Goal: Task Accomplishment & Management: Manage account settings

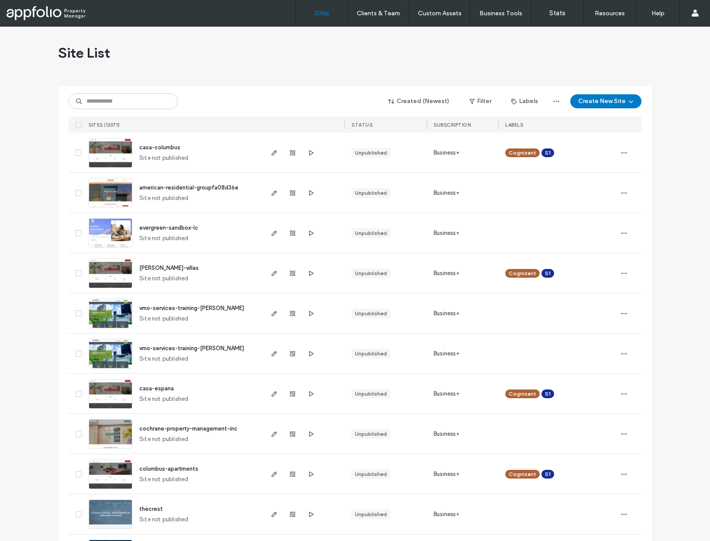
click at [101, 109] on div "Created (Newest) Filter Labels Create New Site" at bounding box center [355, 101] width 573 height 17
click at [101, 105] on input at bounding box center [123, 101] width 109 height 16
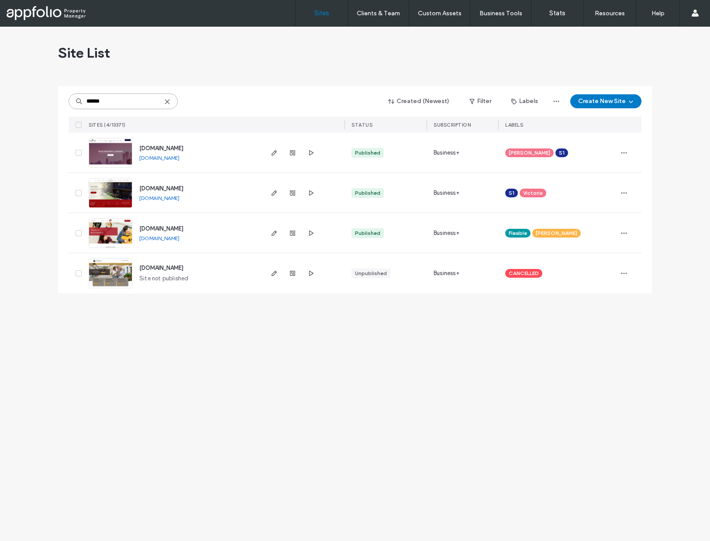
type input "******"
click at [280, 154] on div at bounding box center [292, 153] width 47 height 40
click at [271, 158] on div at bounding box center [292, 153] width 47 height 40
click at [274, 153] on icon "button" at bounding box center [274, 152] width 7 height 7
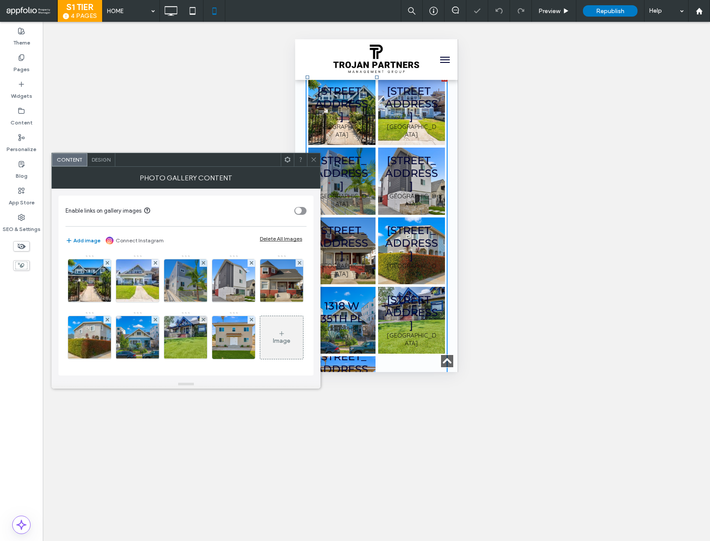
scroll to position [0, 7]
click at [103, 163] on span "Design" at bounding box center [101, 159] width 19 height 7
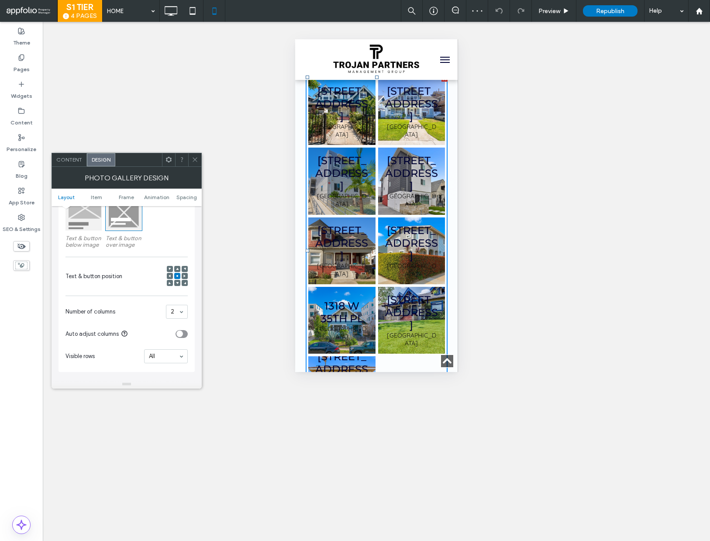
scroll to position [158, 0]
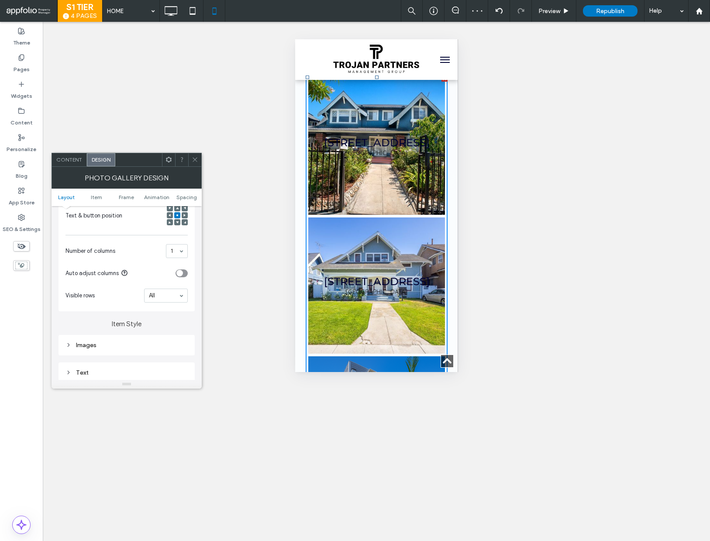
click at [144, 368] on div "Text" at bounding box center [127, 373] width 122 height 12
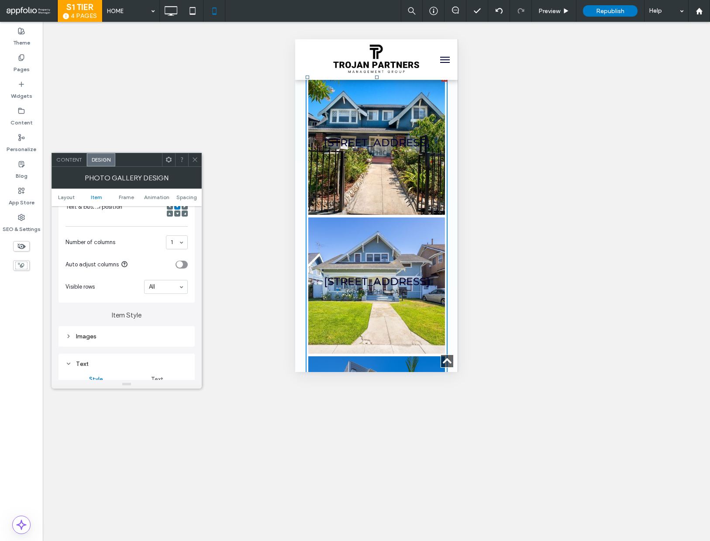
scroll to position [0, 0]
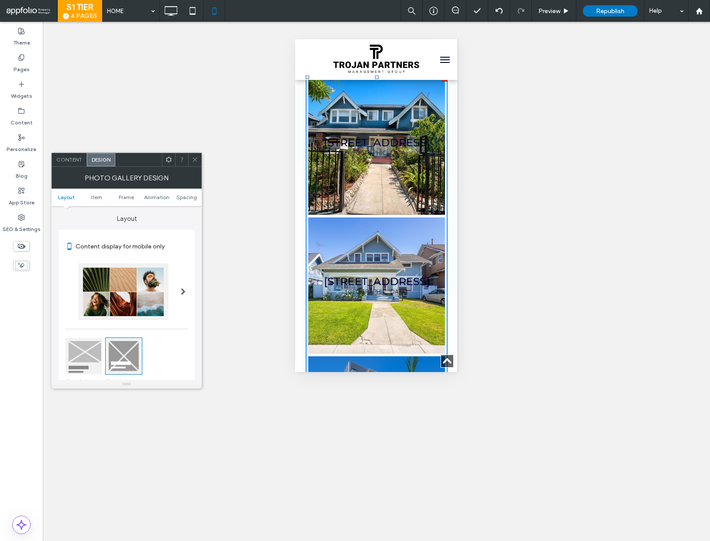
click at [77, 356] on div at bounding box center [84, 356] width 36 height 36
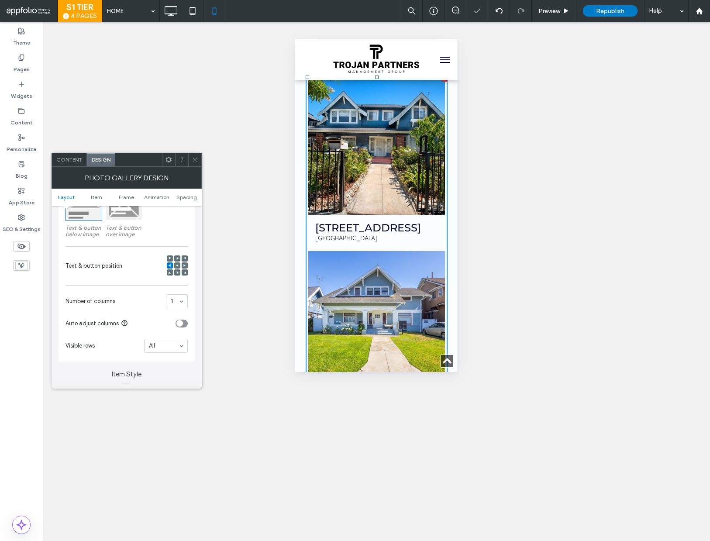
scroll to position [160, 0]
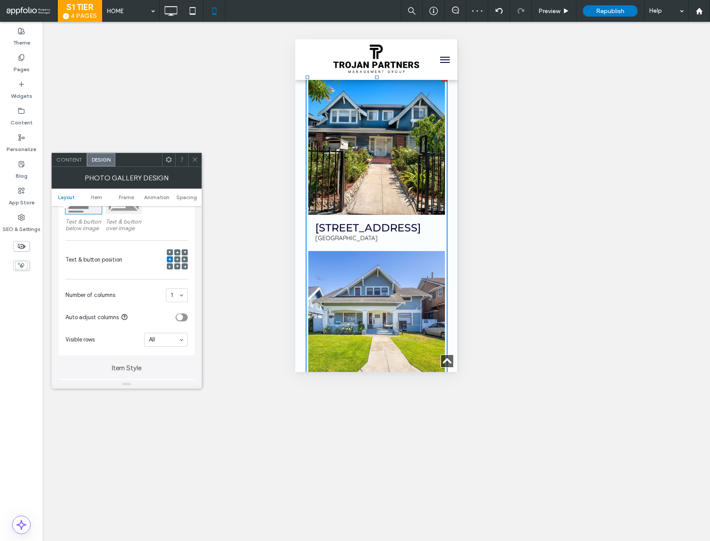
click at [174, 254] on div at bounding box center [177, 252] width 6 height 6
click at [175, 253] on div at bounding box center [177, 252] width 6 height 6
click at [178, 252] on use at bounding box center [177, 252] width 3 height 2
click at [615, 10] on span "Republish" at bounding box center [610, 10] width 28 height 7
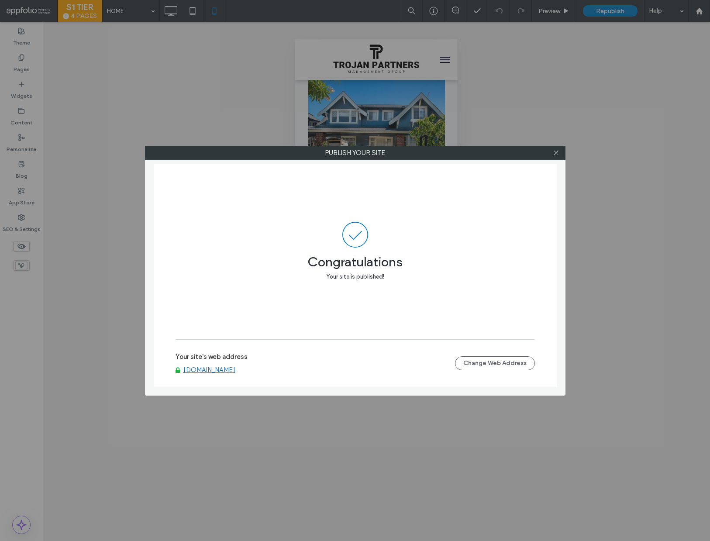
click at [564, 150] on label "Publish your site" at bounding box center [355, 152] width 420 height 13
click at [558, 153] on icon at bounding box center [556, 152] width 7 height 7
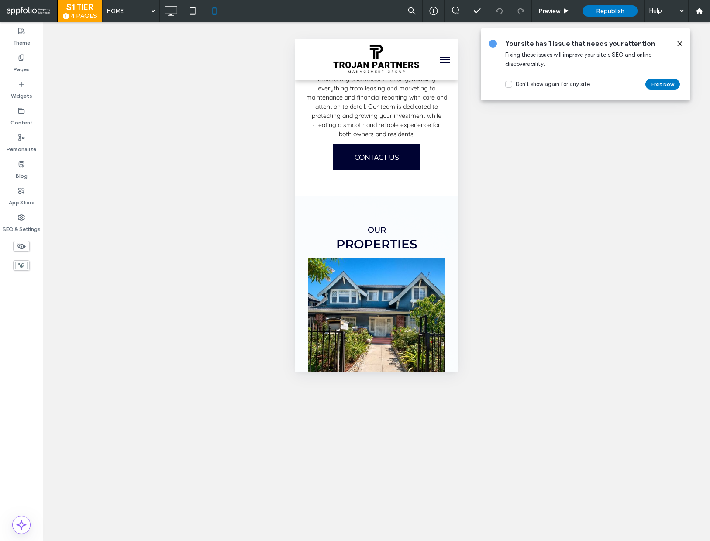
scroll to position [334, 0]
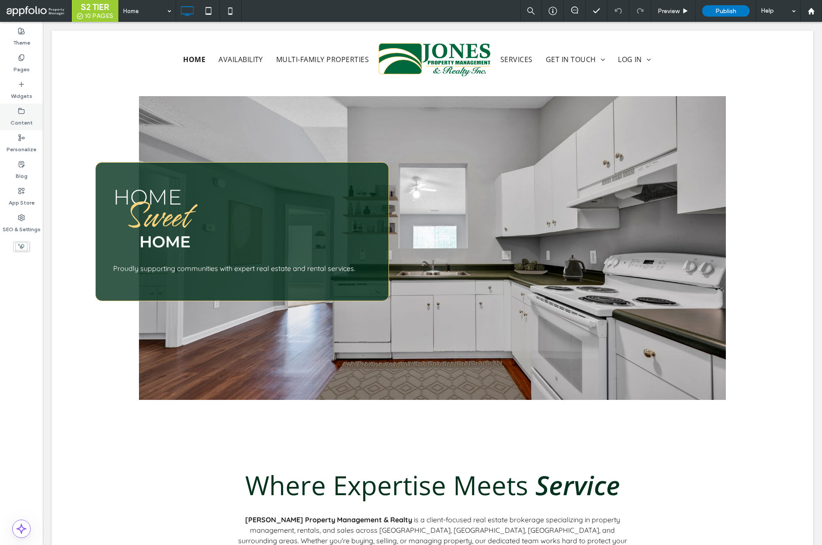
click at [18, 123] on label "Content" at bounding box center [21, 120] width 22 height 12
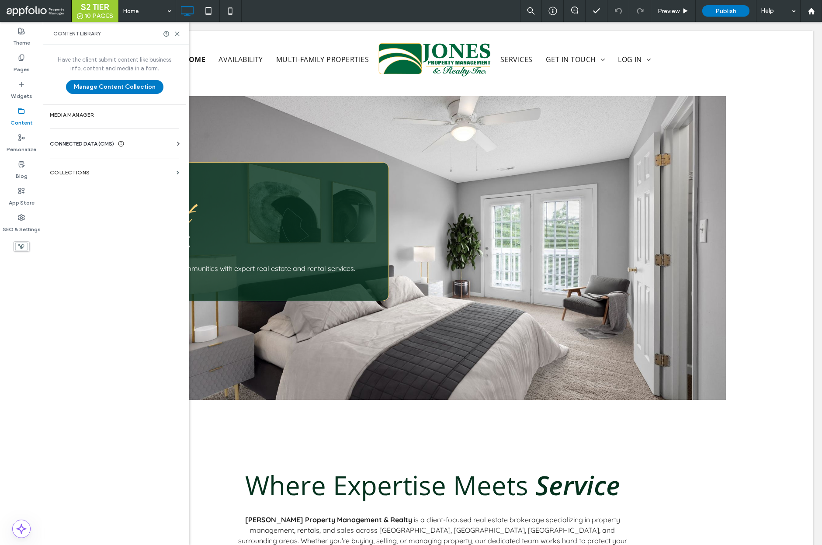
click at [114, 140] on span "CONNECTED DATA (CMS)" at bounding box center [82, 143] width 64 height 9
click at [111, 175] on div "Business Info Business Text Business Images Find and Replace" at bounding box center [116, 191] width 133 height 87
click at [116, 182] on label "Business Text" at bounding box center [116, 185] width 119 height 6
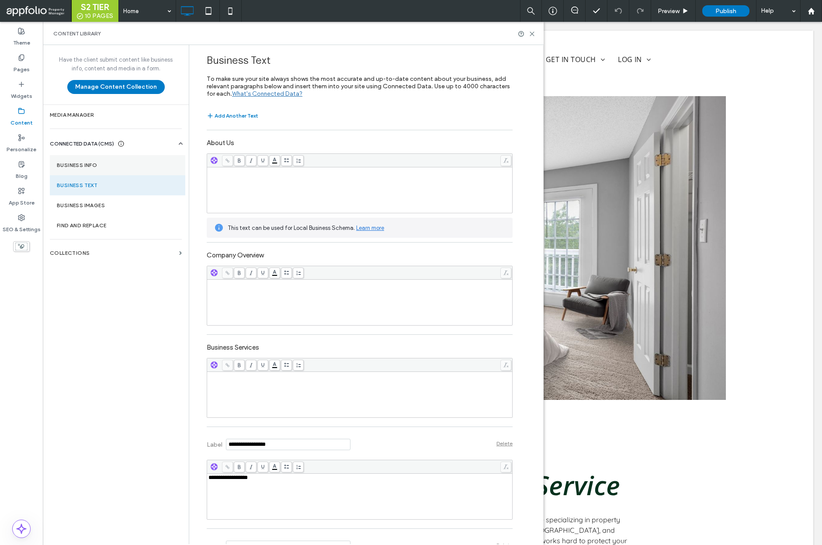
click at [137, 173] on section "Business Info" at bounding box center [117, 165] width 135 height 20
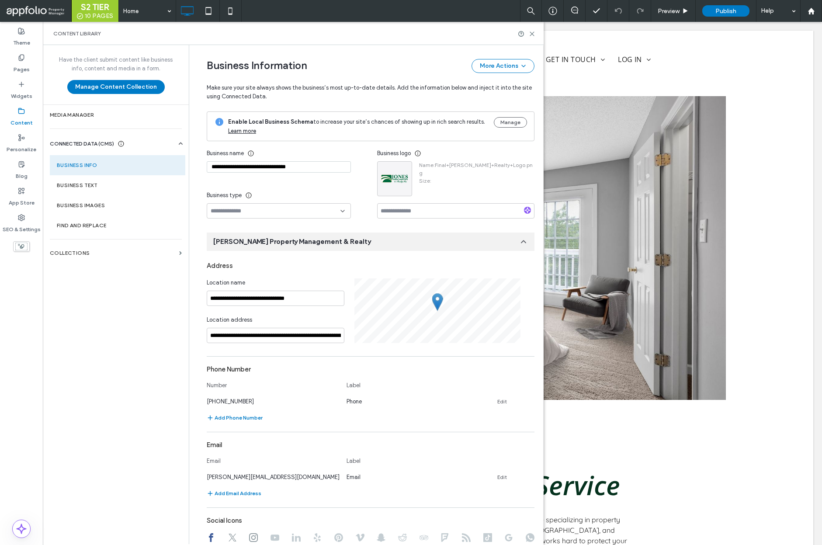
scroll to position [18, 0]
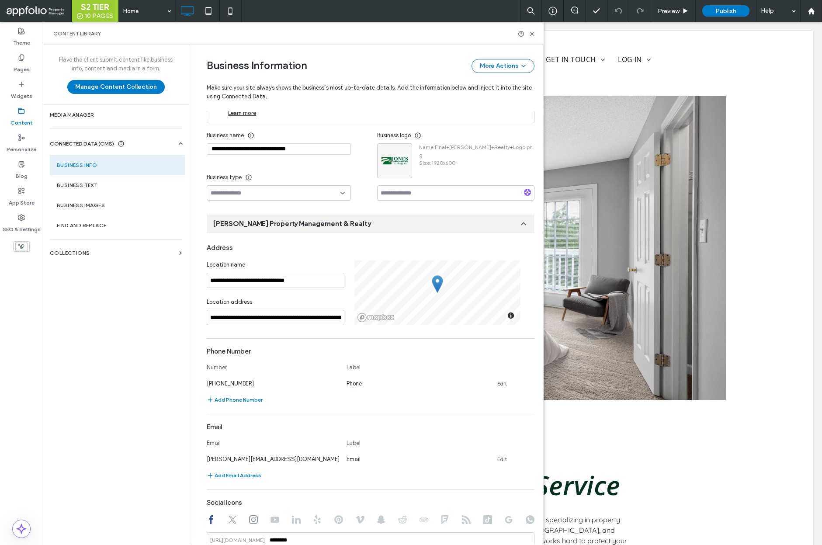
drag, startPoint x: 319, startPoint y: 147, endPoint x: 188, endPoint y: 142, distance: 130.8
click at [189, 142] on div "**********" at bounding box center [366, 294] width 354 height 499
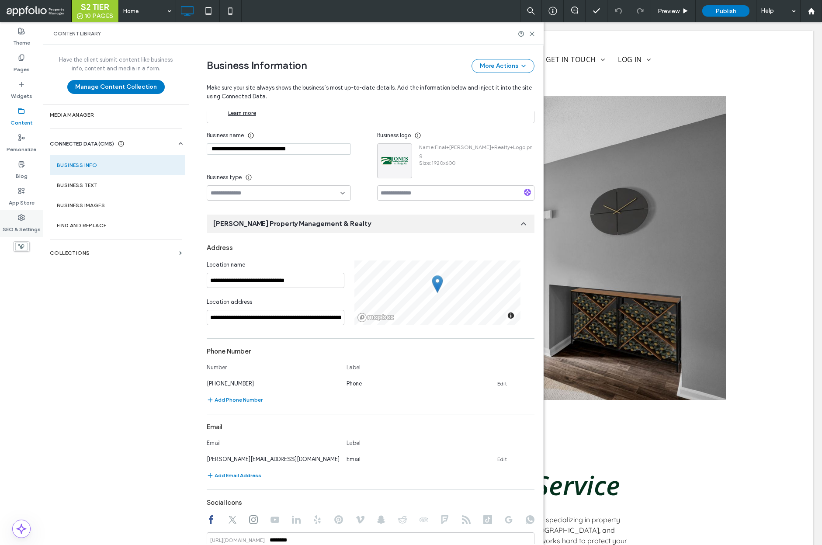
click at [26, 227] on label "SEO & Settings" at bounding box center [22, 227] width 38 height 12
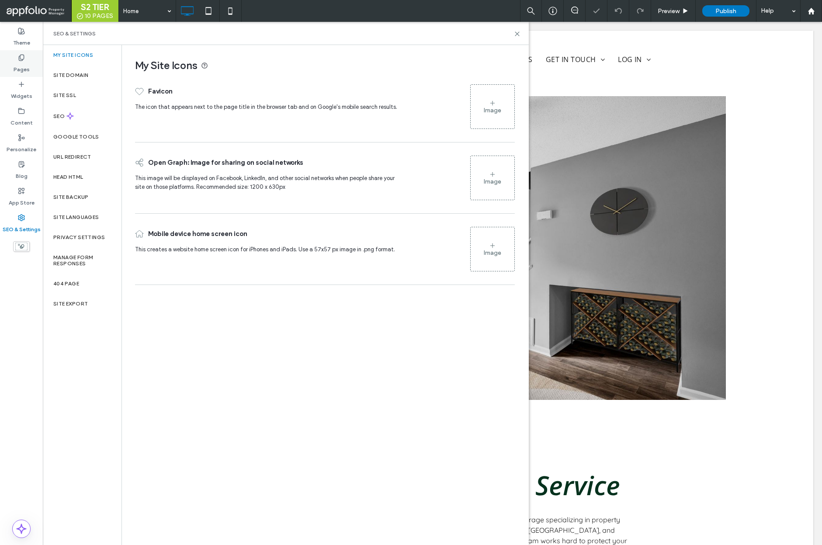
click at [18, 50] on div "Pages" at bounding box center [21, 63] width 43 height 27
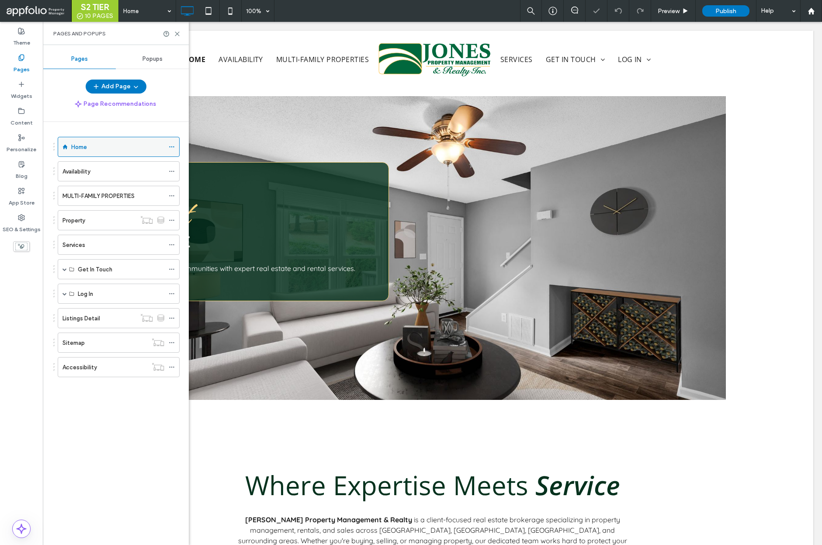
click at [171, 145] on icon at bounding box center [172, 147] width 6 height 6
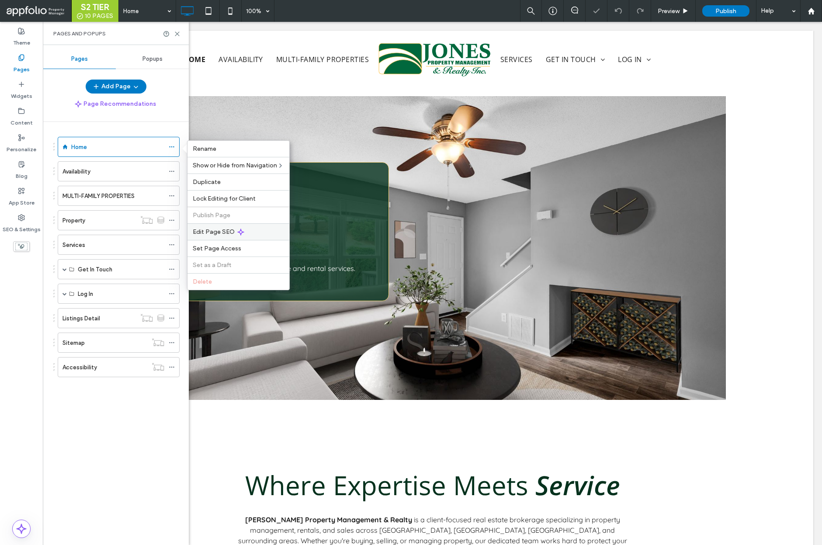
click at [228, 239] on div "Edit Page SEO" at bounding box center [238, 231] width 102 height 17
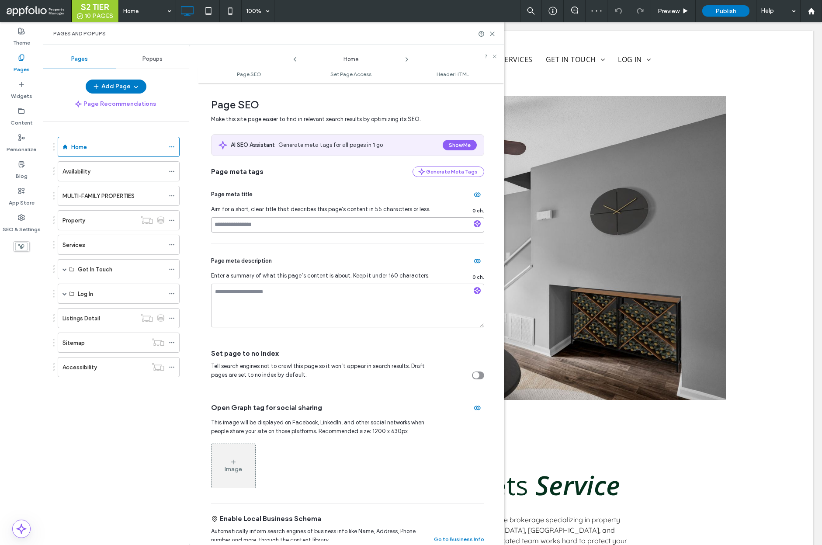
click at [277, 230] on input at bounding box center [347, 224] width 273 height 15
paste input "**********"
type input "**********"
click at [381, 221] on input "**********" at bounding box center [347, 224] width 273 height 15
click at [376, 227] on input "**********" at bounding box center [347, 224] width 273 height 15
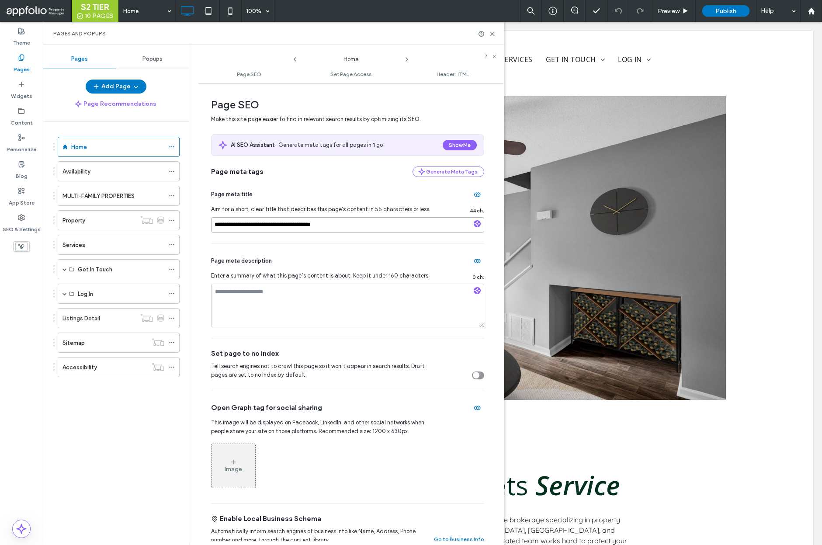
click at [377, 228] on input "**********" at bounding box center [347, 224] width 273 height 15
type input "**********"
drag, startPoint x: 366, startPoint y: 296, endPoint x: 420, endPoint y: 297, distance: 54.6
click at [366, 296] on textarea at bounding box center [347, 306] width 273 height 44
click at [476, 288] on icon "button" at bounding box center [477, 290] width 6 height 6
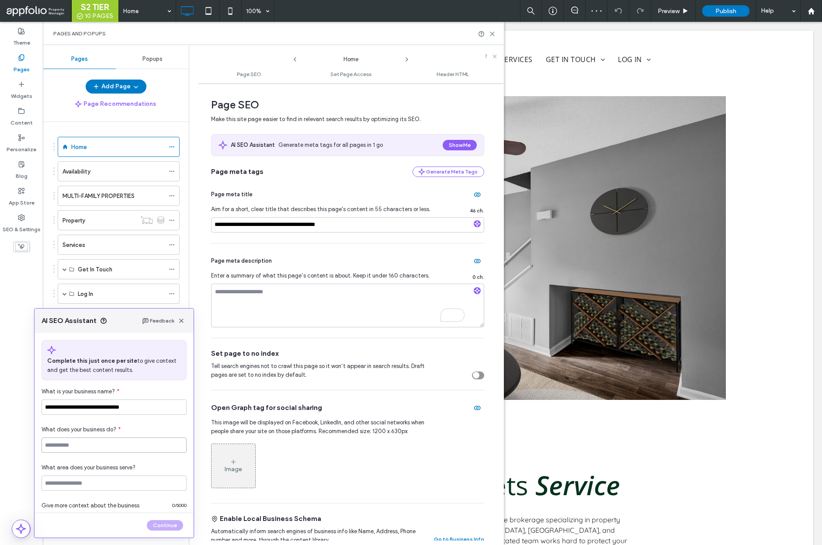
click at [135, 446] on input at bounding box center [114, 444] width 145 height 15
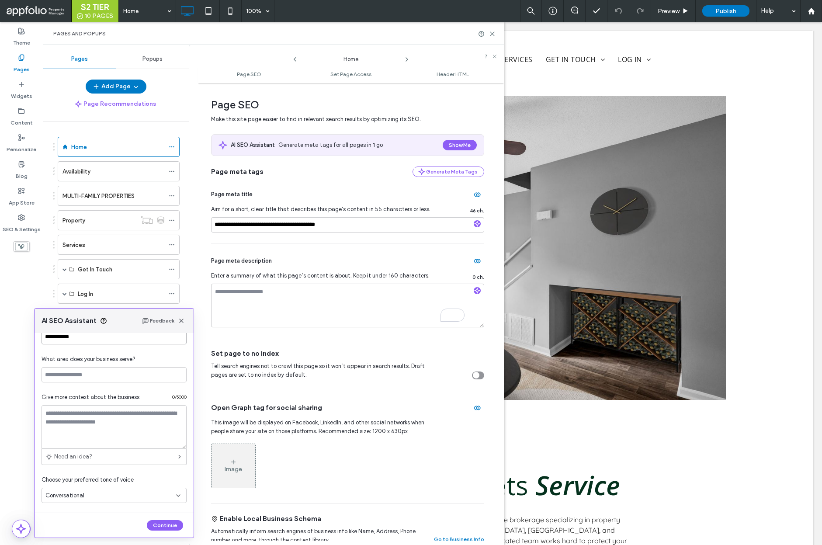
scroll to position [109, 0]
type input "**********"
click at [110, 417] on textarea at bounding box center [114, 426] width 145 height 44
paste textarea "**********"
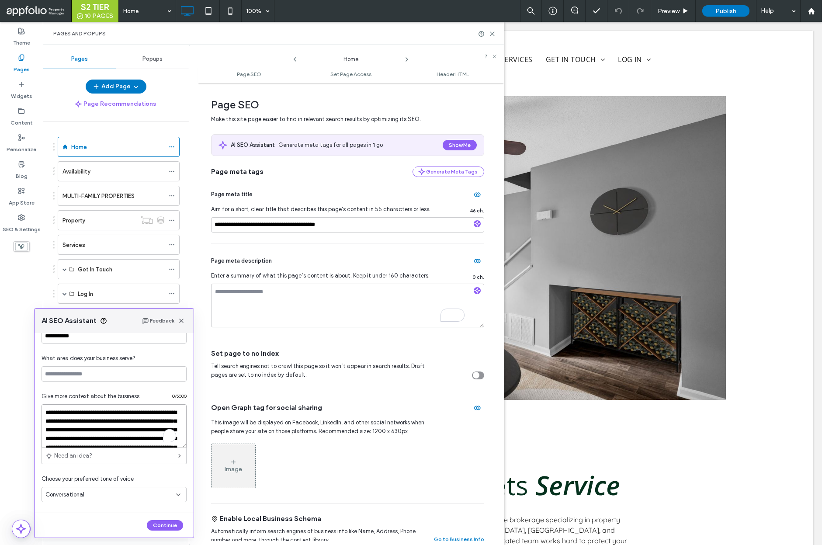
scroll to position [178, 0]
type textarea "**********"
click at [94, 364] on div "What area does your business serve?" at bounding box center [114, 362] width 145 height 38
click at [95, 366] on input at bounding box center [114, 373] width 145 height 15
type input "**"
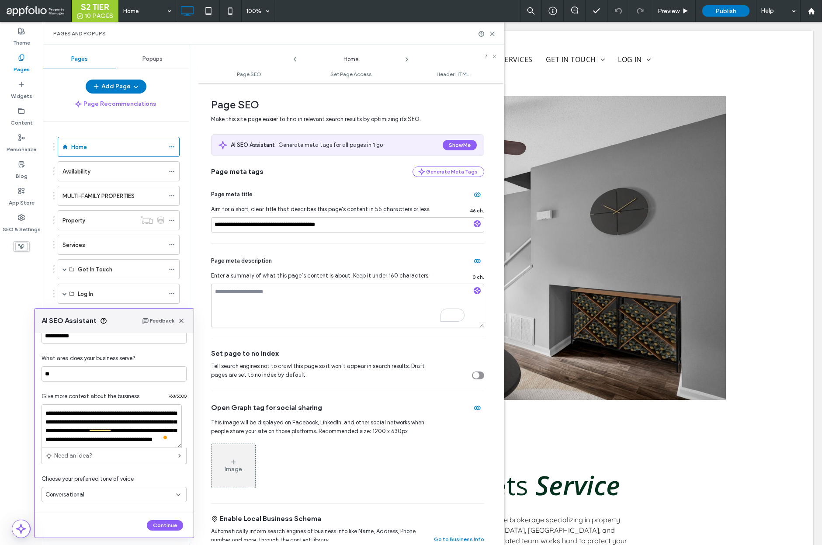
click at [104, 489] on div "Conversational" at bounding box center [114, 494] width 145 height 15
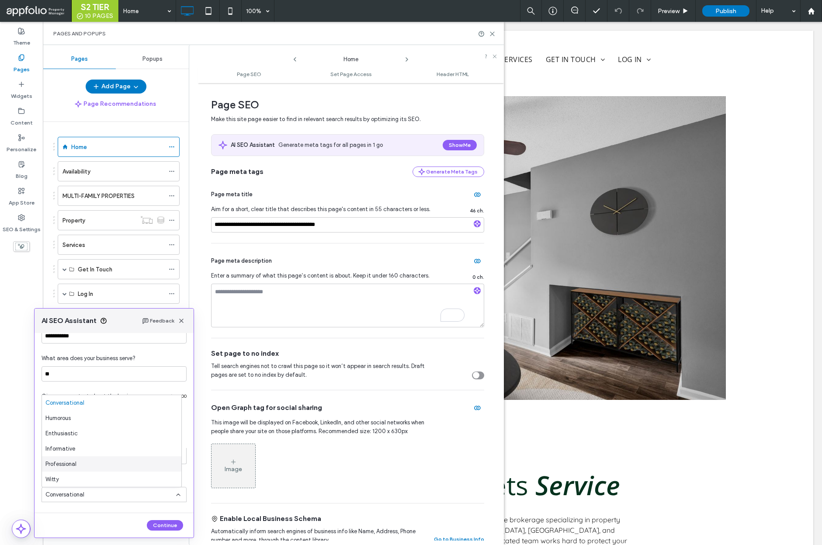
click at [80, 460] on div "Professional" at bounding box center [111, 463] width 139 height 15
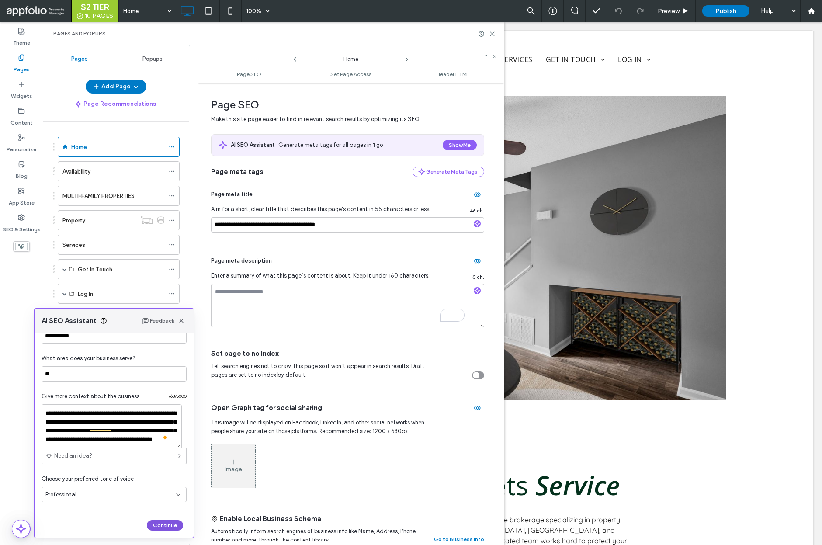
click at [156, 520] on button "Continue" at bounding box center [165, 525] width 36 height 10
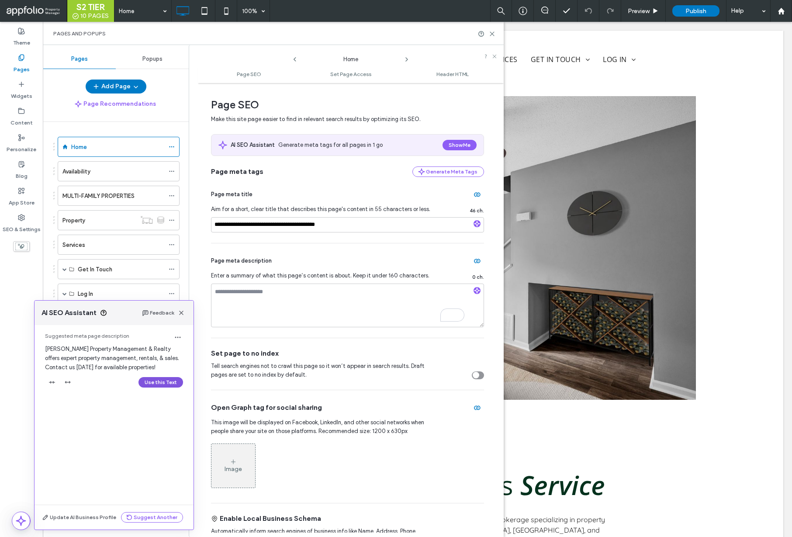
click at [163, 379] on button "Use this Text" at bounding box center [161, 382] width 45 height 10
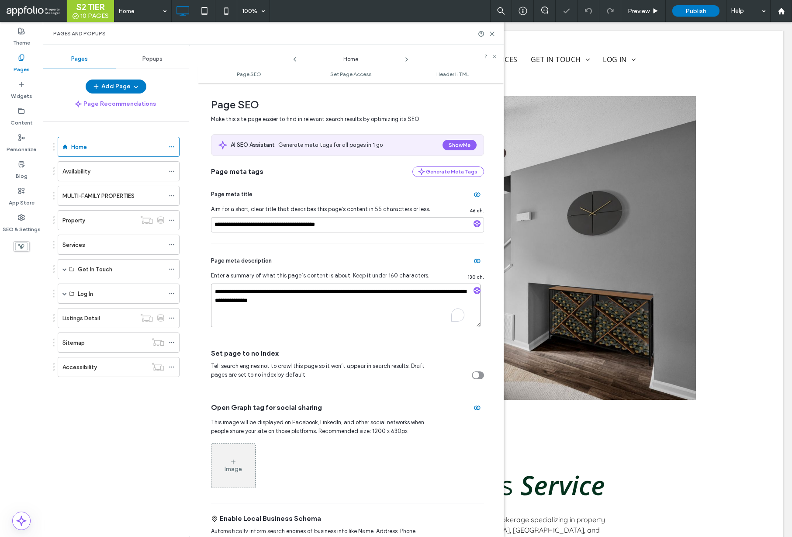
drag, startPoint x: 293, startPoint y: 298, endPoint x: 192, endPoint y: 291, distance: 101.7
click at [192, 291] on div "**********" at bounding box center [346, 291] width 315 height 492
click at [16, 216] on div "SEO & Settings" at bounding box center [21, 223] width 43 height 27
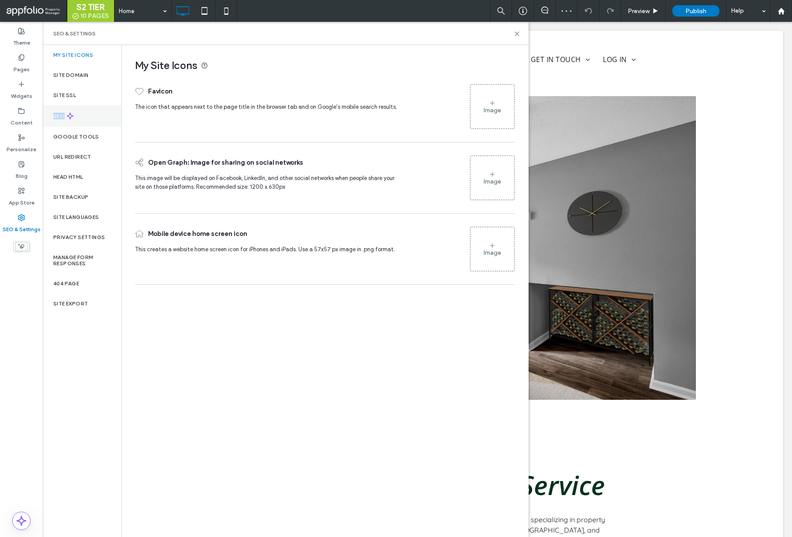
click at [79, 115] on div "SEO" at bounding box center [82, 115] width 79 height 21
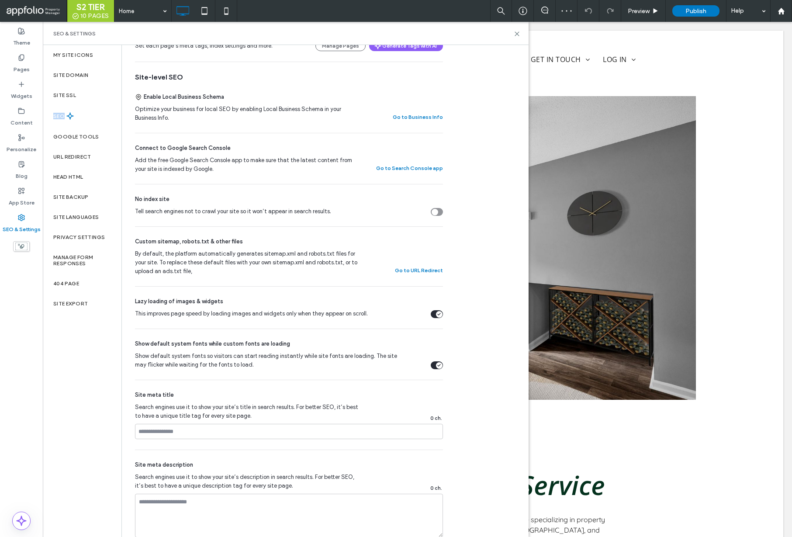
scroll to position [274, 0]
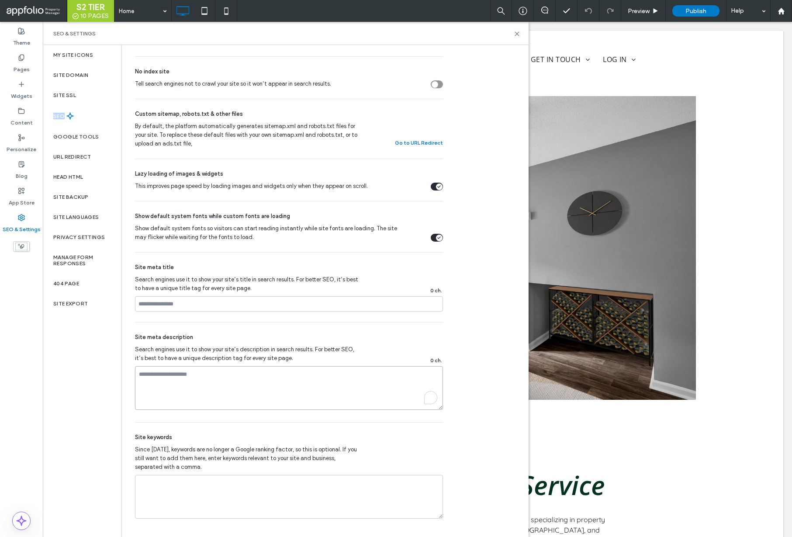
click at [217, 388] on textarea "To enrich screen reader interactions, please activate Accessibility in Grammarl…" at bounding box center [289, 388] width 308 height 44
paste textarea "**********"
type textarea "**********"
click at [18, 52] on div "Pages" at bounding box center [21, 63] width 43 height 27
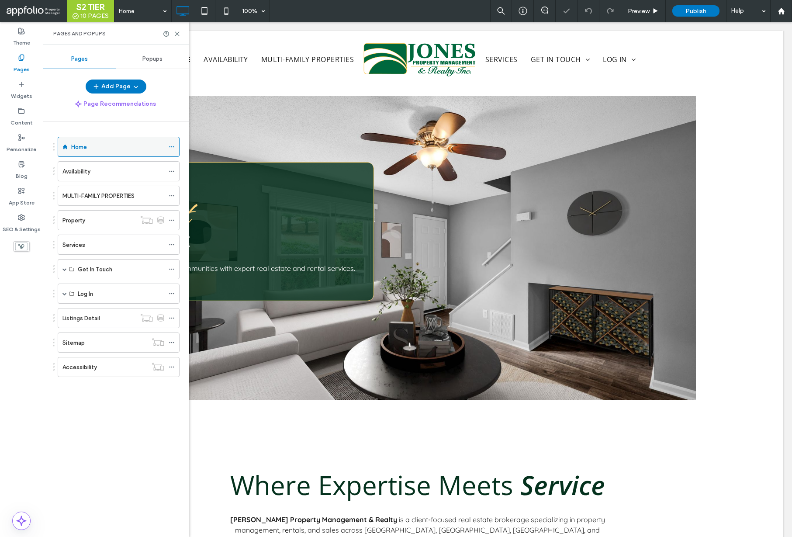
click at [173, 145] on icon at bounding box center [172, 147] width 6 height 6
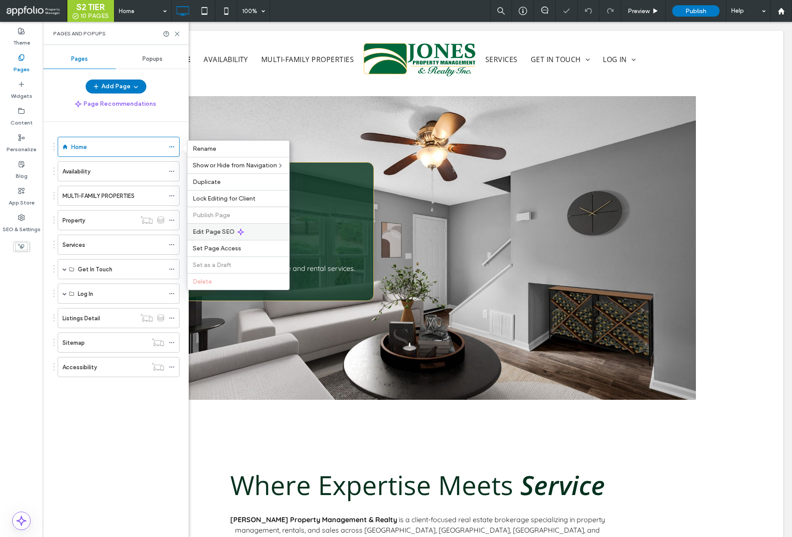
click at [218, 231] on span "Edit Page SEO" at bounding box center [214, 231] width 42 height 7
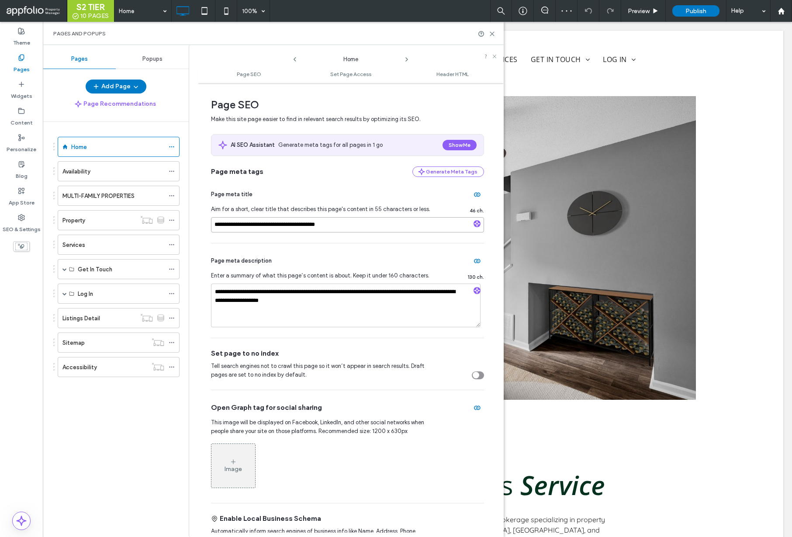
drag, startPoint x: 367, startPoint y: 229, endPoint x: 214, endPoint y: 215, distance: 154.1
click at [214, 215] on div "**********" at bounding box center [347, 210] width 273 height 66
click at [30, 217] on div "SEO & Settings" at bounding box center [21, 223] width 43 height 27
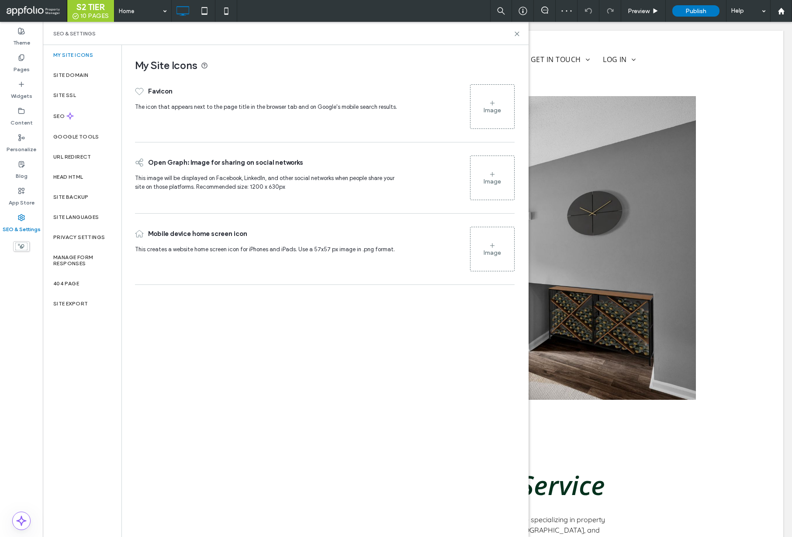
click at [67, 116] on div "Add Page Page Recommendations Home Availability MULTI-FAMILY PROPERTIES Propert…" at bounding box center [116, 306] width 146 height 453
click at [79, 115] on div "SEO" at bounding box center [82, 115] width 79 height 21
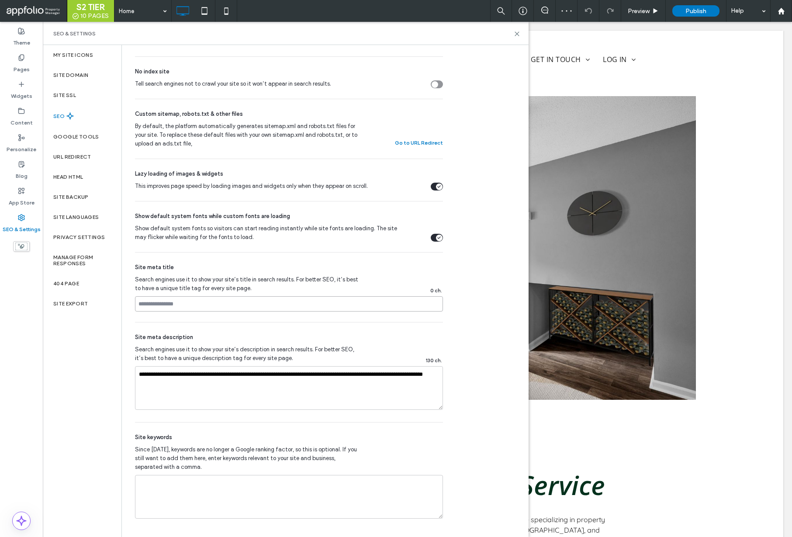
click at [230, 308] on input at bounding box center [289, 303] width 308 height 15
paste input "**********"
drag, startPoint x: 159, startPoint y: 303, endPoint x: 299, endPoint y: 319, distance: 141.6
click at [299, 319] on div "**********" at bounding box center [289, 287] width 308 height 69
type input "**********"
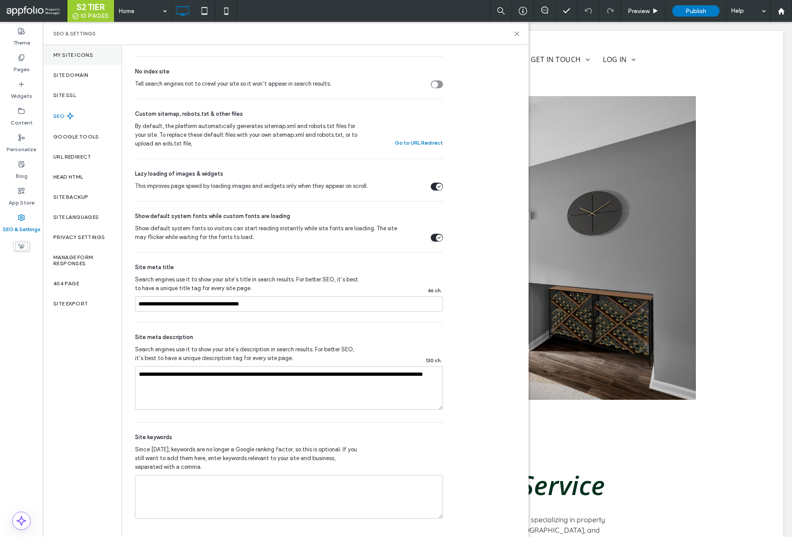
click at [77, 59] on div "My Site Icons" at bounding box center [82, 55] width 79 height 20
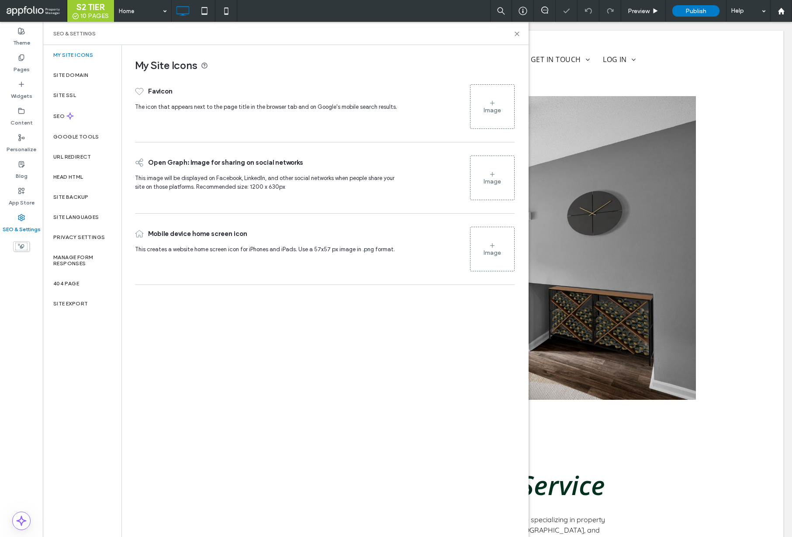
click at [500, 111] on div "Image" at bounding box center [492, 110] width 17 height 7
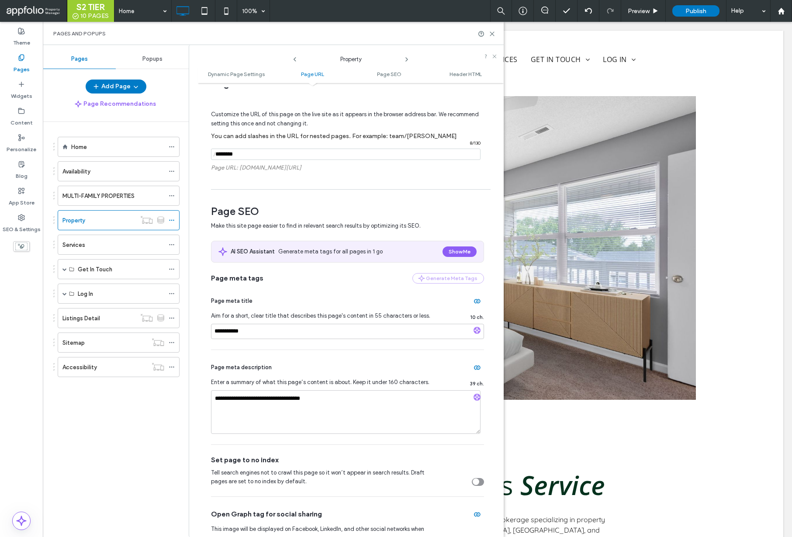
type input "**********"
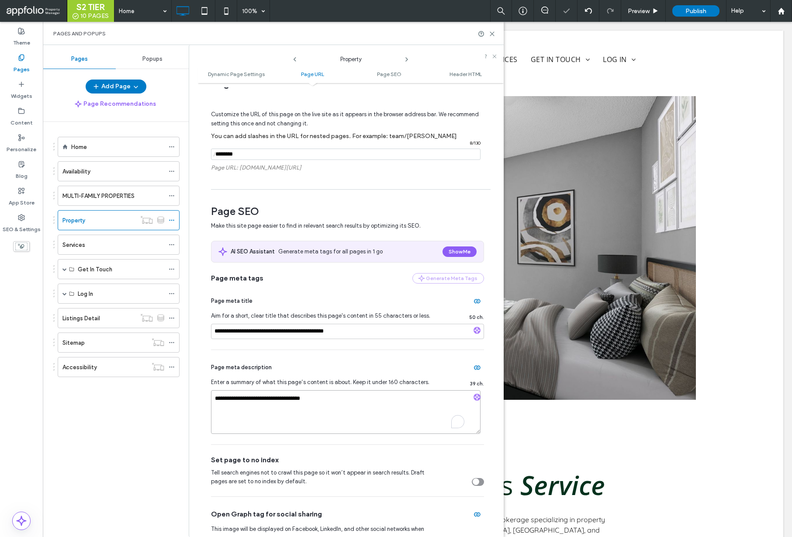
drag, startPoint x: 350, startPoint y: 408, endPoint x: 174, endPoint y: 403, distance: 175.7
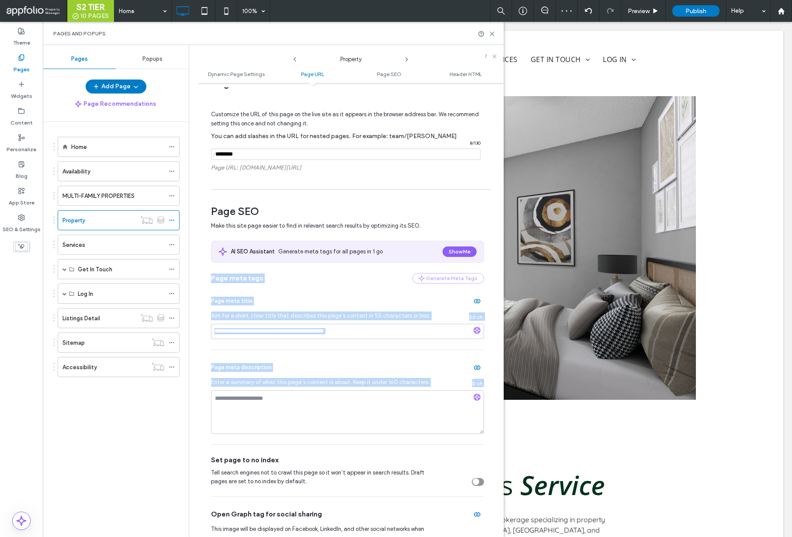
click at [475, 398] on div at bounding box center [477, 398] width 7 height 8
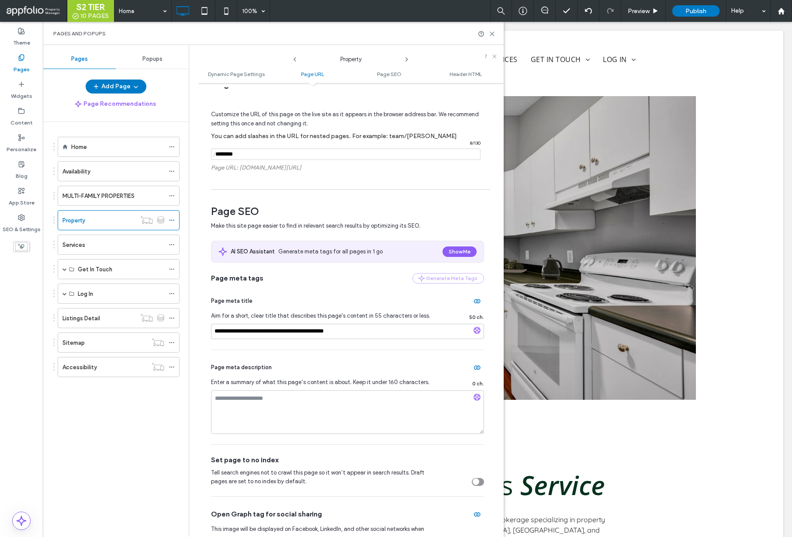
click at [405, 57] on icon at bounding box center [406, 59] width 7 height 7
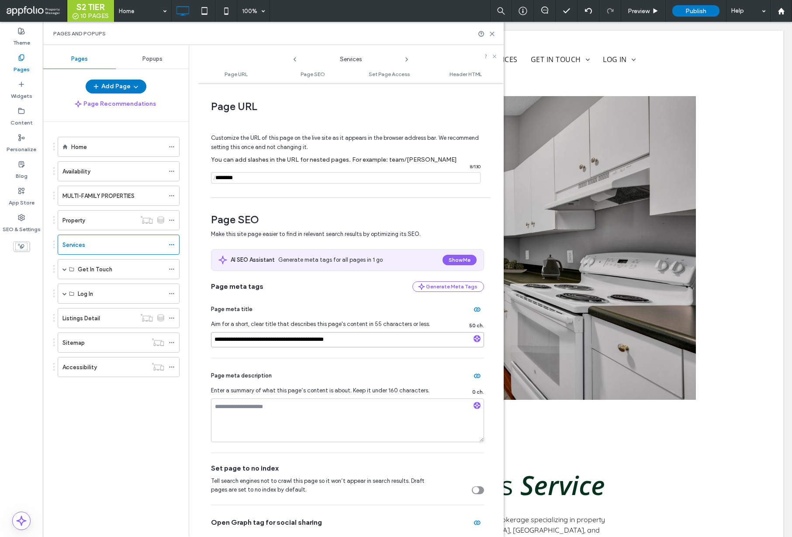
click at [370, 339] on input "**********" at bounding box center [347, 339] width 273 height 15
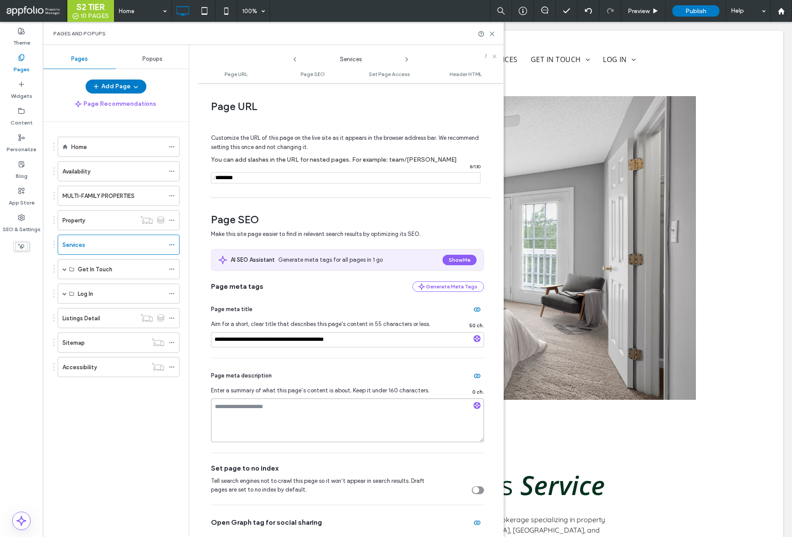
click at [342, 428] on textarea at bounding box center [347, 420] width 273 height 44
click at [474, 404] on icon "button" at bounding box center [477, 405] width 6 height 6
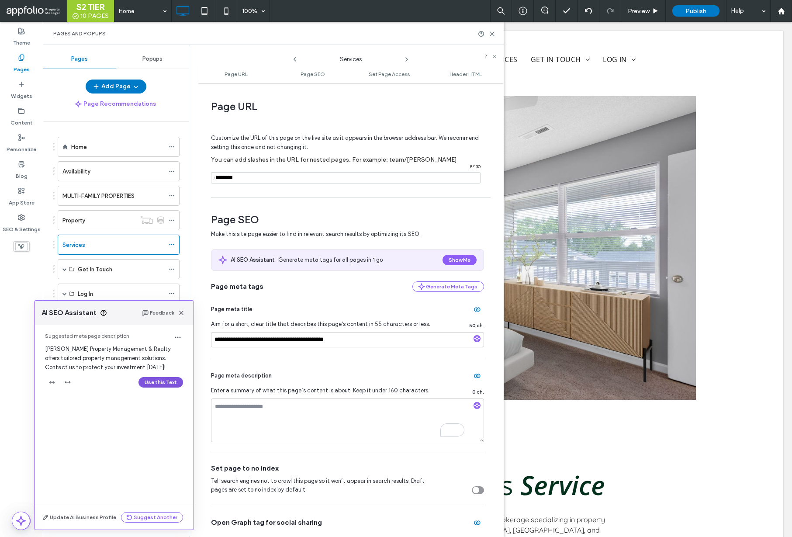
drag, startPoint x: 180, startPoint y: 372, endPoint x: 165, endPoint y: 382, distance: 17.9
click at [178, 375] on div "Suggested meta page description Jones Property Management & Realty offers tailo…" at bounding box center [114, 362] width 159 height 75
click at [164, 382] on button "Use this Text" at bounding box center [161, 382] width 45 height 10
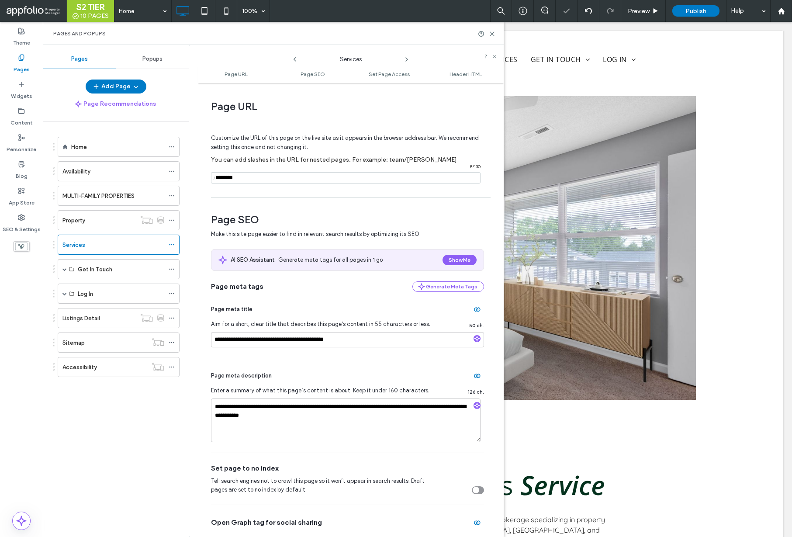
click at [408, 59] on icon at bounding box center [406, 59] width 7 height 7
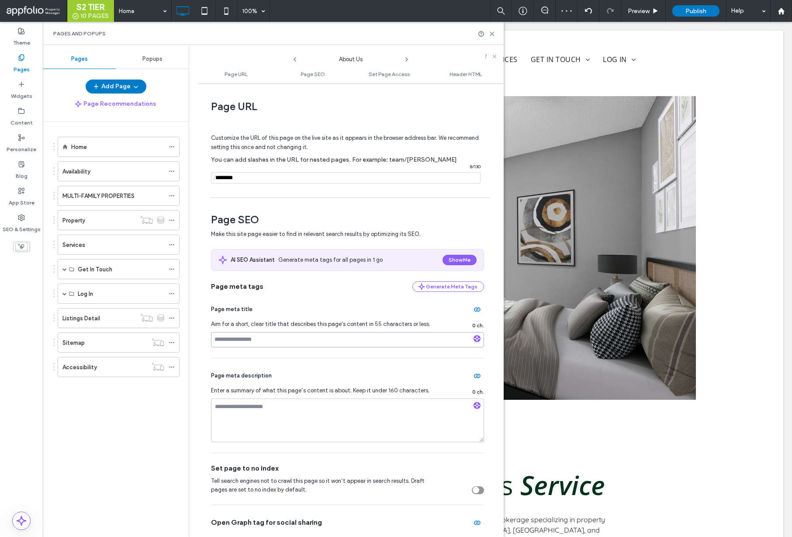
click at [262, 342] on input at bounding box center [347, 339] width 273 height 15
paste input "**********"
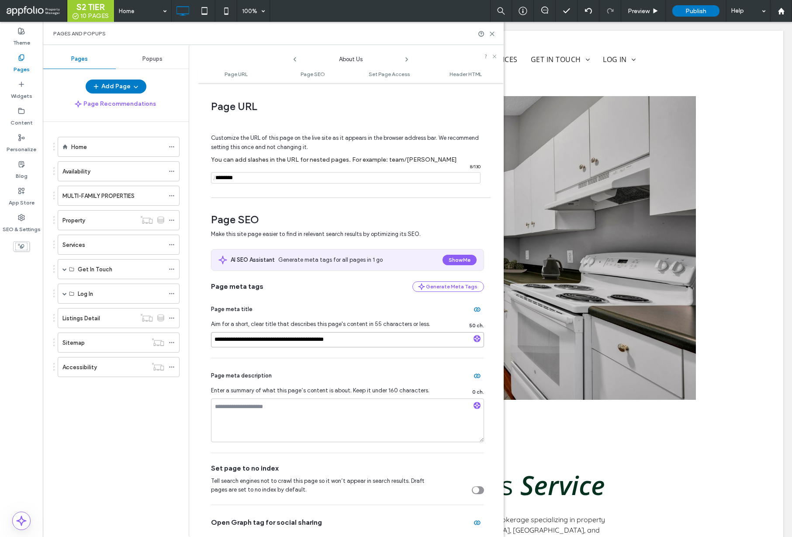
click at [236, 339] on input "**********" at bounding box center [347, 339] width 273 height 15
type input "**********"
click at [287, 420] on textarea at bounding box center [347, 420] width 273 height 44
click at [474, 404] on icon "button" at bounding box center [477, 405] width 6 height 6
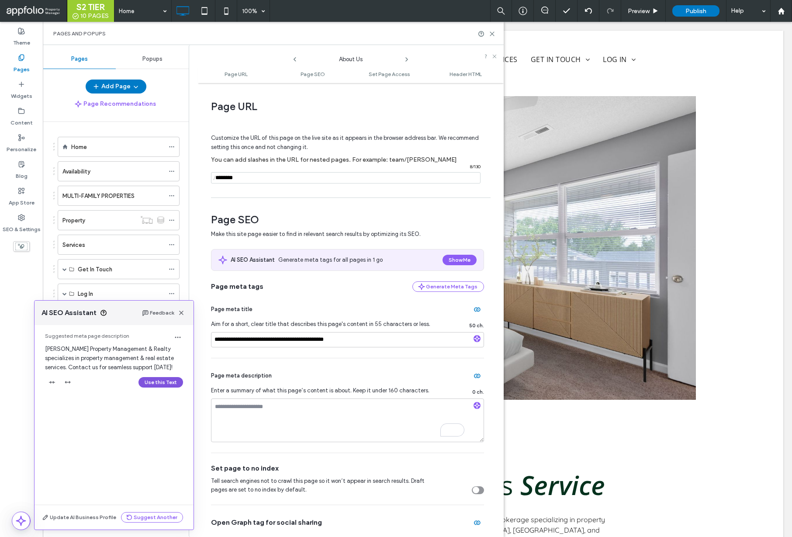
click at [160, 379] on button "Use this Text" at bounding box center [161, 382] width 45 height 10
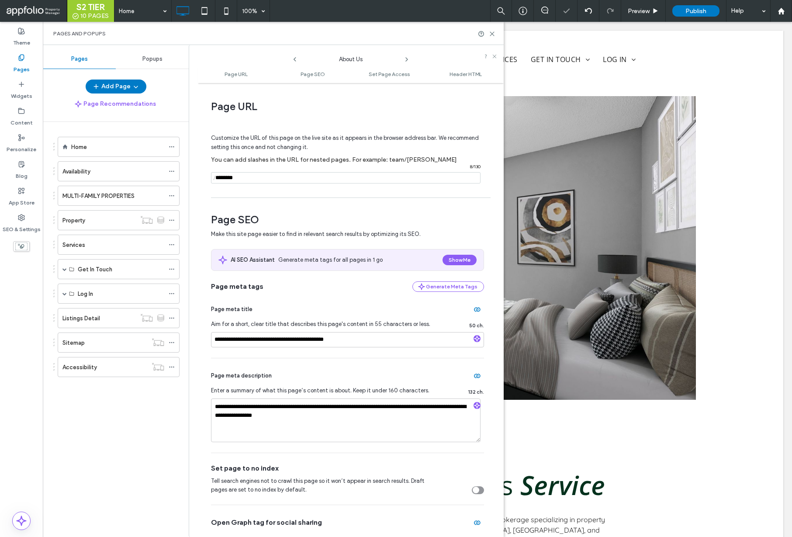
click at [405, 58] on icon at bounding box center [406, 59] width 7 height 7
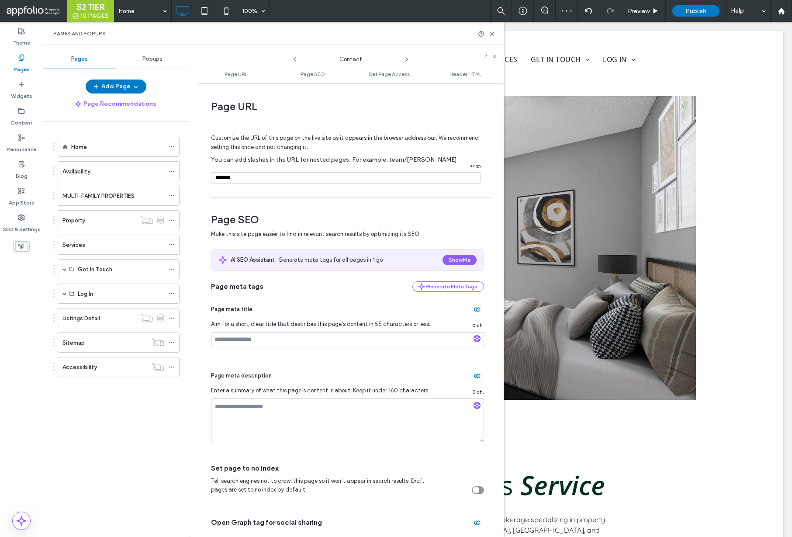
click at [324, 330] on div "Page meta title Aim for a short, clear title that describes this page's content…" at bounding box center [347, 325] width 273 height 66
click at [311, 346] on input at bounding box center [347, 339] width 273 height 15
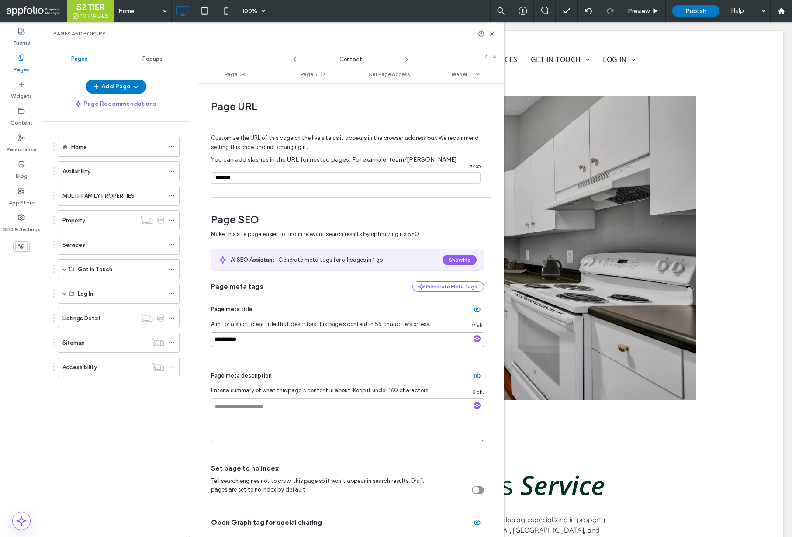
paste input "**********"
type input "**********"
click at [386, 418] on textarea at bounding box center [347, 420] width 273 height 44
click at [474, 404] on icon "button" at bounding box center [477, 405] width 6 height 6
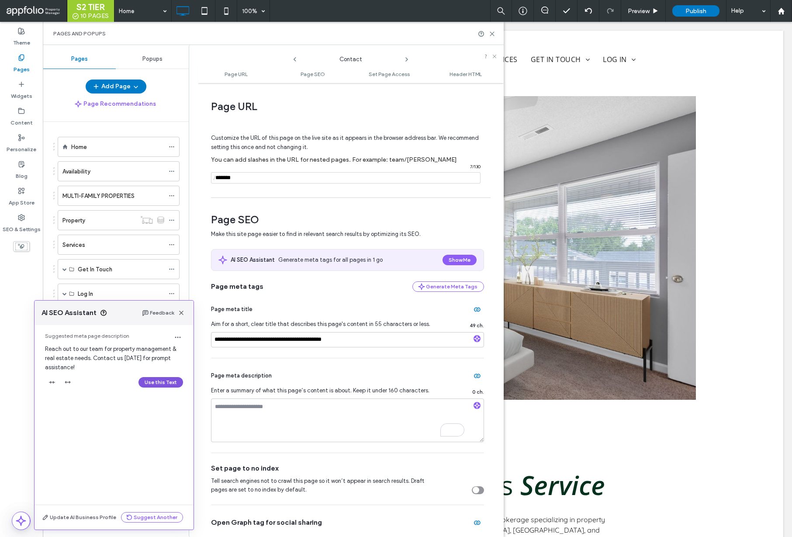
click at [157, 387] on button "Use this Text" at bounding box center [161, 382] width 45 height 10
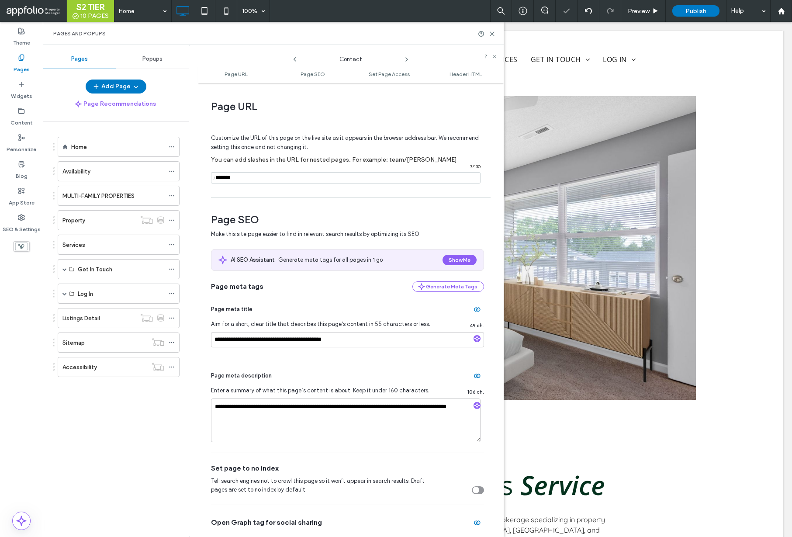
click at [405, 56] on icon at bounding box center [406, 59] width 7 height 7
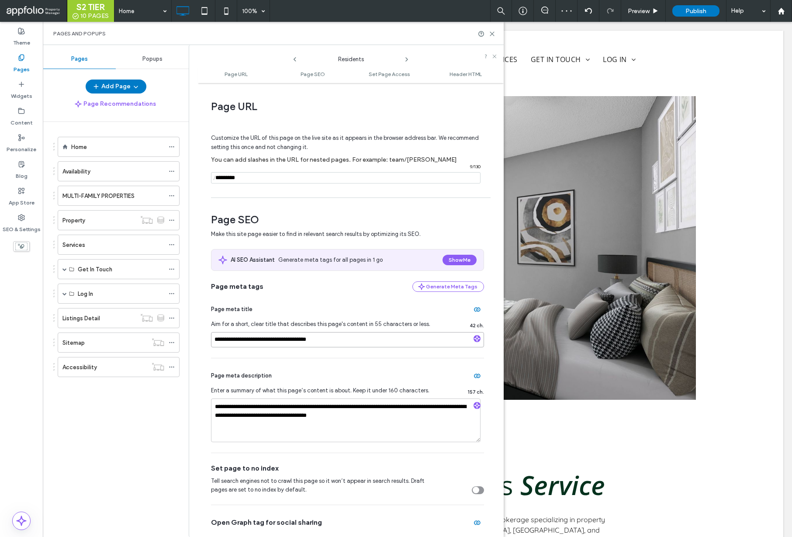
drag, startPoint x: 368, startPoint y: 339, endPoint x: 245, endPoint y: 340, distance: 122.8
click at [245, 340] on input "**********" at bounding box center [347, 339] width 273 height 15
paste input "**********"
type input "**********"
click at [408, 60] on icon at bounding box center [406, 59] width 7 height 7
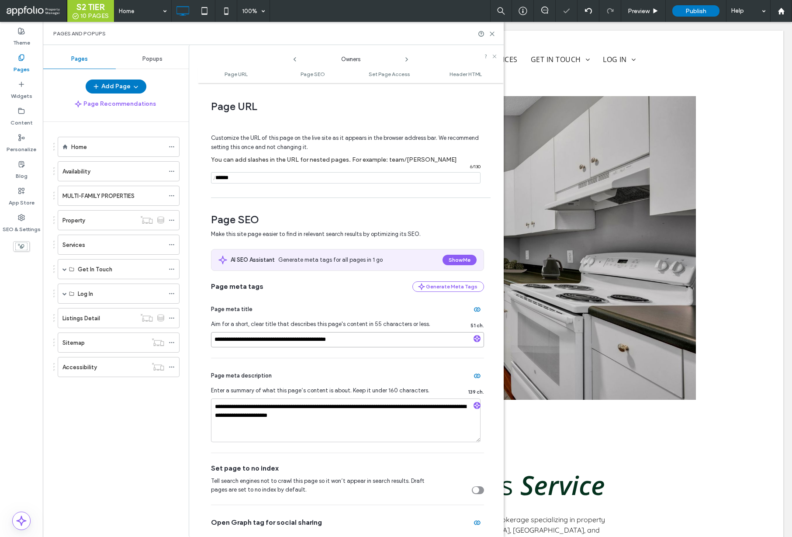
drag, startPoint x: 391, startPoint y: 342, endPoint x: 232, endPoint y: 341, distance: 158.2
click at [232, 341] on input "**********" at bounding box center [347, 339] width 273 height 15
paste input "**********"
type input "**********"
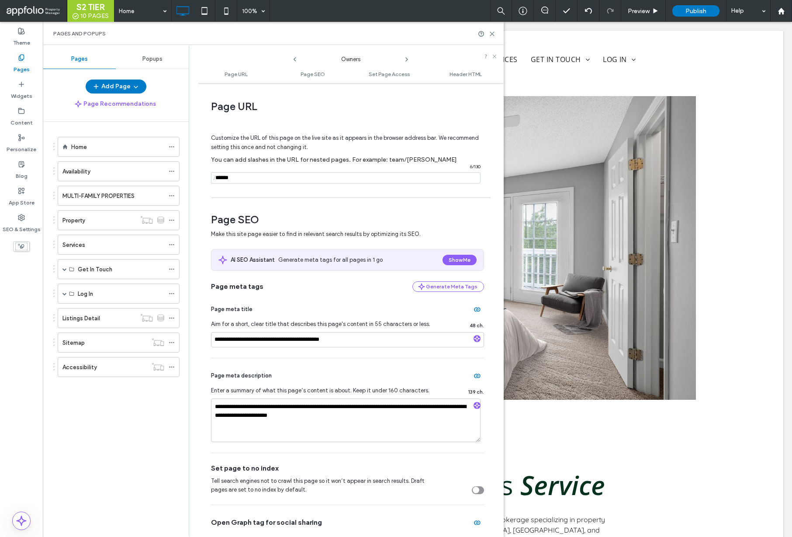
click at [407, 59] on use at bounding box center [407, 59] width 2 height 3
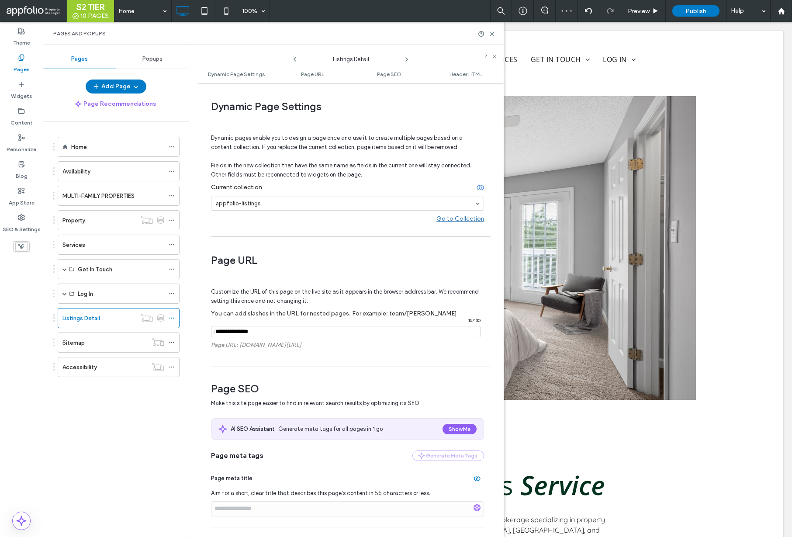
click at [406, 59] on use at bounding box center [407, 59] width 2 height 3
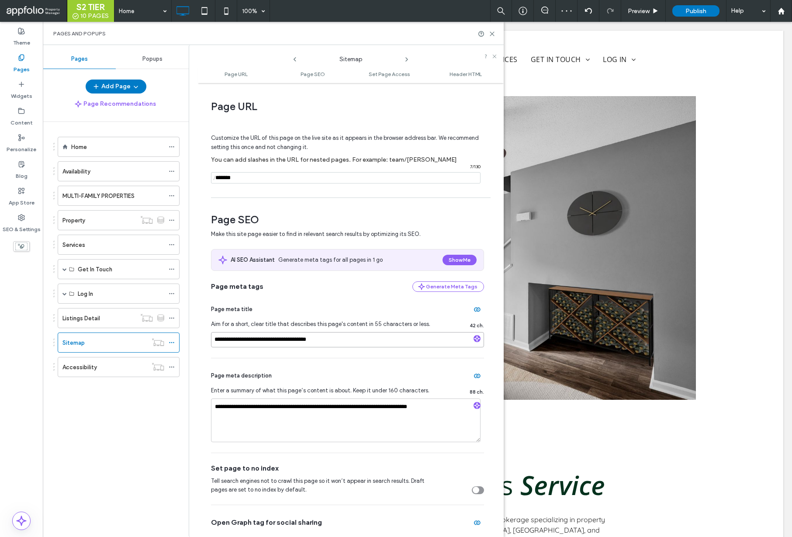
drag, startPoint x: 352, startPoint y: 339, endPoint x: 244, endPoint y: 339, distance: 107.9
click at [244, 339] on input "**********" at bounding box center [347, 339] width 273 height 15
paste input "**********"
type input "**********"
click at [406, 60] on icon at bounding box center [406, 59] width 7 height 7
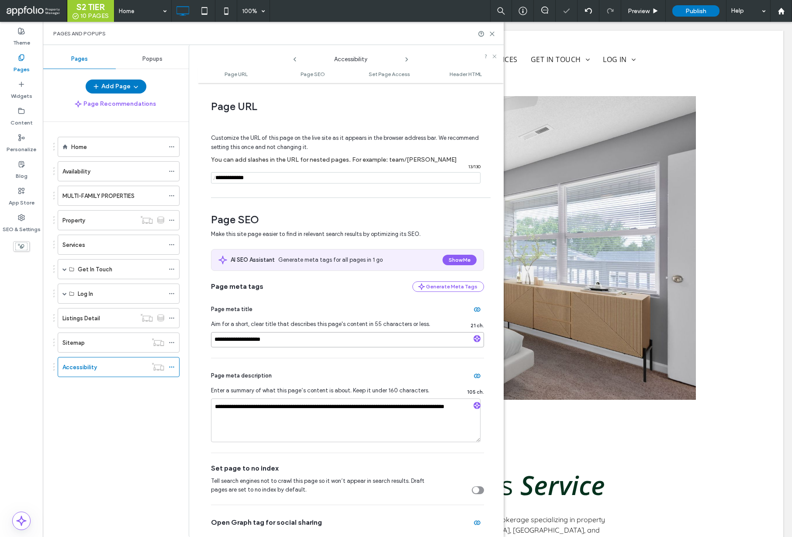
click at [306, 337] on input "**********" at bounding box center [347, 339] width 273 height 15
paste input "**********"
drag, startPoint x: 239, startPoint y: 341, endPoint x: 201, endPoint y: 341, distance: 37.6
click at [201, 341] on div "**********" at bounding box center [351, 309] width 306 height 445
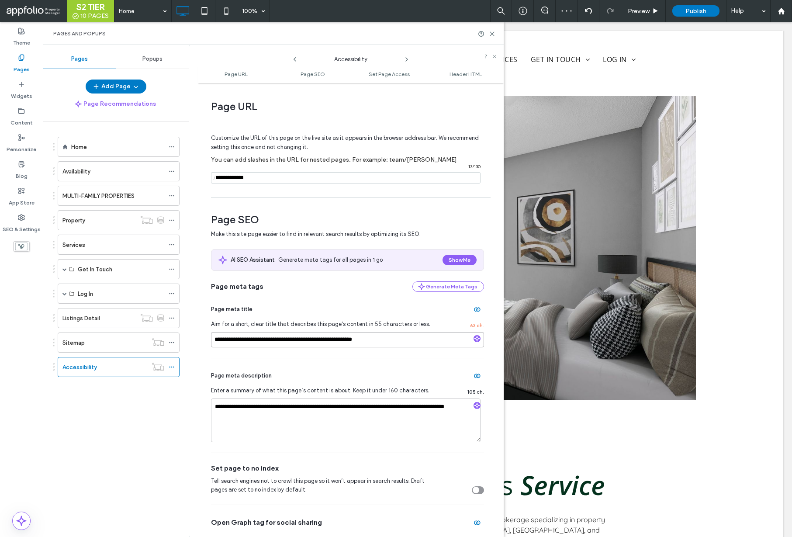
type input "**********"
click at [111, 345] on div "Sitemap" at bounding box center [104, 342] width 85 height 9
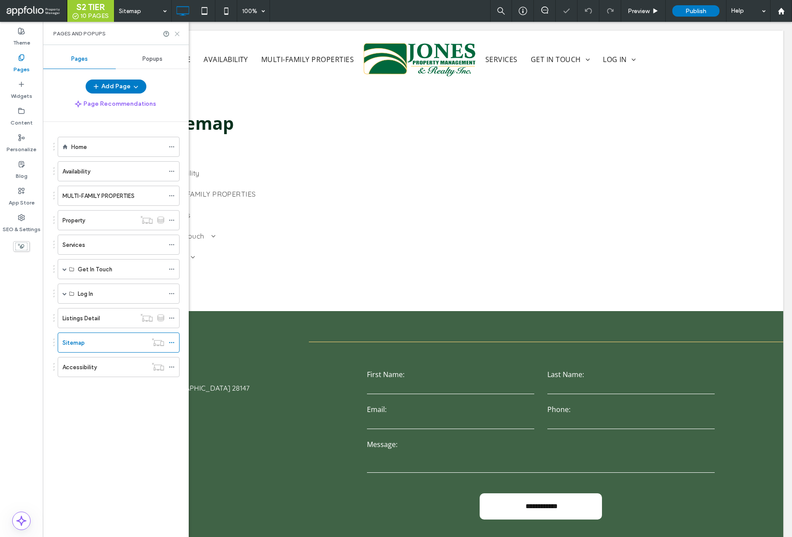
drag, startPoint x: 177, startPoint y: 31, endPoint x: 83, endPoint y: 76, distance: 103.4
click at [177, 31] on icon at bounding box center [177, 34] width 7 height 7
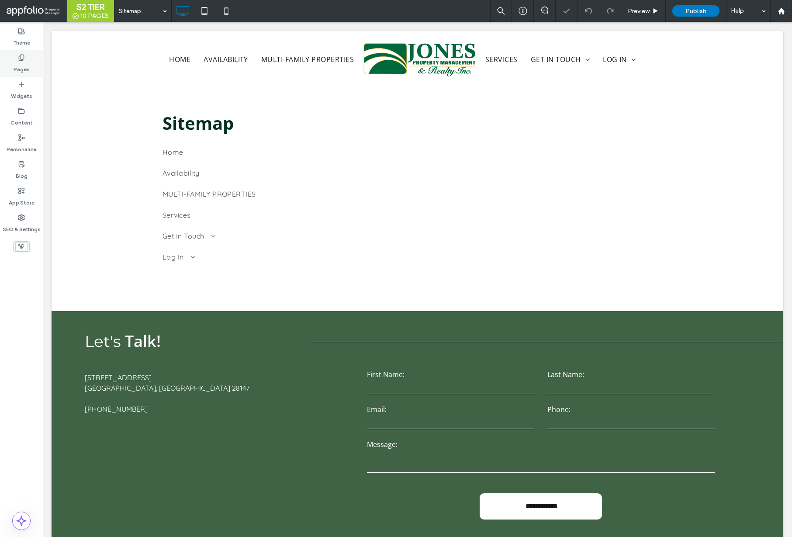
click at [19, 59] on use at bounding box center [21, 58] width 5 height 6
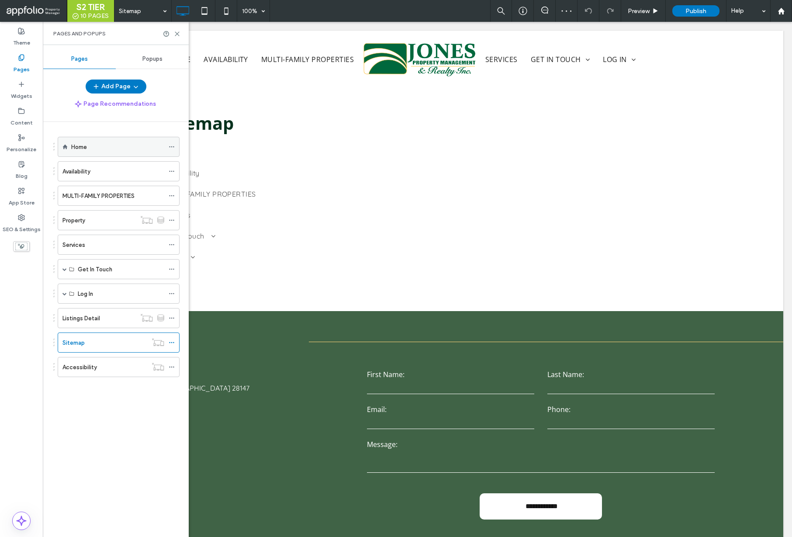
click at [109, 145] on div "Home" at bounding box center [117, 146] width 93 height 9
click at [176, 34] on icon at bounding box center [177, 34] width 7 height 7
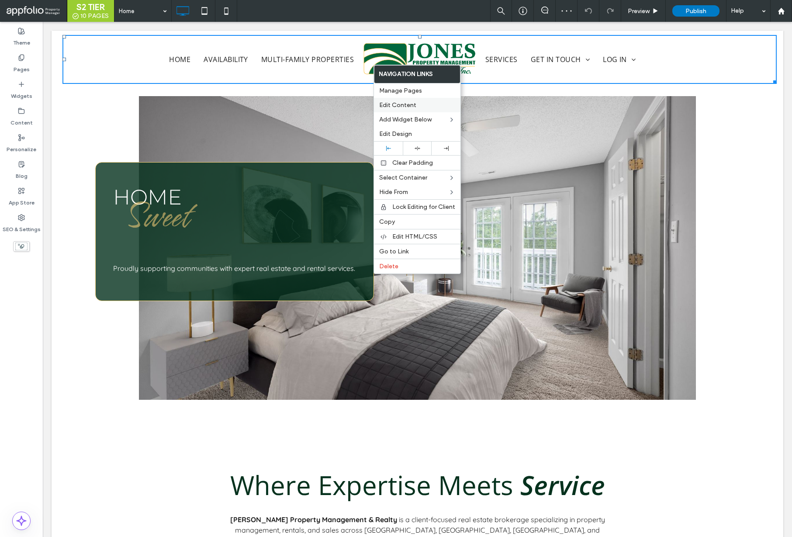
click at [406, 100] on div "Edit Content" at bounding box center [417, 105] width 87 height 14
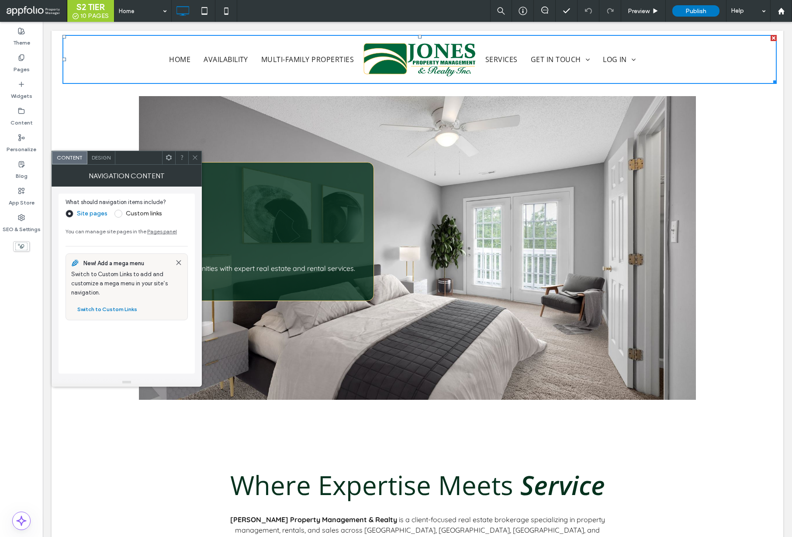
click at [98, 155] on span "Design" at bounding box center [101, 157] width 19 height 7
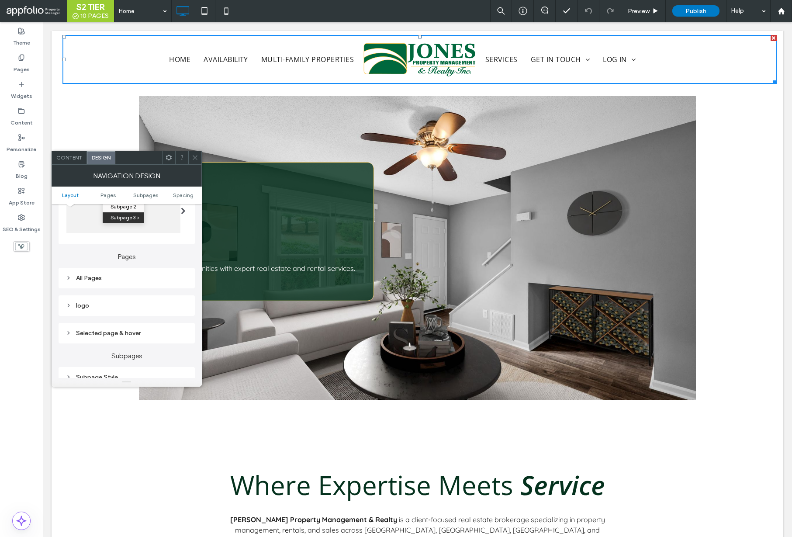
click at [115, 305] on div "logo" at bounding box center [127, 305] width 122 height 7
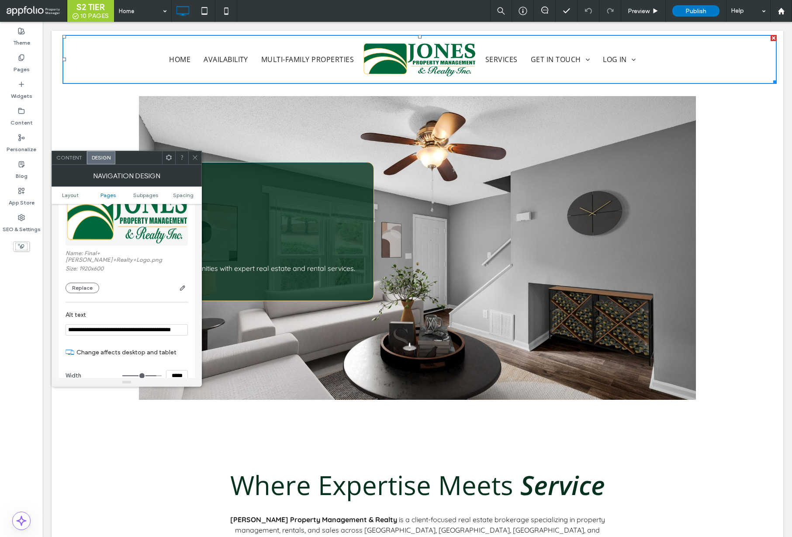
scroll to position [301, 0]
click at [68, 324] on input "**********" at bounding box center [127, 329] width 122 height 11
paste input "**********"
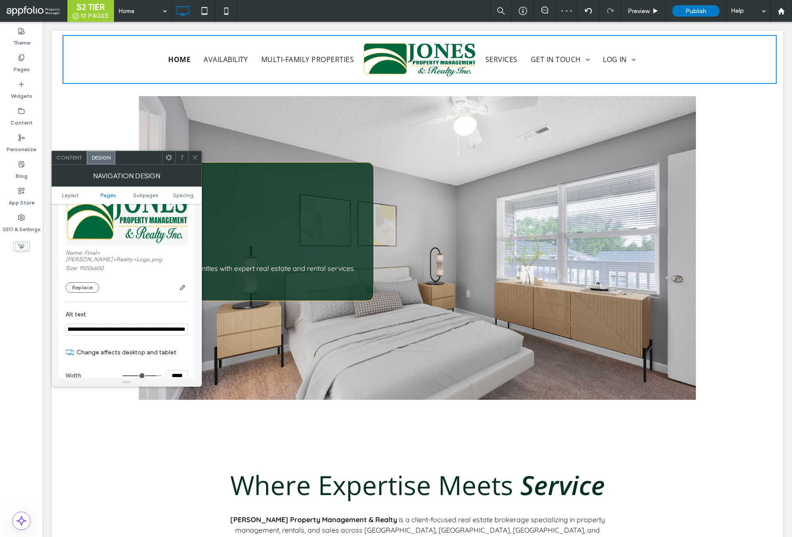
scroll to position [0, 85]
drag, startPoint x: 166, startPoint y: 323, endPoint x: 95, endPoint y: 321, distance: 71.3
click at [95, 324] on input "**********" at bounding box center [127, 330] width 122 height 12
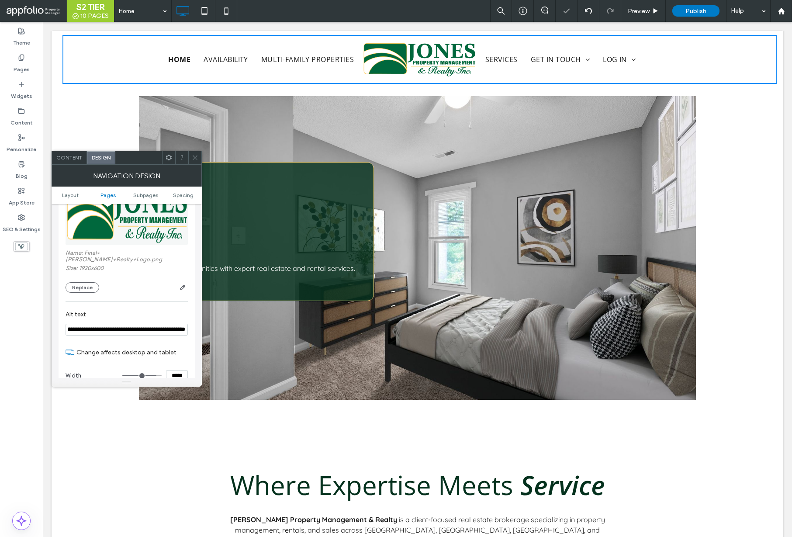
type input "**********"
click at [190, 160] on div at bounding box center [194, 157] width 13 height 13
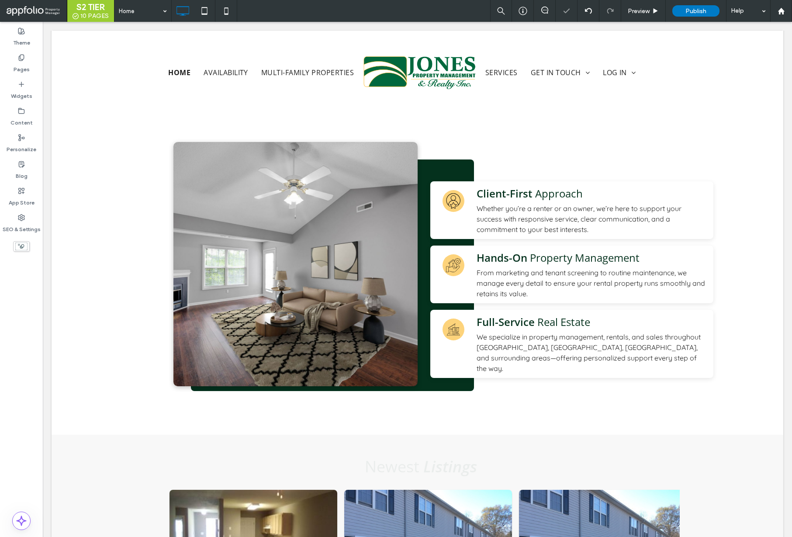
scroll to position [2216, 0]
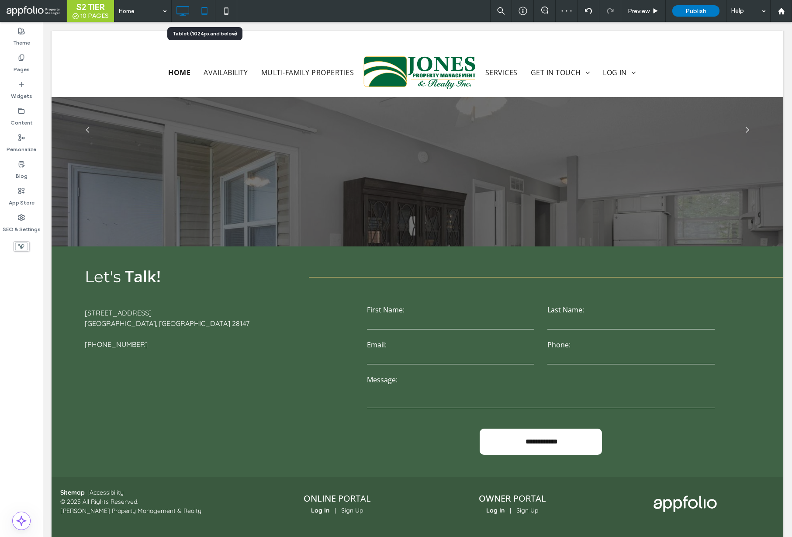
click at [201, 7] on icon at bounding box center [204, 10] width 17 height 17
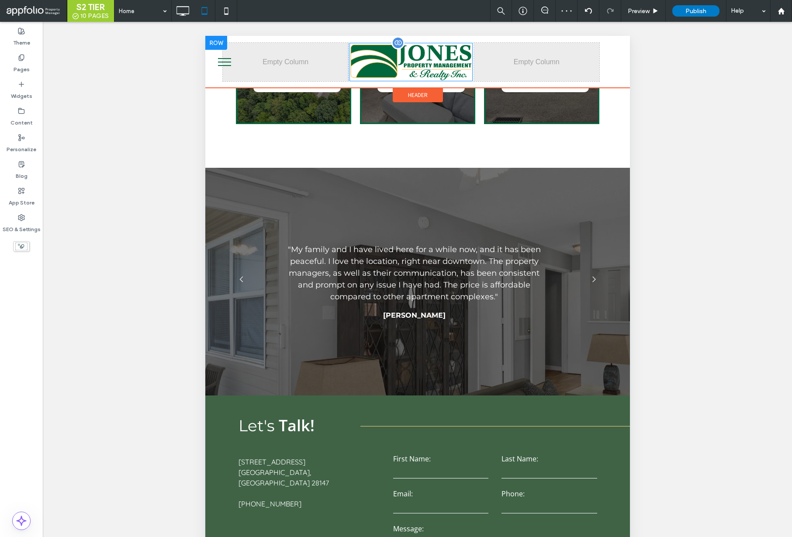
click at [427, 50] on img at bounding box center [410, 62] width 123 height 38
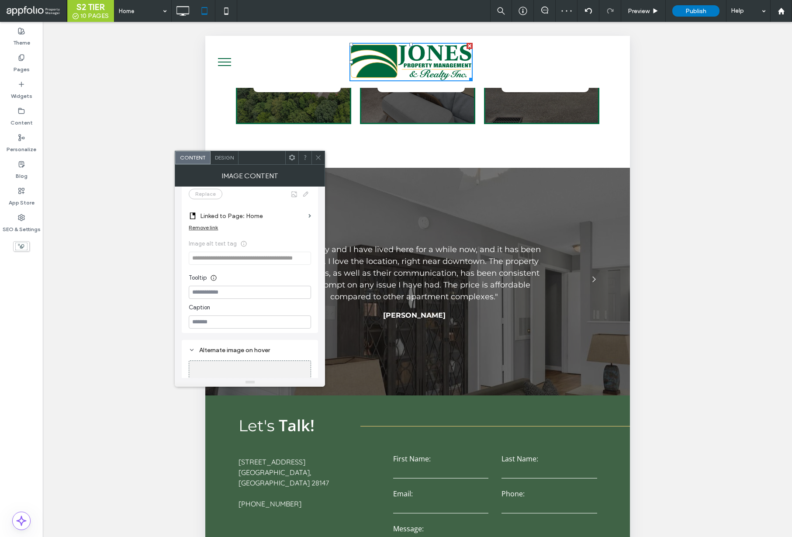
scroll to position [168, 0]
click at [225, 7] on icon at bounding box center [226, 10] width 17 height 17
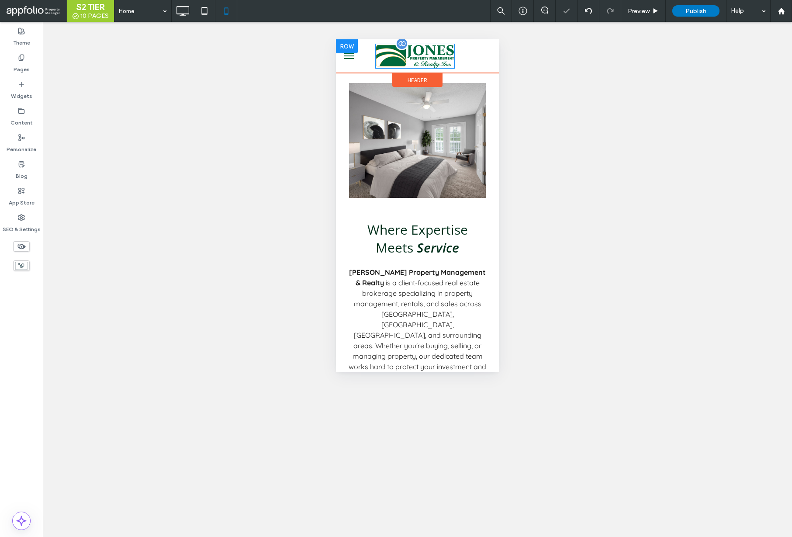
scroll to position [0, 0]
click at [423, 57] on img at bounding box center [415, 56] width 80 height 25
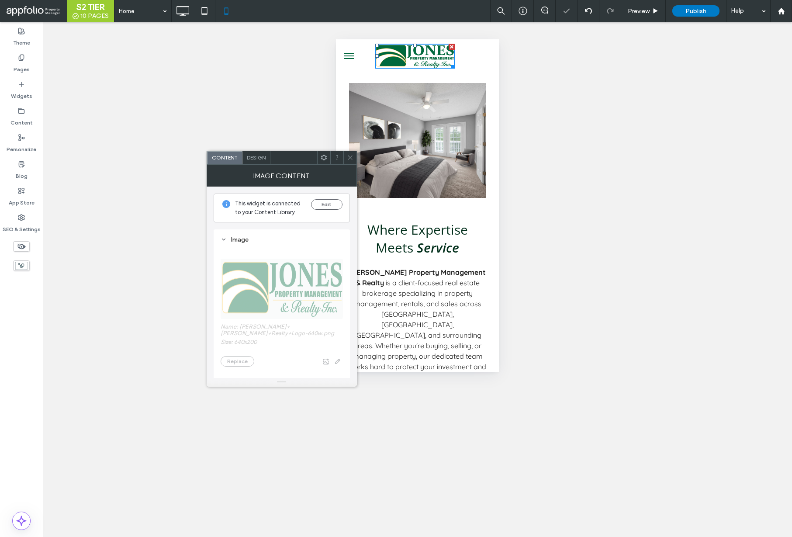
scroll to position [177, 0]
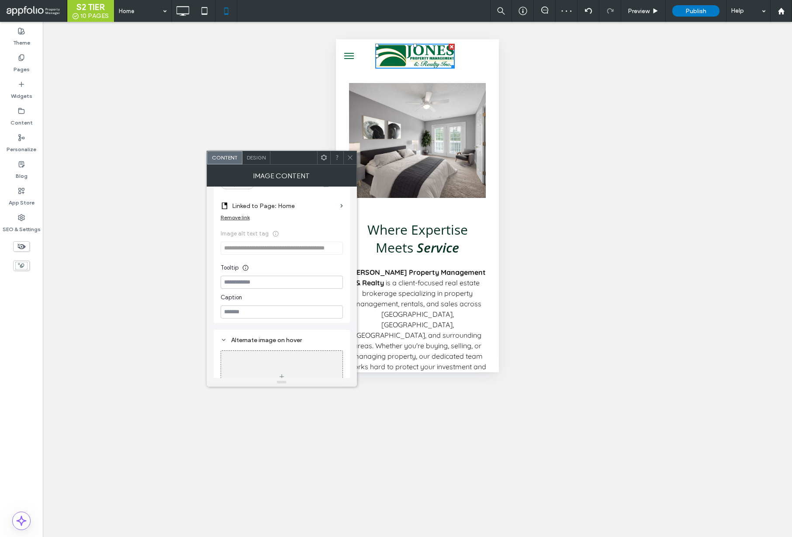
click at [350, 157] on icon at bounding box center [350, 157] width 7 height 7
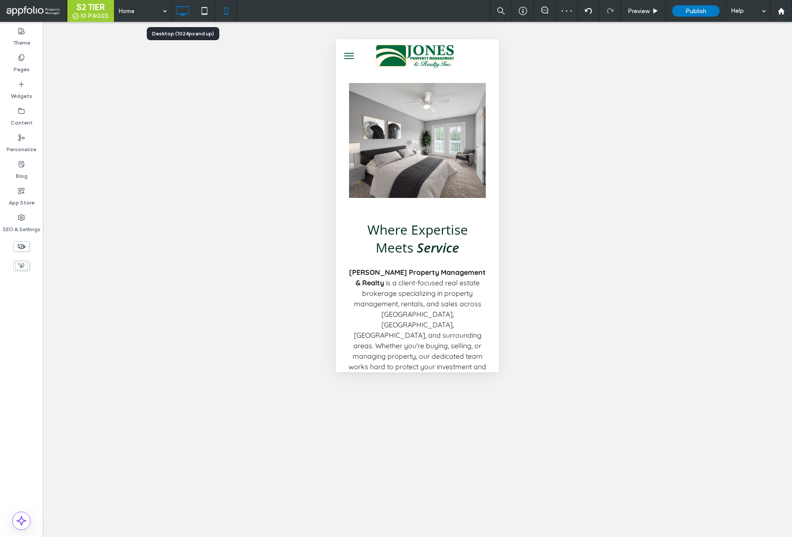
click at [180, 9] on icon at bounding box center [182, 10] width 17 height 17
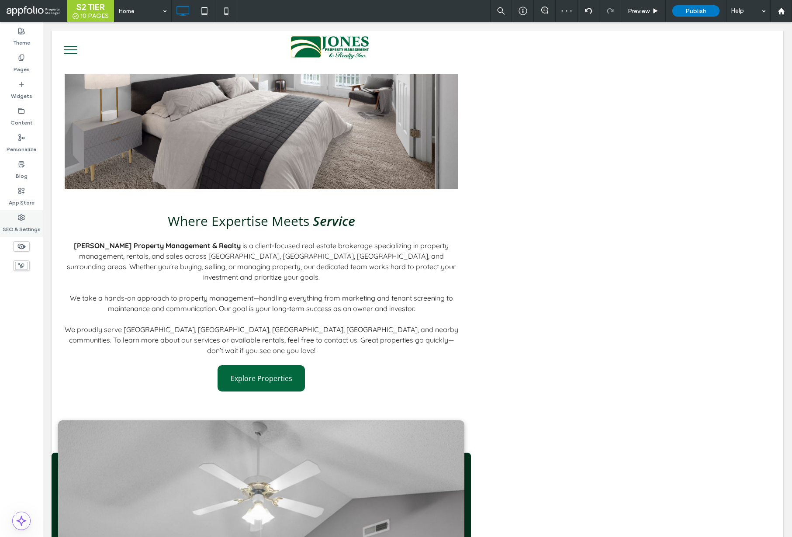
click at [30, 232] on label "SEO & Settings" at bounding box center [22, 227] width 38 height 12
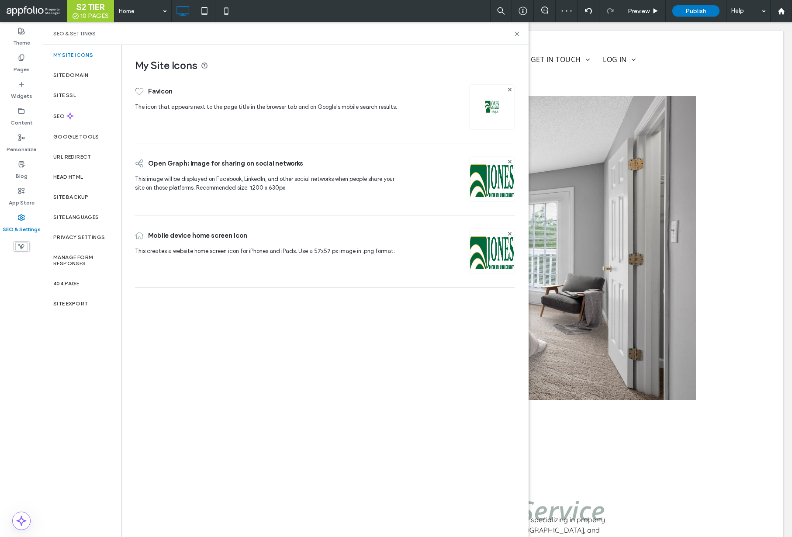
scroll to position [0, 0]
click at [80, 69] on div "Site Domain" at bounding box center [82, 75] width 79 height 20
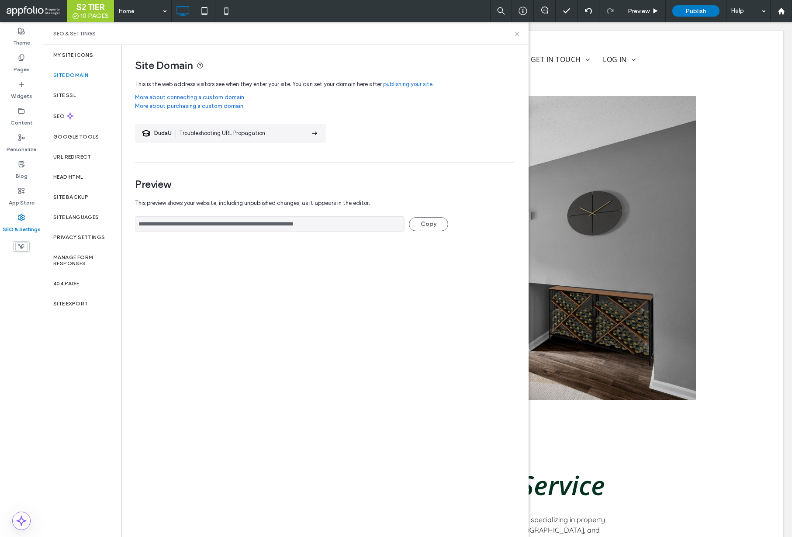
click at [519, 34] on icon at bounding box center [517, 34] width 7 height 7
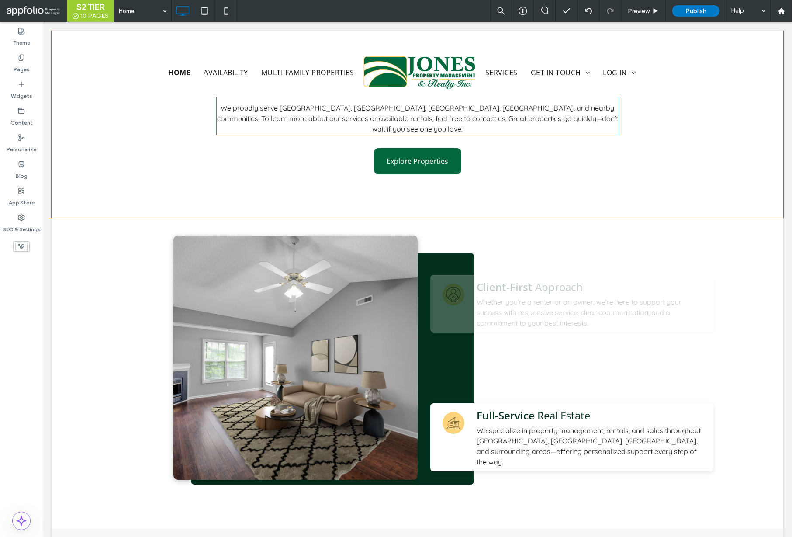
scroll to position [550, 0]
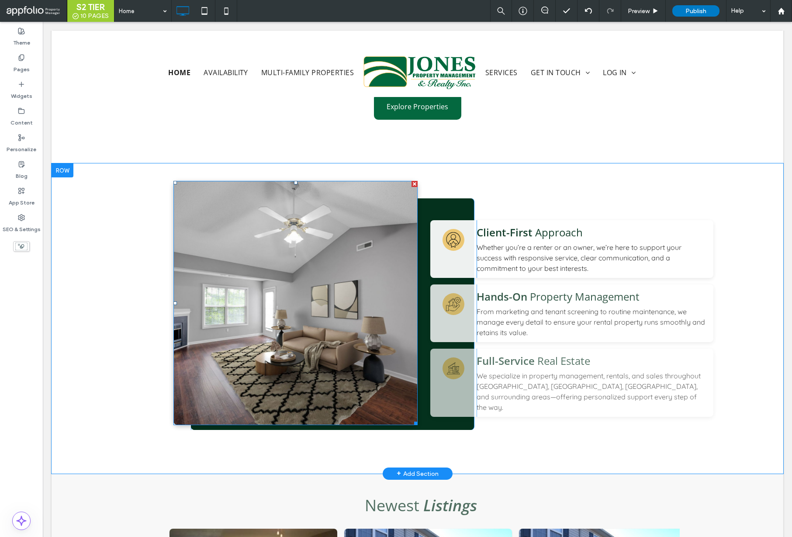
click at [328, 330] on img at bounding box center [295, 303] width 244 height 244
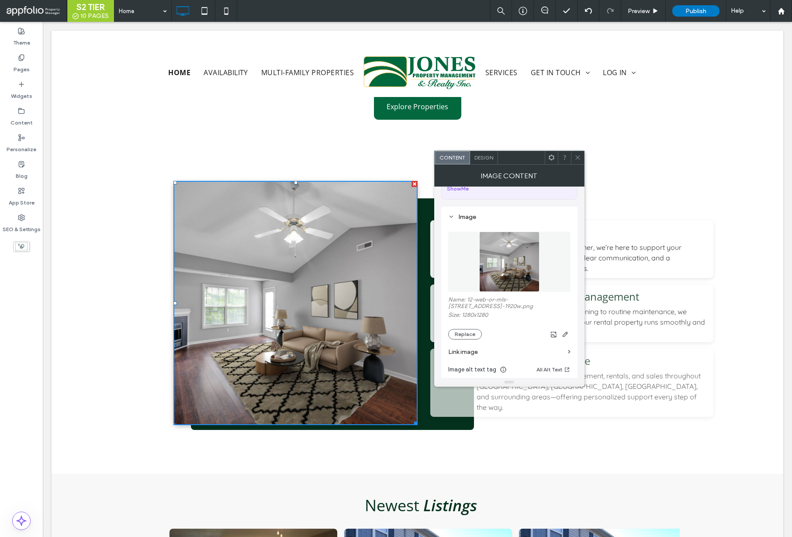
scroll to position [165, 0]
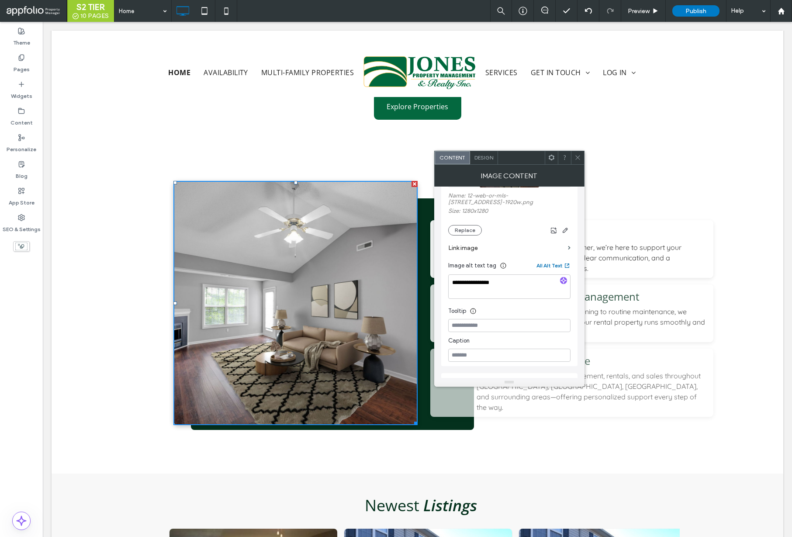
click at [554, 265] on button "All Alt Text" at bounding box center [554, 265] width 34 height 10
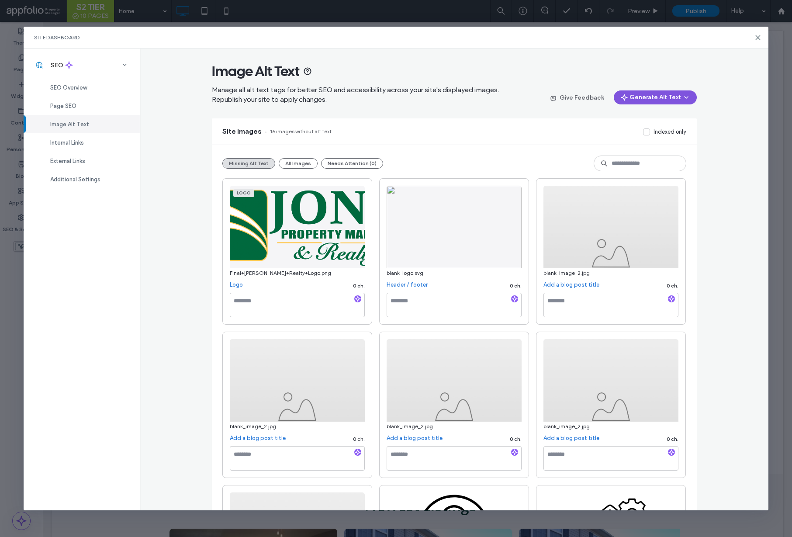
click at [654, 92] on button "Generate Alt Text" at bounding box center [655, 97] width 83 height 14
click at [642, 116] on span "Generate Missing Alt Text Only" at bounding box center [643, 120] width 80 height 9
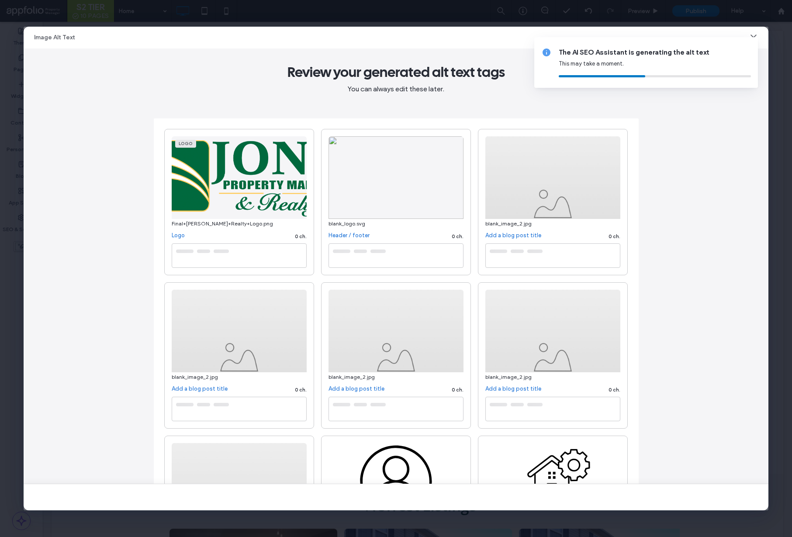
type textarea "**********"
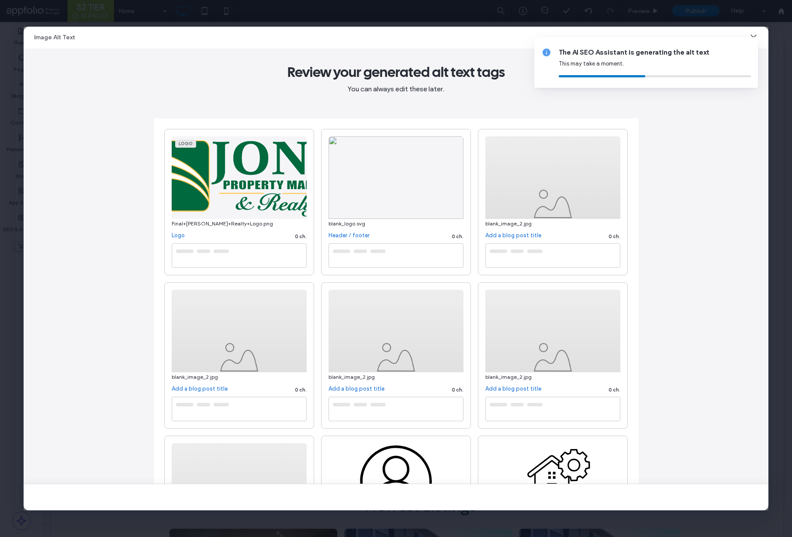
type textarea "**********"
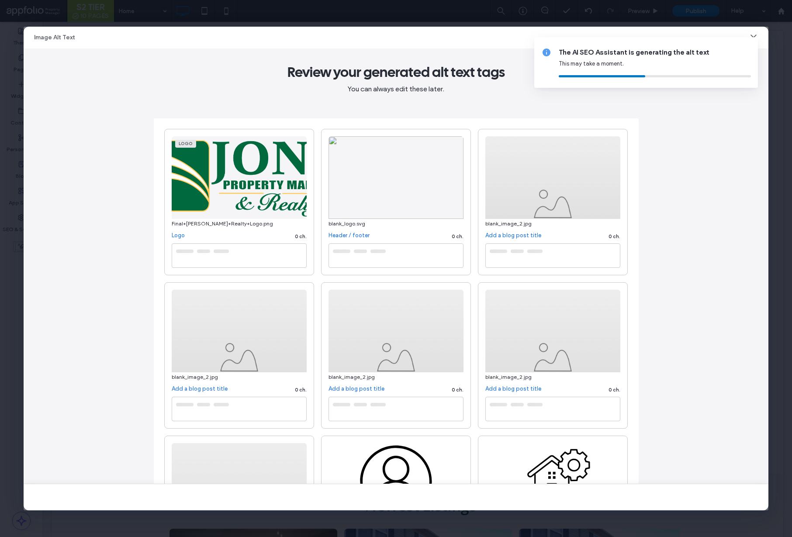
type textarea "**********"
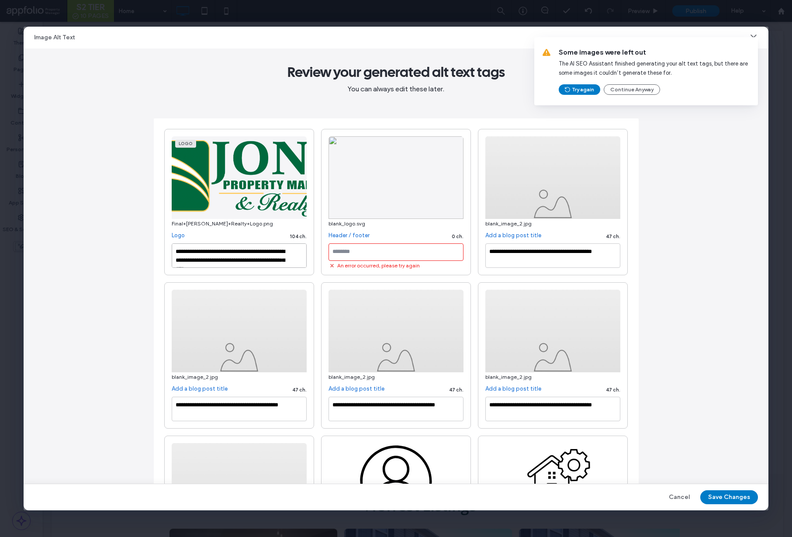
click at [286, 258] on textarea "**********" at bounding box center [239, 255] width 135 height 24
paste textarea "To enrich screen reader interactions, please activate Accessibility in Grammarl…"
type textarea "**********"
drag, startPoint x: 379, startPoint y: 243, endPoint x: 384, endPoint y: 249, distance: 8.1
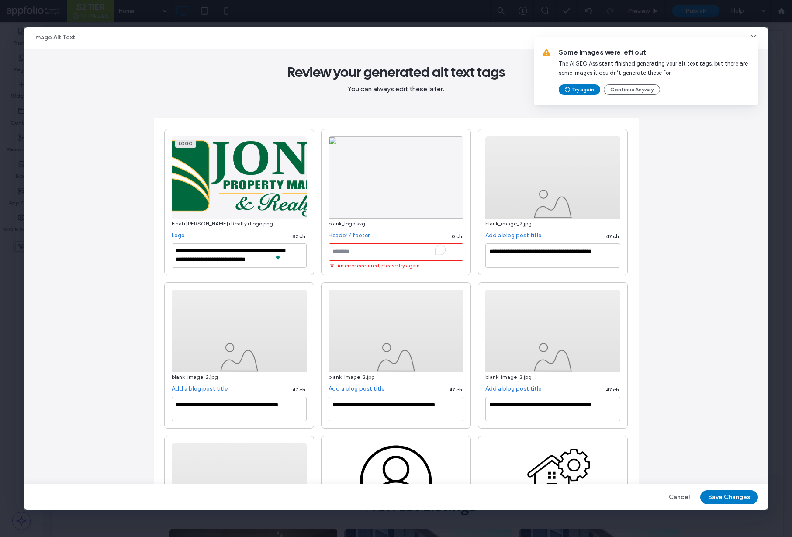
click at [379, 243] on textarea "To enrich screen reader interactions, please activate Accessibility in Grammarl…" at bounding box center [396, 251] width 135 height 17
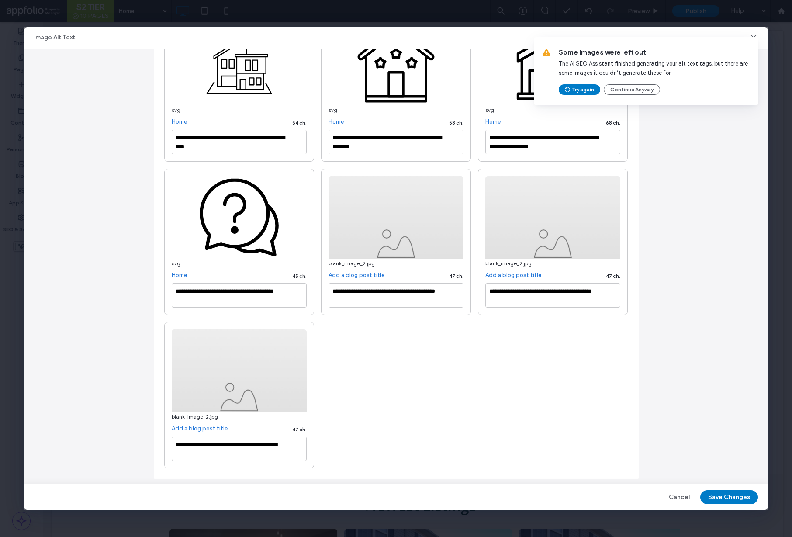
scroll to position [579, 0]
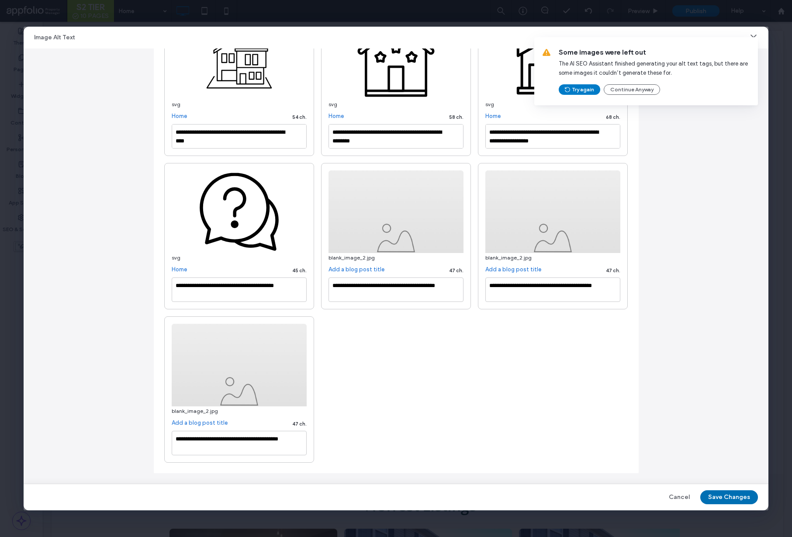
type textarea "*****"
click at [740, 497] on button "Save Changes" at bounding box center [729, 497] width 58 height 14
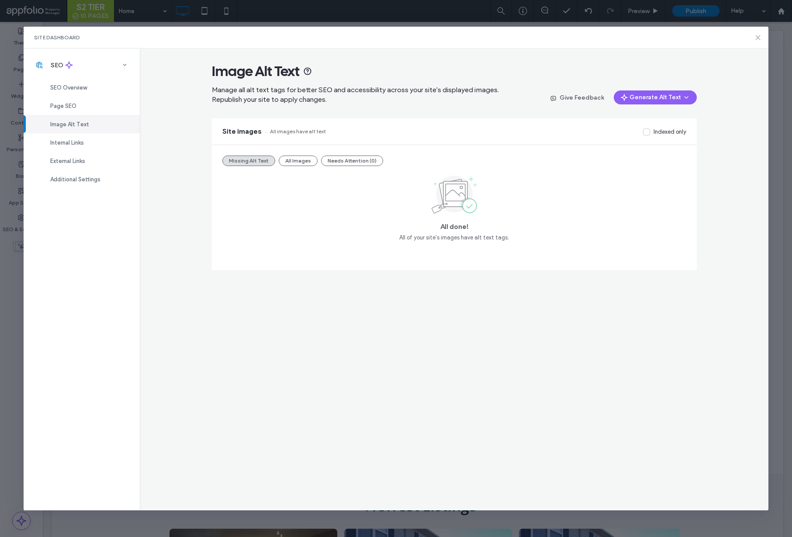
click at [756, 36] on use at bounding box center [758, 37] width 4 height 4
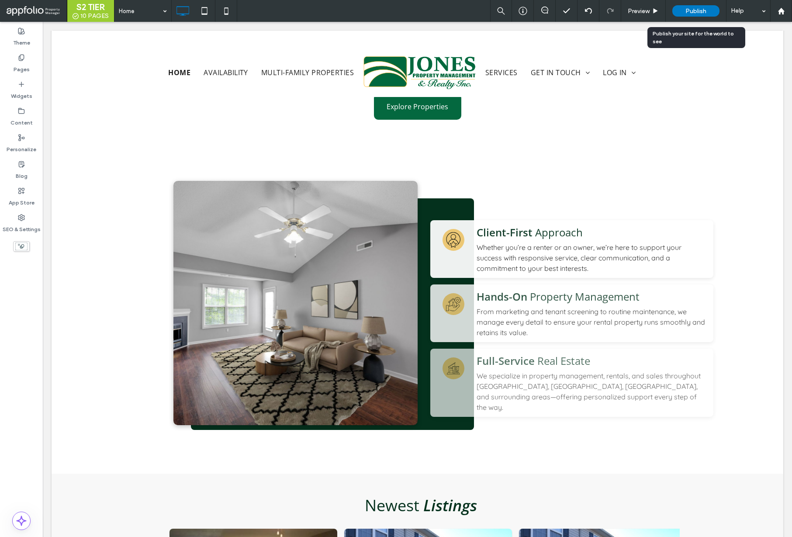
click at [694, 6] on div "Publish" at bounding box center [695, 10] width 47 height 11
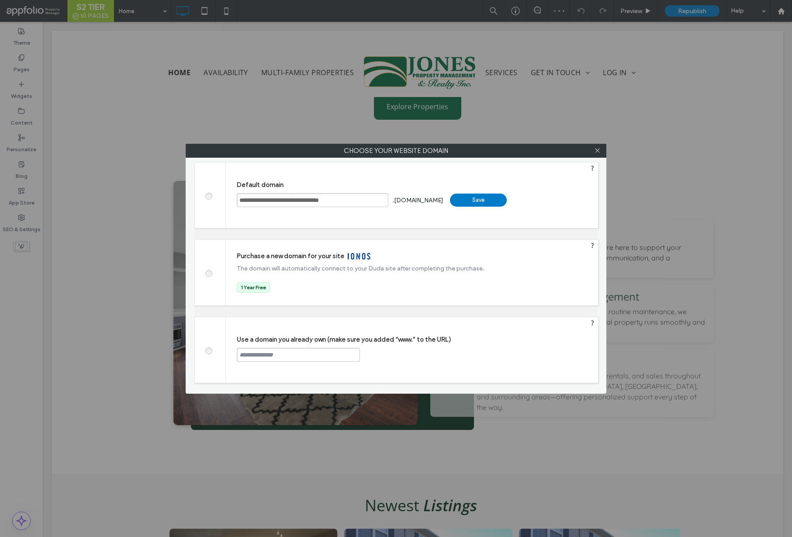
click at [287, 360] on input "text" at bounding box center [298, 355] width 123 height 14
paste input "**********"
type input "**********"
click at [385, 357] on div "Continue" at bounding box center [393, 354] width 57 height 13
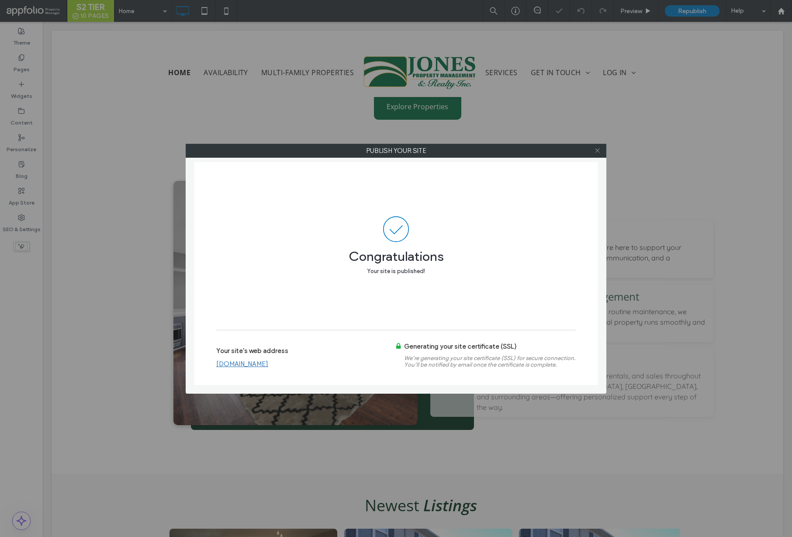
click at [597, 147] on icon at bounding box center [597, 150] width 7 height 7
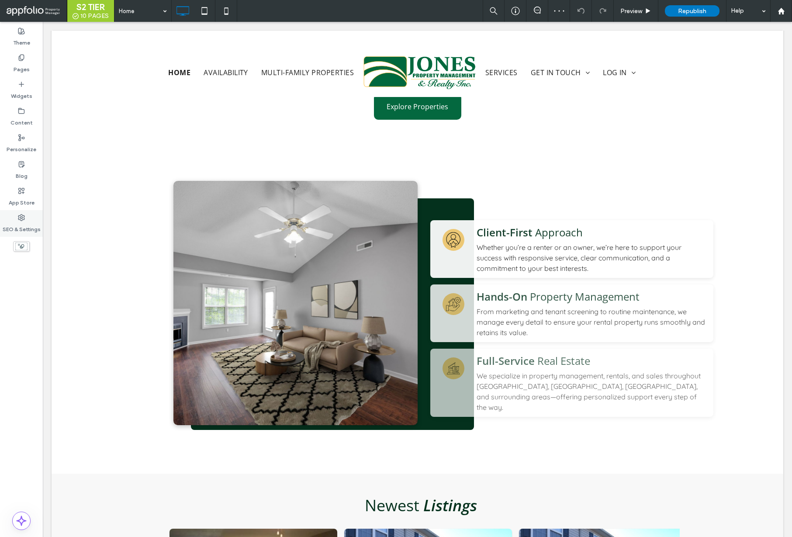
click at [35, 227] on label "SEO & Settings" at bounding box center [22, 227] width 38 height 12
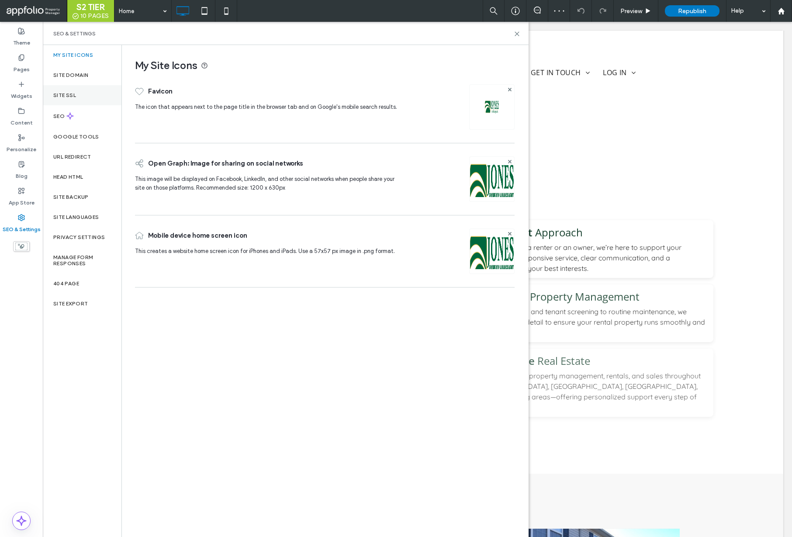
click at [52, 97] on div "Site SSL" at bounding box center [82, 95] width 79 height 20
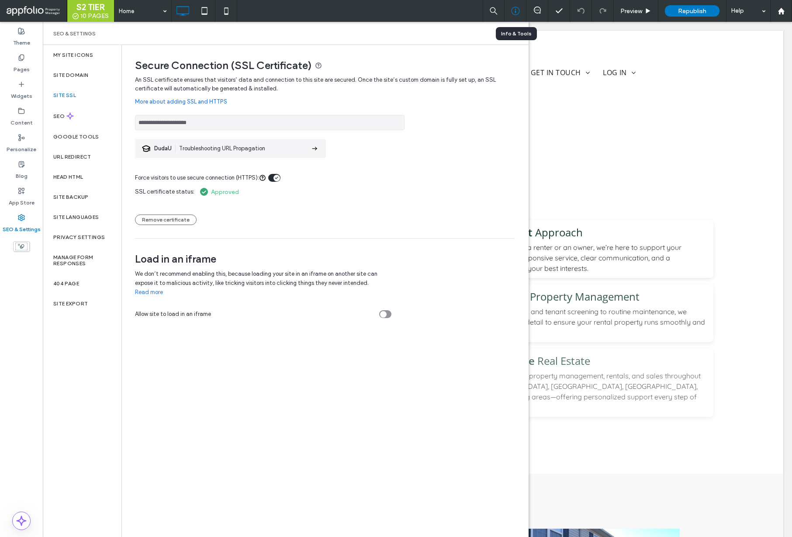
click at [518, 10] on icon at bounding box center [515, 11] width 9 height 9
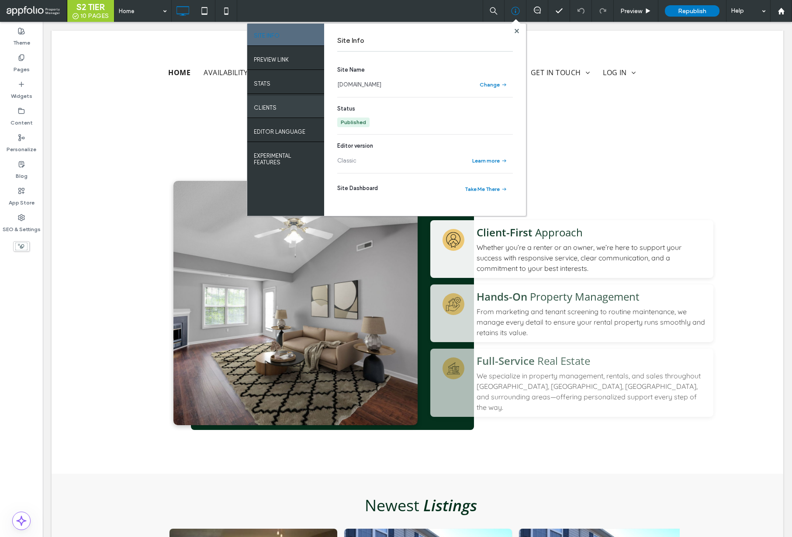
click at [290, 104] on div "Clients" at bounding box center [285, 107] width 77 height 22
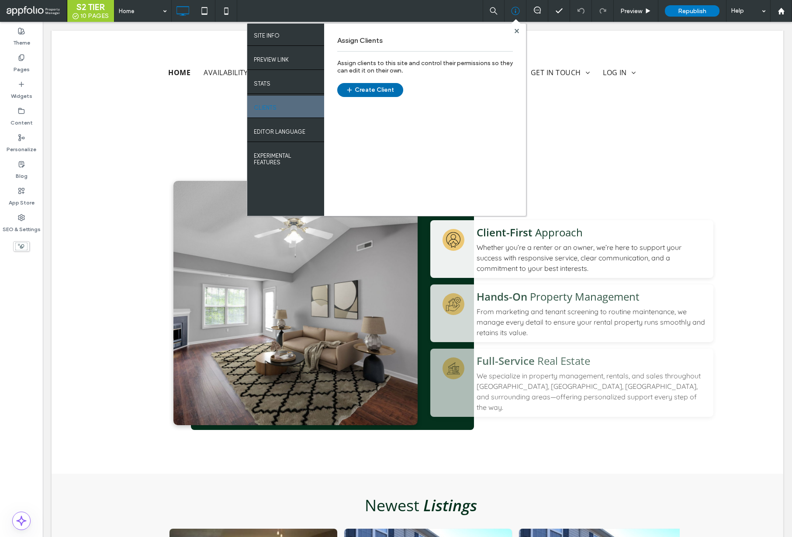
click at [398, 90] on button "Create Client" at bounding box center [370, 90] width 66 height 14
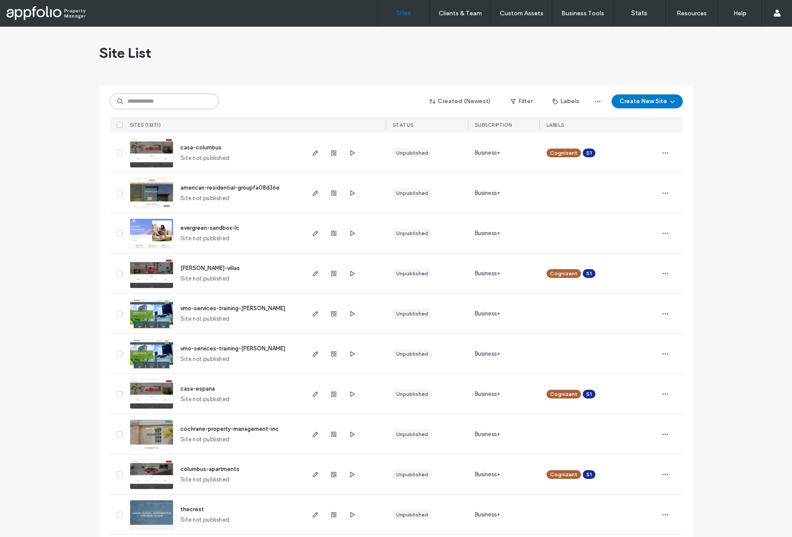
drag, startPoint x: 197, startPoint y: 103, endPoint x: 195, endPoint y: 97, distance: 5.7
click at [197, 102] on input at bounding box center [164, 101] width 109 height 16
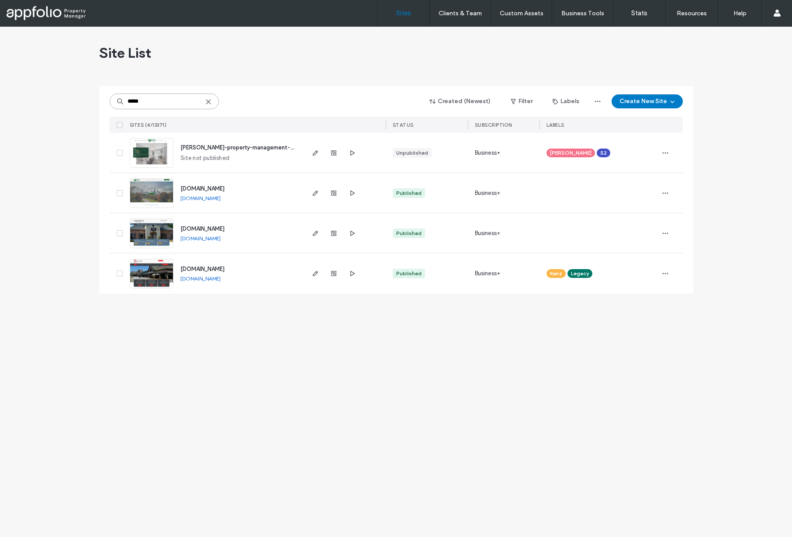
type input "*****"
click at [313, 194] on use "button" at bounding box center [314, 192] width 5 height 5
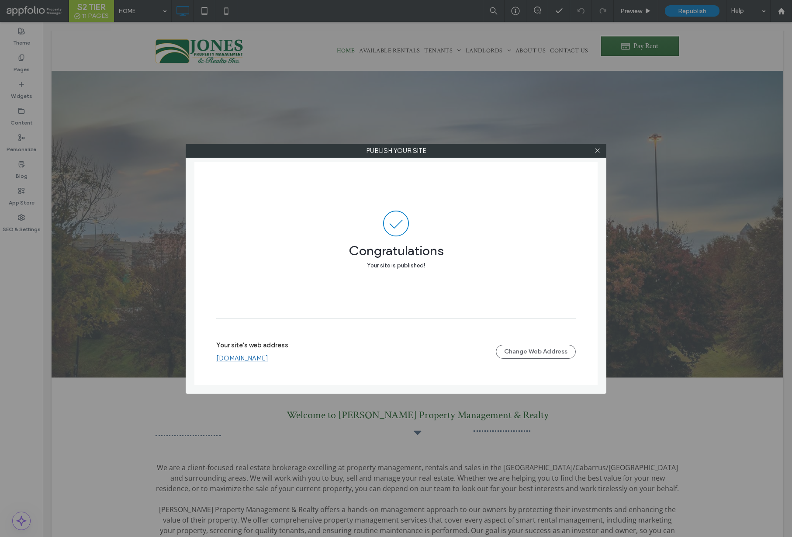
drag, startPoint x: 310, startPoint y: 355, endPoint x: 279, endPoint y: 358, distance: 31.2
click at [225, 355] on div "[DOMAIN_NAME]" at bounding box center [356, 358] width 280 height 8
click at [533, 353] on button "Change Web Address" at bounding box center [536, 352] width 80 height 14
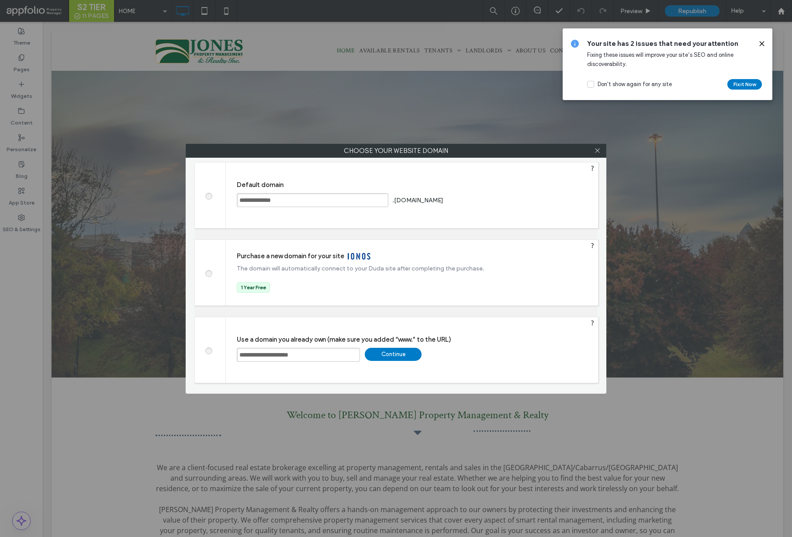
drag, startPoint x: 336, startPoint y: 355, endPoint x: 242, endPoint y: 352, distance: 93.5
click at [242, 352] on input "**********" at bounding box center [298, 355] width 123 height 14
drag, startPoint x: 315, startPoint y: 354, endPoint x: 217, endPoint y: 319, distance: 104.5
click at [228, 352] on div "**********" at bounding box center [412, 350] width 372 height 66
click at [208, 193] on span at bounding box center [208, 195] width 0 height 7
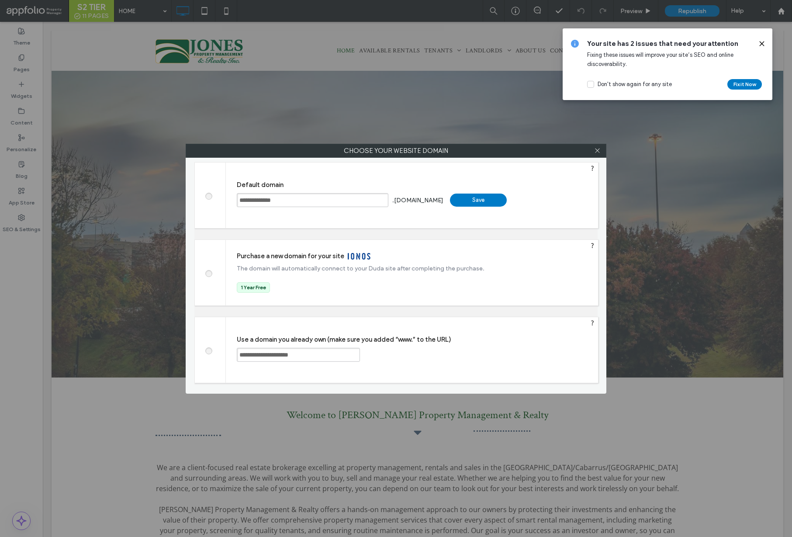
click at [506, 197] on div "Save" at bounding box center [478, 200] width 57 height 13
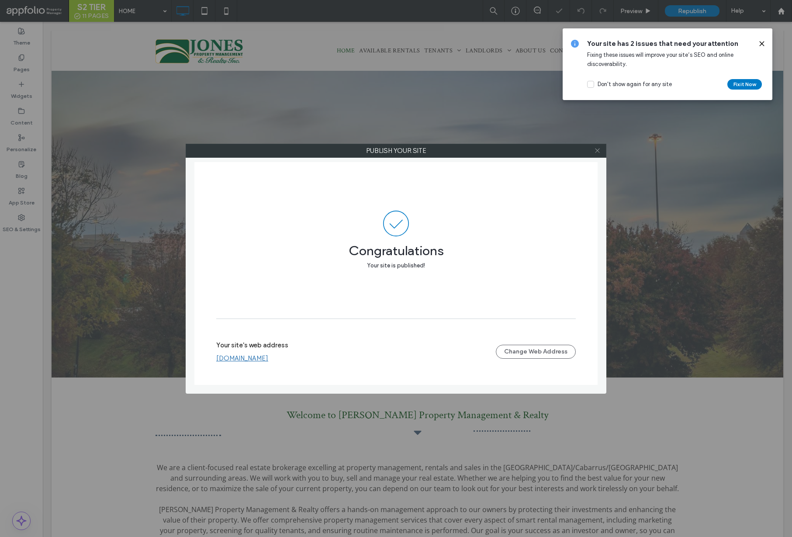
click at [600, 151] on icon at bounding box center [597, 150] width 7 height 7
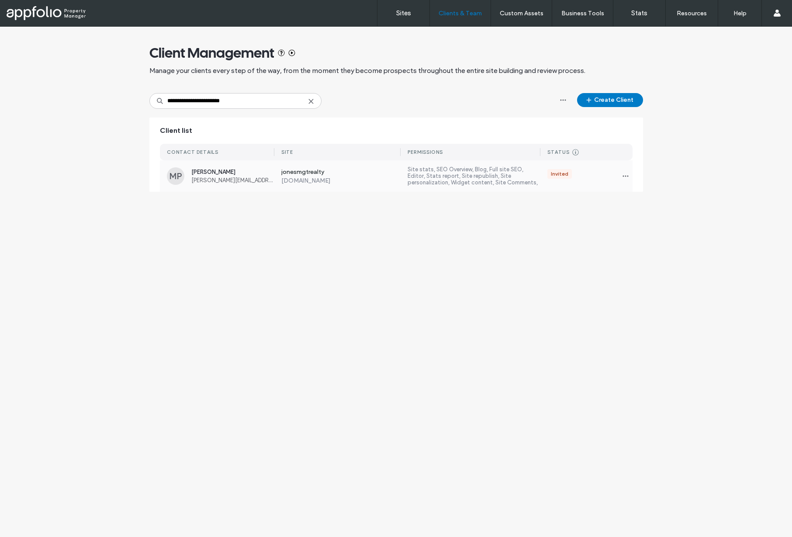
type input "**********"
click at [221, 186] on div "MP [PERSON_NAME] [PERSON_NAME][EMAIL_ADDRESS][DOMAIN_NAME] jonesmgtrealty [DOMA…" at bounding box center [396, 175] width 473 height 31
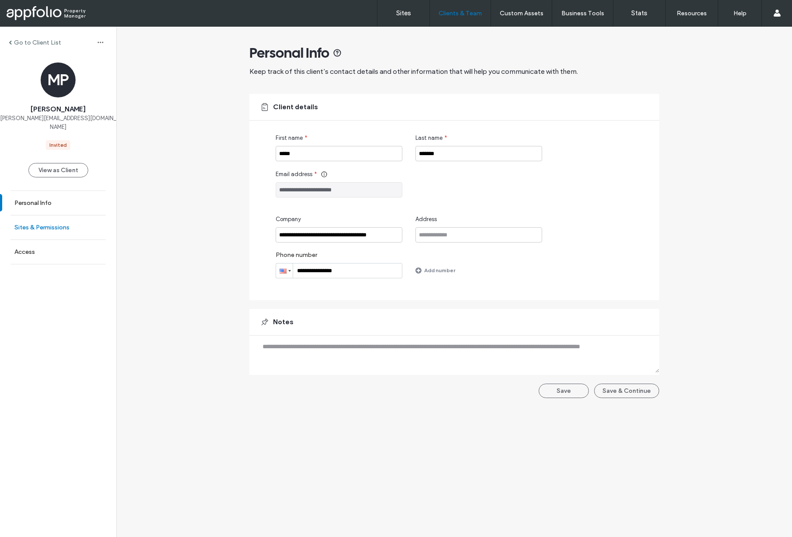
click at [57, 224] on label "Sites & Permissions" at bounding box center [41, 227] width 55 height 7
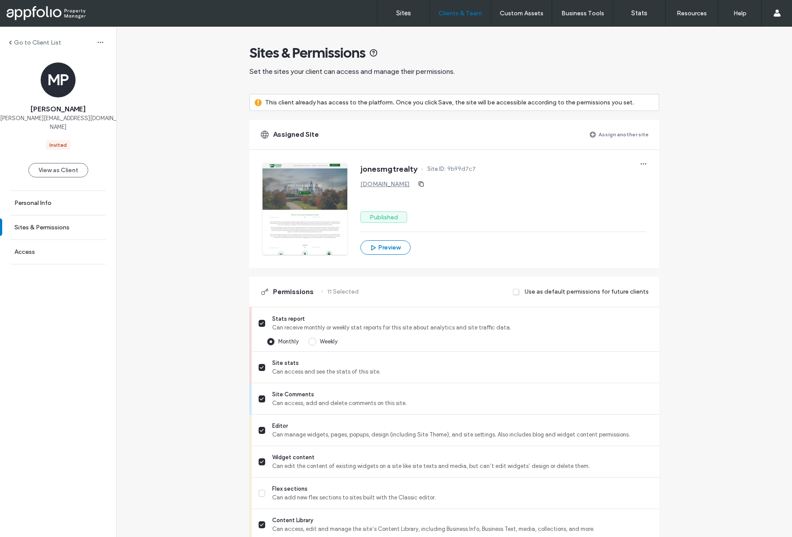
click at [623, 133] on label "Assign another site" at bounding box center [624, 134] width 50 height 15
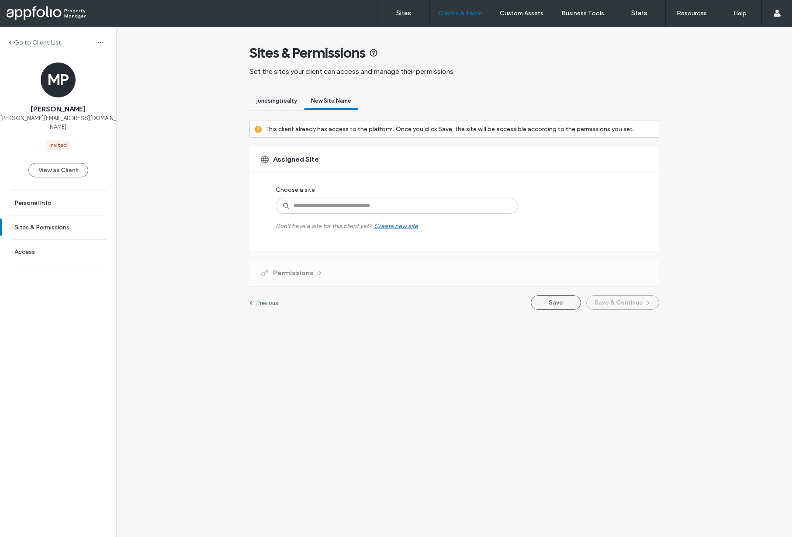
click at [402, 195] on div "Choose a site Don't have a site for this client yet? Create new site" at bounding box center [387, 206] width 223 height 48
click at [401, 203] on input at bounding box center [397, 206] width 242 height 16
paste input "********"
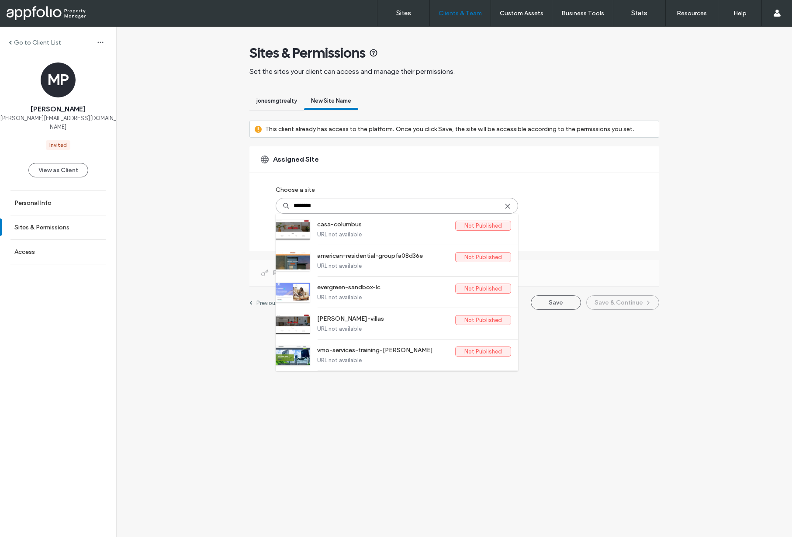
type input "*******"
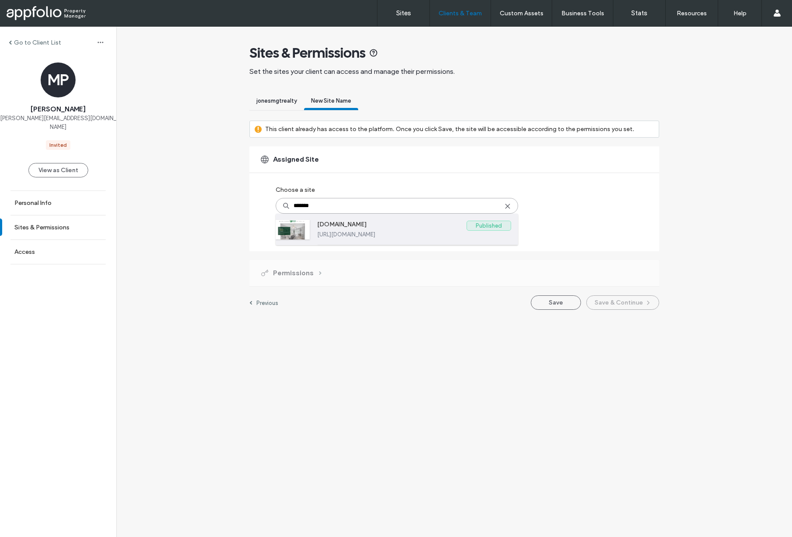
click at [351, 225] on label "[DOMAIN_NAME]" at bounding box center [391, 226] width 149 height 10
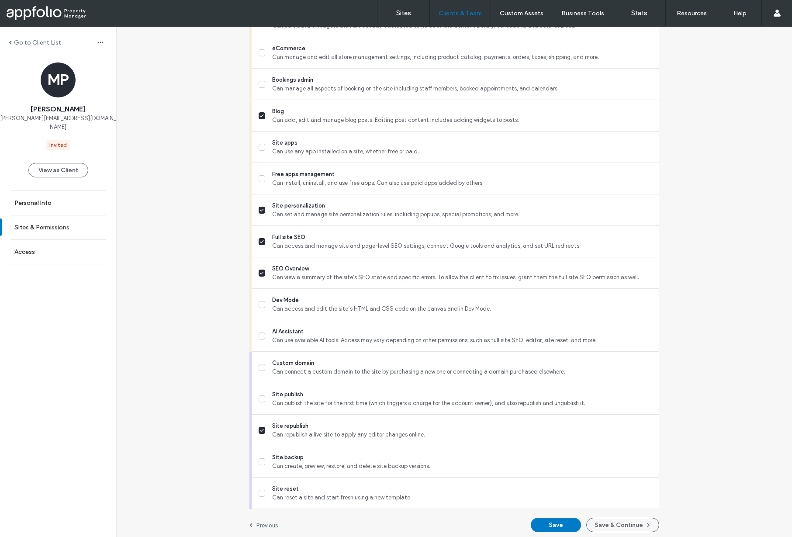
scroll to position [628, 0]
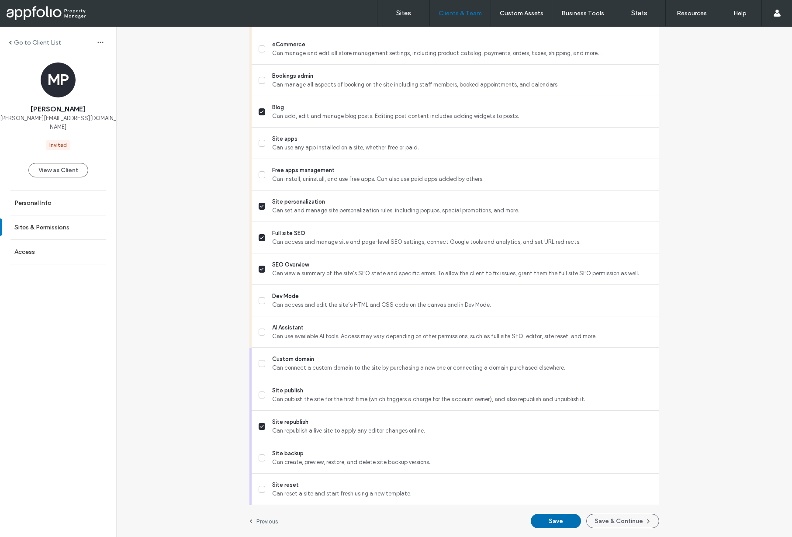
click at [569, 522] on button "Save" at bounding box center [556, 521] width 50 height 14
click at [35, 38] on div "Go to Client List" at bounding box center [58, 42] width 116 height 14
click at [43, 37] on div "Go to Client List" at bounding box center [58, 42] width 116 height 14
click at [52, 44] on label "Go to Client List" at bounding box center [37, 42] width 47 height 7
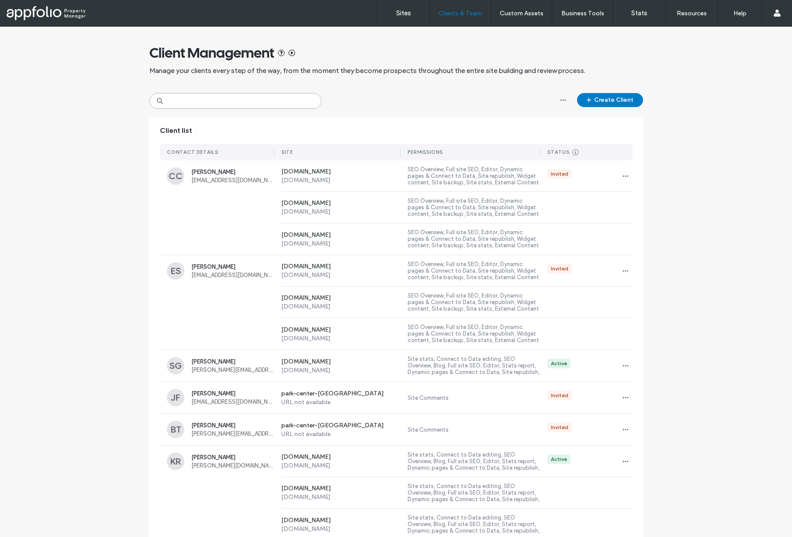
click at [246, 96] on input at bounding box center [235, 101] width 172 height 16
paste input "**********"
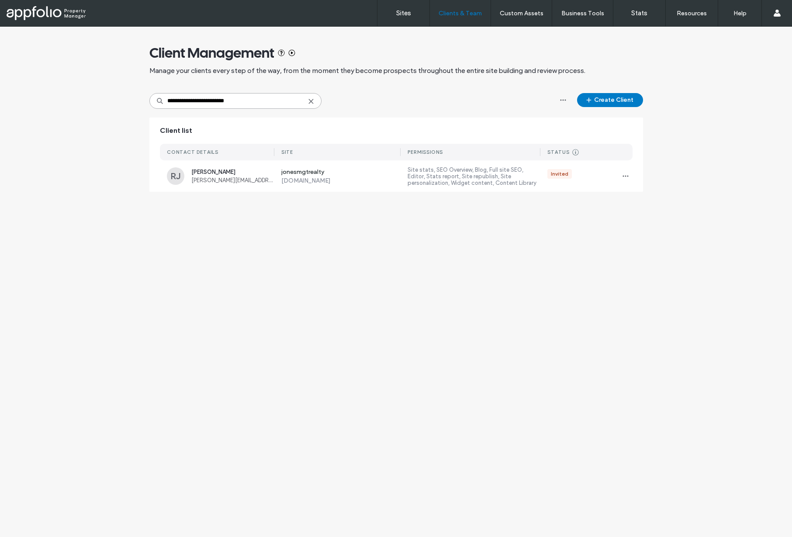
type input "**********"
click at [235, 182] on span "[PERSON_NAME][EMAIL_ADDRESS][DOMAIN_NAME]" at bounding box center [232, 180] width 83 height 7
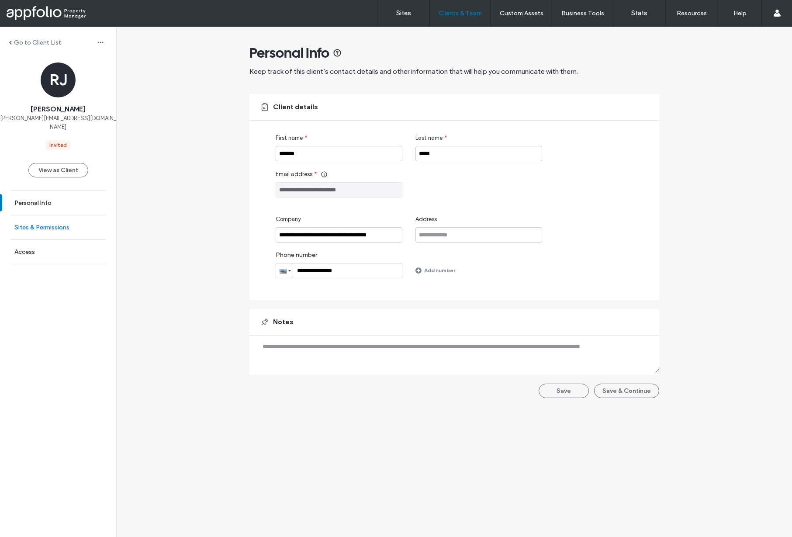
click at [74, 222] on link "Sites & Permissions" at bounding box center [58, 227] width 116 height 24
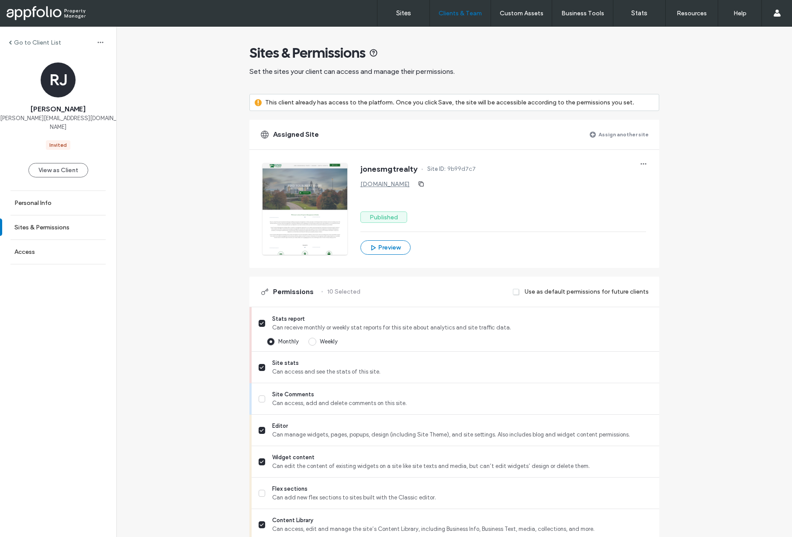
click at [631, 135] on label "Assign another site" at bounding box center [624, 134] width 50 height 15
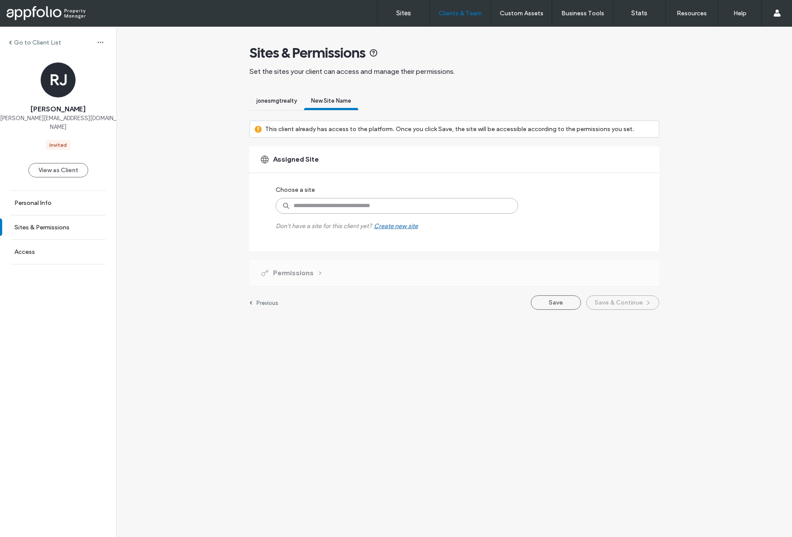
click at [359, 201] on input at bounding box center [397, 206] width 242 height 16
paste input "********"
type input "*******"
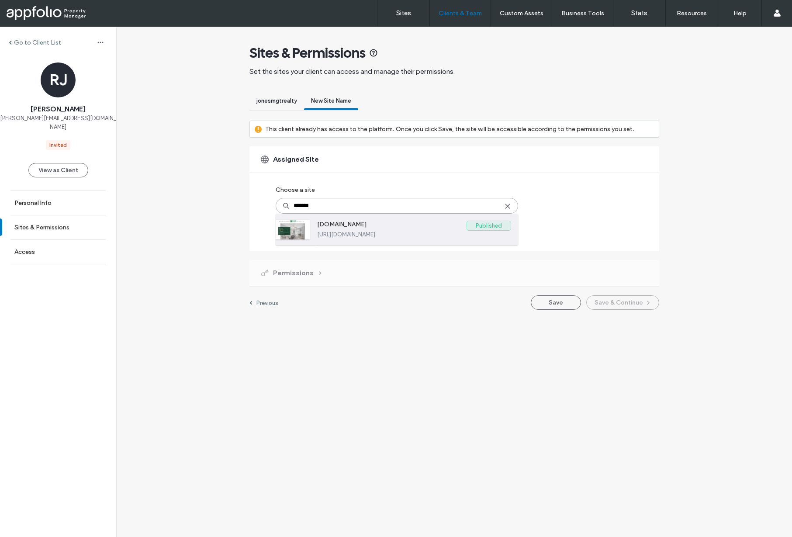
click at [371, 228] on label "[DOMAIN_NAME]" at bounding box center [391, 226] width 149 height 10
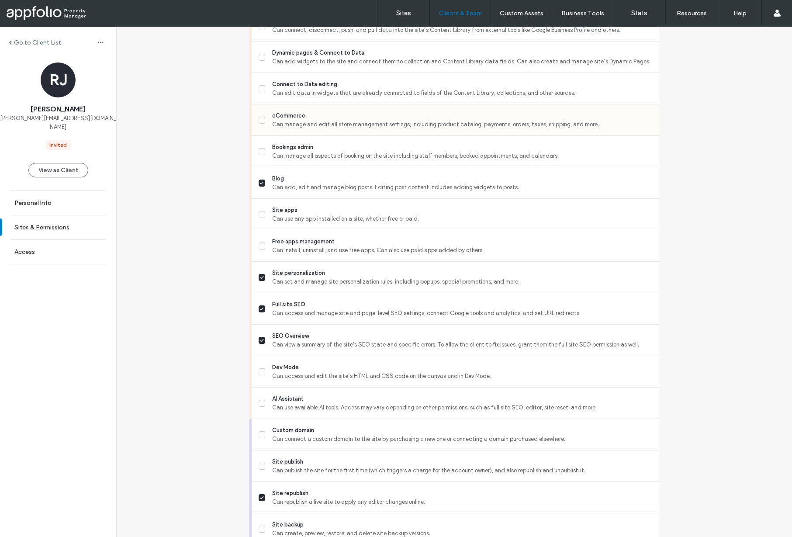
scroll to position [628, 0]
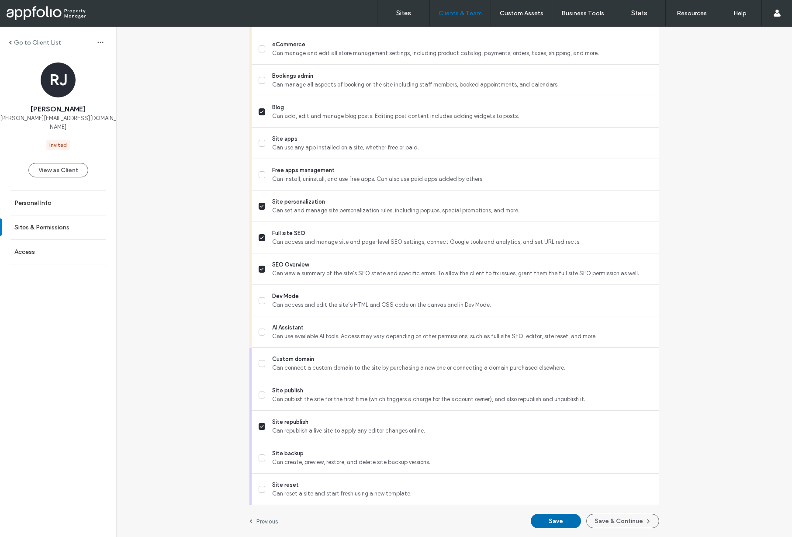
click at [552, 522] on button "Save" at bounding box center [556, 521] width 50 height 14
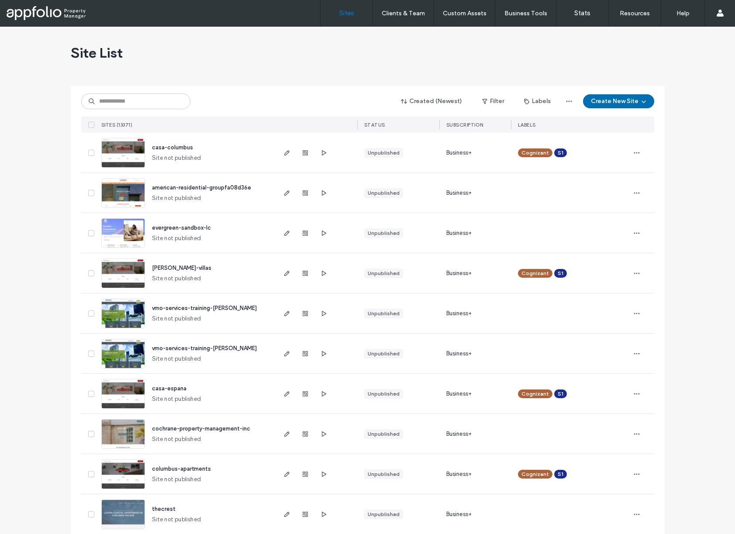
click at [630, 96] on button "Create New Site" at bounding box center [618, 101] width 71 height 14
click at [647, 137] on div "Start with a template" at bounding box center [652, 131] width 140 height 31
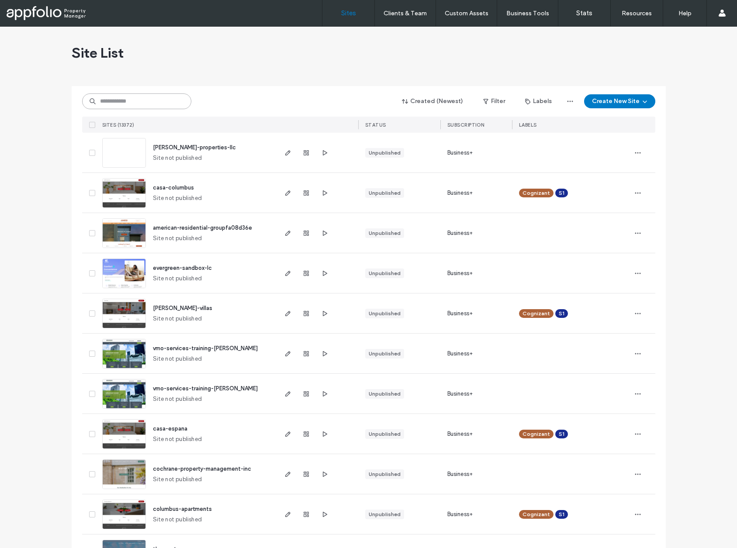
drag, startPoint x: 129, startPoint y: 108, endPoint x: 131, endPoint y: 101, distance: 6.8
click at [129, 107] on input at bounding box center [136, 101] width 109 height 16
click at [131, 101] on input at bounding box center [136, 101] width 109 height 16
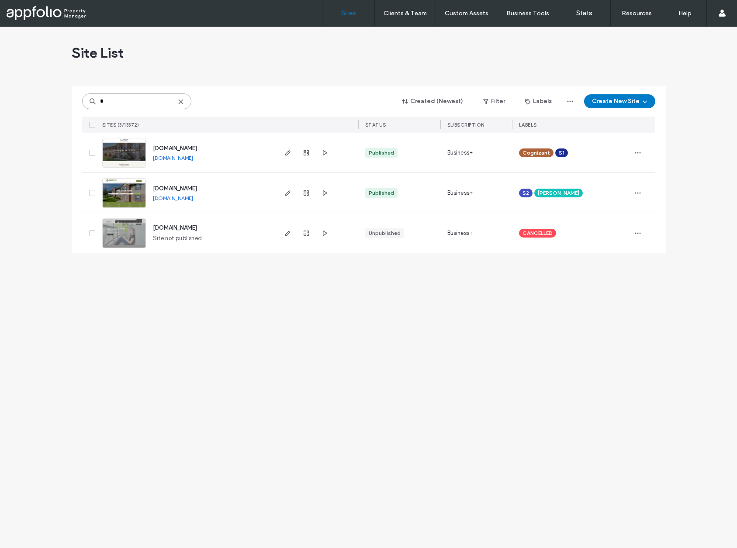
type input "*"
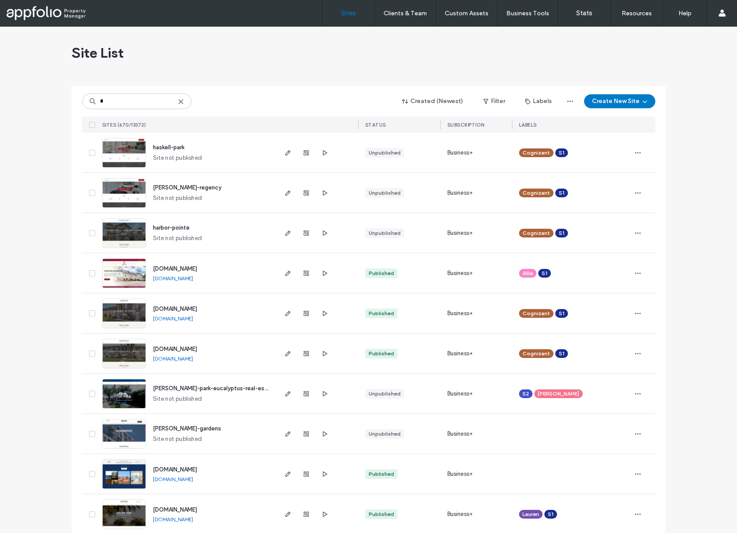
click at [180, 102] on icon at bounding box center [180, 101] width 7 height 7
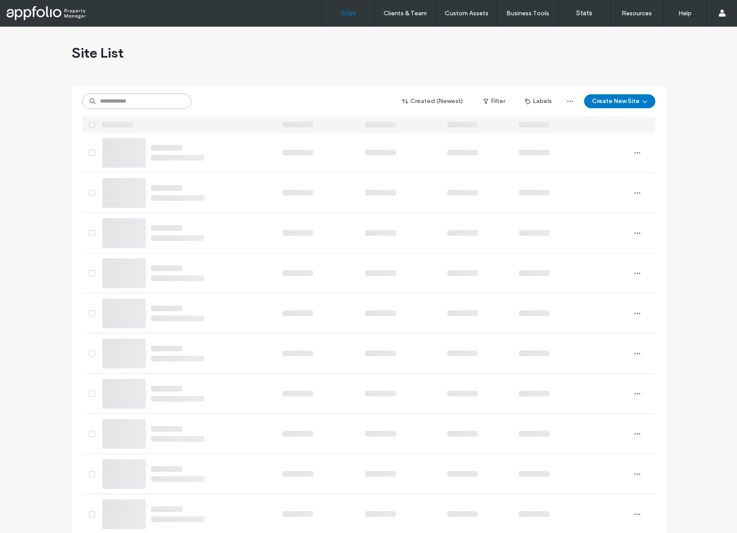
paste input "********"
type input "********"
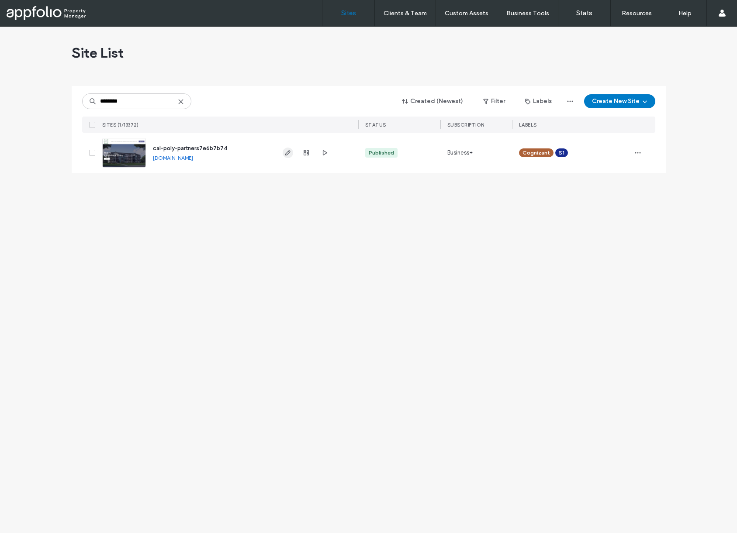
click at [285, 151] on icon "button" at bounding box center [287, 152] width 7 height 7
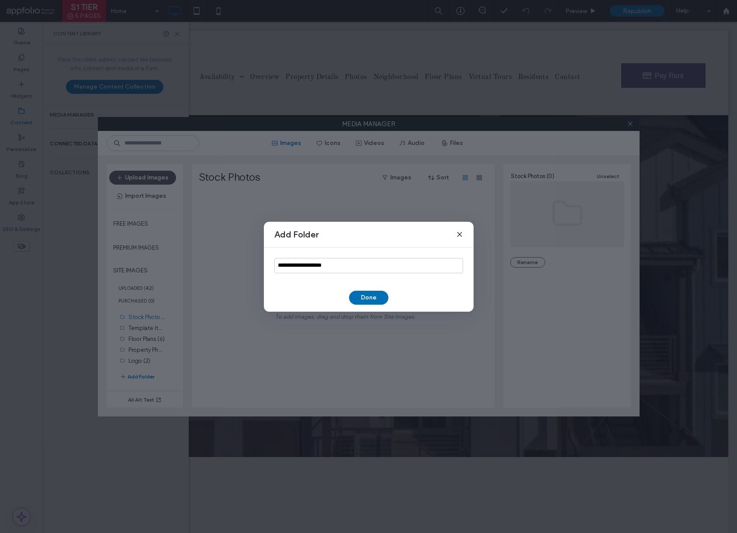
type input "**********"
click at [381, 295] on button "Done" at bounding box center [368, 298] width 39 height 14
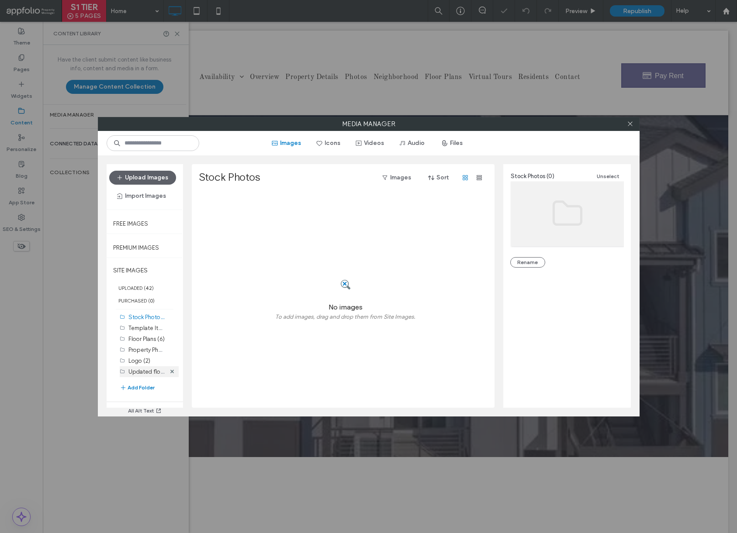
click at [141, 370] on label "Updated floor plan c (0)" at bounding box center [159, 371] width 63 height 8
click at [144, 173] on button "Upload Images" at bounding box center [142, 178] width 67 height 14
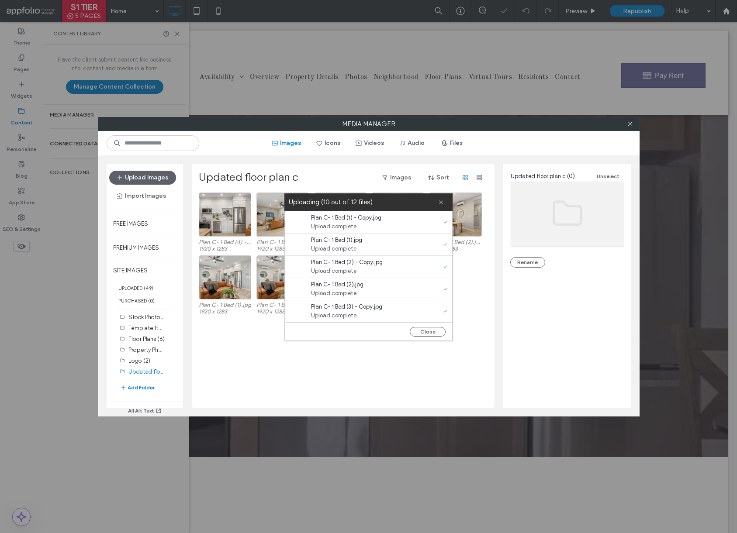
scroll to position [156, 0]
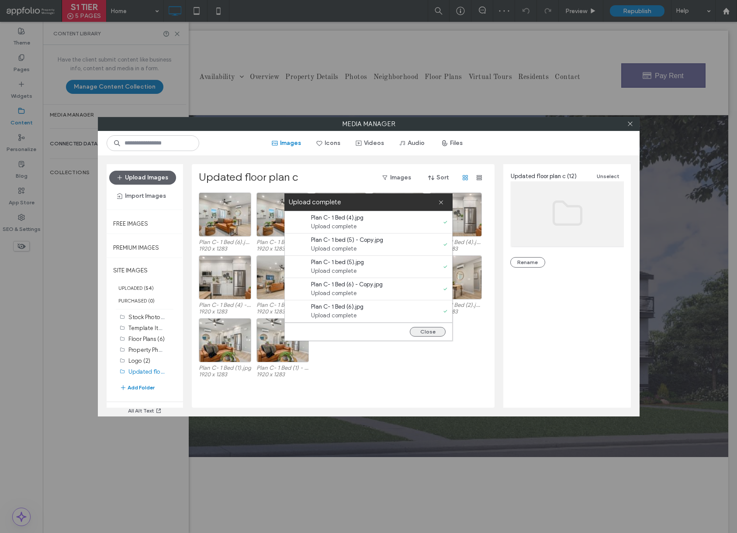
click at [437, 335] on button "Close" at bounding box center [428, 332] width 36 height 10
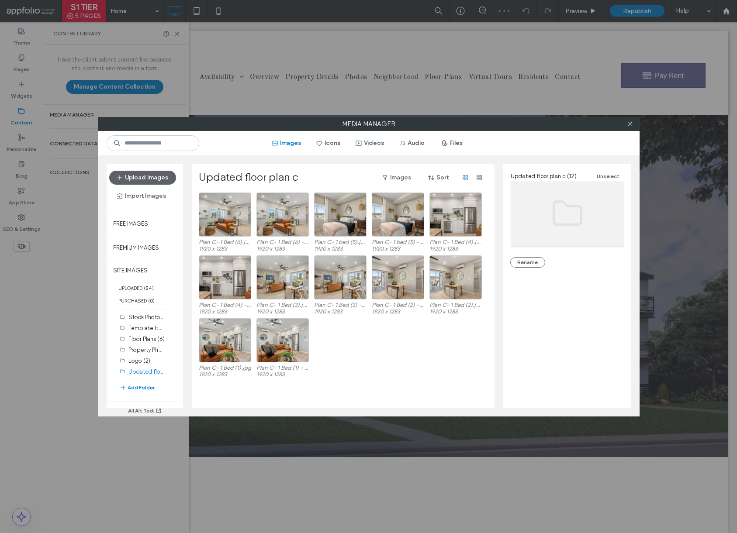
scroll to position [0, 0]
click at [136, 392] on button "Add Folder" at bounding box center [137, 388] width 35 height 10
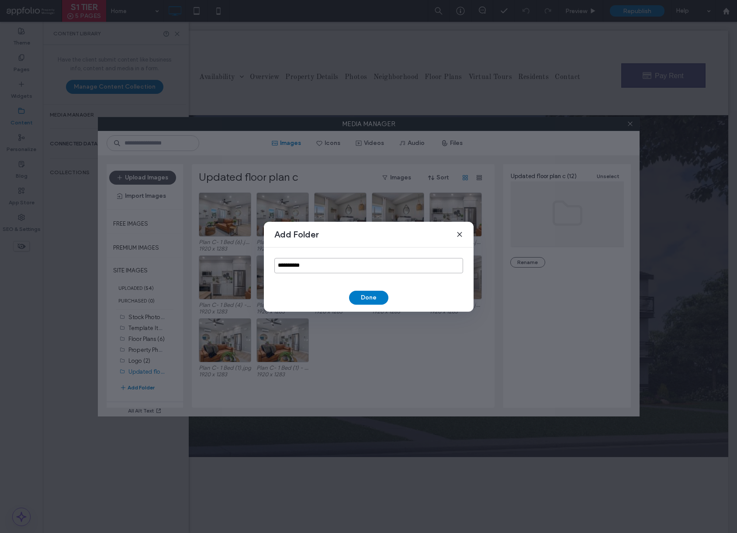
drag, startPoint x: 264, startPoint y: 256, endPoint x: 245, endPoint y: 254, distance: 19.8
click at [260, 256] on div "**********" at bounding box center [368, 266] width 737 height 533
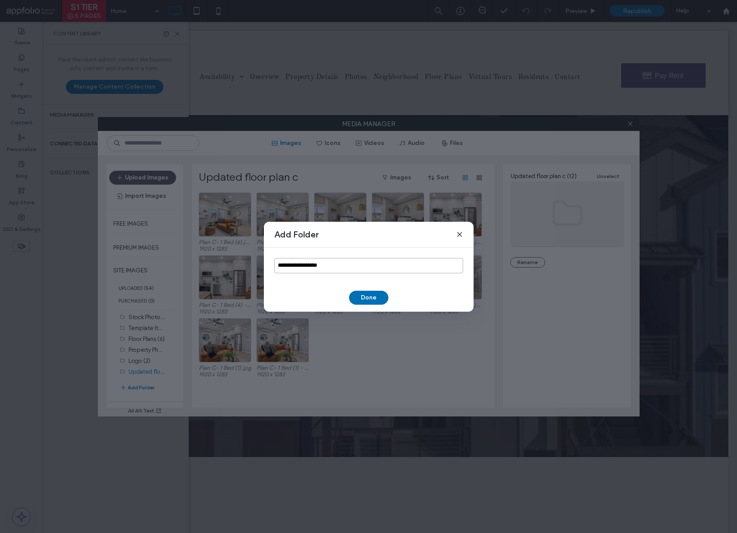
type input "**********"
click at [375, 298] on button "Done" at bounding box center [368, 298] width 39 height 14
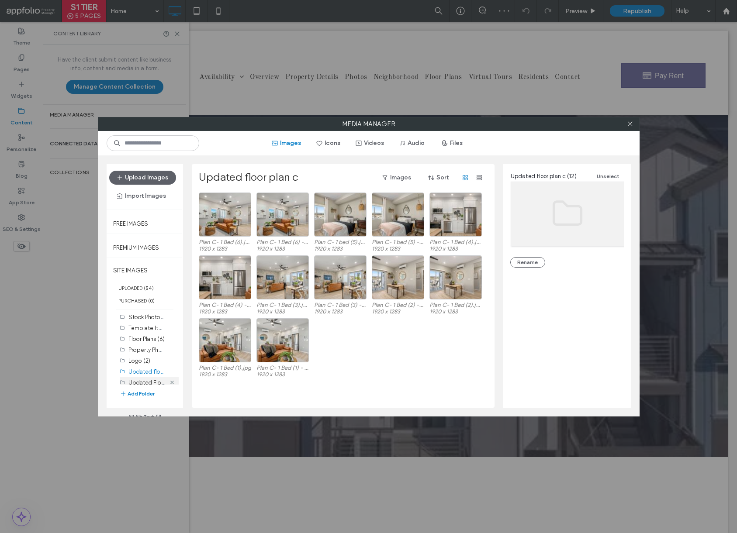
click at [170, 381] on use at bounding box center [171, 382] width 3 height 3
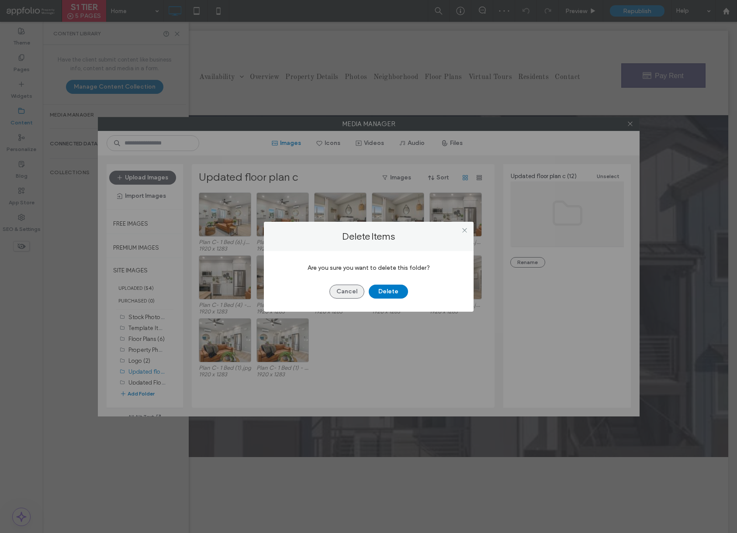
click at [350, 290] on button "Cancel" at bounding box center [346, 292] width 35 height 14
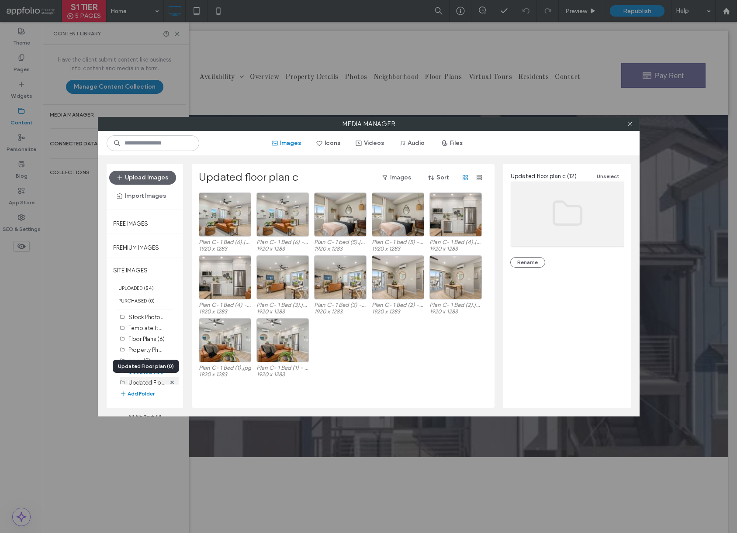
click at [150, 379] on label "Updated Floor plan (0)" at bounding box center [158, 382] width 60 height 8
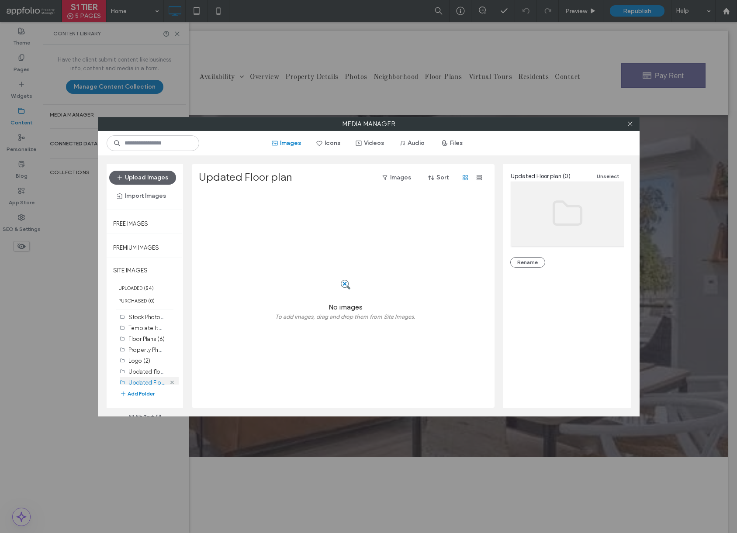
click at [170, 381] on use at bounding box center [171, 382] width 3 height 3
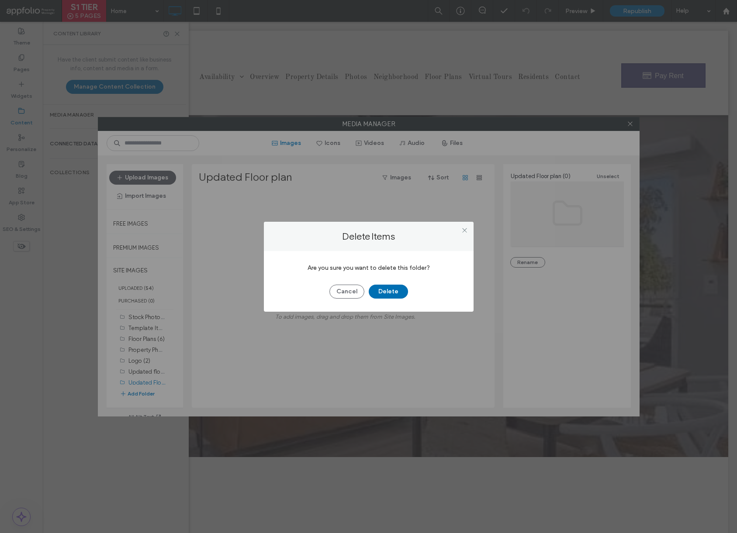
click at [378, 291] on button "Delete" at bounding box center [388, 292] width 39 height 14
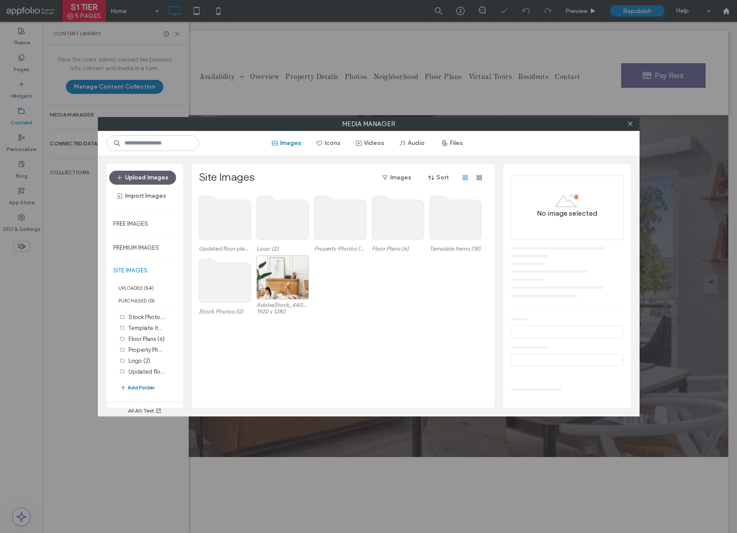
click at [142, 384] on button "Add Folder" at bounding box center [137, 388] width 35 height 10
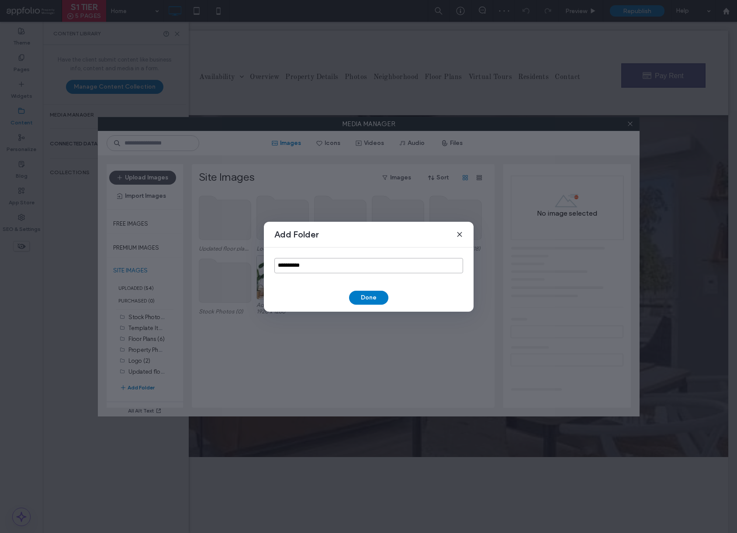
drag, startPoint x: 333, startPoint y: 261, endPoint x: 260, endPoint y: 261, distance: 73.8
click at [260, 261] on div "**********" at bounding box center [368, 266] width 737 height 533
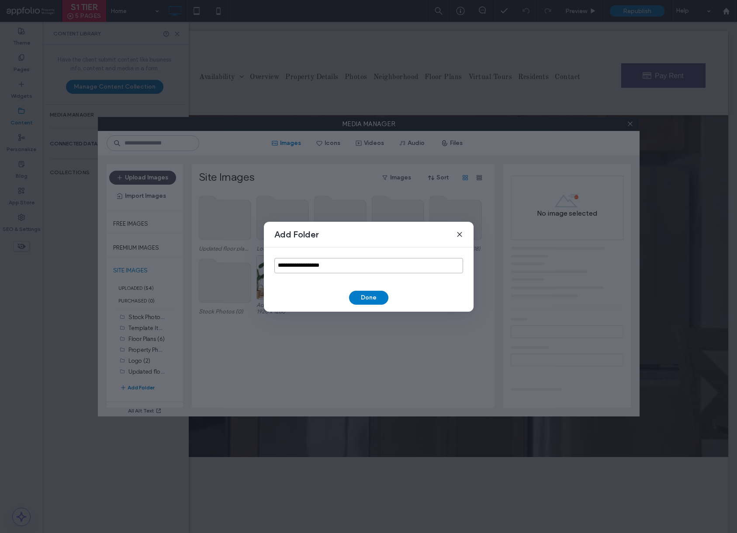
click at [302, 265] on input "**********" at bounding box center [368, 265] width 189 height 15
type input "**********"
click at [380, 303] on button "Done" at bounding box center [368, 298] width 39 height 14
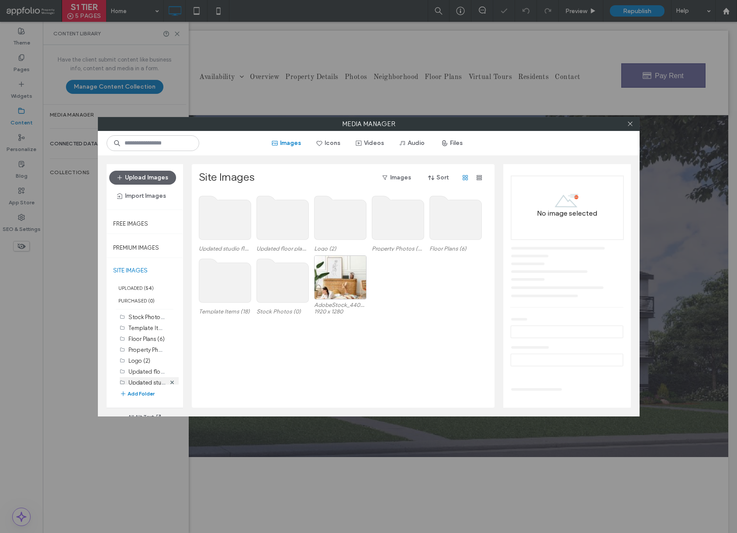
click at [134, 382] on label "Updated studio floor plan (0)" at bounding box center [166, 382] width 76 height 8
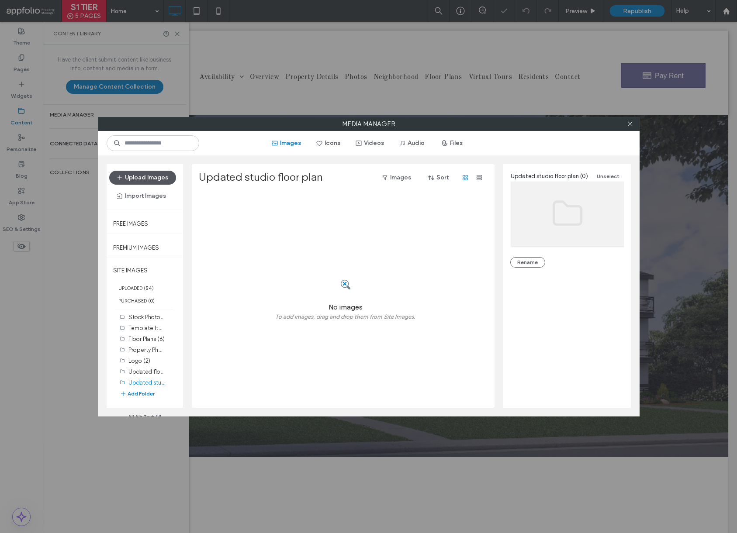
click at [149, 173] on button "Upload Images" at bounding box center [142, 178] width 67 height 14
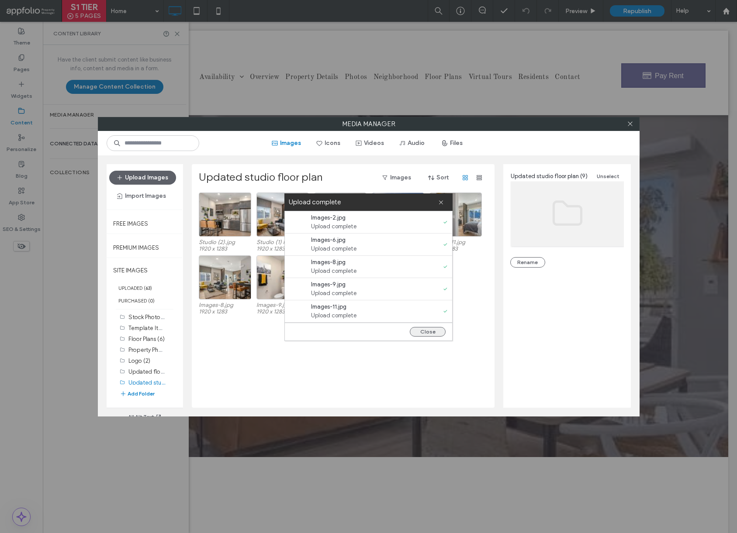
drag, startPoint x: 439, startPoint y: 328, endPoint x: 423, endPoint y: 331, distance: 15.6
click at [438, 328] on button "Close" at bounding box center [428, 332] width 36 height 10
click at [422, 331] on button "Close" at bounding box center [428, 332] width 36 height 10
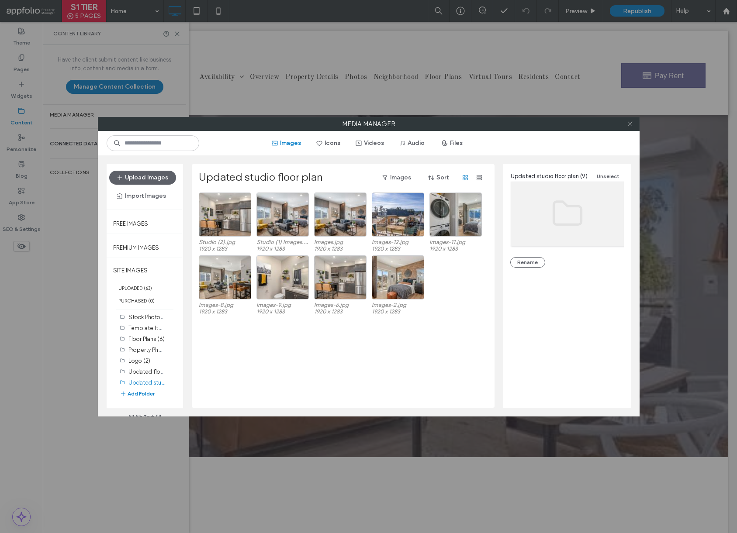
click at [628, 125] on icon at bounding box center [630, 124] width 7 height 7
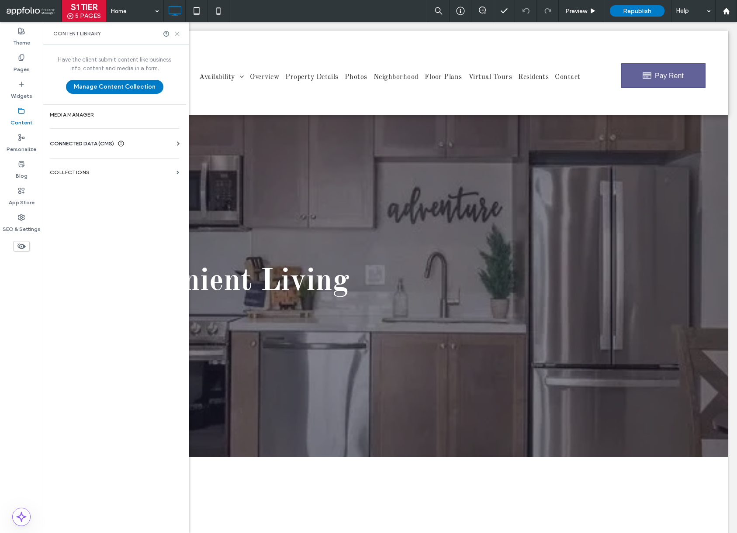
click at [180, 32] on icon at bounding box center [177, 34] width 7 height 7
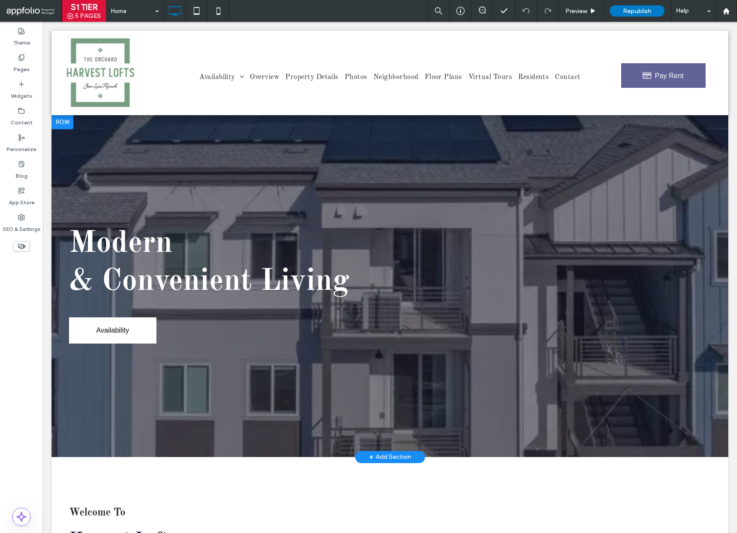
click at [180, 172] on div at bounding box center [390, 286] width 677 height 342
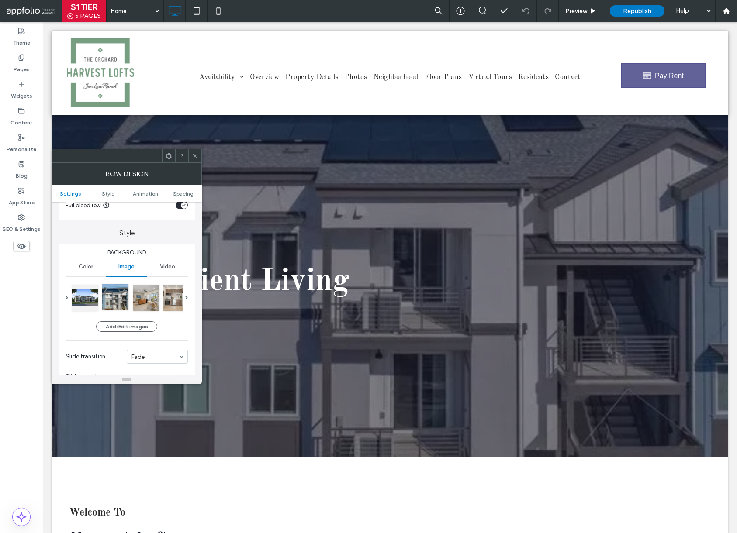
scroll to position [56, 0]
click at [114, 303] on div at bounding box center [115, 297] width 26 height 26
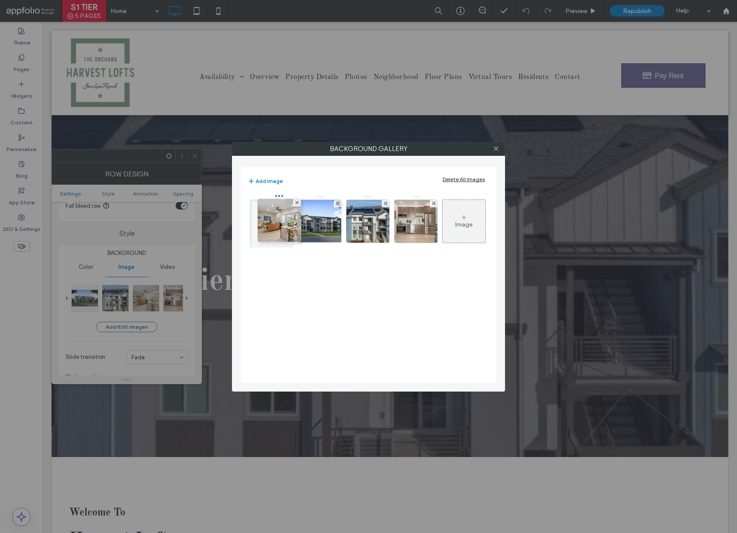
drag, startPoint x: 378, startPoint y: 221, endPoint x: 287, endPoint y: 220, distance: 90.9
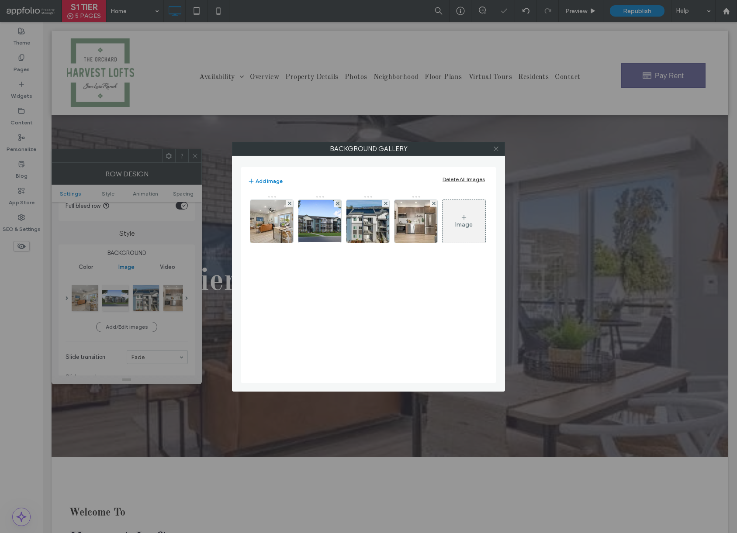
click at [496, 146] on icon at bounding box center [496, 148] width 7 height 7
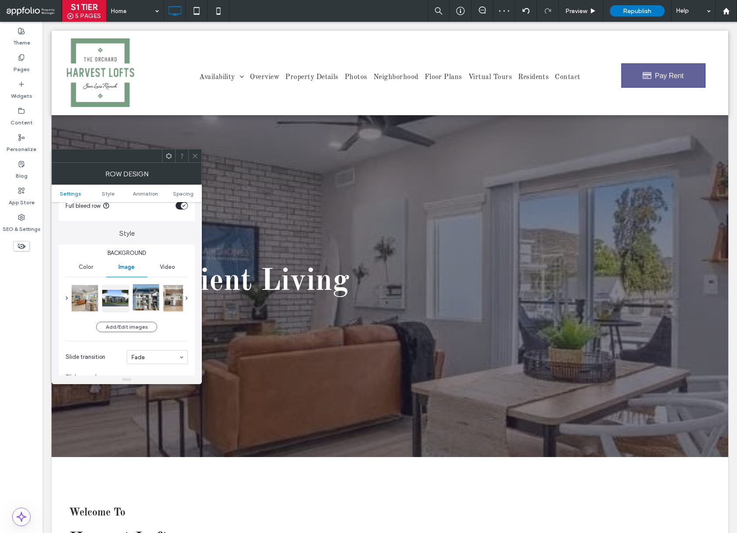
click at [156, 296] on div at bounding box center [146, 297] width 26 height 26
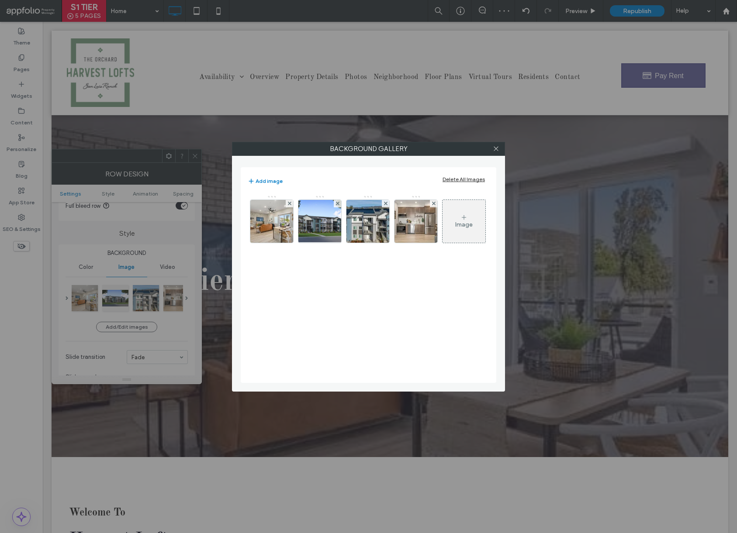
click at [478, 178] on div "Delete All Images" at bounding box center [464, 179] width 42 height 7
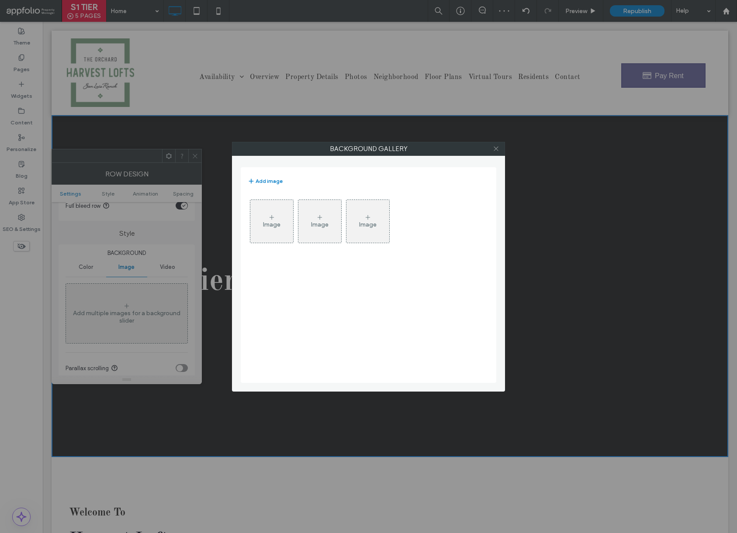
click at [495, 148] on icon at bounding box center [496, 148] width 7 height 7
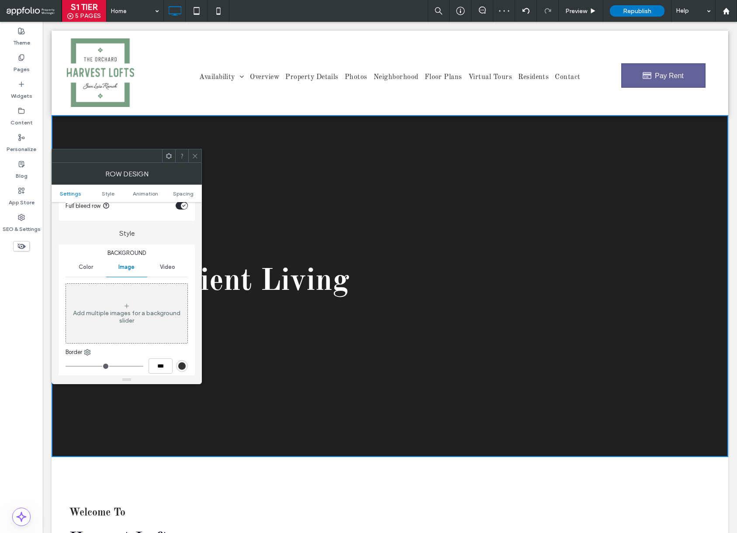
click at [195, 156] on icon at bounding box center [195, 156] width 7 height 7
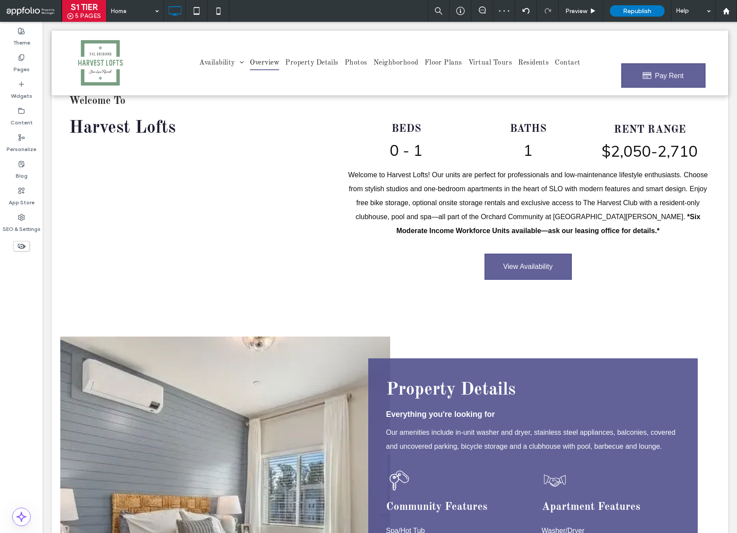
scroll to position [529, 0]
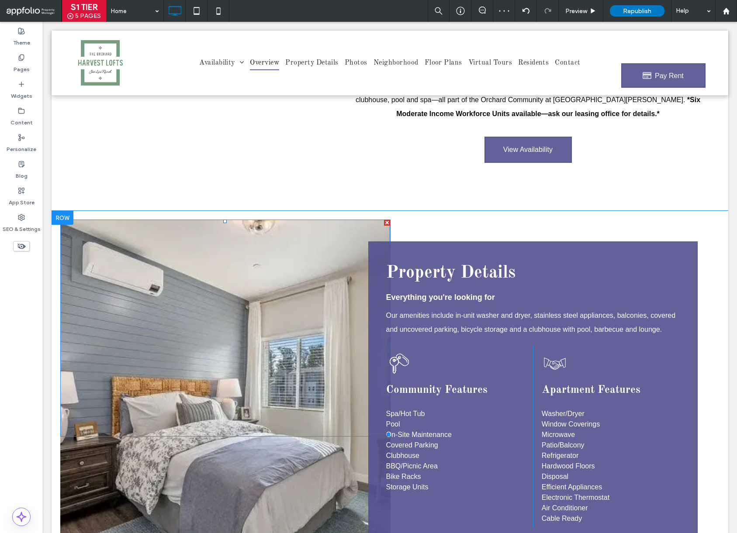
click at [295, 253] on div at bounding box center [225, 328] width 330 height 217
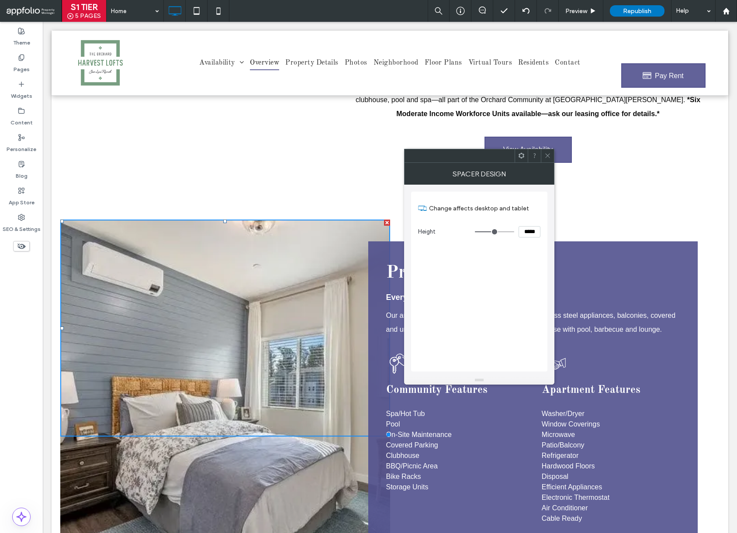
click at [547, 156] on use at bounding box center [547, 156] width 4 height 4
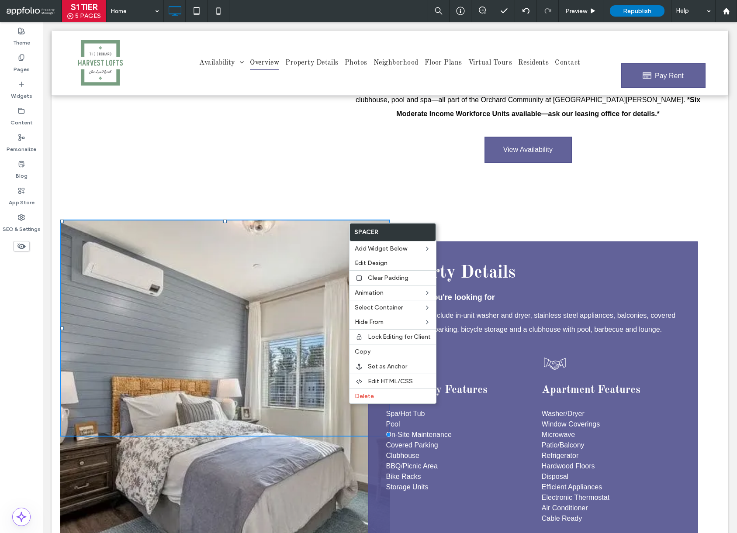
click at [356, 458] on div "Click To Paste" at bounding box center [225, 394] width 330 height 349
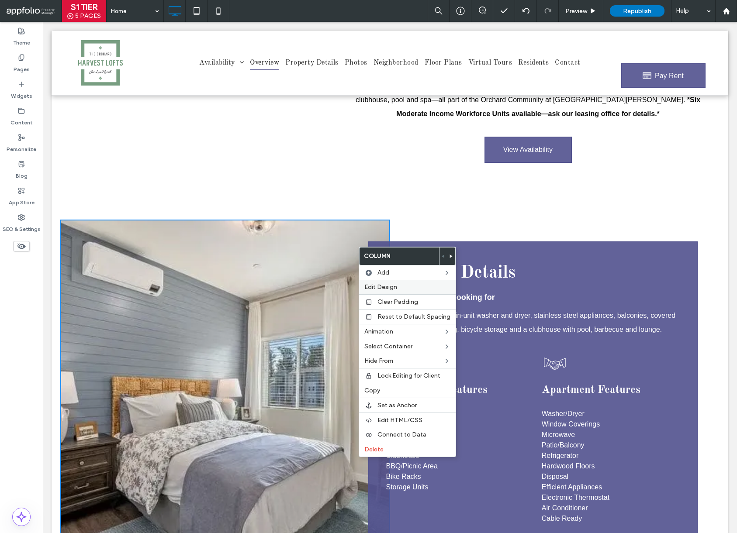
click at [390, 282] on div "Edit Design" at bounding box center [407, 287] width 97 height 14
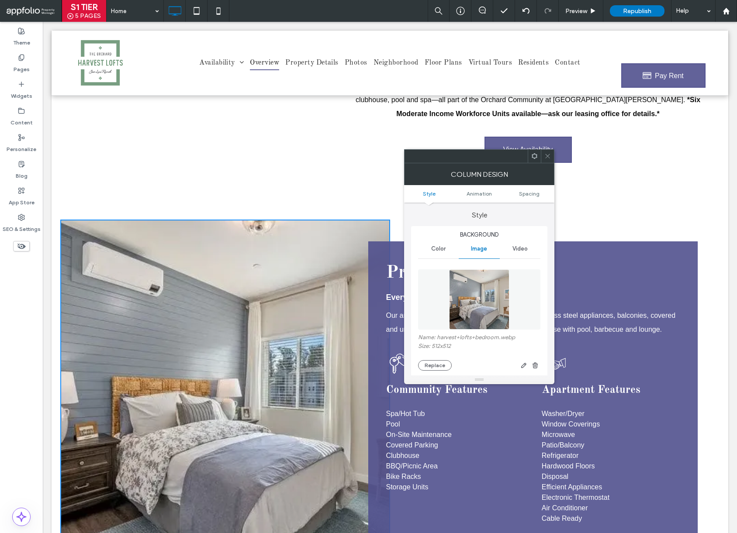
drag, startPoint x: 537, startPoint y: 366, endPoint x: 496, endPoint y: 327, distance: 55.9
click at [536, 365] on icon "button" at bounding box center [535, 365] width 7 height 7
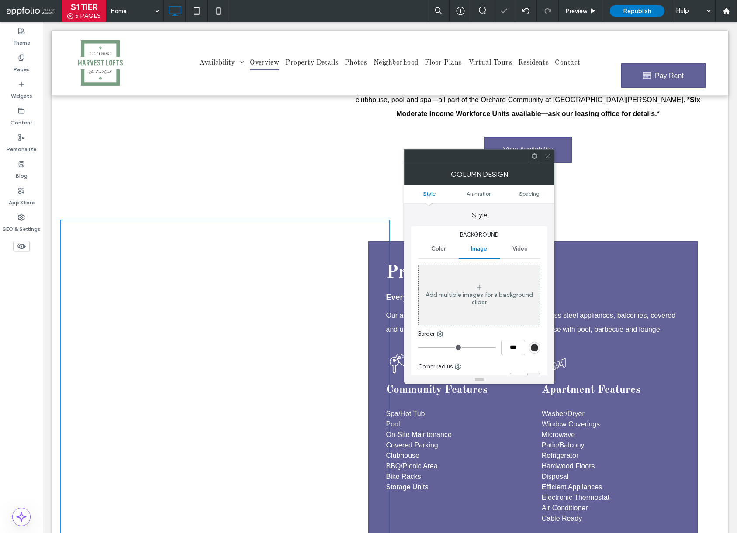
click at [480, 303] on div "Add multiple images for a background slider" at bounding box center [479, 298] width 121 height 15
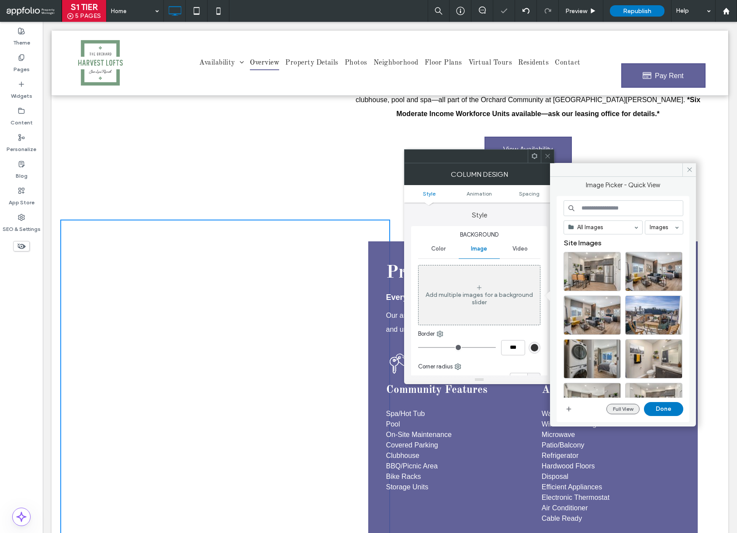
click at [621, 413] on button "Full View" at bounding box center [622, 409] width 33 height 10
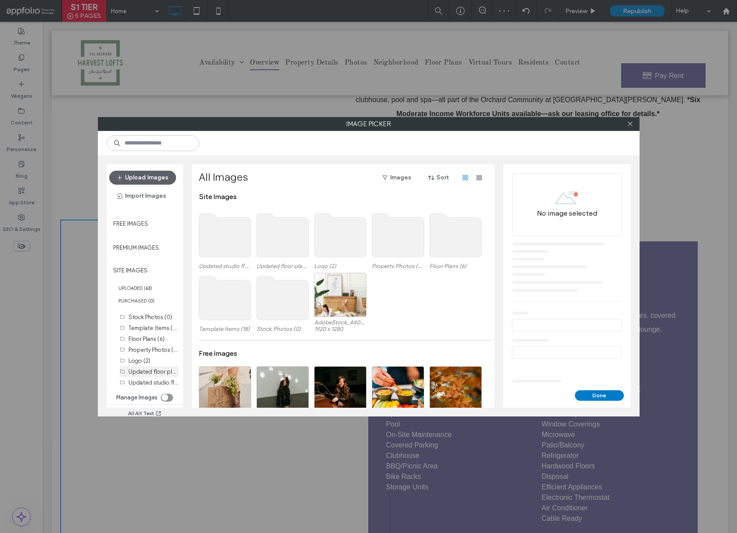
click at [150, 368] on div "Updated floor plan c (12)" at bounding box center [153, 371] width 50 height 9
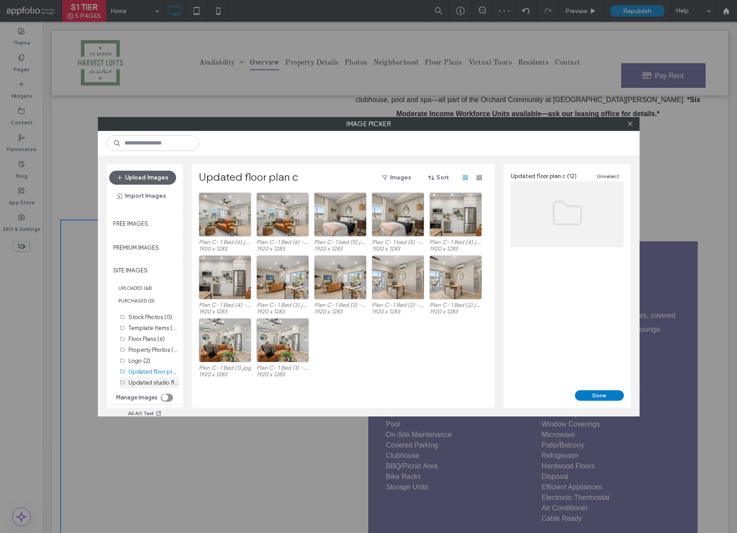
click at [147, 385] on label "Updated studio floor plan (9)" at bounding box center [166, 382] width 76 height 8
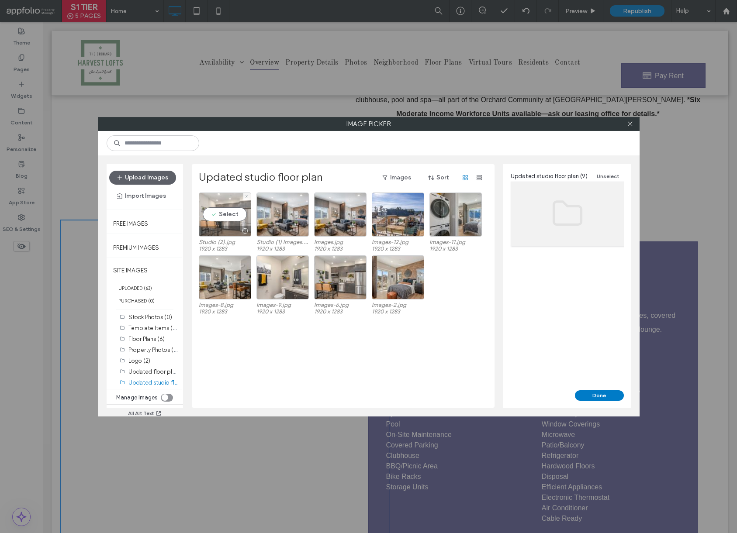
click at [212, 216] on div "Select" at bounding box center [225, 215] width 52 height 44
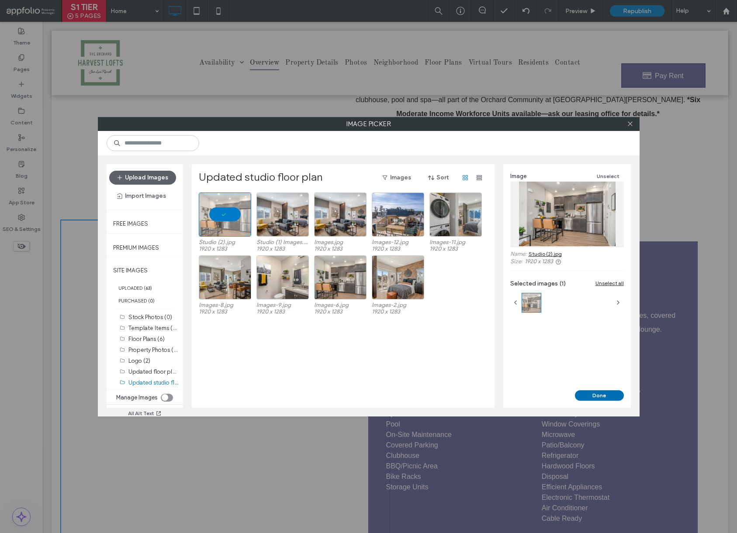
click at [599, 391] on button "Done" at bounding box center [599, 396] width 49 height 10
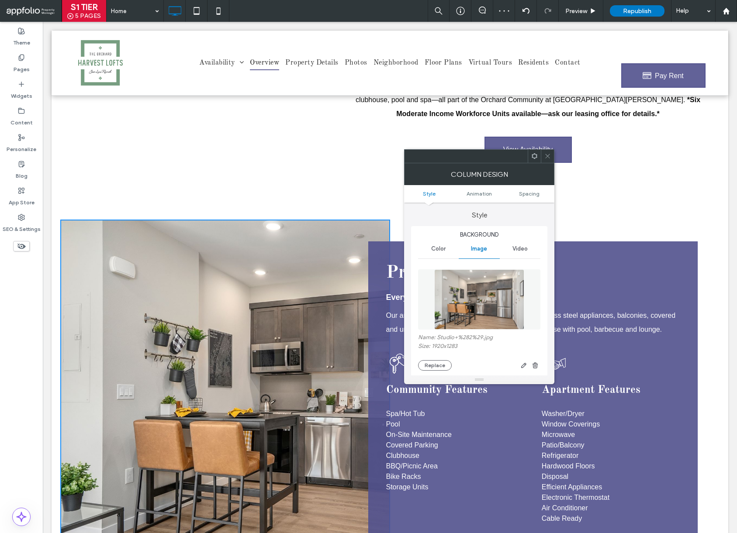
click at [547, 156] on icon at bounding box center [547, 156] width 7 height 7
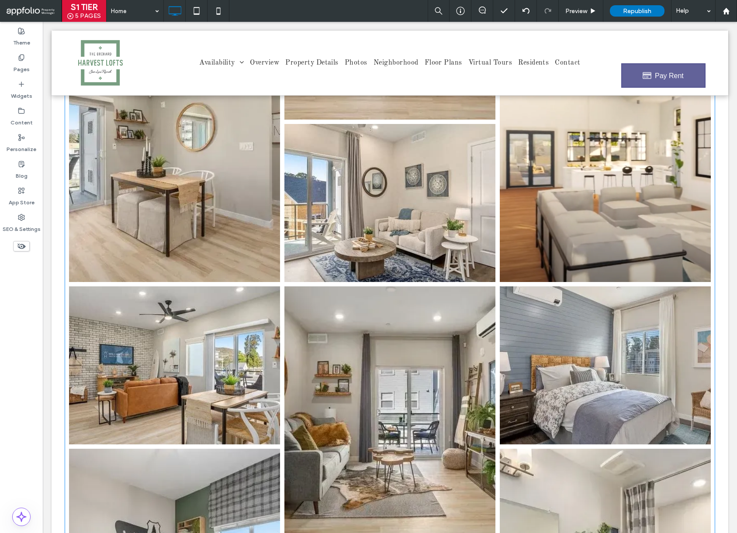
scroll to position [1371, 0]
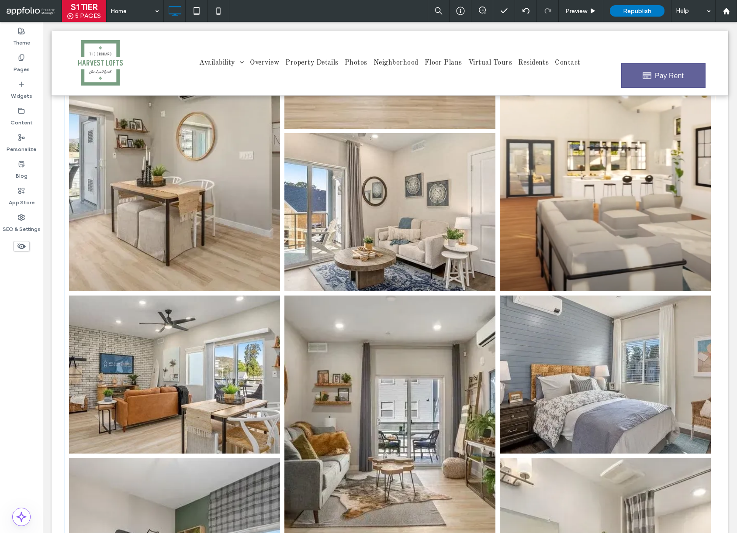
click at [307, 298] on link at bounding box center [390, 428] width 224 height 280
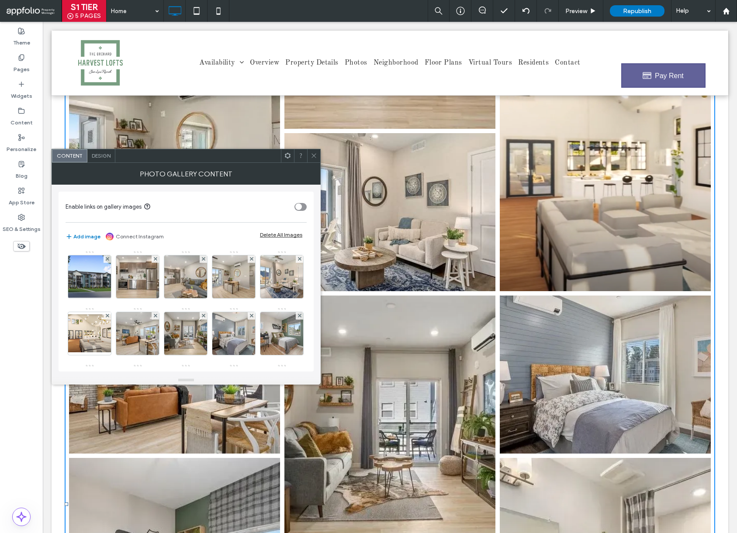
click at [277, 231] on div "Add image Connect Instagram Delete All Images" at bounding box center [186, 236] width 241 height 19
click at [277, 233] on div "Delete All Images" at bounding box center [281, 235] width 42 height 7
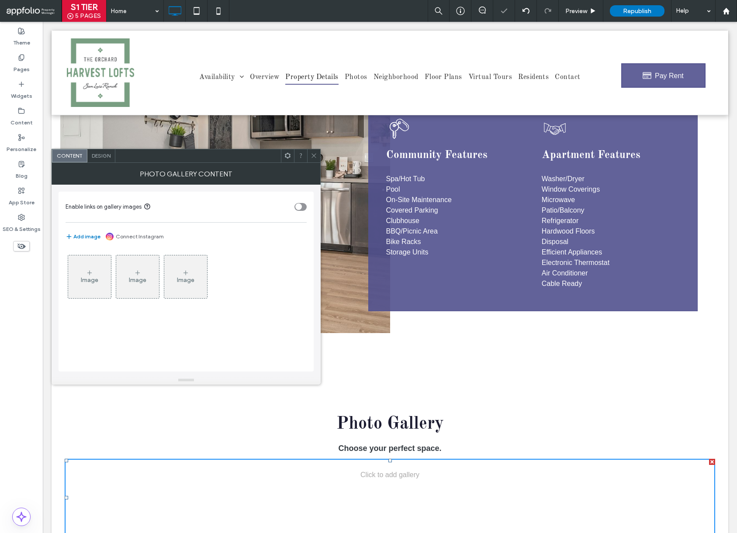
click at [308, 152] on div at bounding box center [313, 155] width 13 height 13
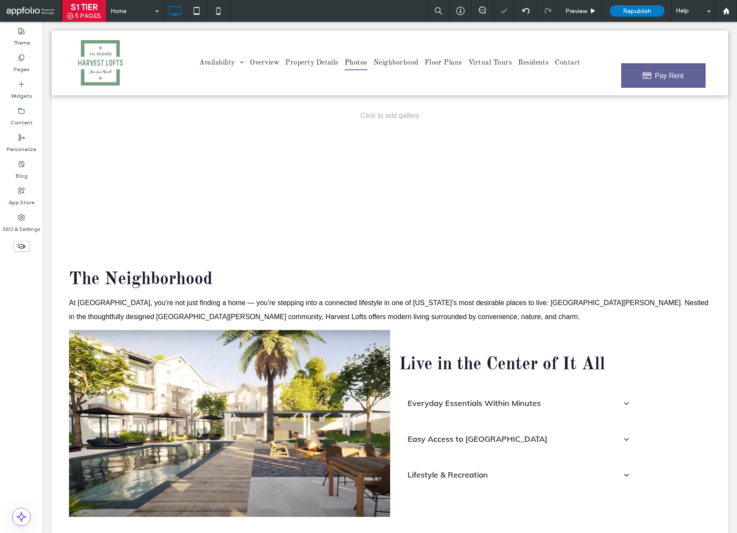
scroll to position [1160, 0]
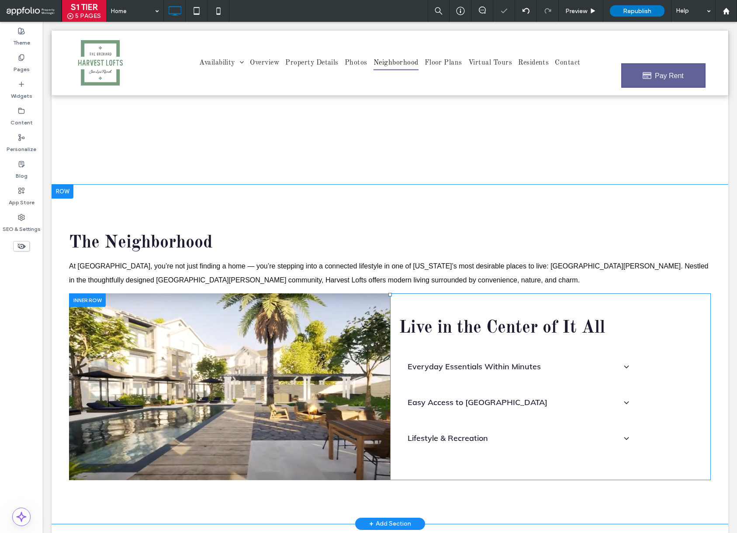
click at [316, 354] on div "Click To Paste" at bounding box center [229, 387] width 321 height 187
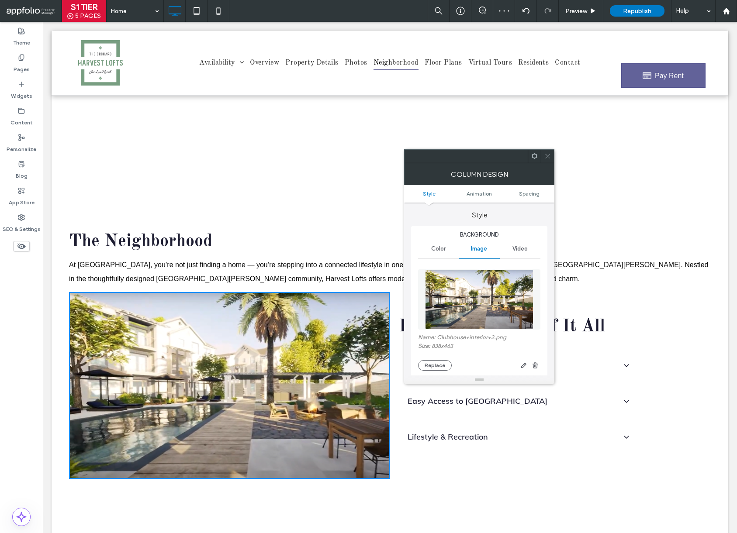
scroll to position [1162, 0]
click at [442, 365] on button "Replace" at bounding box center [435, 365] width 34 height 10
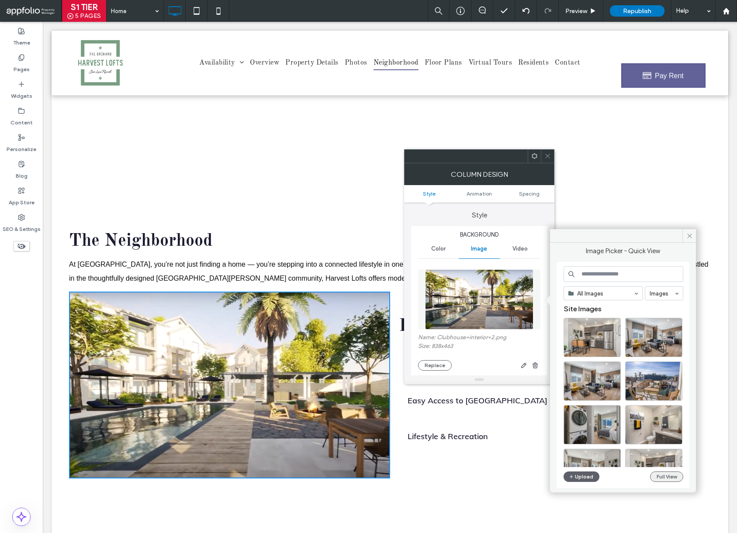
click at [674, 478] on button "Full View" at bounding box center [666, 477] width 33 height 10
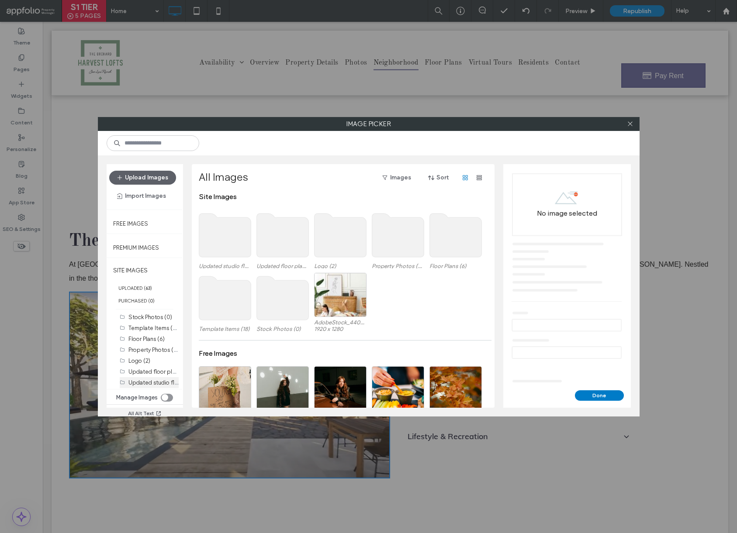
click at [142, 379] on label "Updated studio floor plan (9)" at bounding box center [166, 382] width 76 height 8
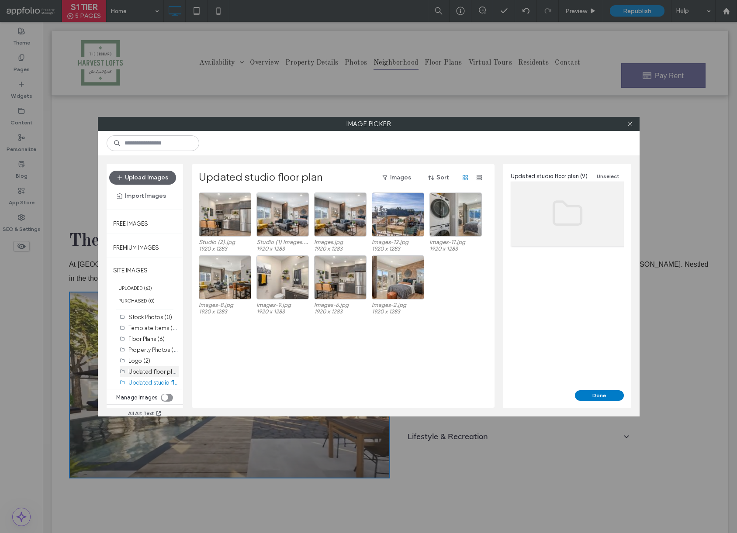
click at [143, 374] on label "Updated floor plan c (12)" at bounding box center [160, 371] width 65 height 8
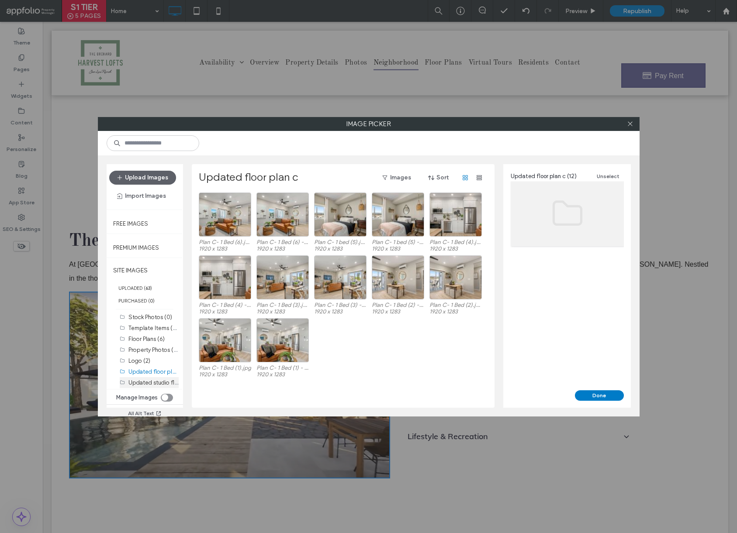
click at [140, 387] on div "Updated studio floor plan (9)" at bounding box center [153, 382] width 50 height 11
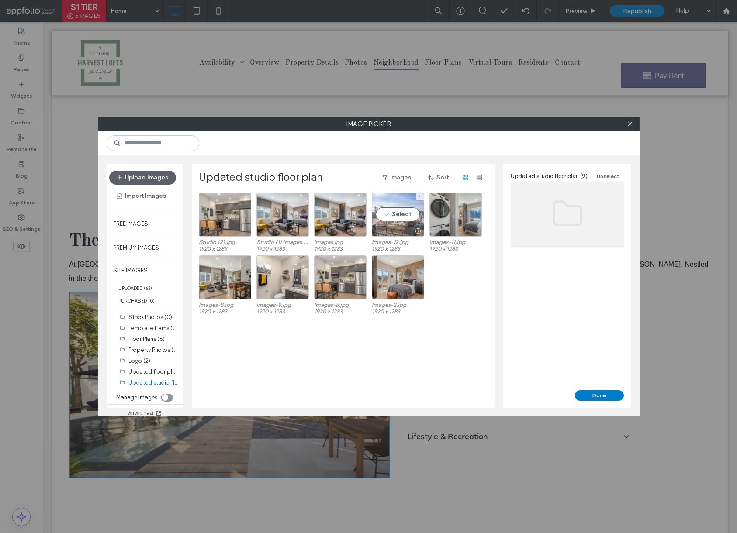
click at [400, 218] on div "Select" at bounding box center [398, 215] width 52 height 44
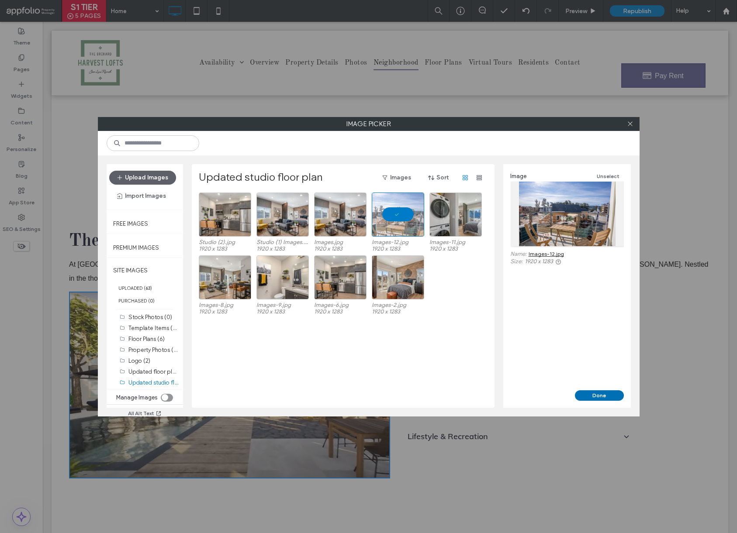
click at [597, 400] on button "Done" at bounding box center [599, 396] width 49 height 10
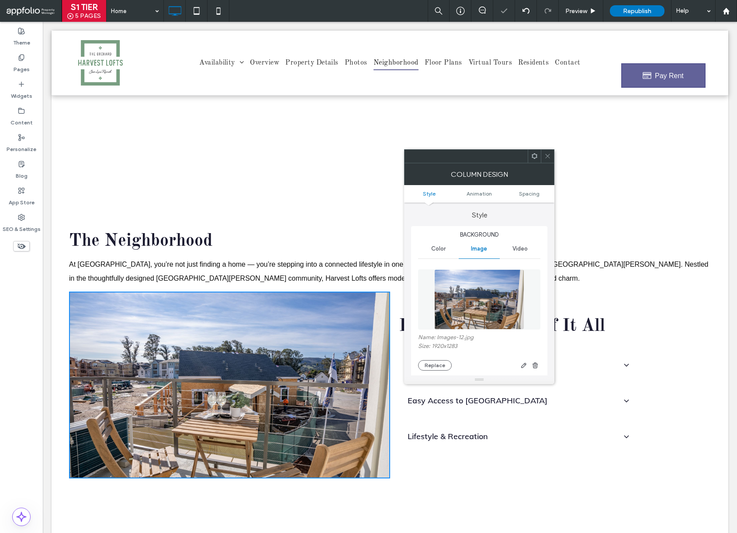
click at [551, 155] on icon at bounding box center [547, 156] width 7 height 7
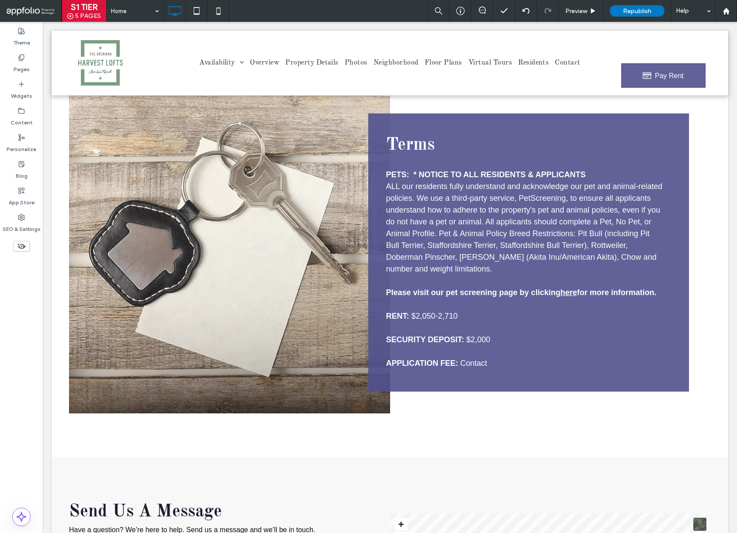
scroll to position [3768, 0]
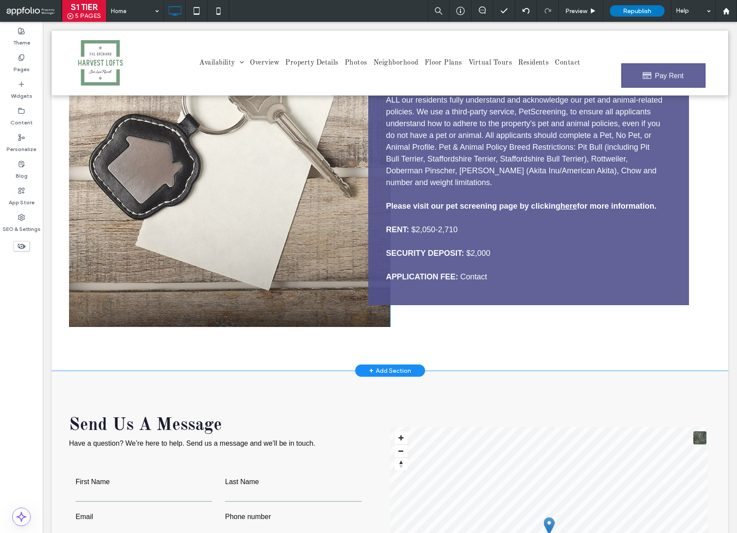
click at [367, 319] on div "Click To Paste" at bounding box center [229, 166] width 321 height 322
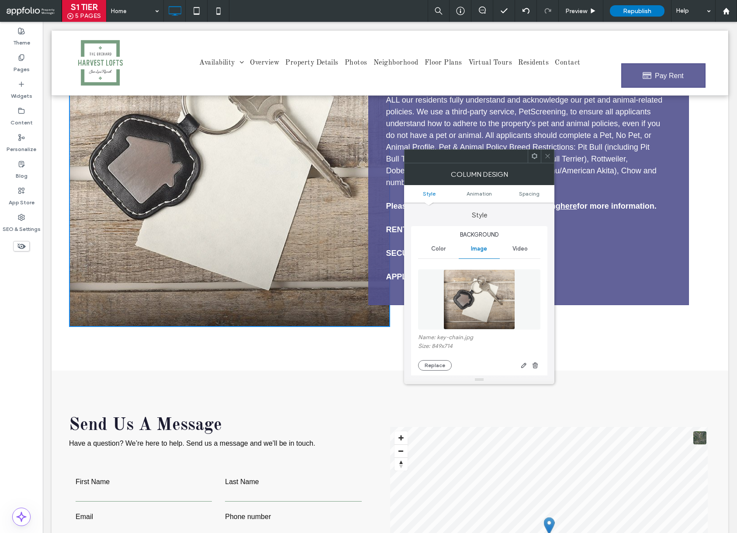
click at [478, 311] on img at bounding box center [479, 300] width 72 height 60
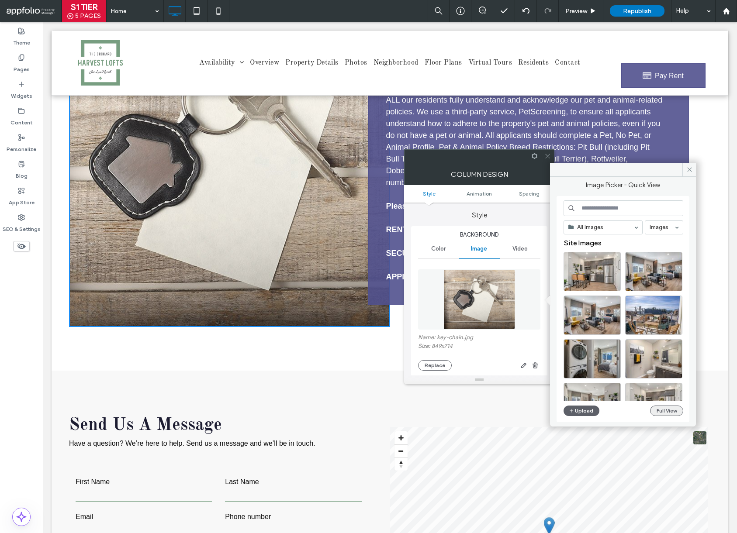
click at [668, 408] on button "Full View" at bounding box center [666, 411] width 33 height 10
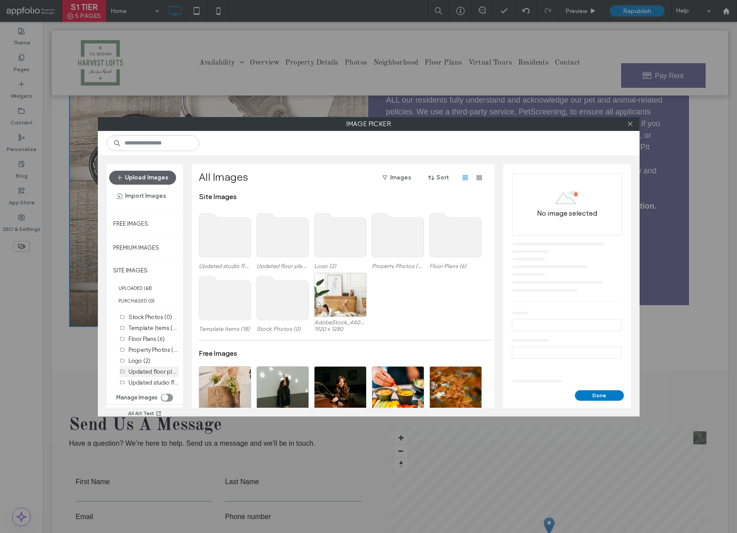
click at [150, 373] on label "Updated floor plan c (12)" at bounding box center [160, 371] width 65 height 8
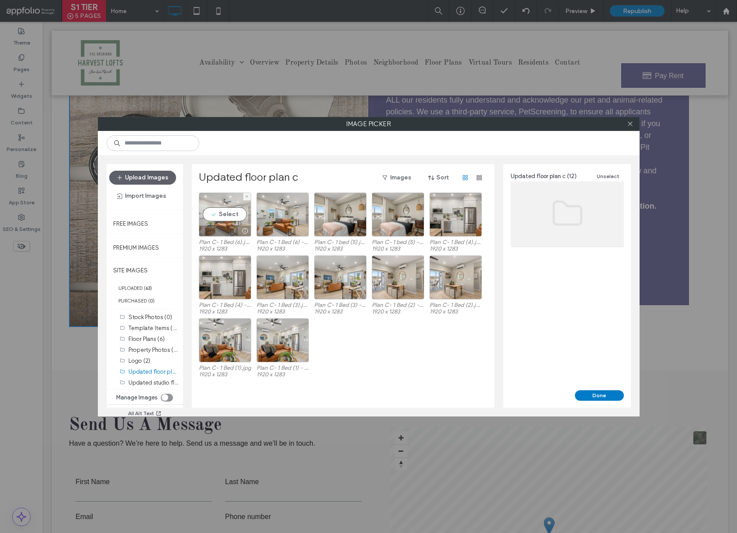
click at [229, 207] on div "Select" at bounding box center [225, 215] width 52 height 44
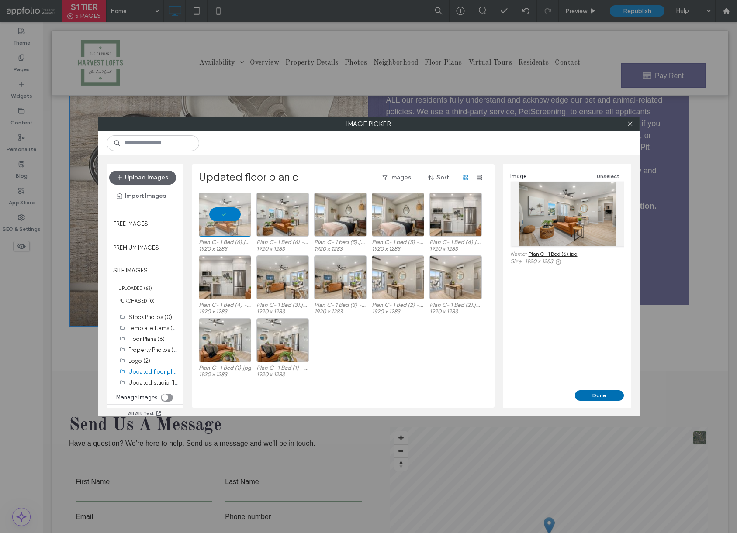
click at [608, 395] on button "Done" at bounding box center [599, 396] width 49 height 10
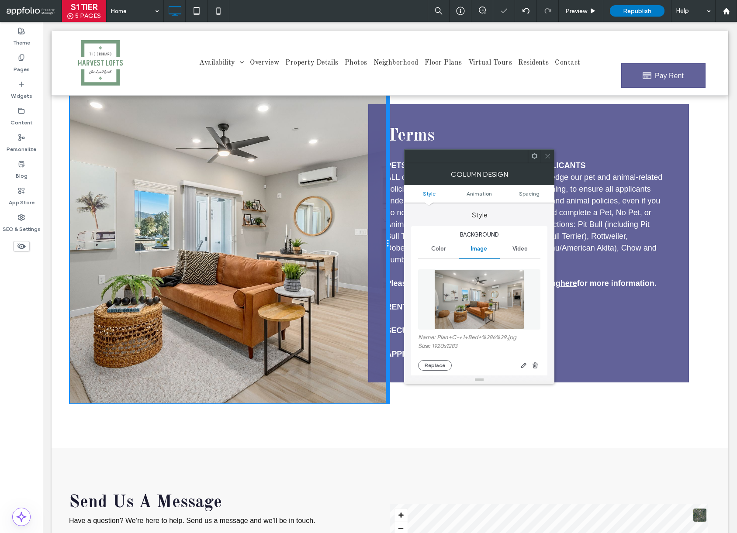
scroll to position [3686, 0]
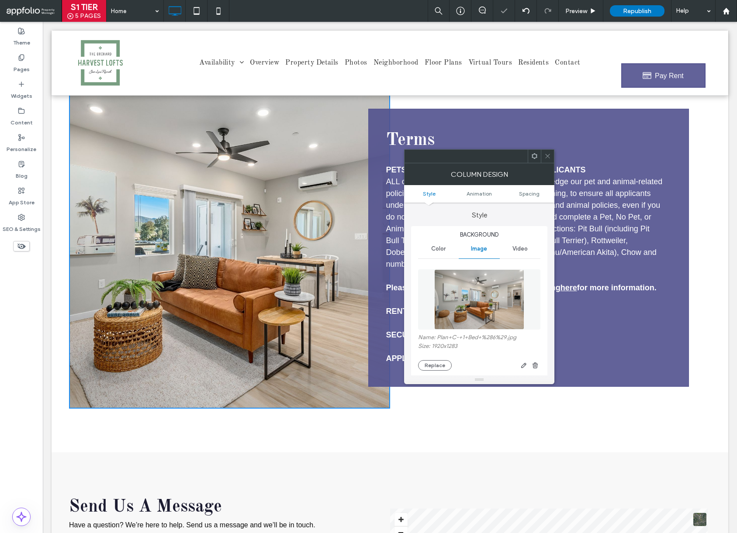
click at [548, 158] on icon at bounding box center [547, 156] width 7 height 7
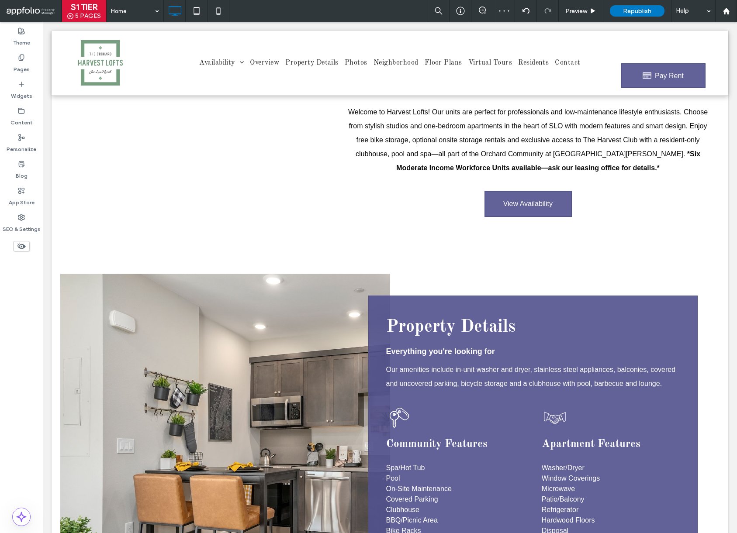
scroll to position [0, 0]
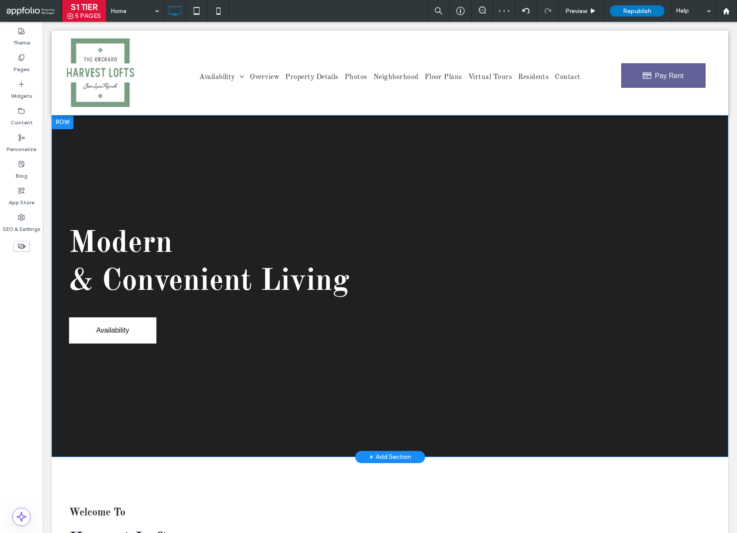
click at [87, 142] on div "Modern ﻿ & Convenient Living Modern living in historic downtown. Availability C…" at bounding box center [390, 286] width 677 height 342
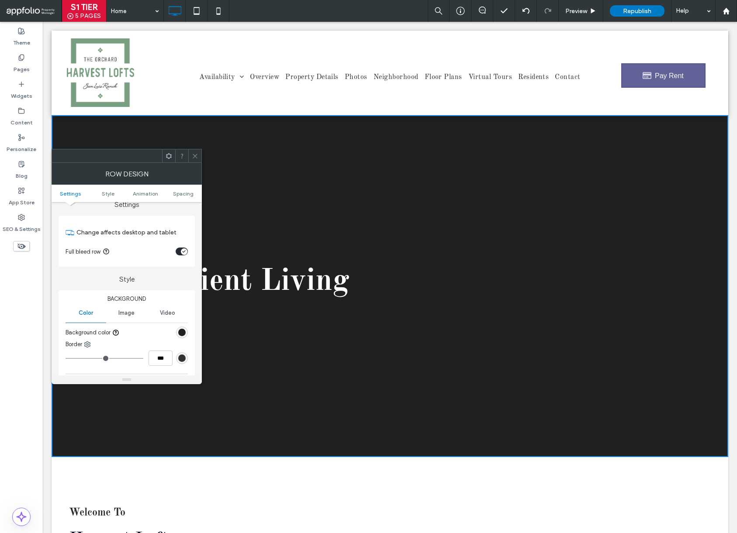
click at [129, 323] on div "Color Image Video Background color" at bounding box center [127, 322] width 122 height 37
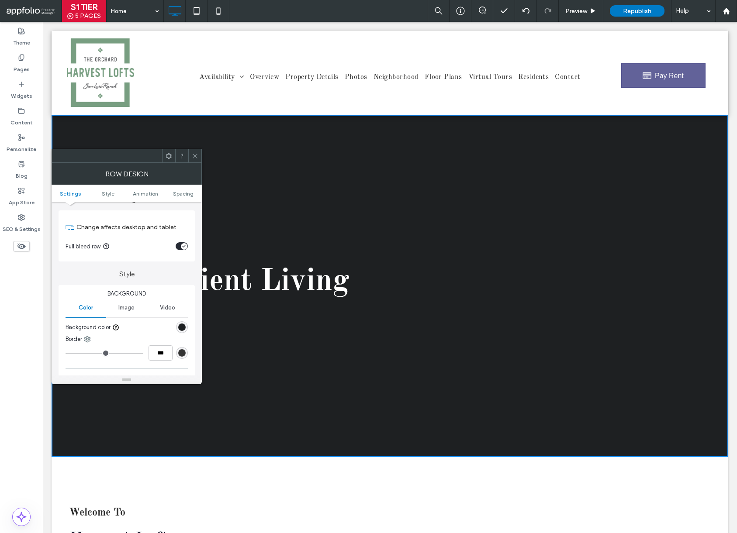
scroll to position [16, 0]
click at [131, 302] on div "Image" at bounding box center [126, 307] width 41 height 19
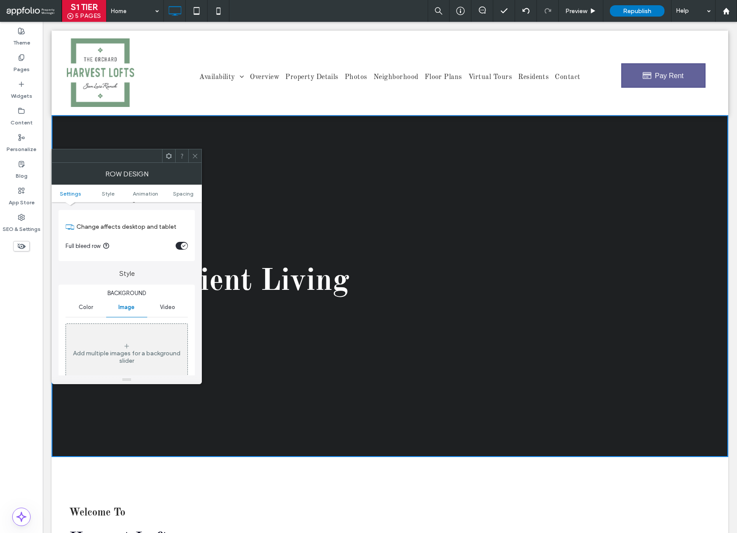
click at [124, 345] on icon at bounding box center [126, 346] width 7 height 7
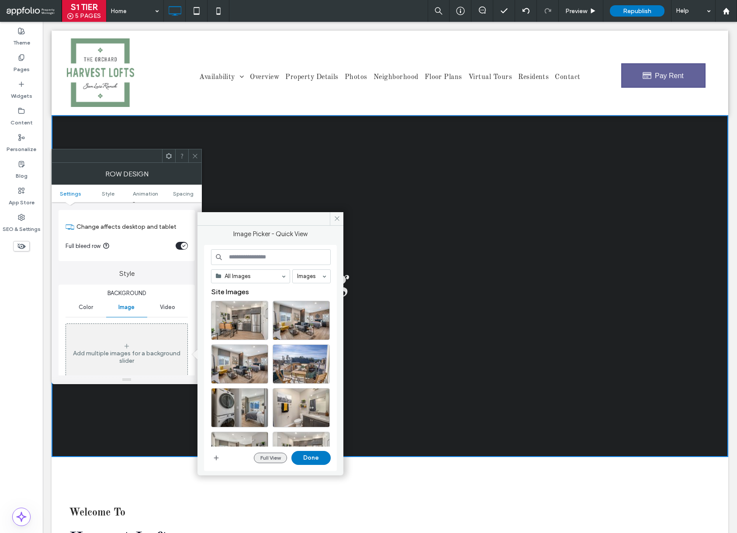
click at [275, 460] on button "Full View" at bounding box center [270, 458] width 33 height 10
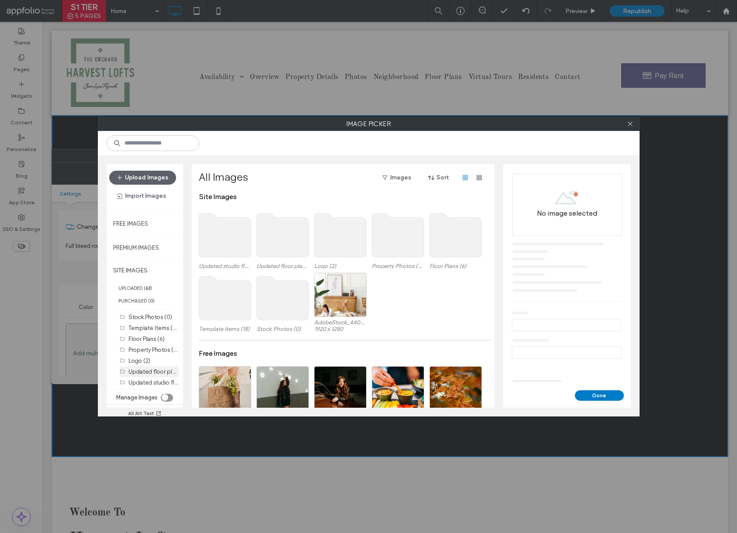
click at [143, 375] on label "Updated floor plan c (12)" at bounding box center [160, 371] width 65 height 8
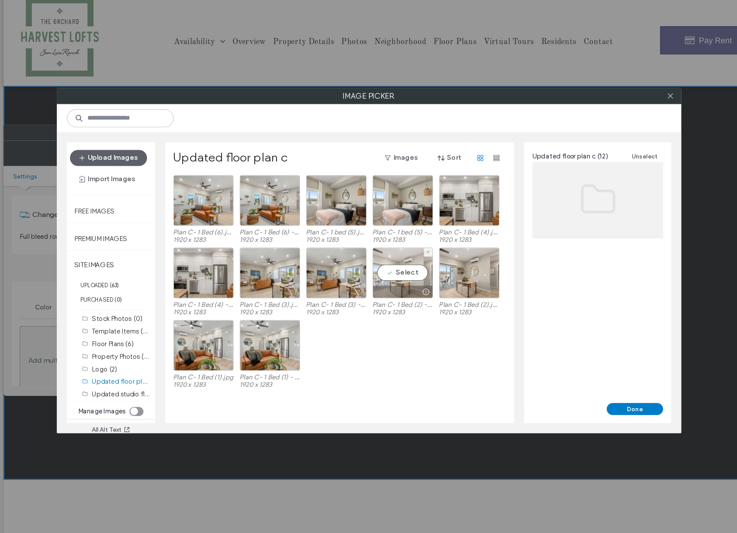
click at [398, 284] on div "Select" at bounding box center [398, 278] width 52 height 44
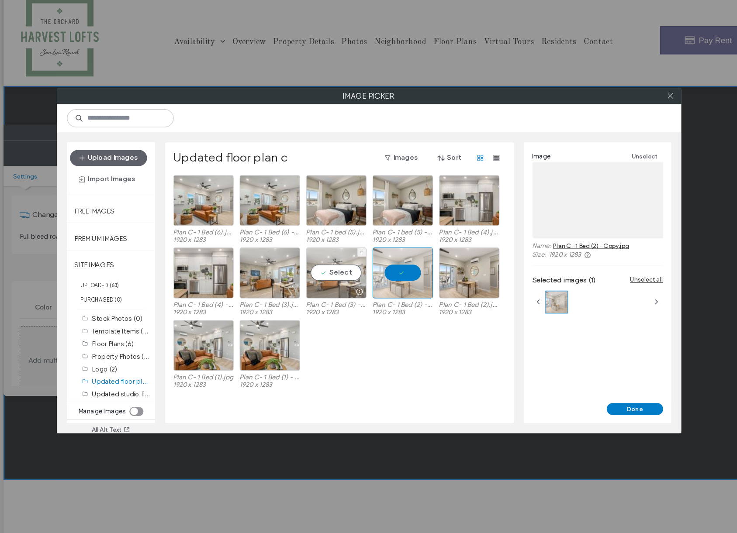
click at [346, 281] on div "Select" at bounding box center [340, 278] width 52 height 44
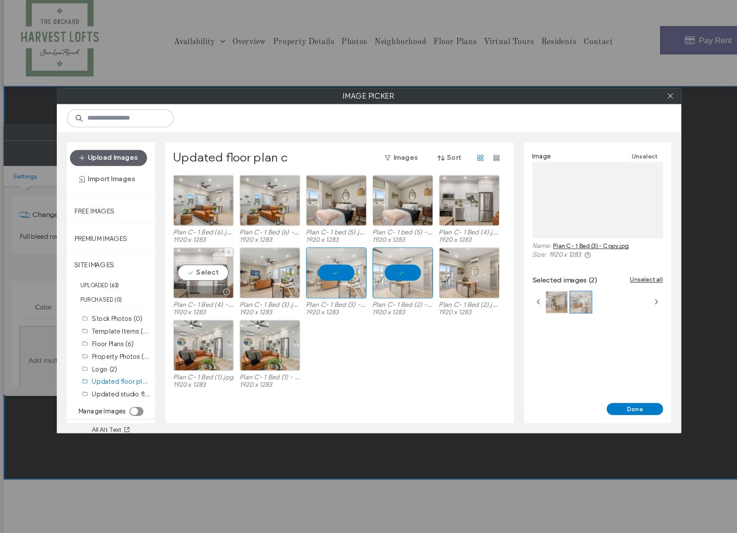
click at [229, 282] on div "Select" at bounding box center [225, 278] width 52 height 44
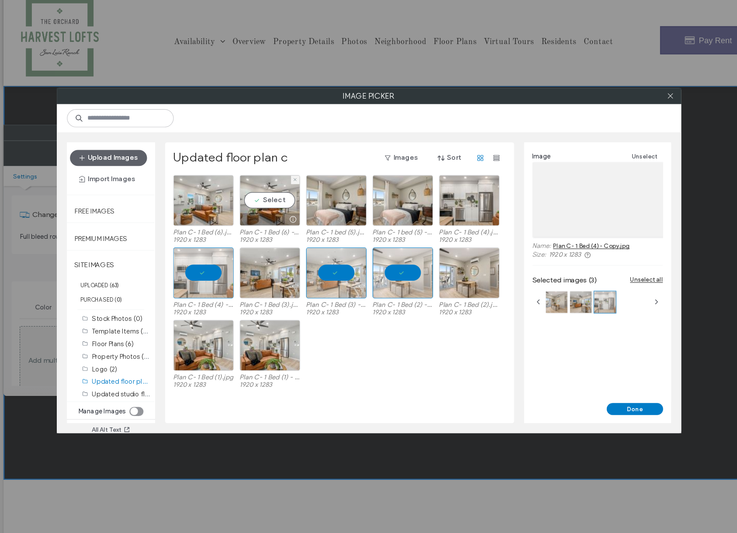
drag, startPoint x: 288, startPoint y: 229, endPoint x: 309, endPoint y: 222, distance: 21.8
click at [288, 229] on div at bounding box center [283, 231] width 52 height 10
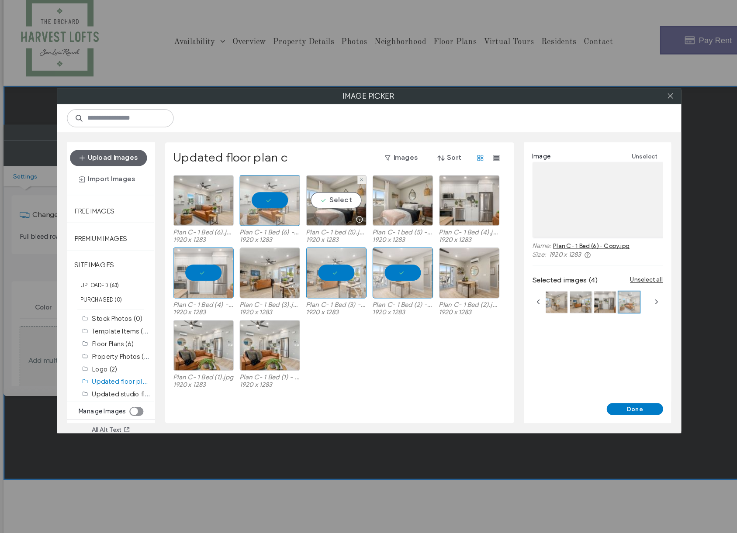
drag, startPoint x: 346, startPoint y: 216, endPoint x: 316, endPoint y: 301, distance: 89.7
click at [346, 216] on div "Select" at bounding box center [340, 215] width 52 height 44
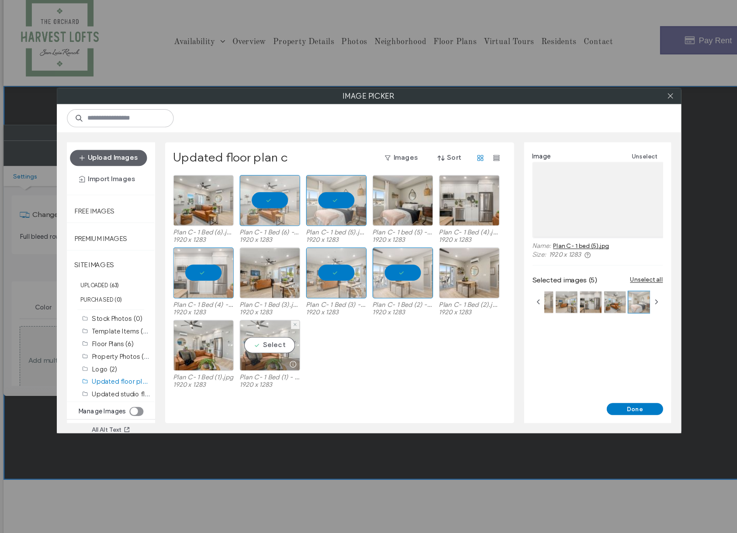
click at [299, 354] on div at bounding box center [303, 356] width 11 height 7
click at [305, 195] on icon at bounding box center [304, 196] width 3 height 3
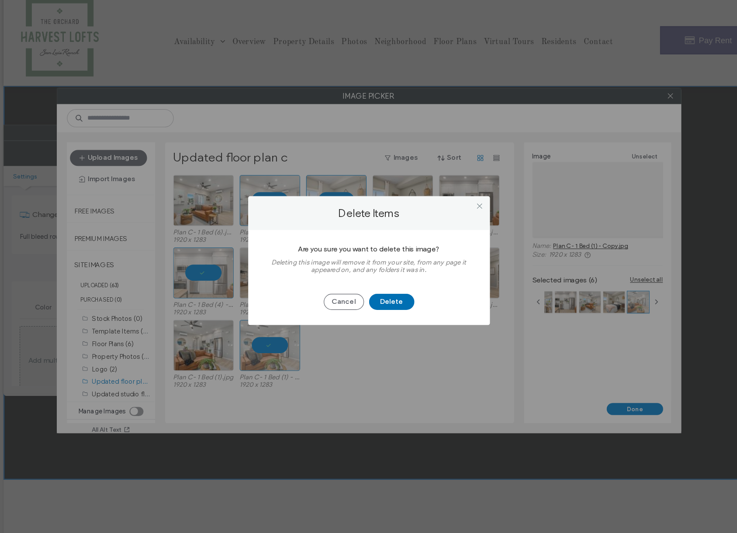
click at [391, 297] on button "Delete" at bounding box center [388, 303] width 39 height 14
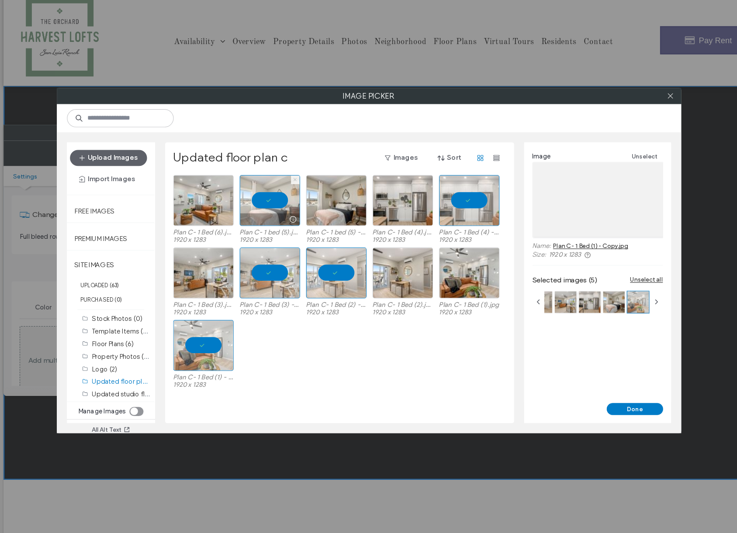
click at [305, 196] on icon at bounding box center [304, 196] width 3 height 3
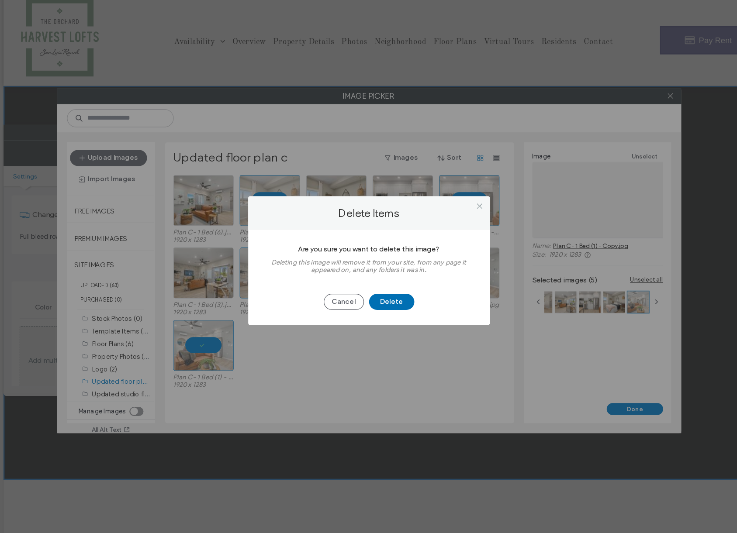
click at [392, 306] on button "Delete" at bounding box center [388, 303] width 39 height 14
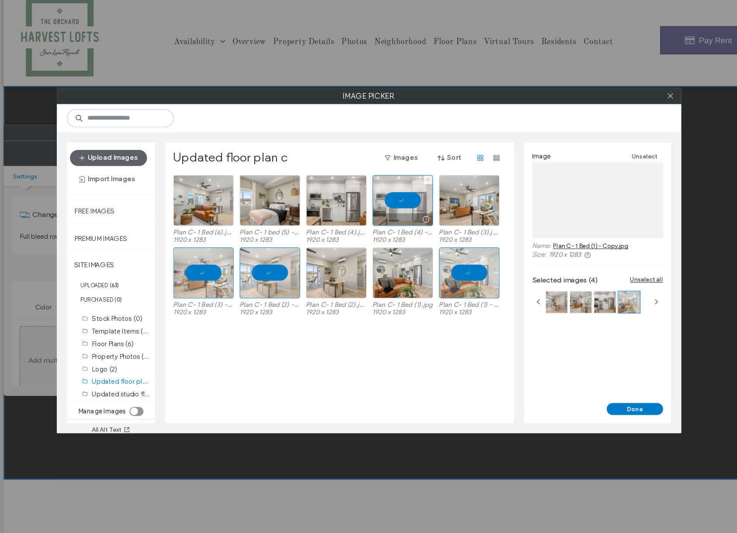
click at [420, 197] on use at bounding box center [420, 197] width 2 height 2
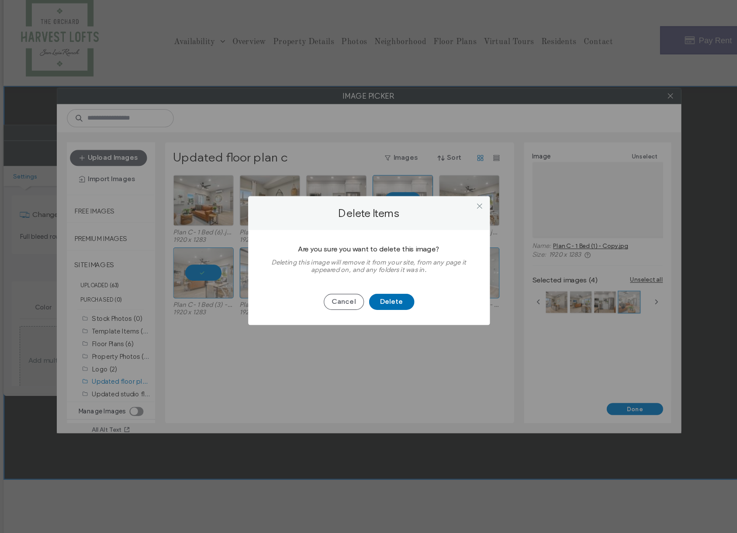
click at [389, 303] on button "Delete" at bounding box center [388, 303] width 39 height 14
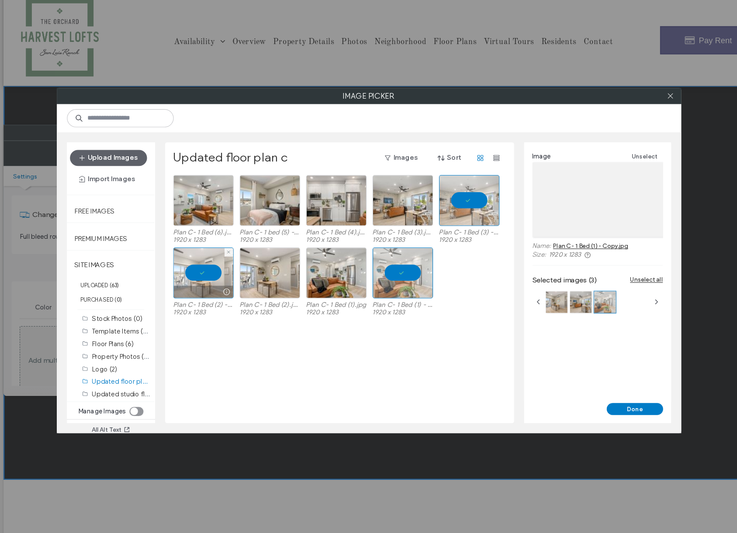
click at [249, 259] on div at bounding box center [246, 259] width 7 height 7
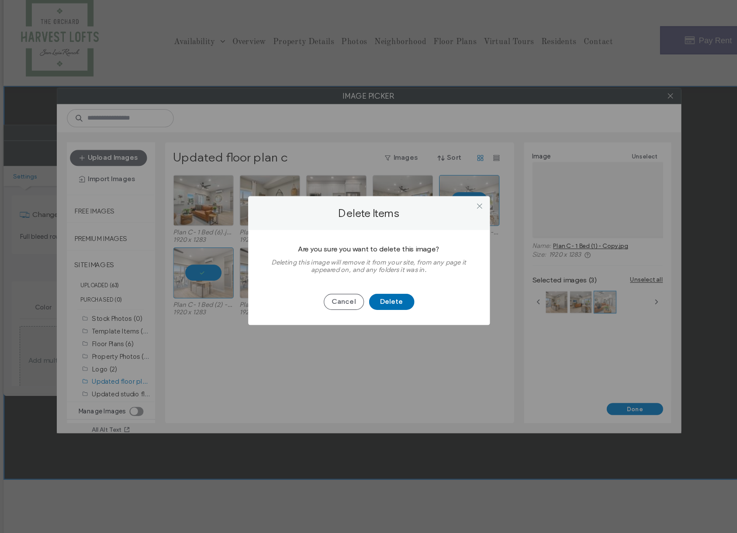
click at [393, 303] on button "Delete" at bounding box center [388, 303] width 39 height 14
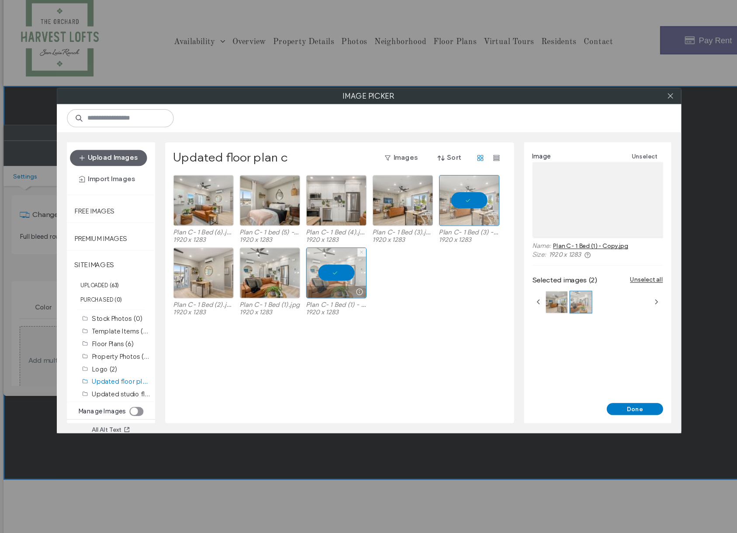
click at [361, 258] on icon at bounding box center [361, 259] width 3 height 3
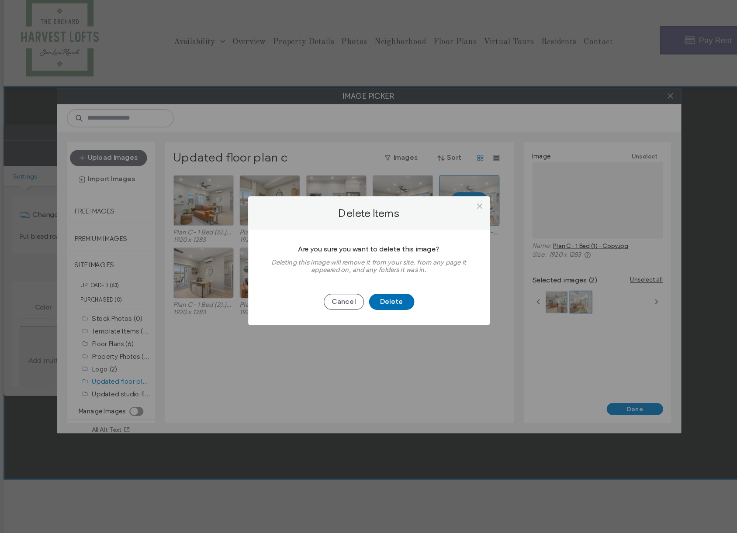
click at [406, 306] on button "Delete" at bounding box center [388, 303] width 39 height 14
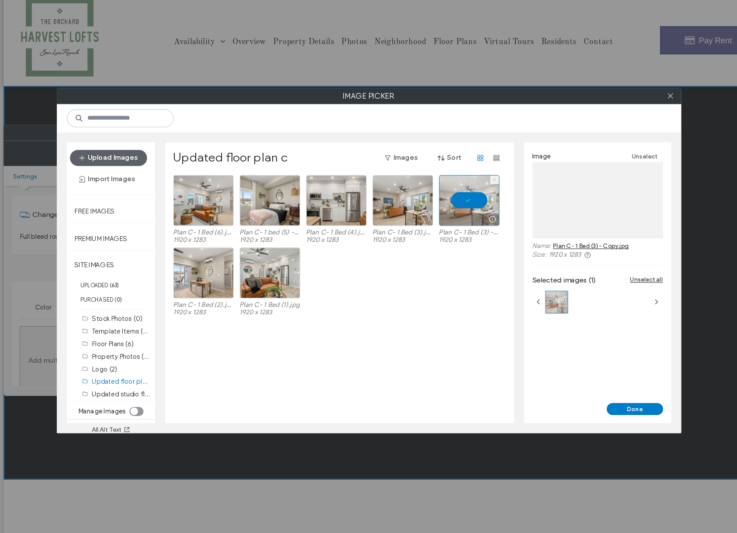
click at [478, 199] on span at bounding box center [477, 196] width 3 height 7
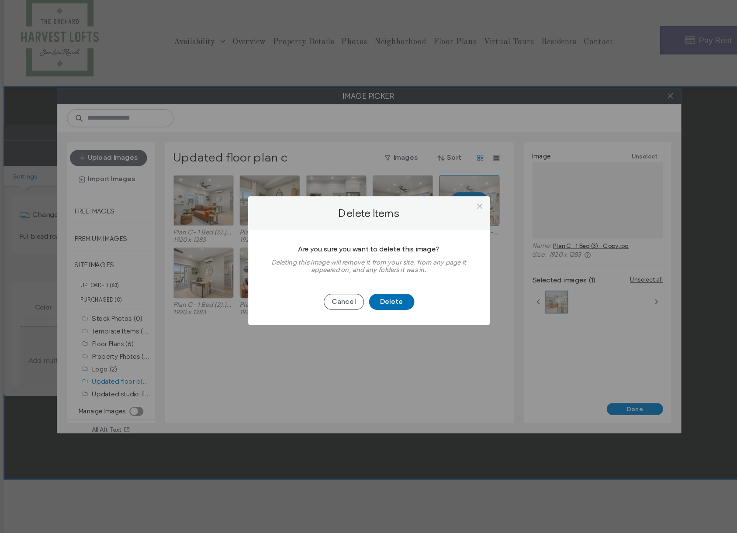
click at [398, 301] on button "Delete" at bounding box center [388, 303] width 39 height 14
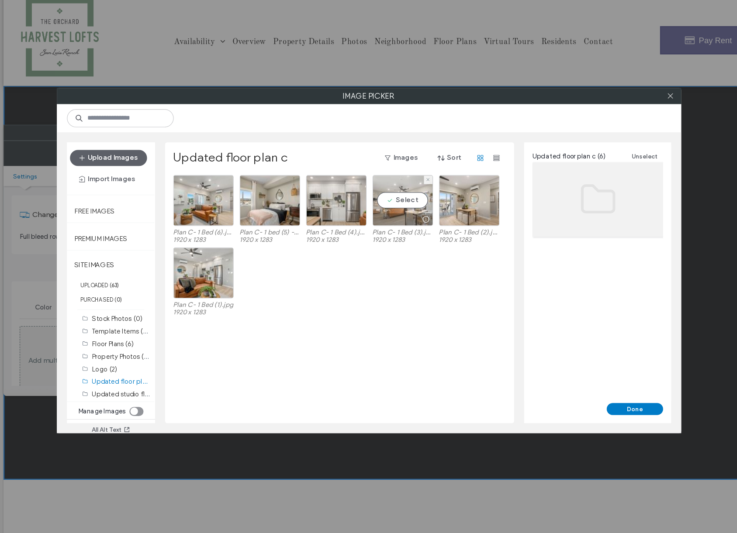
click at [408, 209] on div "Select" at bounding box center [398, 215] width 52 height 44
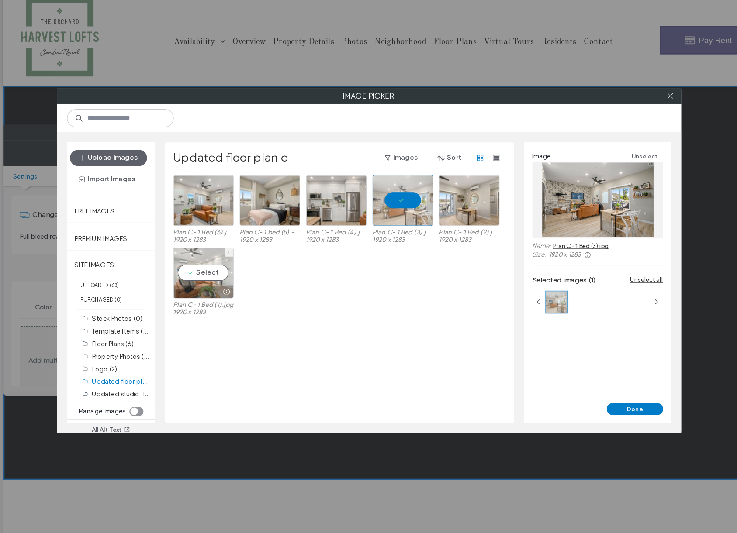
click at [239, 286] on div "Select" at bounding box center [225, 278] width 52 height 44
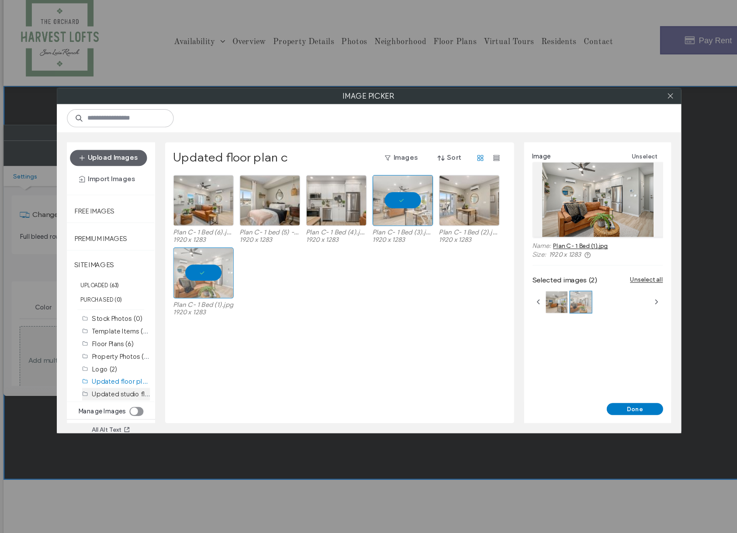
click at [145, 381] on label "Updated studio floor plan (9)" at bounding box center [166, 382] width 76 height 8
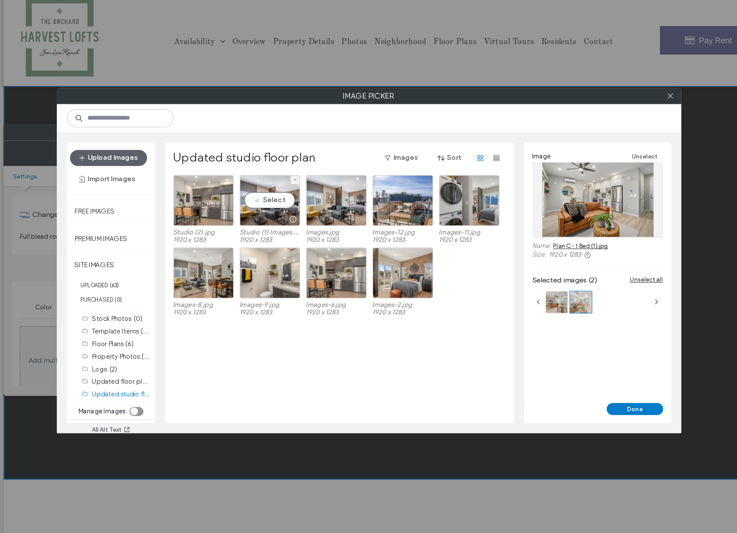
click at [292, 231] on div at bounding box center [283, 231] width 52 height 10
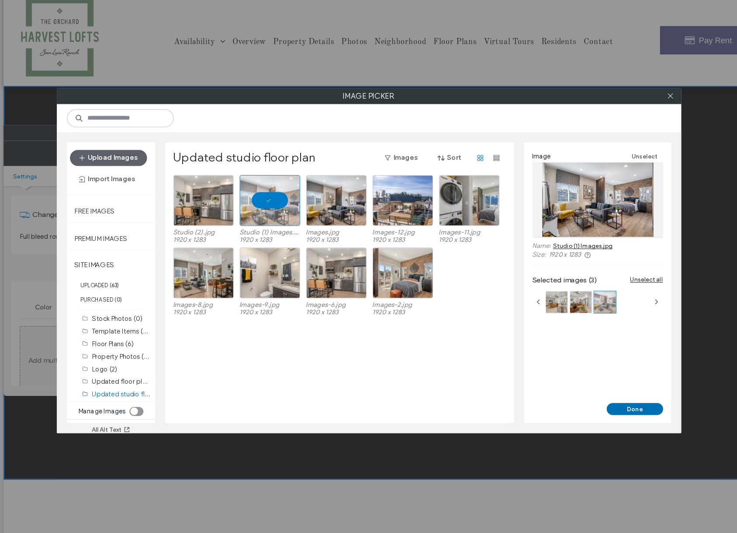
click at [592, 395] on button "Done" at bounding box center [599, 396] width 49 height 10
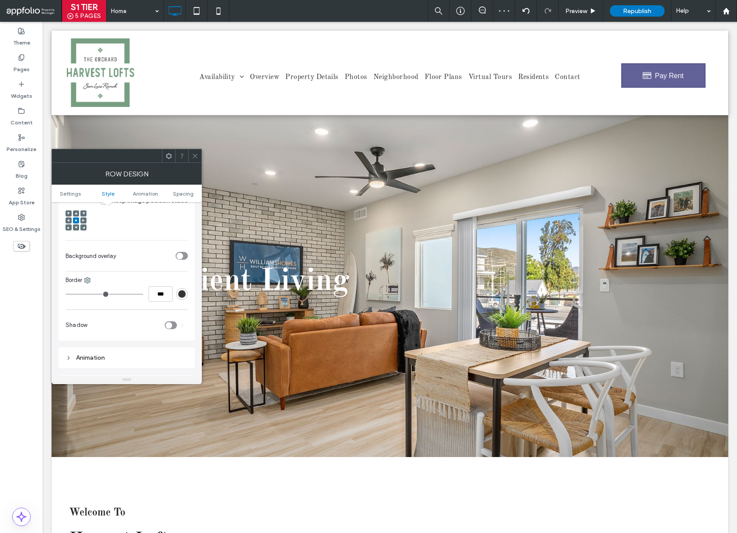
scroll to position [306, 0]
click at [180, 257] on div "toggle" at bounding box center [182, 253] width 12 height 8
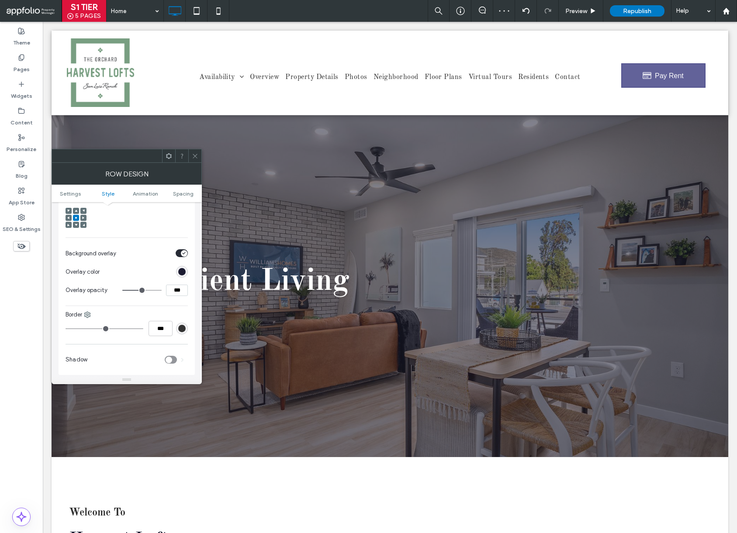
click at [175, 291] on input "***" at bounding box center [177, 290] width 22 height 11
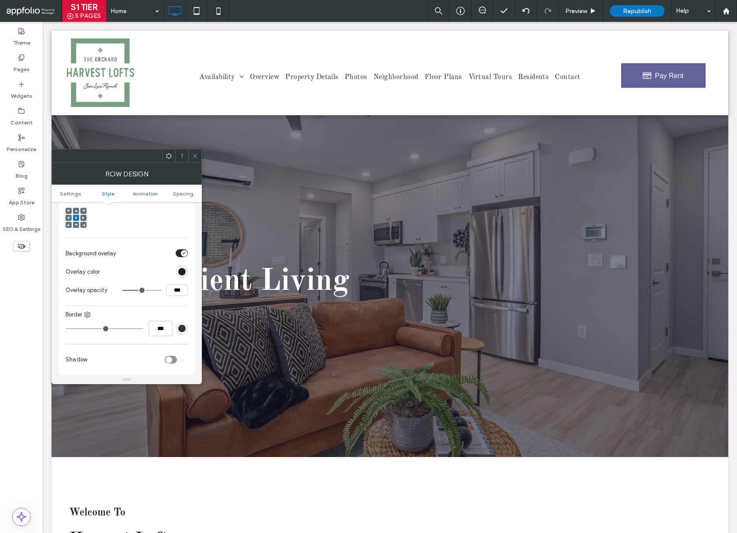
type input "***"
type input "**"
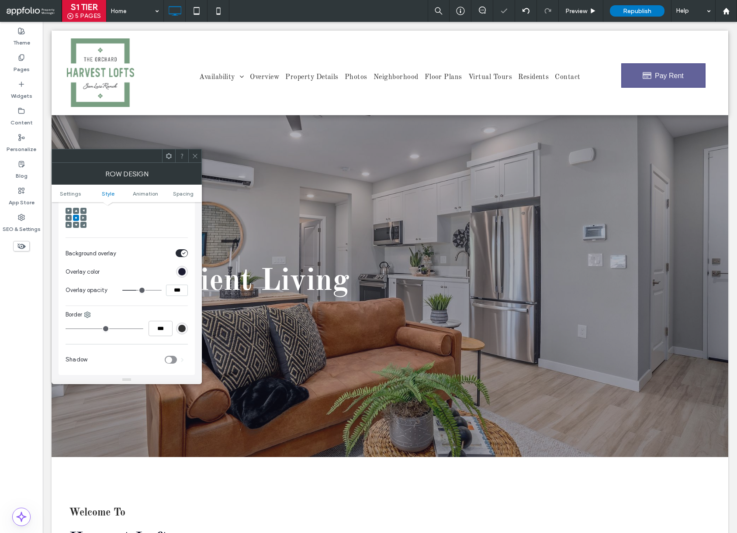
click at [193, 160] on span at bounding box center [195, 155] width 7 height 13
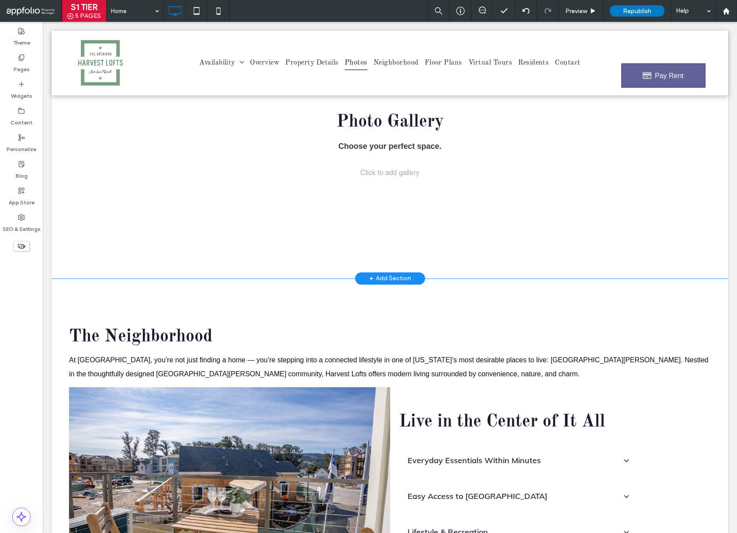
scroll to position [1068, 0]
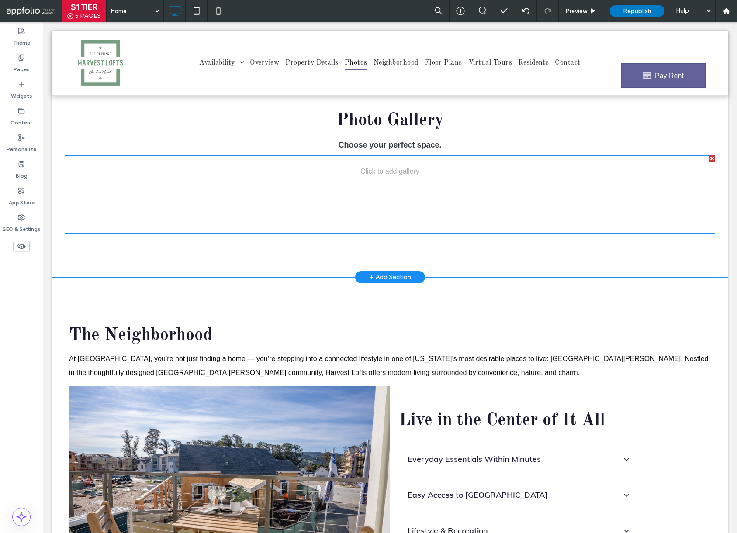
click at [381, 198] on div "View more" at bounding box center [390, 195] width 651 height 78
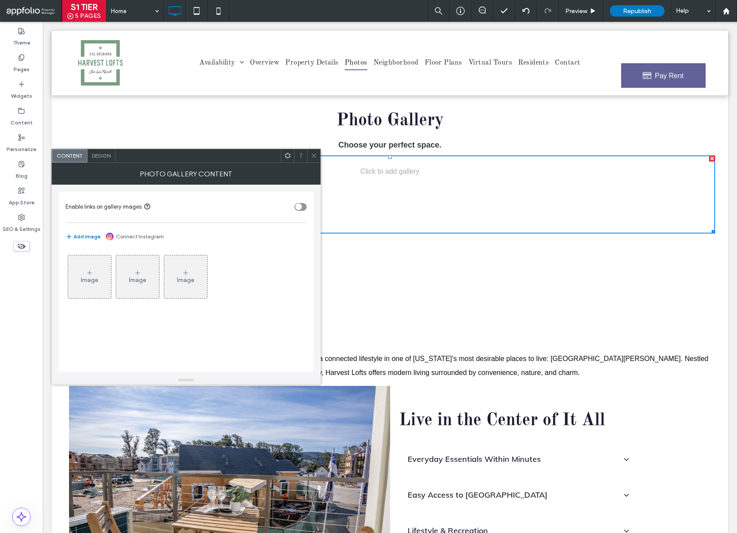
click at [89, 281] on div "Image" at bounding box center [89, 280] width 17 height 7
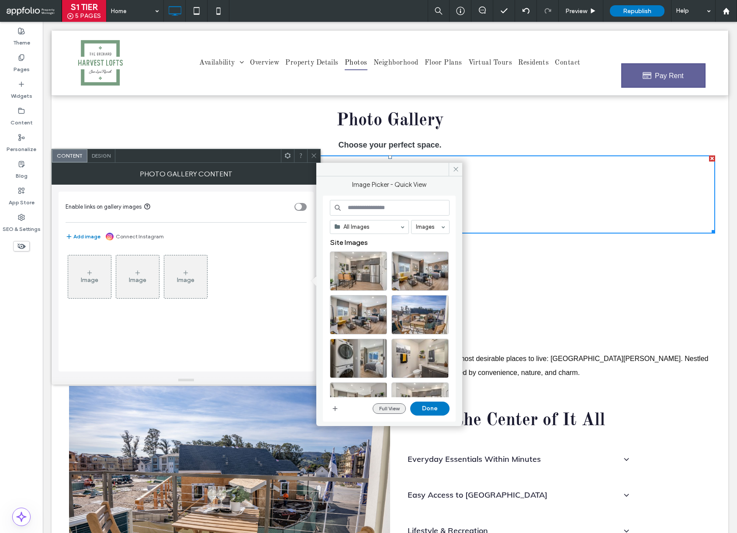
click at [393, 404] on button "Full View" at bounding box center [389, 409] width 33 height 10
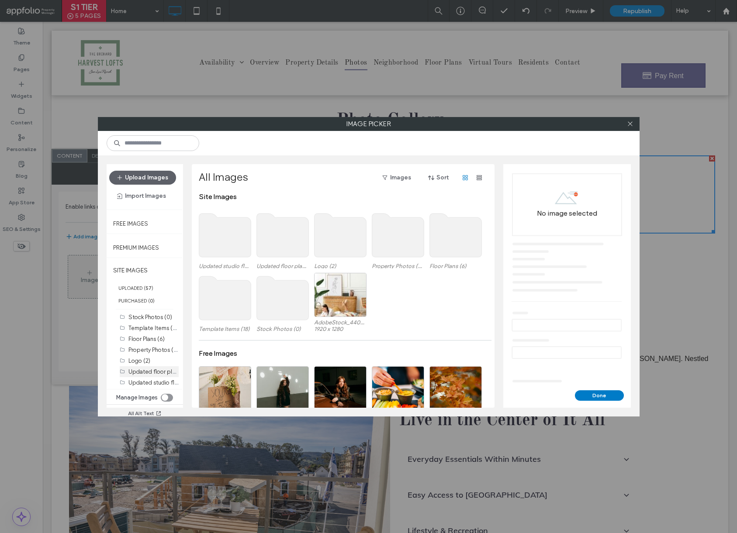
click at [156, 374] on label "Updated floor plan c (6)" at bounding box center [159, 371] width 63 height 8
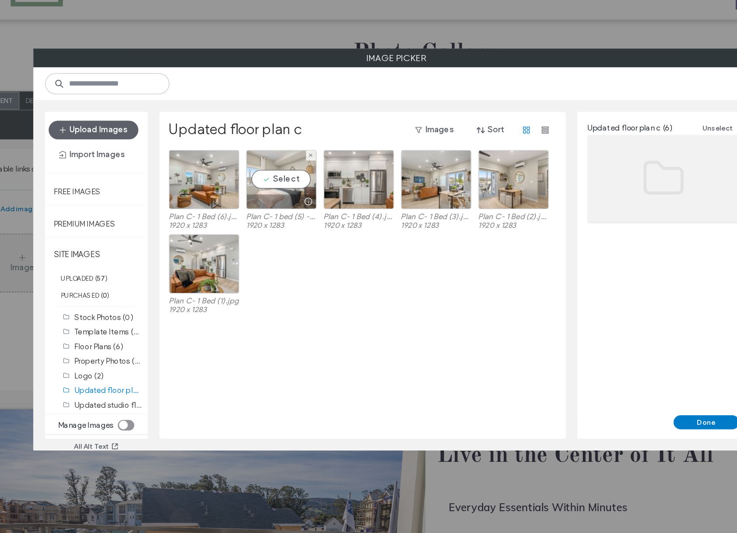
click at [287, 221] on div "Select" at bounding box center [282, 215] width 52 height 44
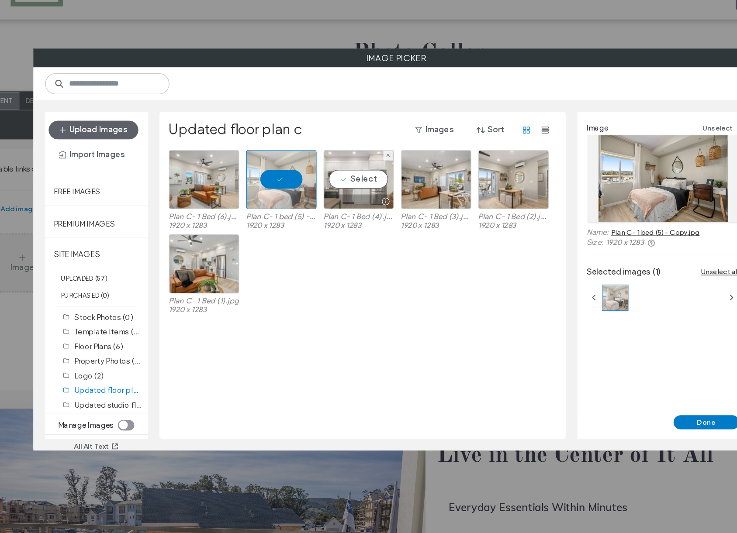
click at [355, 231] on div at bounding box center [360, 231] width 11 height 7
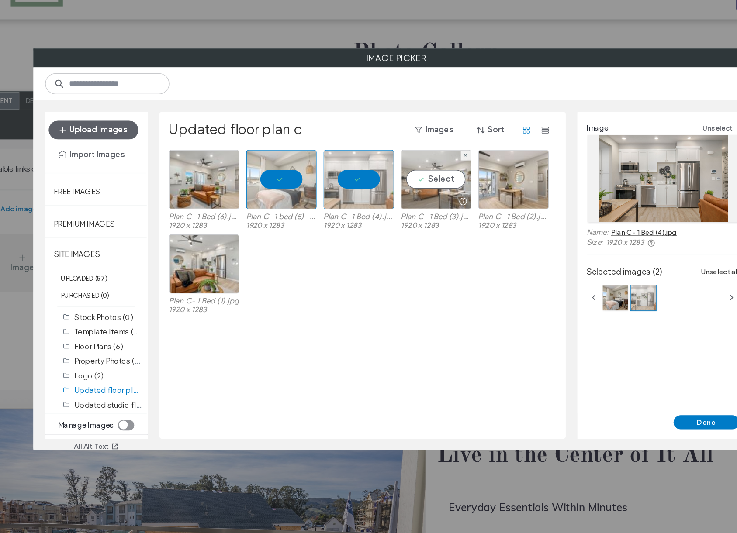
click at [394, 226] on div at bounding box center [398, 231] width 52 height 10
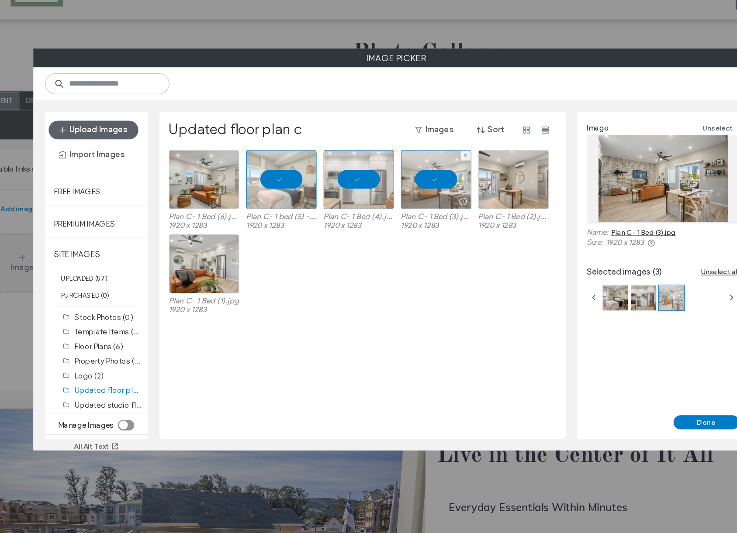
click at [406, 224] on div at bounding box center [398, 215] width 52 height 44
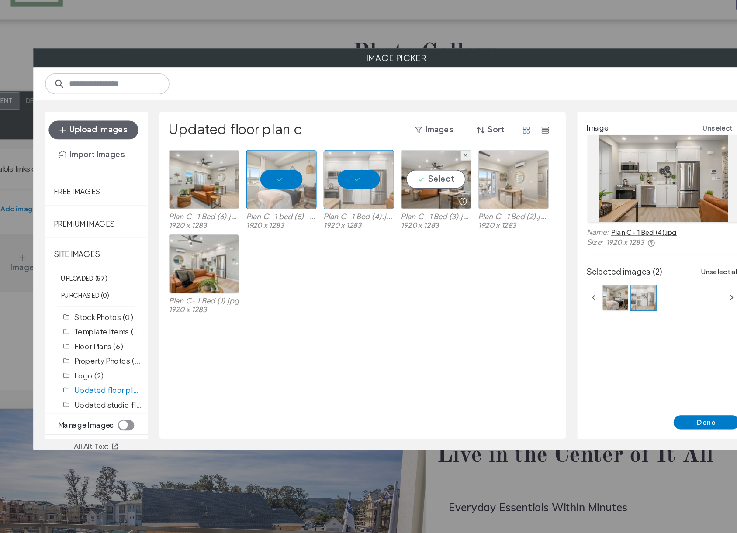
click at [454, 222] on div at bounding box center [455, 215] width 52 height 44
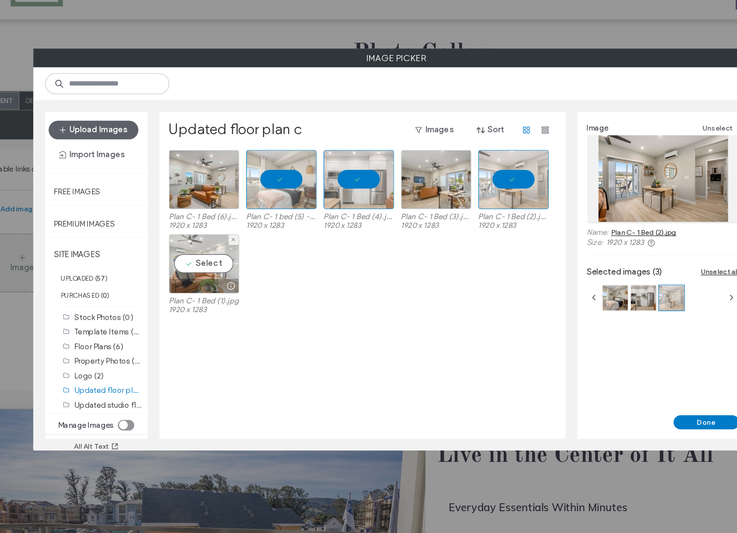
click at [237, 287] on div "Select" at bounding box center [225, 278] width 52 height 44
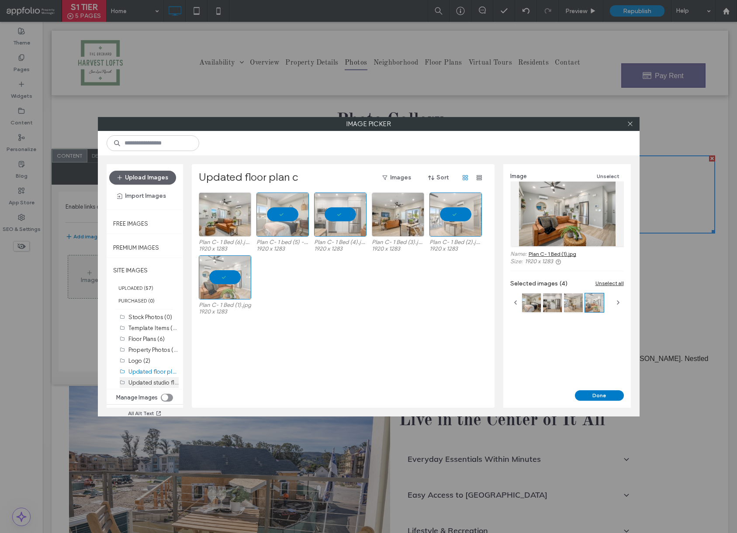
click at [161, 387] on div "Updated studio floor plan (9)" at bounding box center [153, 382] width 50 height 9
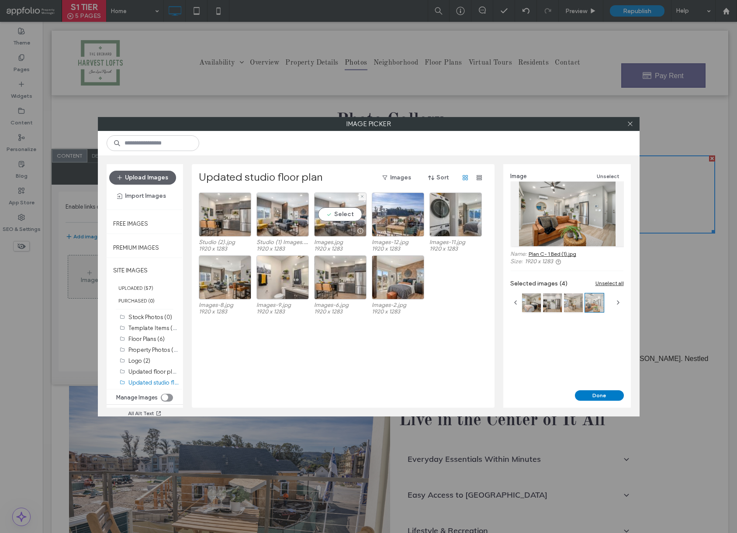
click at [345, 229] on div at bounding box center [341, 231] width 52 height 10
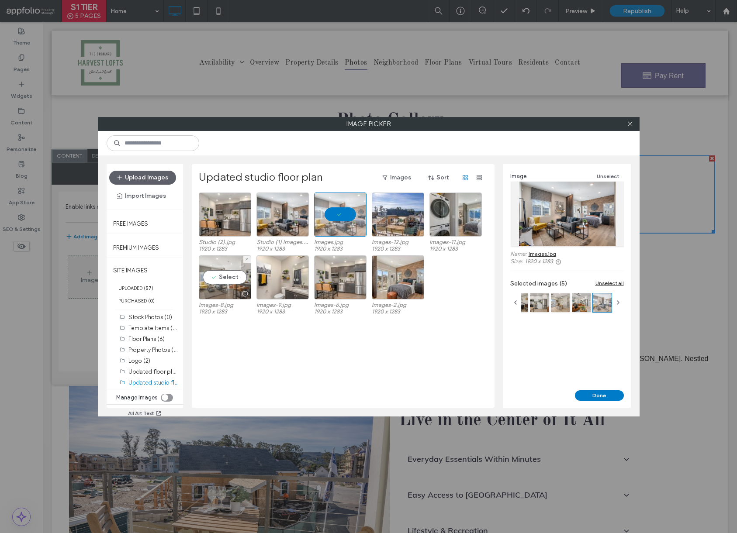
click at [233, 283] on div "Select" at bounding box center [225, 278] width 52 height 44
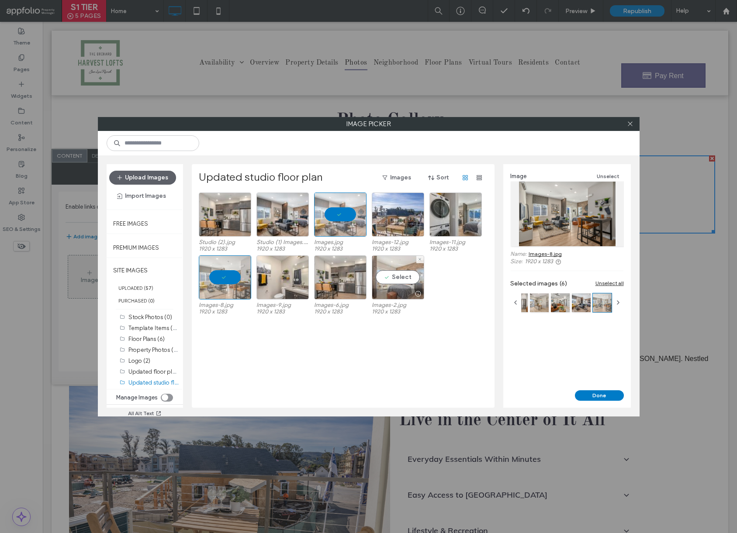
click at [415, 286] on div "Select" at bounding box center [398, 278] width 52 height 44
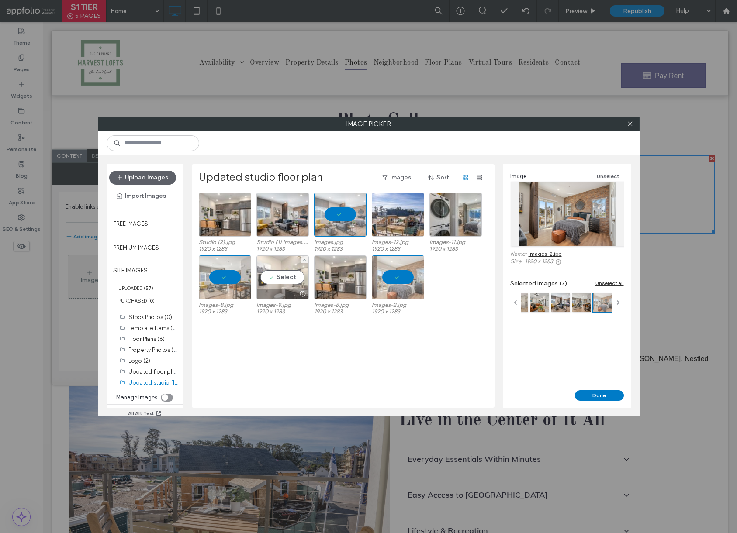
drag, startPoint x: 292, startPoint y: 289, endPoint x: 296, endPoint y: 287, distance: 4.5
click at [292, 289] on div at bounding box center [283, 294] width 52 height 10
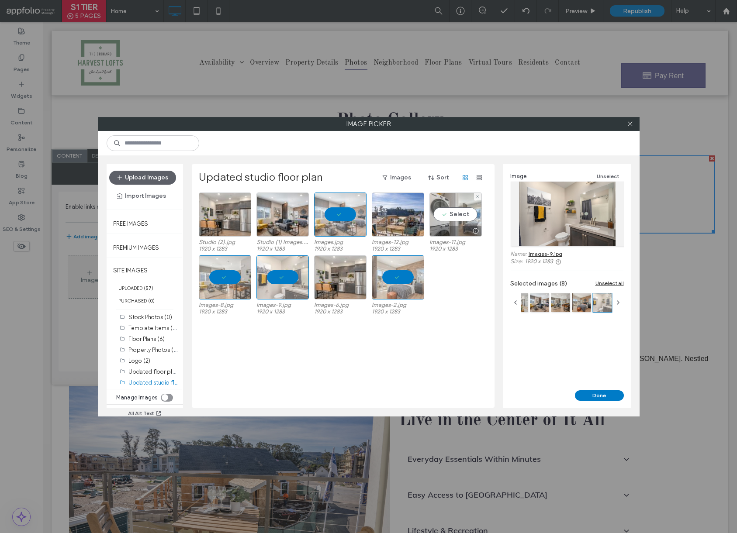
click at [453, 230] on div at bounding box center [456, 231] width 52 height 10
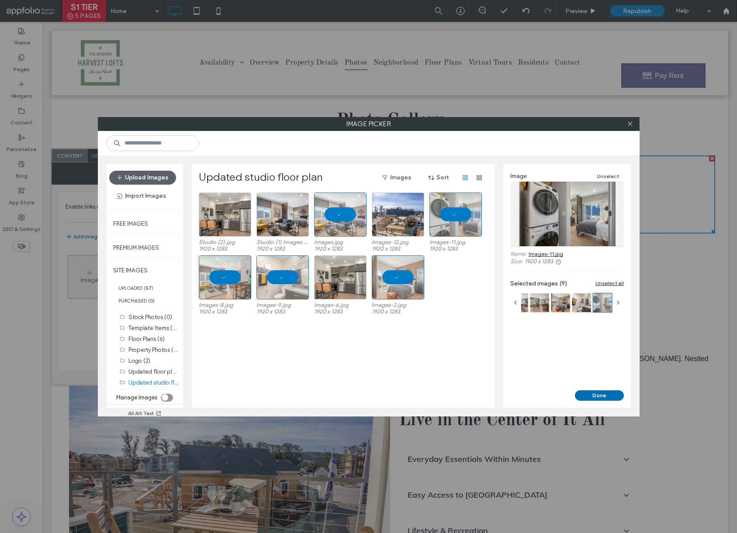
click at [586, 395] on button "Done" at bounding box center [599, 396] width 49 height 10
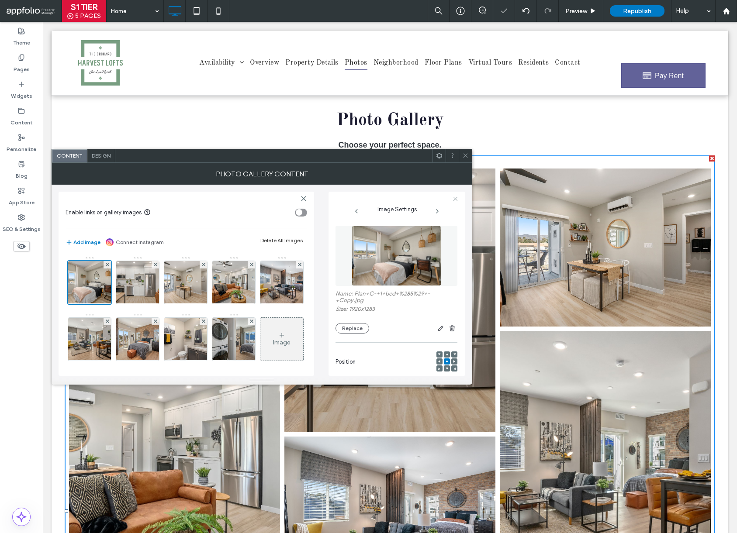
drag, startPoint x: 459, startPoint y: 154, endPoint x: 461, endPoint y: 163, distance: 8.5
click at [459, 155] on div at bounding box center [465, 155] width 13 height 13
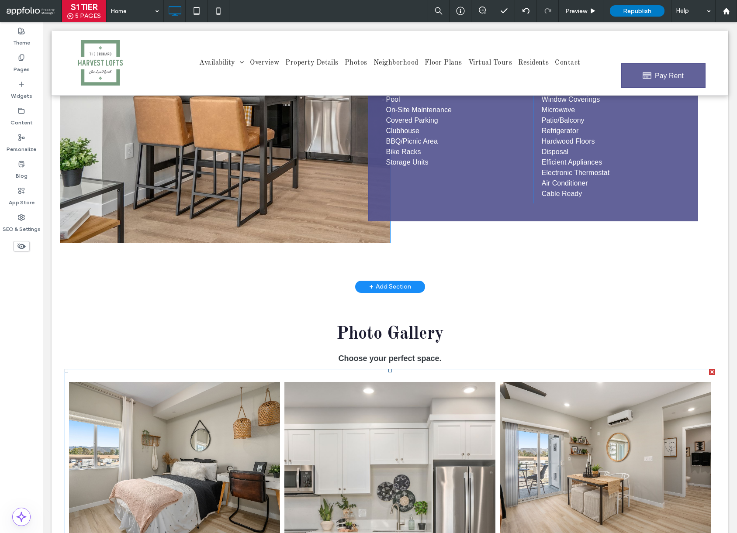
scroll to position [830, 0]
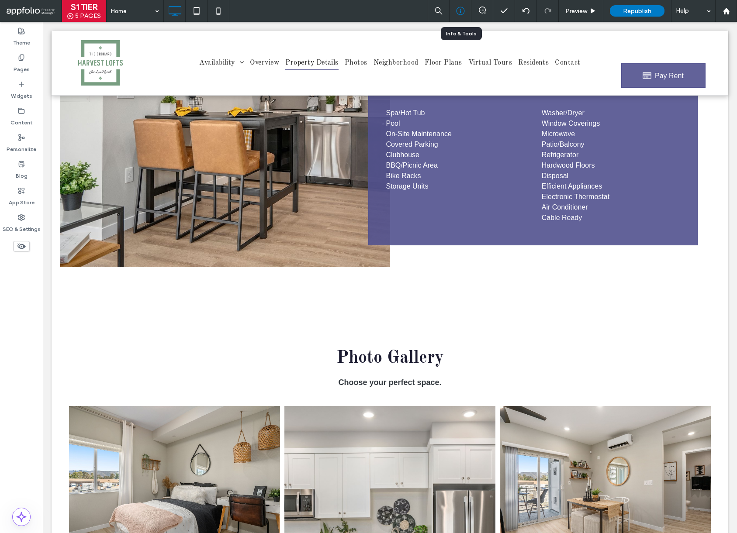
drag, startPoint x: 463, startPoint y: 14, endPoint x: 459, endPoint y: 17, distance: 4.6
click at [463, 14] on icon at bounding box center [460, 11] width 9 height 9
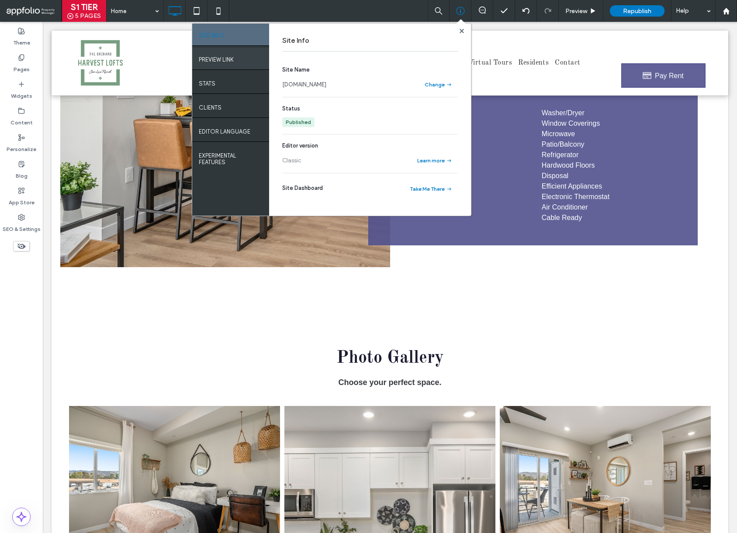
click at [242, 57] on div "PREVIEW LINK" at bounding box center [230, 59] width 77 height 22
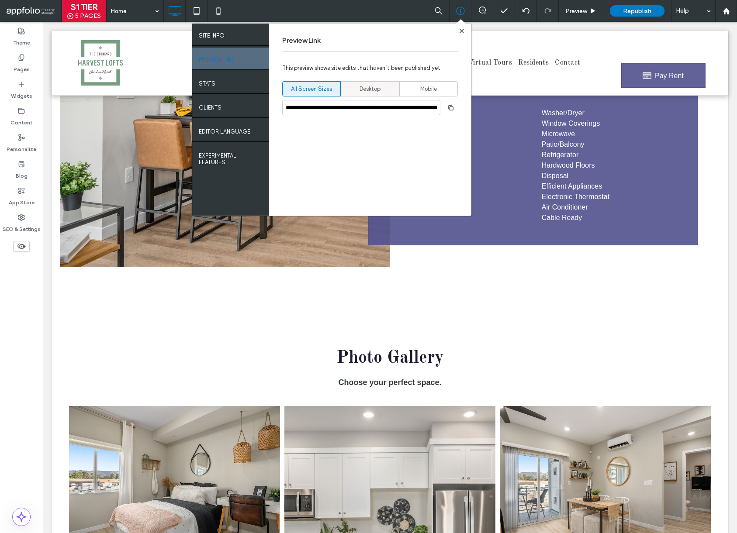
click at [373, 89] on span "Desktop" at bounding box center [370, 89] width 21 height 9
type input "**********"
click at [453, 113] on span "button" at bounding box center [451, 108] width 14 height 14
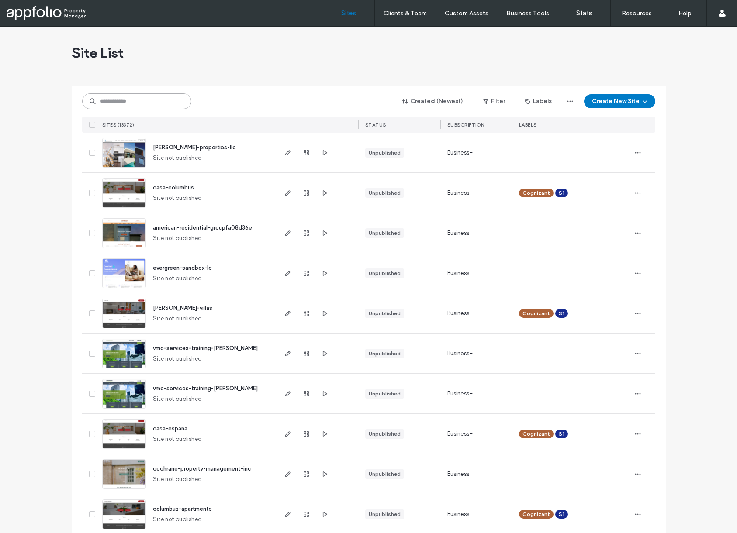
click at [137, 96] on input at bounding box center [136, 101] width 109 height 16
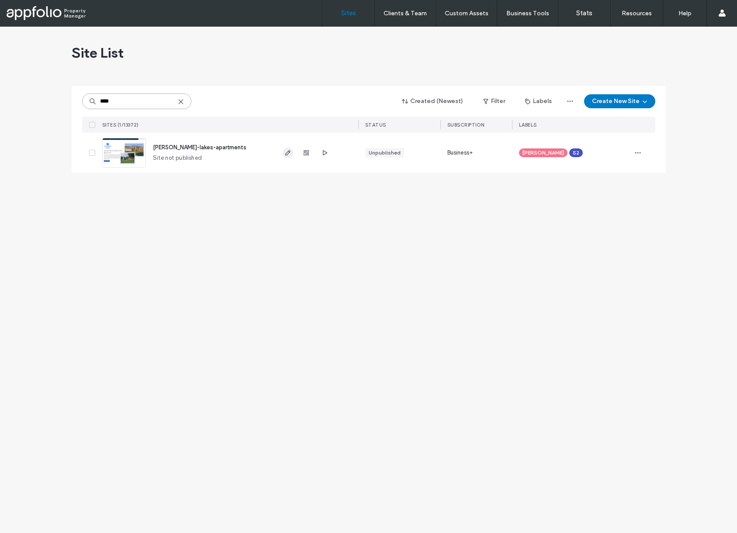
type input "****"
click at [289, 156] on icon "button" at bounding box center [287, 152] width 7 height 7
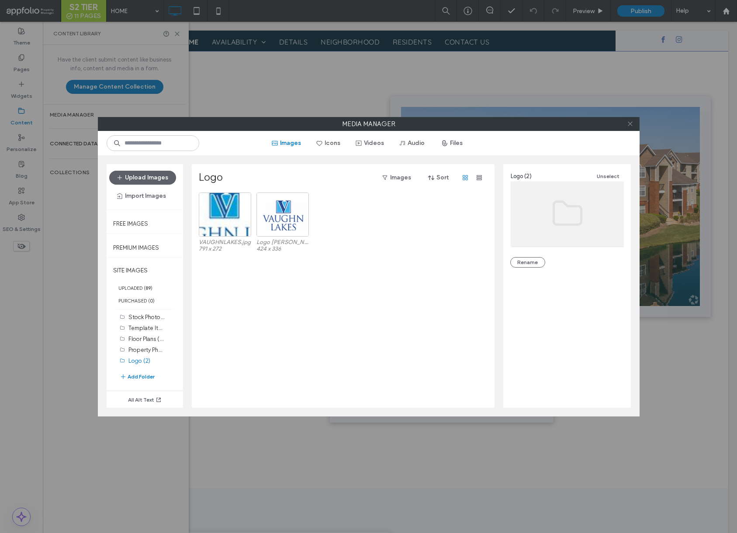
click at [632, 124] on icon at bounding box center [630, 124] width 7 height 7
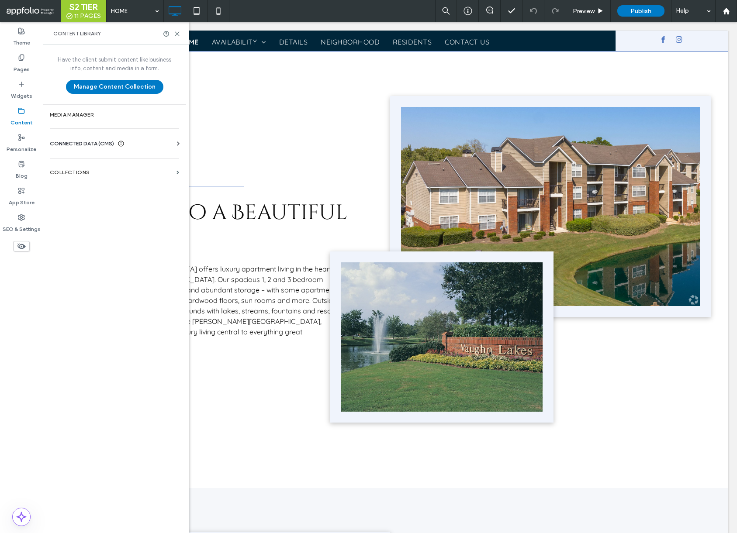
drag, startPoint x: 143, startPoint y: 147, endPoint x: 127, endPoint y: 145, distance: 16.7
click at [143, 147] on div "CONNECTED DATA (CMS)" at bounding box center [116, 143] width 133 height 9
click at [127, 145] on div "CONNECTED DATA (CMS)" at bounding box center [116, 143] width 133 height 9
click at [119, 141] on icon at bounding box center [121, 143] width 7 height 7
click at [100, 163] on label "Business Info" at bounding box center [116, 165] width 119 height 6
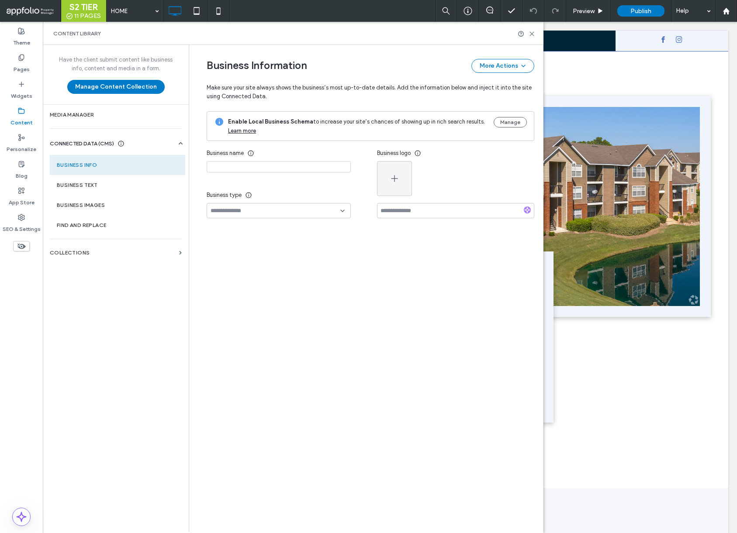
type input "**********"
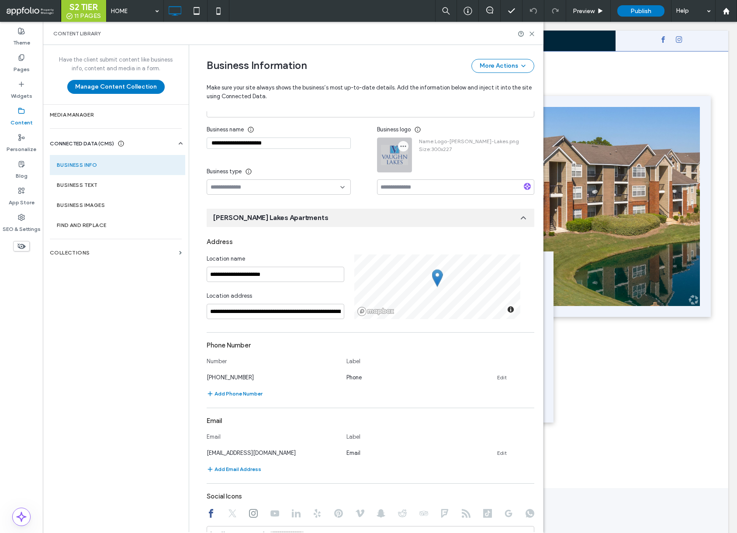
click at [400, 145] on icon "button" at bounding box center [403, 146] width 7 height 7
click at [431, 172] on div "Replace Image" at bounding box center [434, 167] width 78 height 17
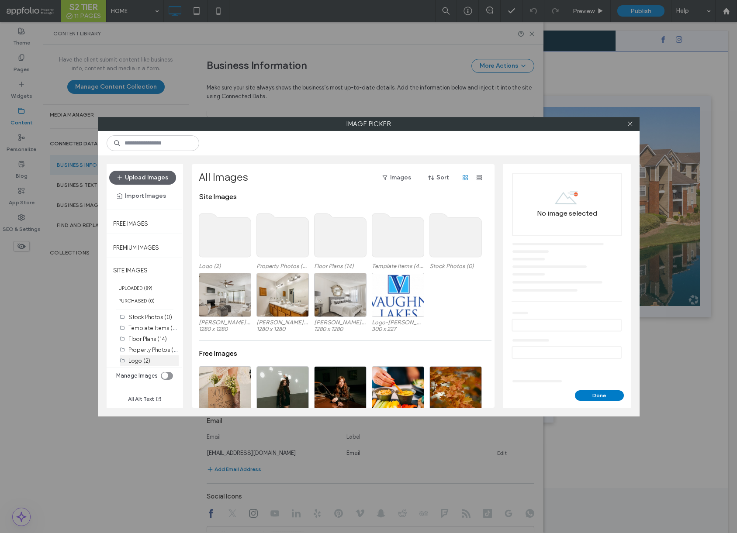
click at [138, 364] on label "Logo (2)" at bounding box center [139, 361] width 22 height 7
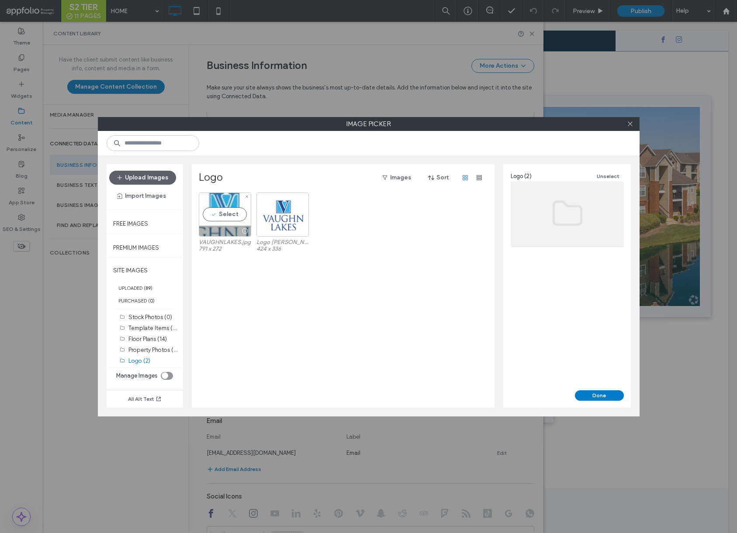
click at [236, 222] on div "Select" at bounding box center [225, 215] width 52 height 44
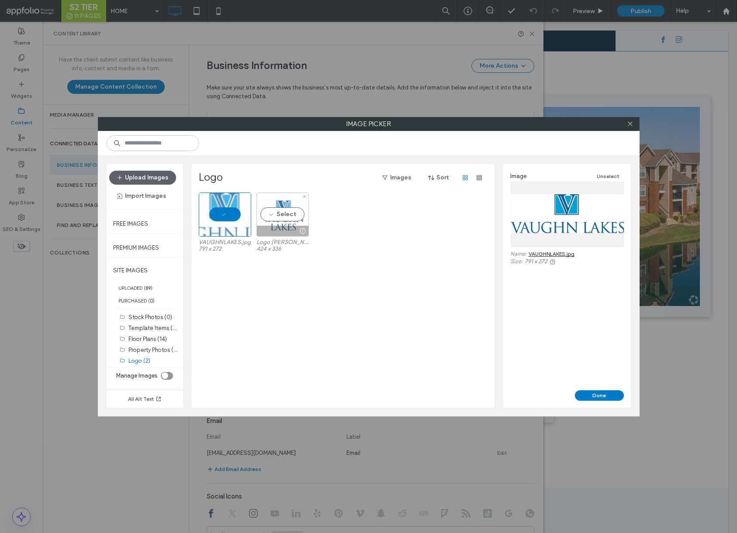
click at [281, 222] on div "Select" at bounding box center [282, 215] width 52 height 44
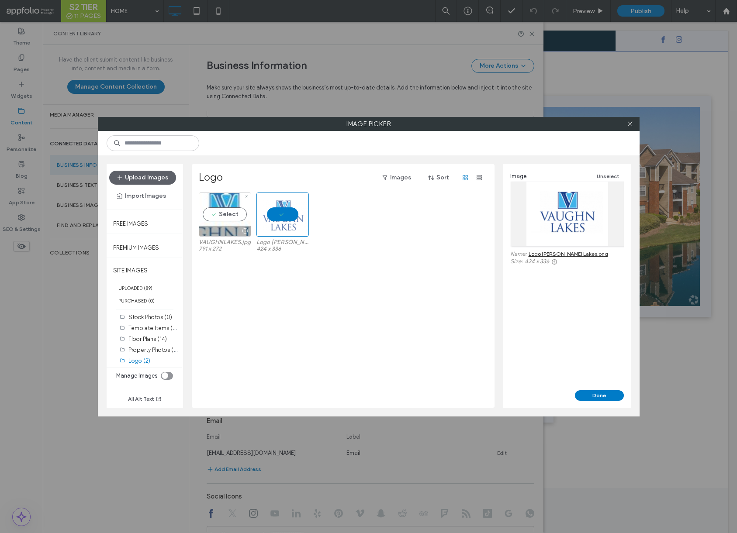
click at [227, 222] on div "Select" at bounding box center [225, 215] width 52 height 44
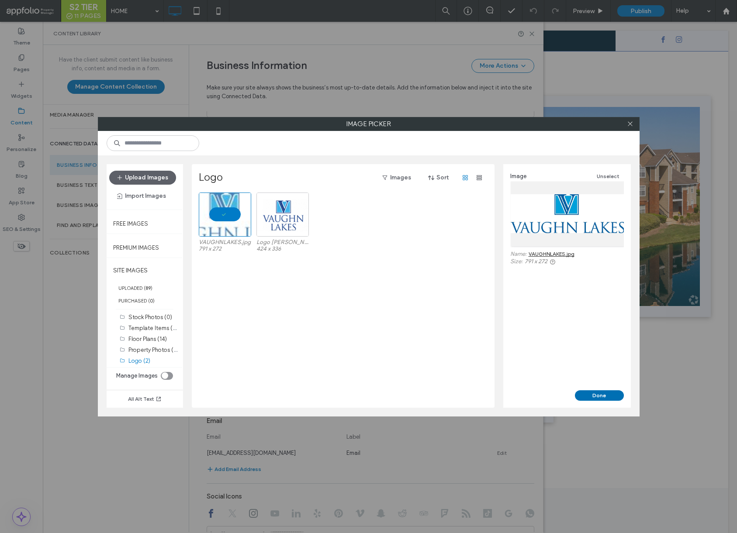
click at [594, 391] on button "Done" at bounding box center [599, 396] width 49 height 10
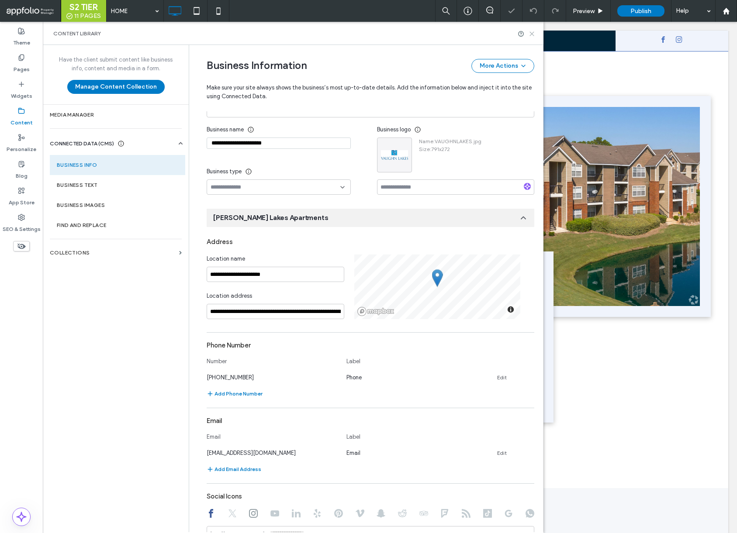
click at [529, 33] on icon at bounding box center [532, 34] width 7 height 7
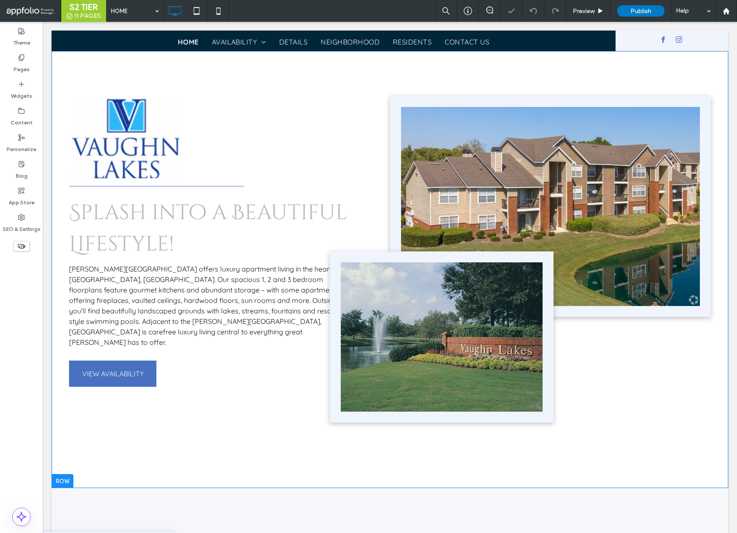
click at [154, 151] on img at bounding box center [126, 139] width 114 height 86
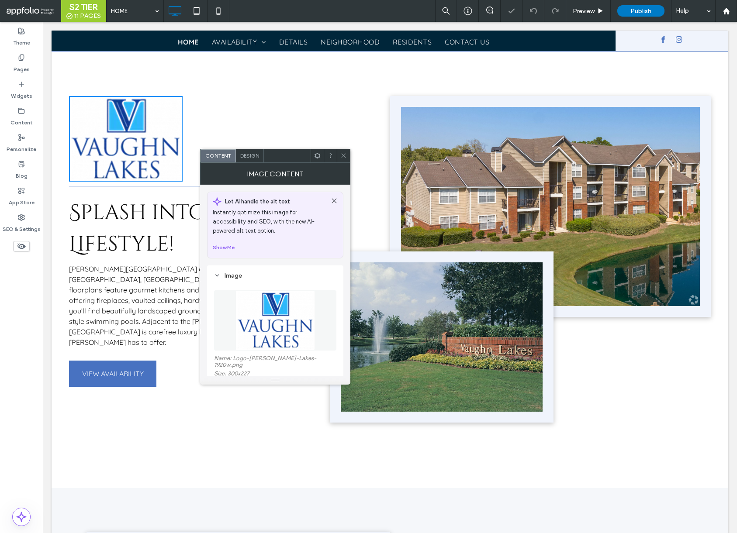
click at [301, 294] on img at bounding box center [275, 321] width 80 height 60
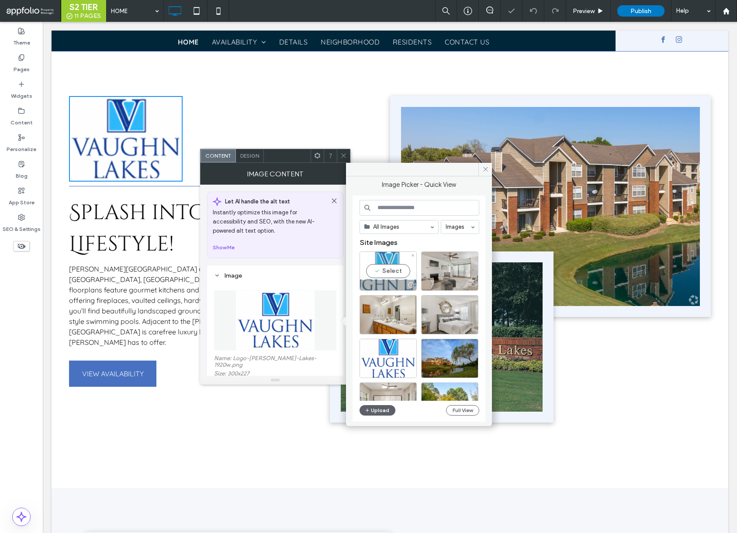
click at [397, 267] on div "Select" at bounding box center [388, 271] width 57 height 39
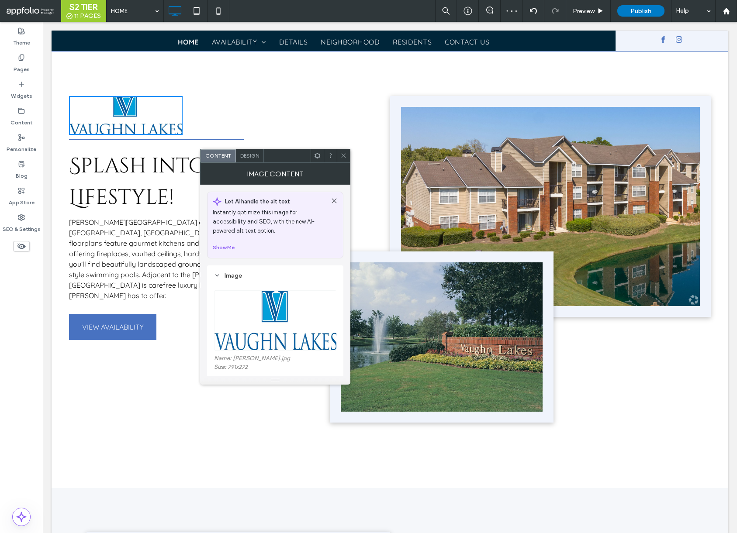
click at [252, 159] on div "Design" at bounding box center [250, 155] width 28 height 13
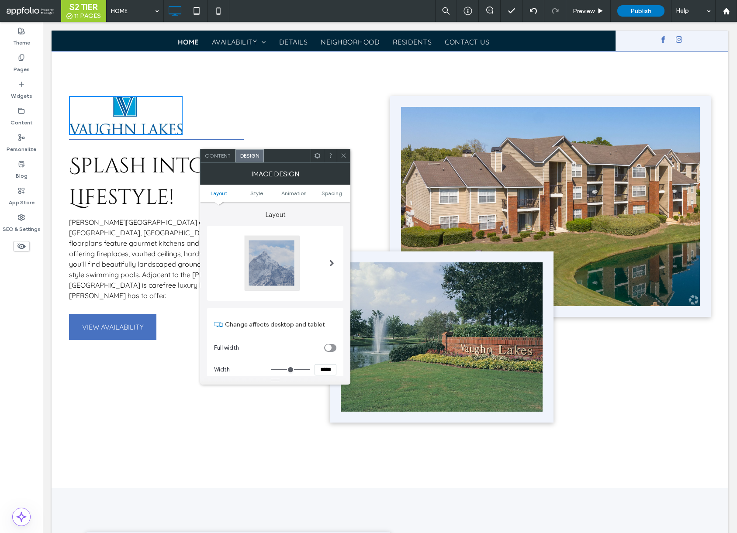
click at [320, 368] on input "*****" at bounding box center [326, 369] width 22 height 11
type input "*****"
drag, startPoint x: 346, startPoint y: 152, endPoint x: 311, endPoint y: 149, distance: 36.0
click at [346, 152] on icon at bounding box center [343, 155] width 7 height 7
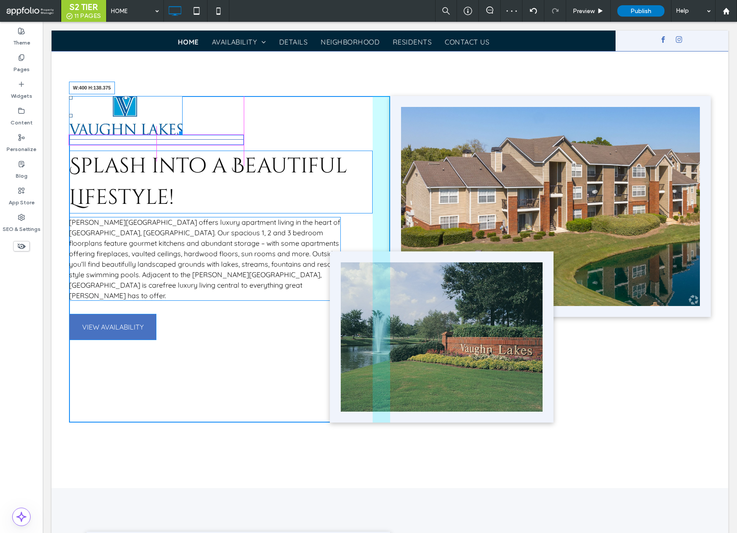
drag, startPoint x: 183, startPoint y: 134, endPoint x: 203, endPoint y: 166, distance: 38.1
click at [258, 152] on div "W:400 H:138.375 Splash into a Beautiful Lifestyle! Vaughn Lakes offers luxury a…" at bounding box center [229, 259] width 321 height 327
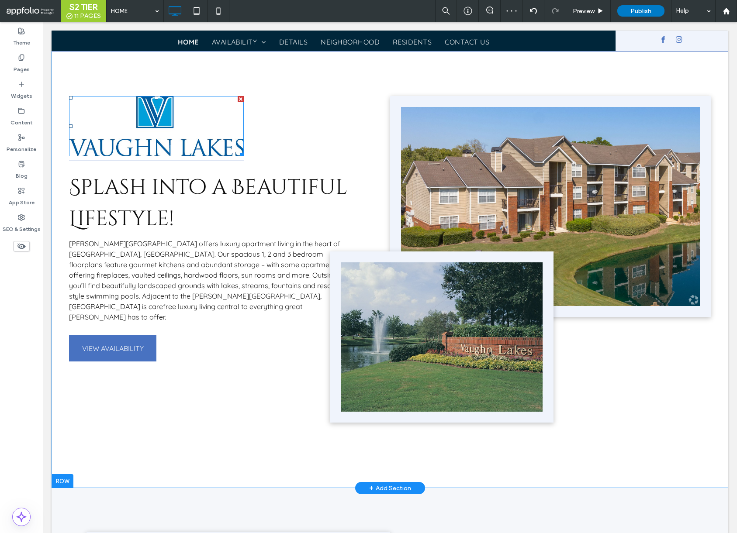
click at [160, 145] on img at bounding box center [156, 126] width 175 height 60
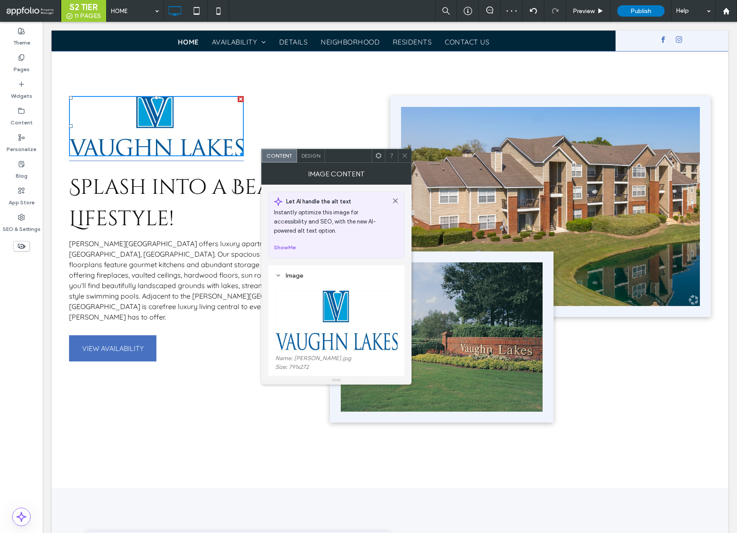
click at [312, 155] on span "Design" at bounding box center [310, 155] width 19 height 7
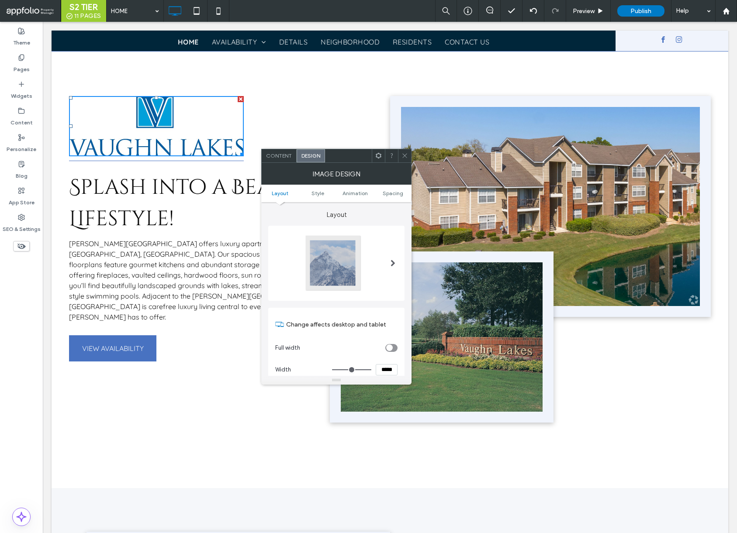
click at [406, 152] on icon at bounding box center [405, 155] width 7 height 7
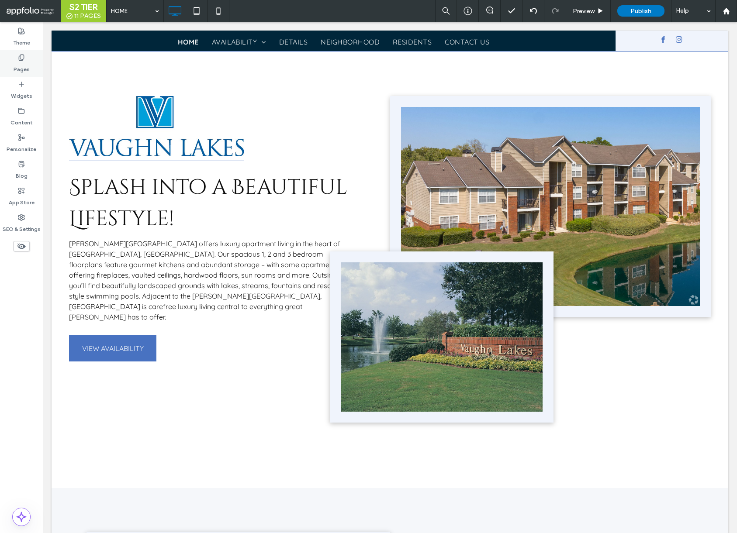
click at [22, 68] on label "Pages" at bounding box center [22, 67] width 16 height 12
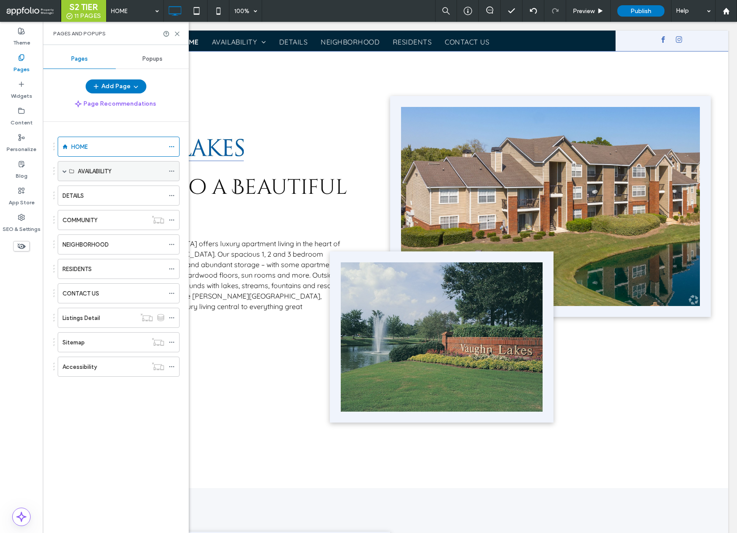
click at [68, 171] on div "AVAILABILITY" at bounding box center [119, 171] width 122 height 20
click at [66, 169] on span at bounding box center [64, 171] width 4 height 4
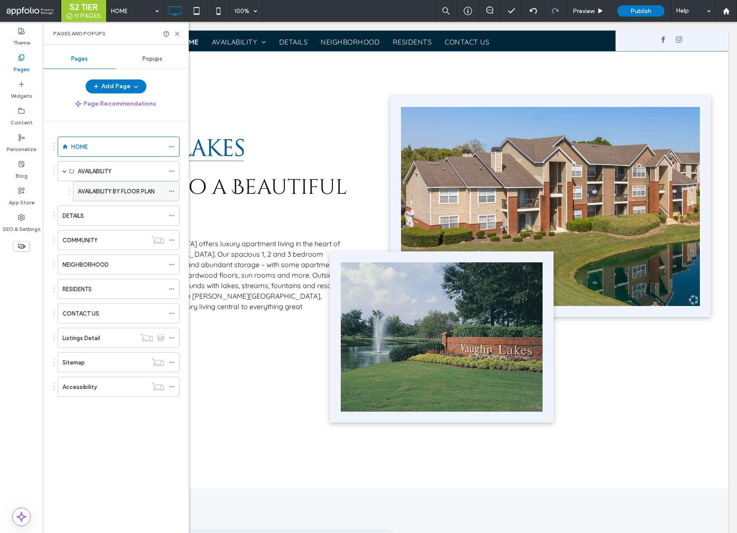
click at [113, 192] on label "AVAILABILITY BY FLOOR PLAN" at bounding box center [116, 191] width 77 height 15
click at [177, 32] on icon at bounding box center [177, 34] width 7 height 7
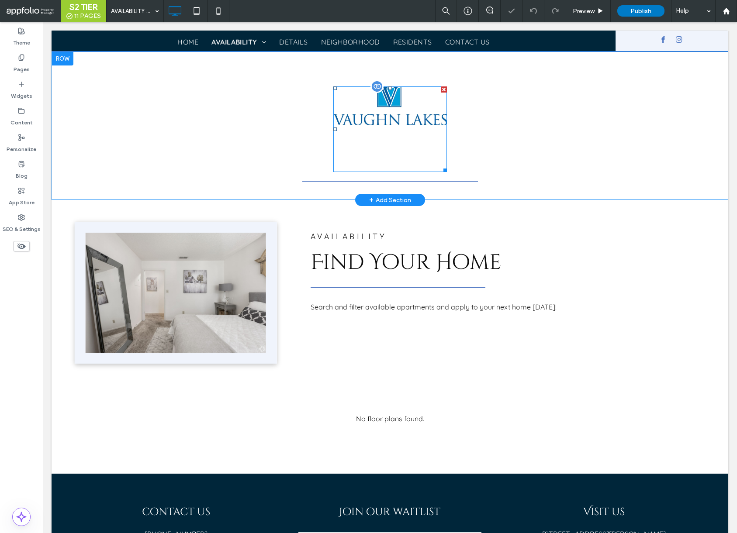
click at [338, 137] on div at bounding box center [390, 130] width 114 height 86
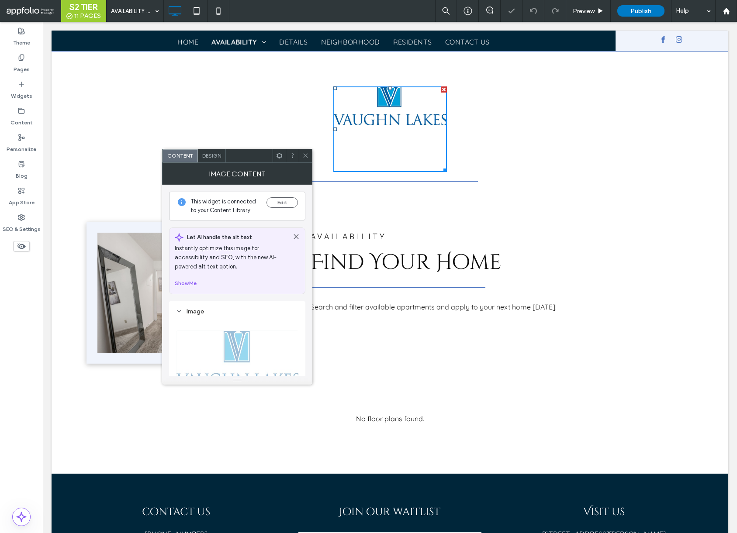
click at [266, 350] on span "Name: VAUGHNLAKES-1920w.jpg Size: 791x272 Replace" at bounding box center [237, 377] width 122 height 119
drag, startPoint x: 247, startPoint y: 346, endPoint x: 262, endPoint y: 287, distance: 60.9
click at [247, 346] on span "Name: VAUGHNLAKES-1920w.jpg Size: 791x272 Replace" at bounding box center [237, 377] width 122 height 119
click at [293, 199] on button "Edit" at bounding box center [282, 202] width 31 height 10
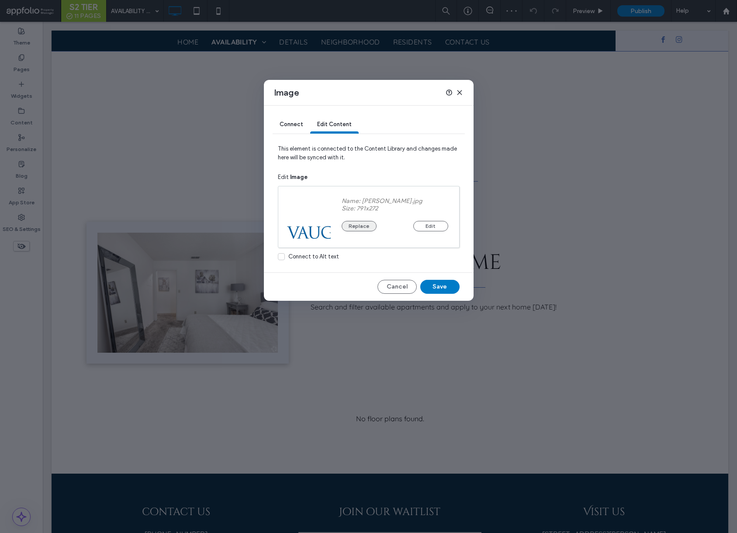
click at [351, 232] on div "Name: VAUGHNLAKES.jpg Size: 791x272 Replace Edit" at bounding box center [395, 217] width 128 height 61
click at [357, 226] on button "Replace" at bounding box center [359, 226] width 35 height 10
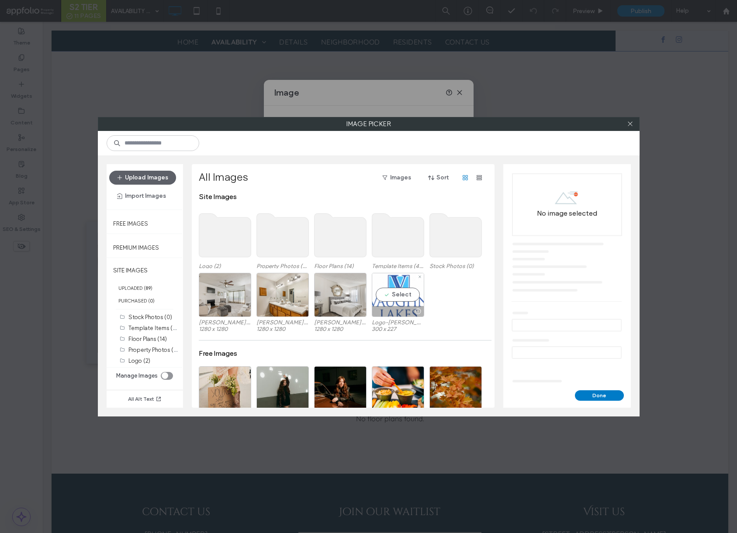
click at [396, 293] on div "Select" at bounding box center [398, 295] width 52 height 44
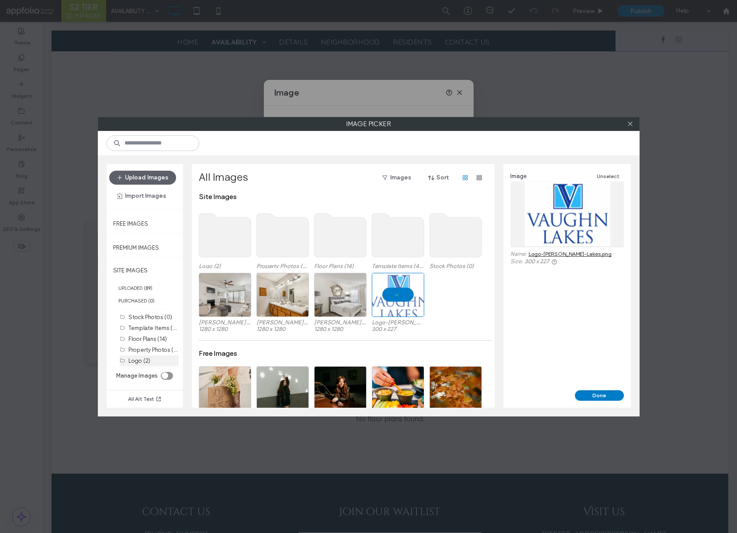
click at [149, 358] on div "Logo (2)" at bounding box center [153, 361] width 50 height 9
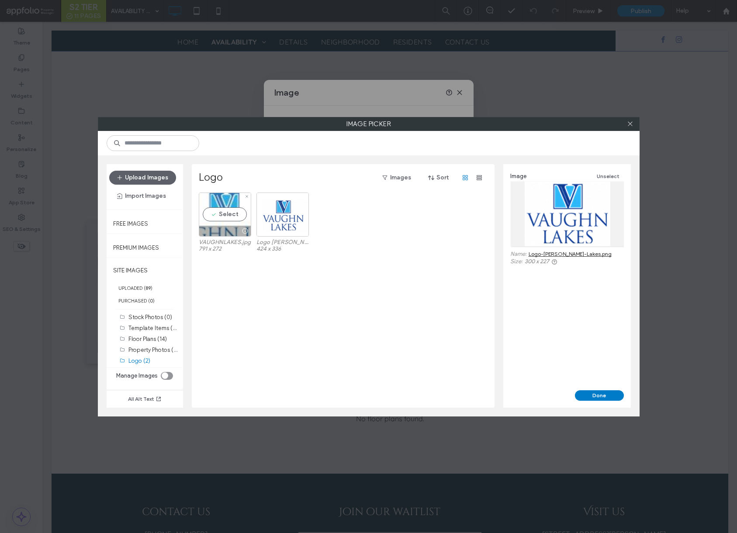
click at [232, 226] on div at bounding box center [225, 231] width 52 height 10
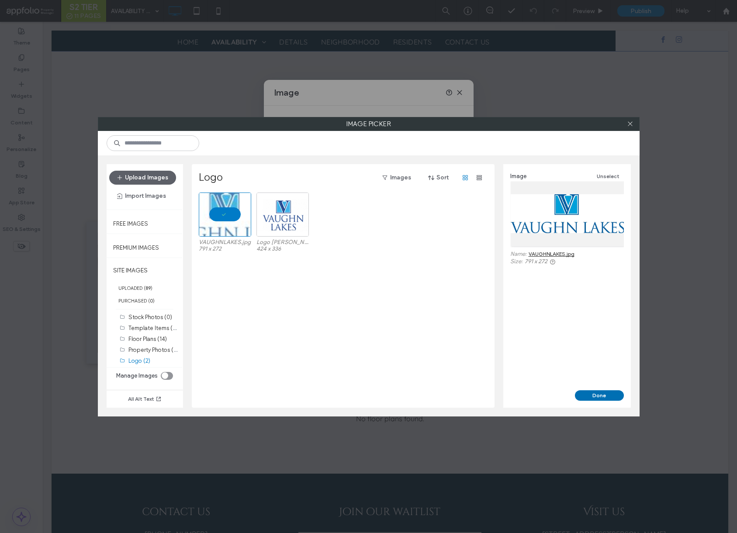
click at [613, 391] on button "Done" at bounding box center [599, 396] width 49 height 10
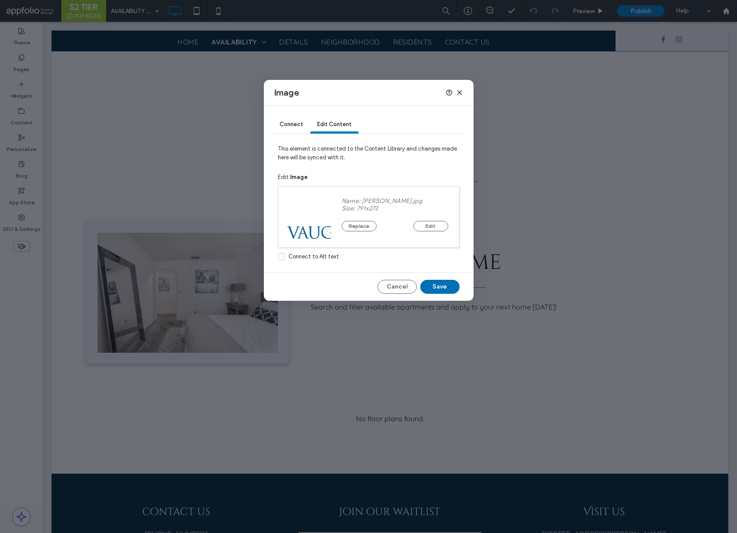
click at [447, 287] on button "Save" at bounding box center [439, 287] width 39 height 14
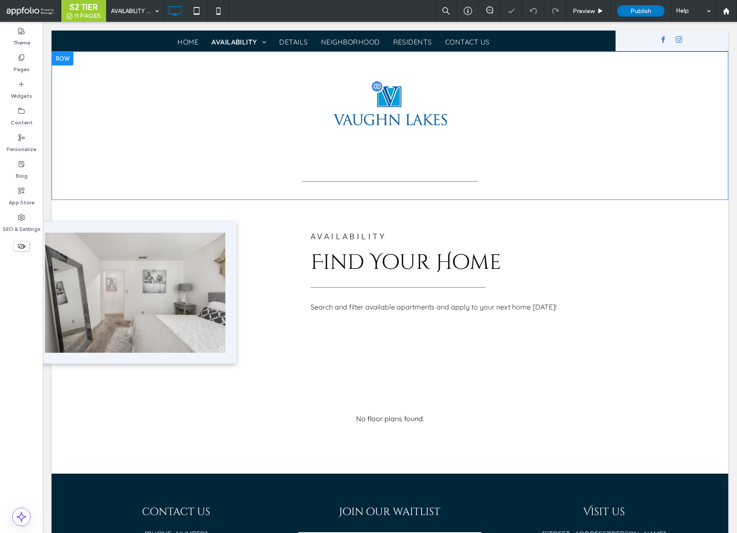
click at [404, 115] on img at bounding box center [390, 106] width 114 height 39
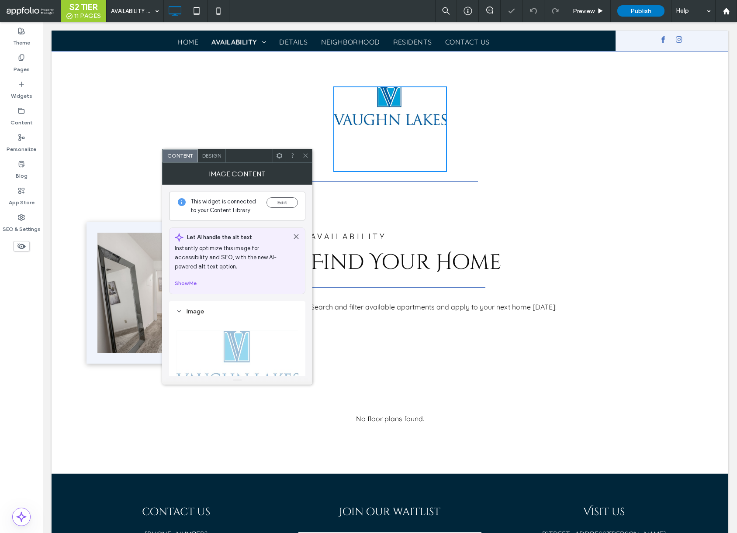
click at [211, 160] on div "Design" at bounding box center [212, 155] width 28 height 13
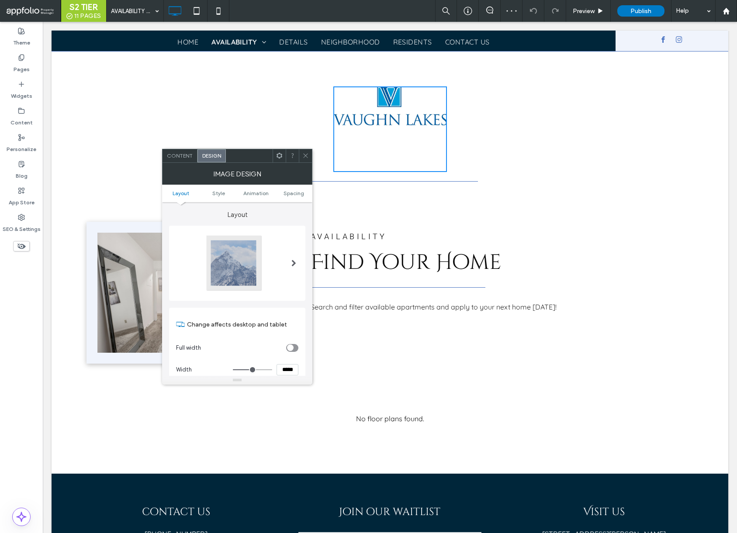
click at [283, 372] on div "Layout Change affects desktop and tablet Full width Width ***** Style Border **…" at bounding box center [237, 508] width 136 height 613
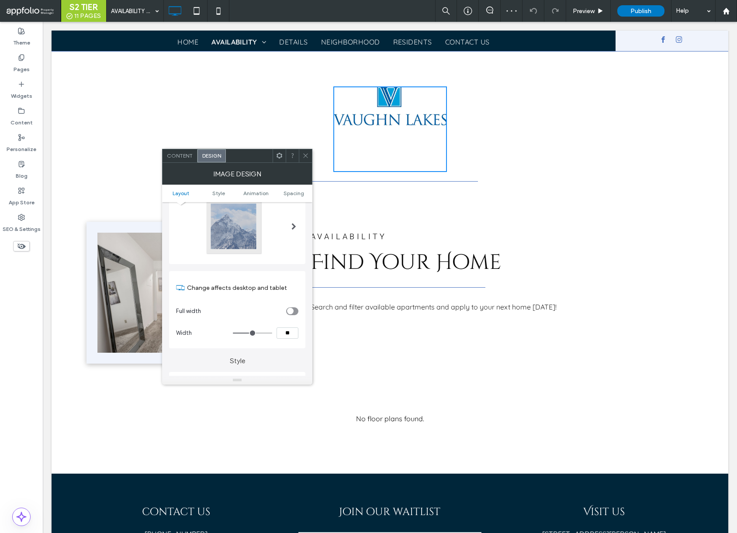
type input "*"
type input "*****"
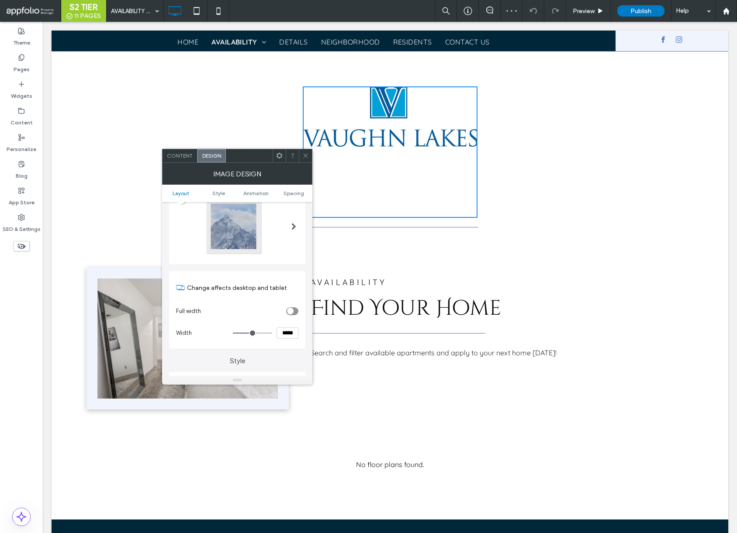
type input "***"
click at [304, 152] on span at bounding box center [305, 155] width 7 height 13
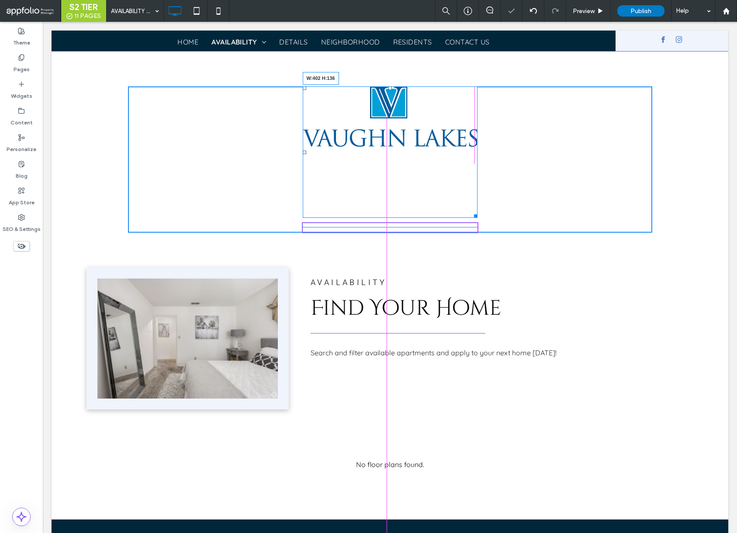
click at [472, 217] on div "W:402 H:136 Click To Paste Row + Add Section Click To Paste AVAILABILITY Find Y…" at bounding box center [390, 286] width 677 height 468
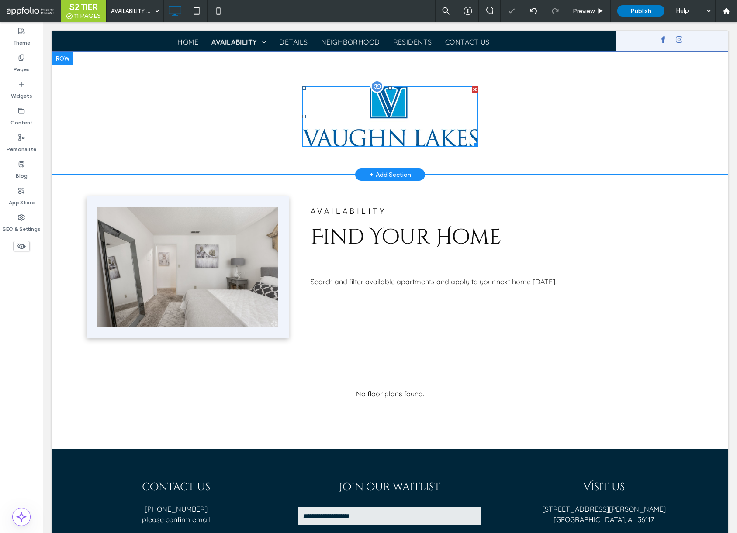
click at [397, 127] on img at bounding box center [390, 117] width 176 height 60
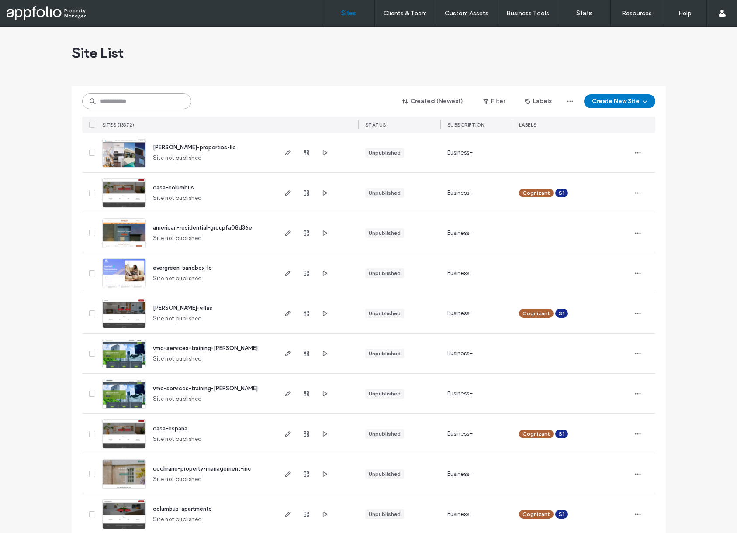
click at [127, 96] on input at bounding box center [136, 101] width 109 height 16
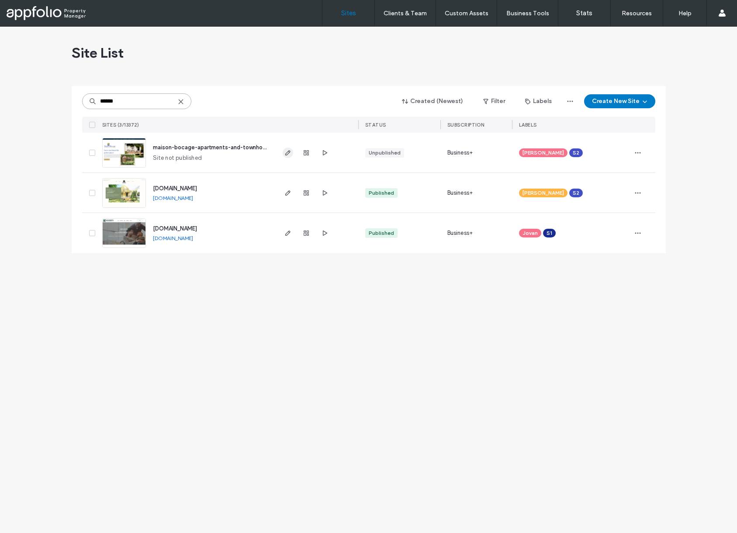
type input "******"
click at [290, 153] on icon "button" at bounding box center [287, 152] width 7 height 7
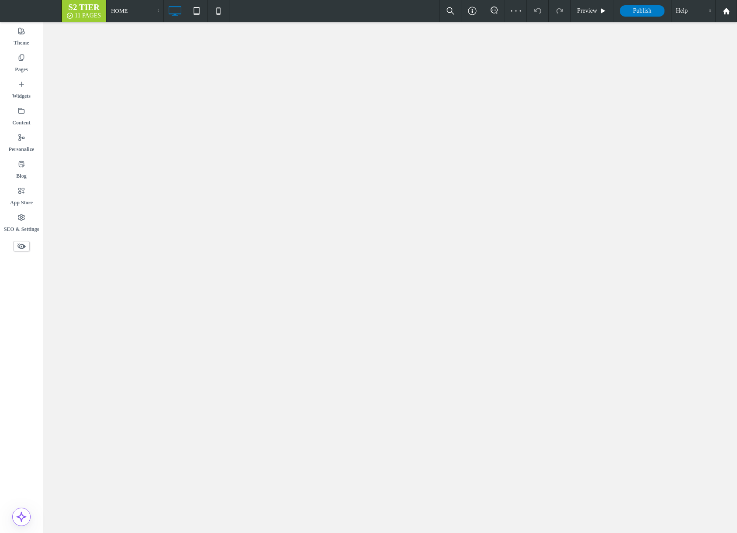
click at [32, 118] on div "Content" at bounding box center [21, 117] width 43 height 27
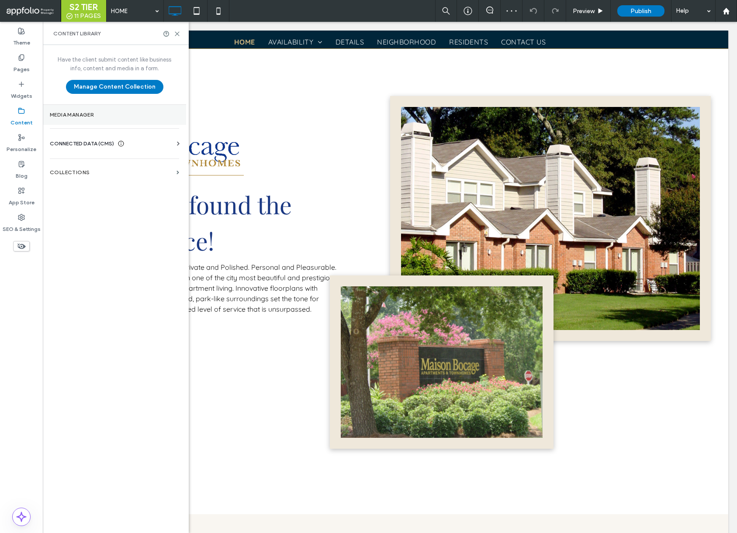
click at [85, 118] on section "Media Manager" at bounding box center [114, 115] width 143 height 20
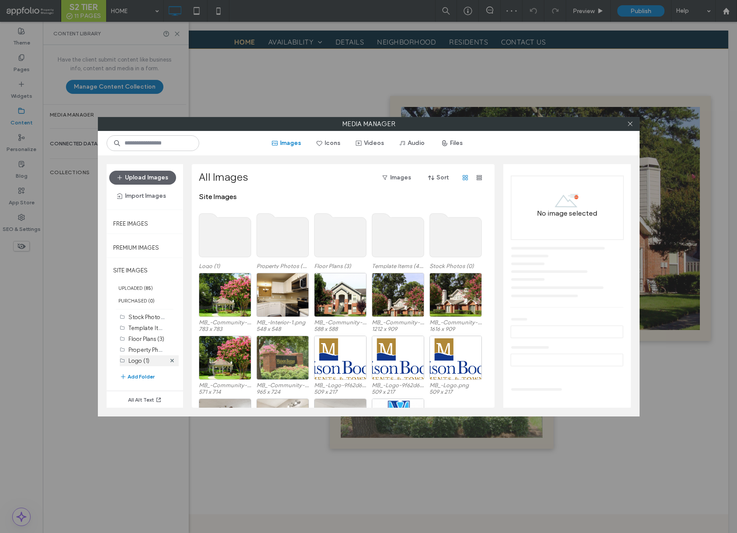
click at [151, 363] on div "Logo (1)" at bounding box center [146, 361] width 37 height 9
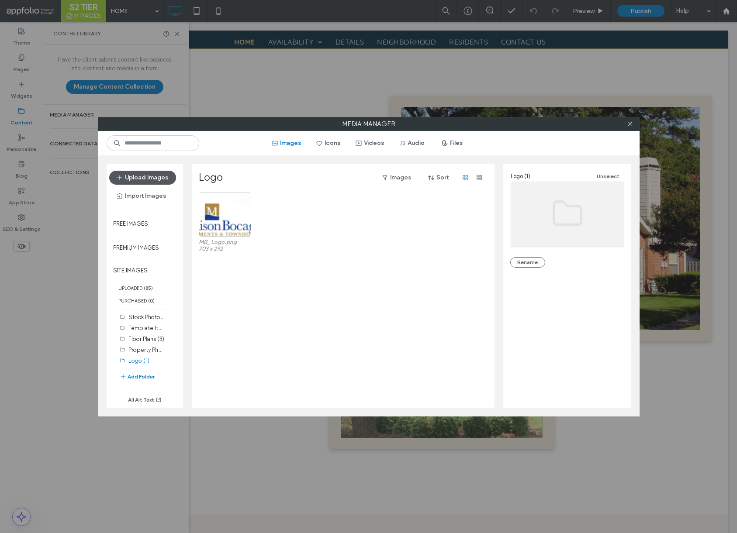
click at [148, 180] on button "Upload Images" at bounding box center [142, 178] width 67 height 14
click at [631, 124] on icon at bounding box center [630, 124] width 7 height 7
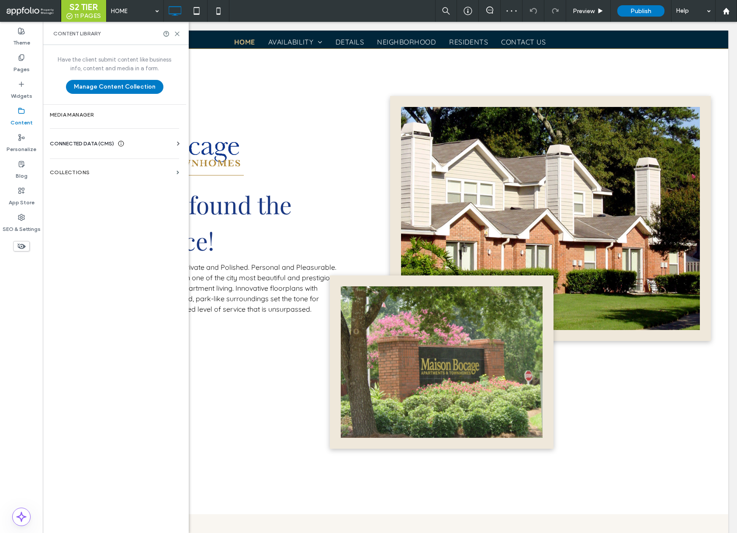
click at [121, 140] on icon at bounding box center [121, 143] width 7 height 7
click at [141, 167] on label "Business Info" at bounding box center [116, 165] width 119 height 6
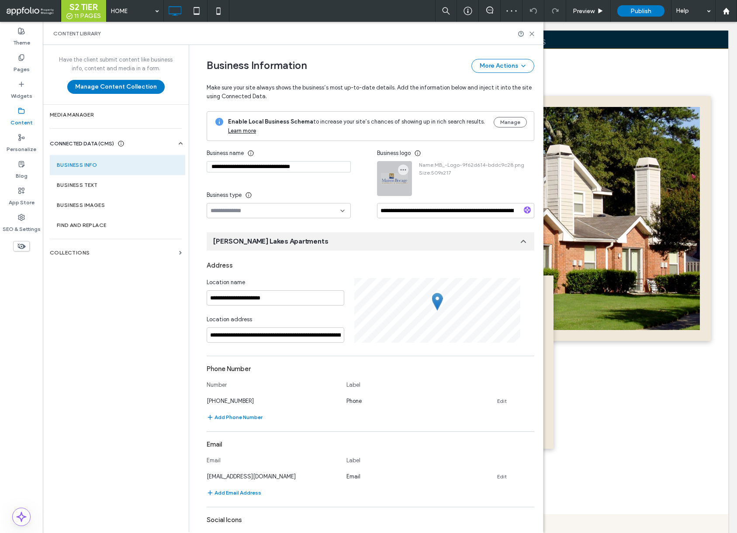
scroll to position [24, 0]
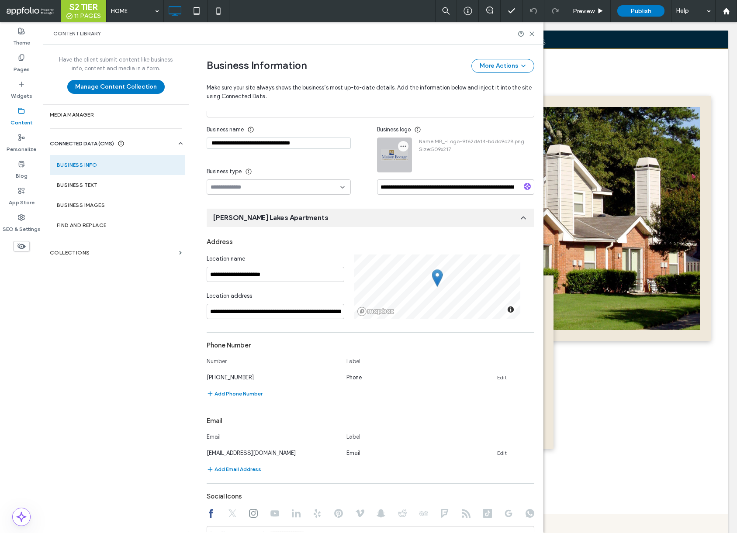
click at [403, 145] on icon "button" at bounding box center [403, 146] width 7 height 7
drag, startPoint x: 419, startPoint y: 158, endPoint x: 422, endPoint y: 161, distance: 4.6
click at [419, 158] on div "Replace Image Remove Image" at bounding box center [434, 175] width 79 height 41
click at [422, 161] on div "Replace Image" at bounding box center [434, 167] width 78 height 17
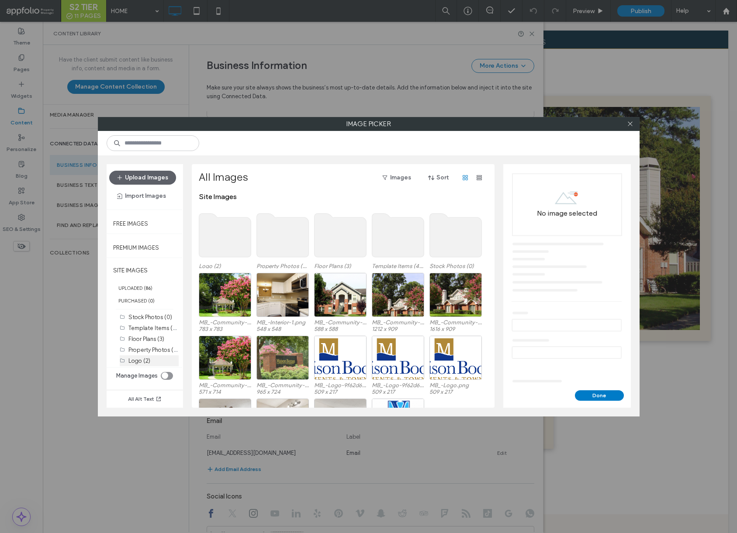
click at [150, 358] on div "Logo (2)" at bounding box center [153, 361] width 50 height 9
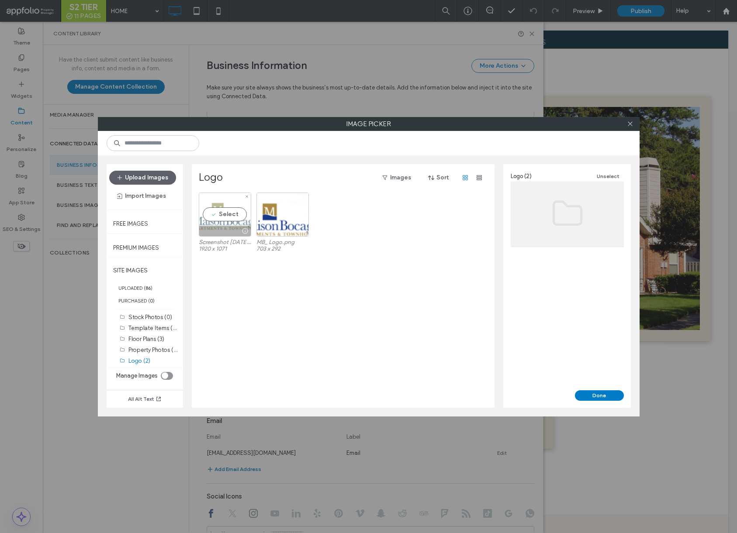
click at [237, 221] on div "Select" at bounding box center [225, 215] width 52 height 44
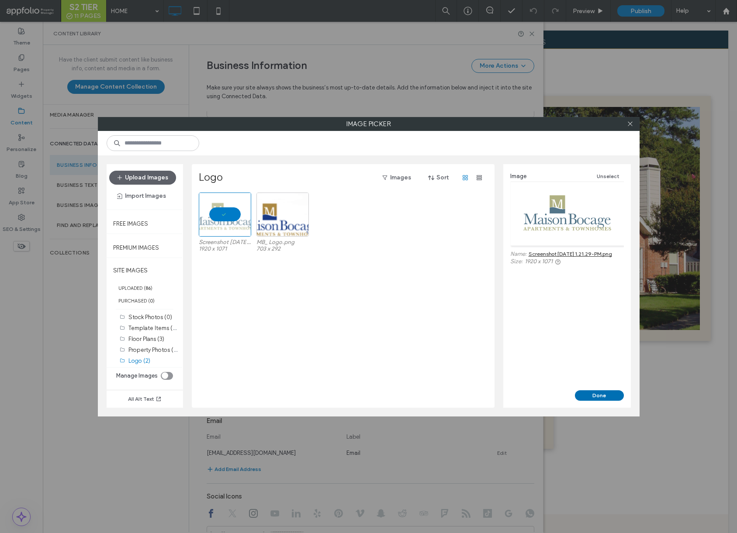
drag, startPoint x: 599, startPoint y: 397, endPoint x: 557, endPoint y: 374, distance: 48.1
click at [599, 397] on button "Done" at bounding box center [599, 396] width 49 height 10
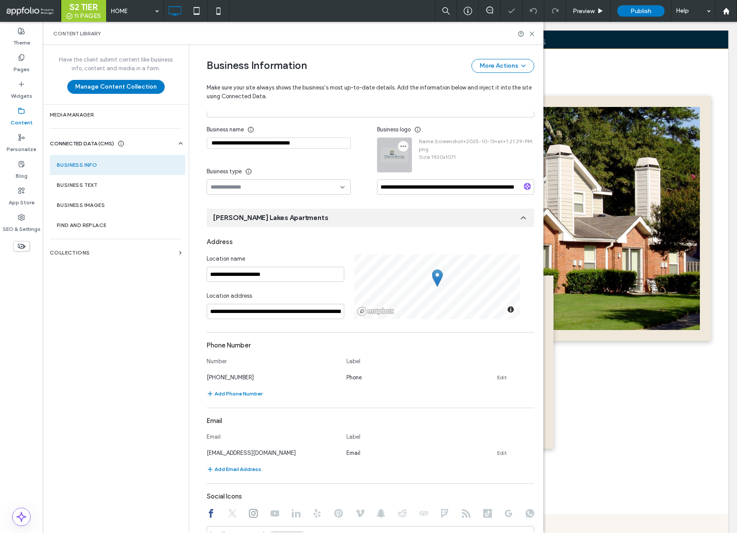
click at [400, 145] on icon "button" at bounding box center [403, 146] width 7 height 7
click at [423, 161] on div "Replace Image" at bounding box center [434, 167] width 78 height 17
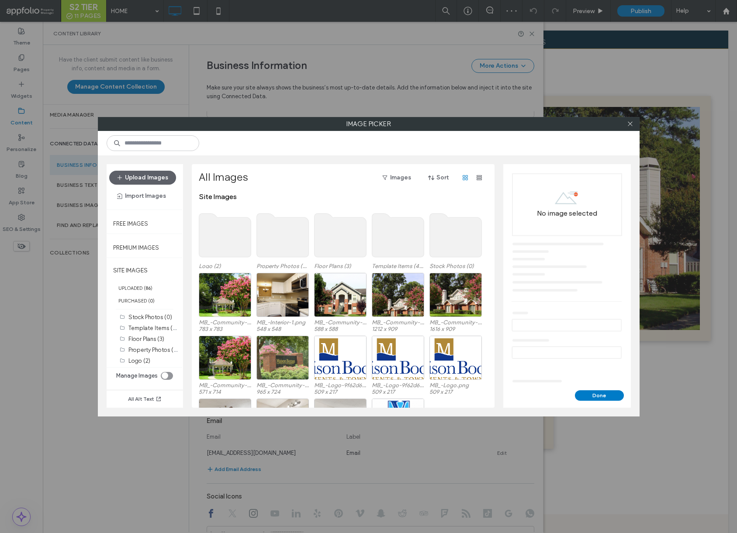
drag, startPoint x: 629, startPoint y: 123, endPoint x: 623, endPoint y: 117, distance: 9.3
click at [629, 123] on use at bounding box center [630, 124] width 4 height 4
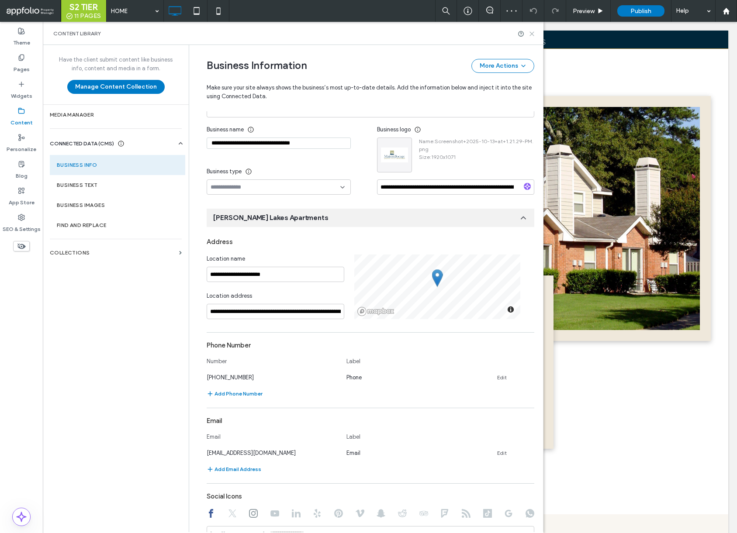
click at [532, 35] on icon at bounding box center [532, 34] width 7 height 7
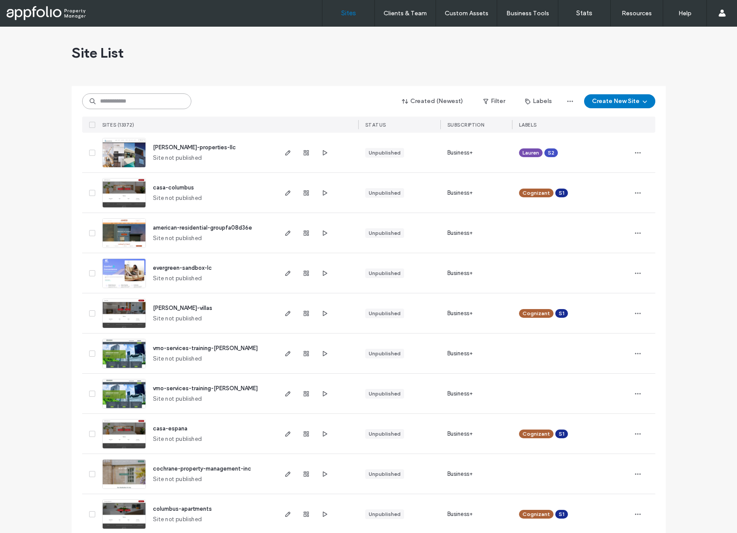
click at [154, 95] on input at bounding box center [136, 101] width 109 height 16
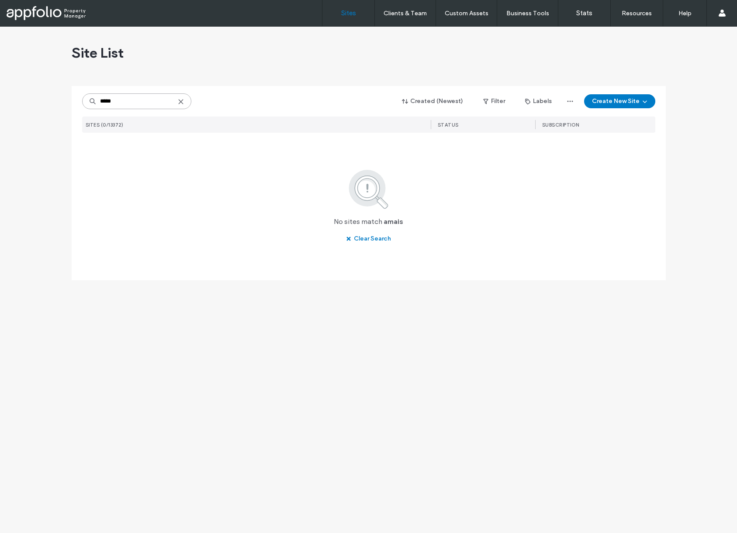
type input "*****"
click at [180, 103] on icon at bounding box center [180, 101] width 7 height 7
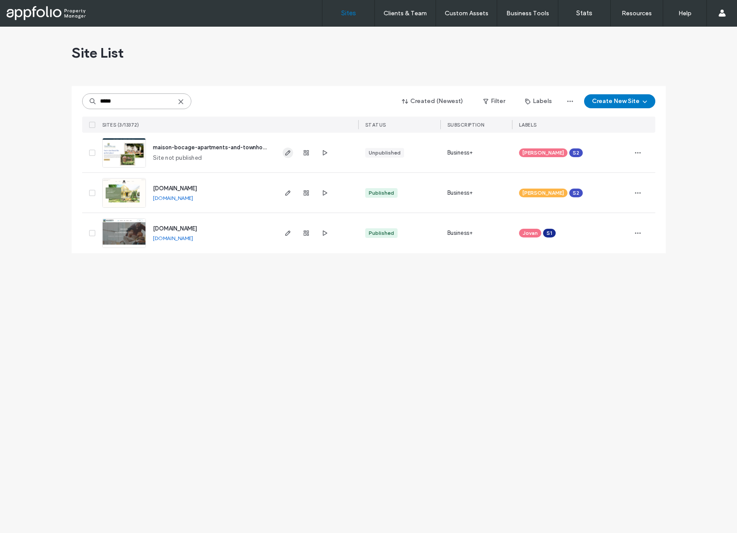
type input "*****"
click at [290, 156] on icon "button" at bounding box center [287, 152] width 7 height 7
